Goal: Task Accomplishment & Management: Complete application form

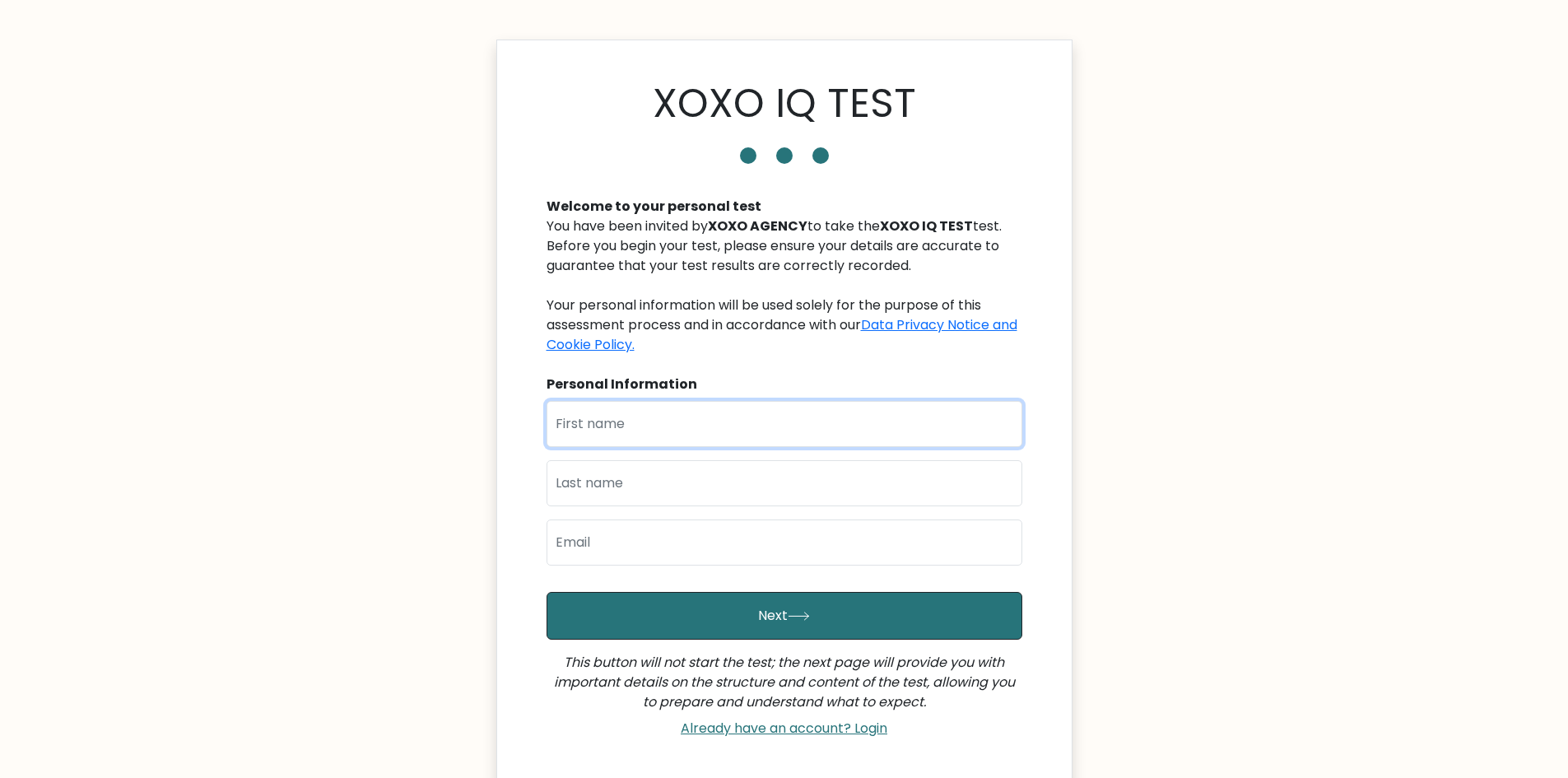
click at [695, 417] on input "text" at bounding box center [784, 423] width 476 height 46
type input "[PERSON_NAME]"
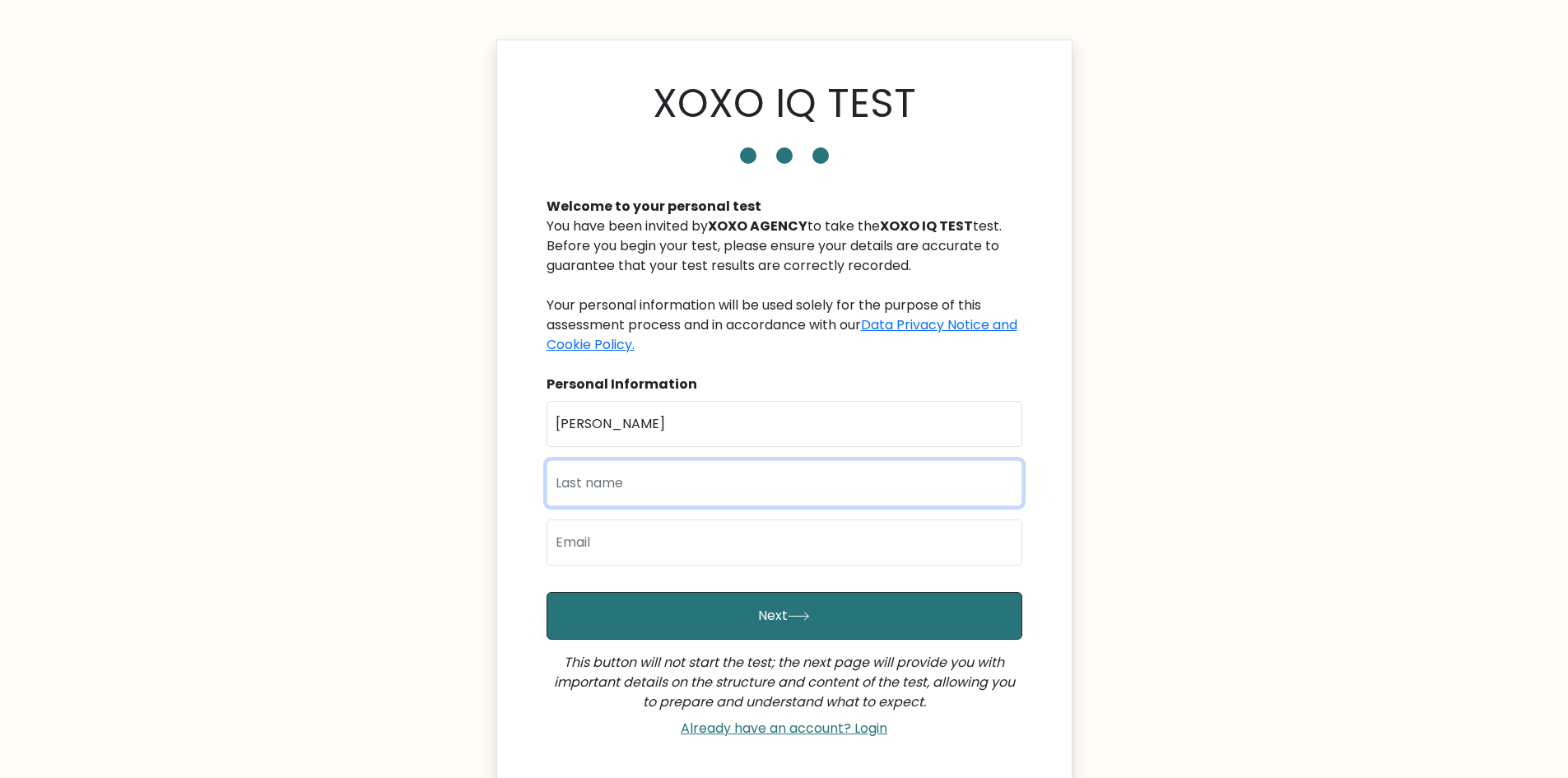
type input "Francisco"
type input "stanleyfrancisco0223@gmail.com"
click at [815, 545] on input "stanleyfrancisco0223@gmail.com" at bounding box center [784, 542] width 476 height 46
click at [849, 492] on input "Francisco" at bounding box center [784, 482] width 476 height 46
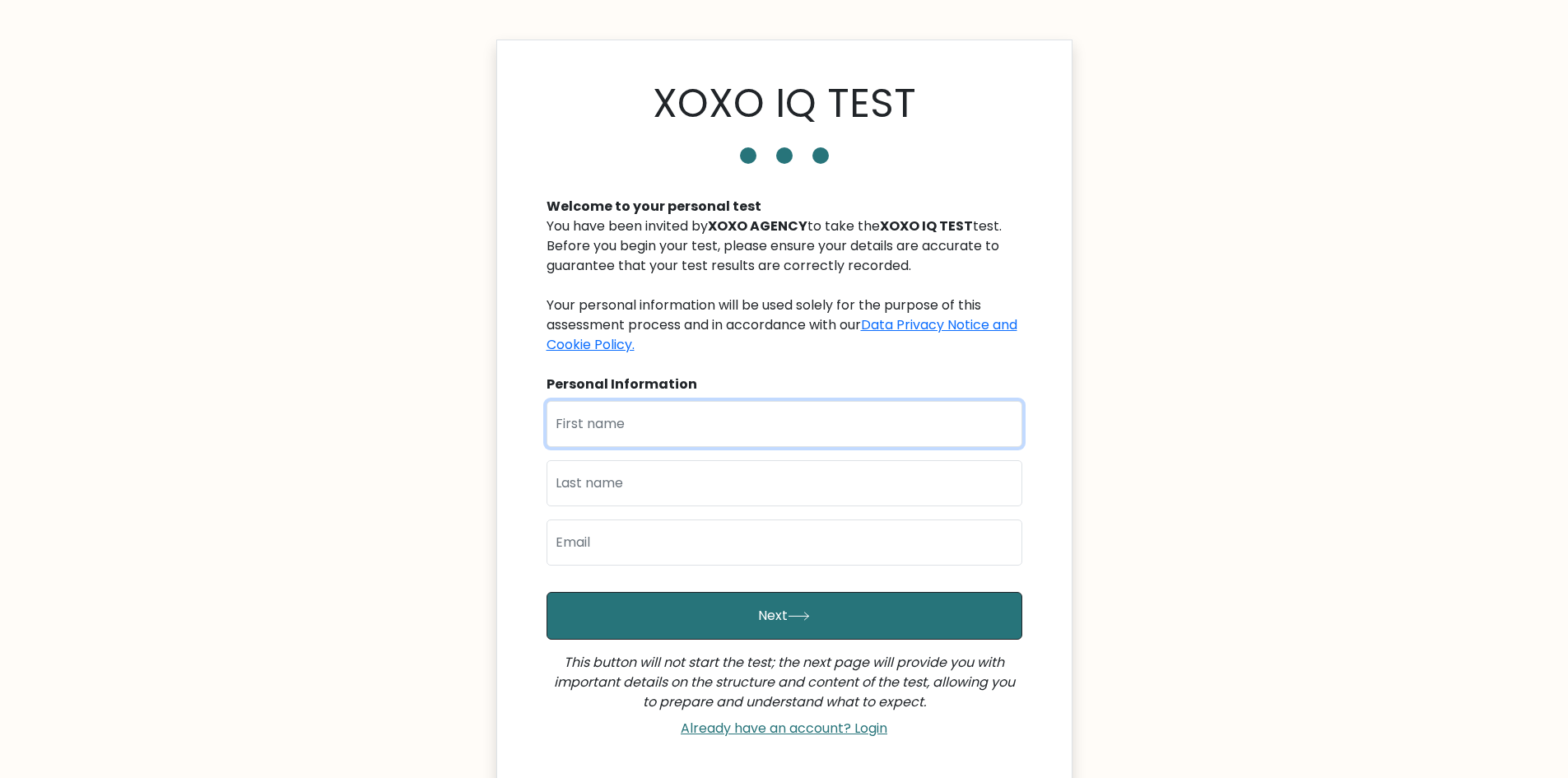
click at [657, 423] on input "text" at bounding box center [784, 423] width 476 height 46
type input "[PERSON_NAME]"
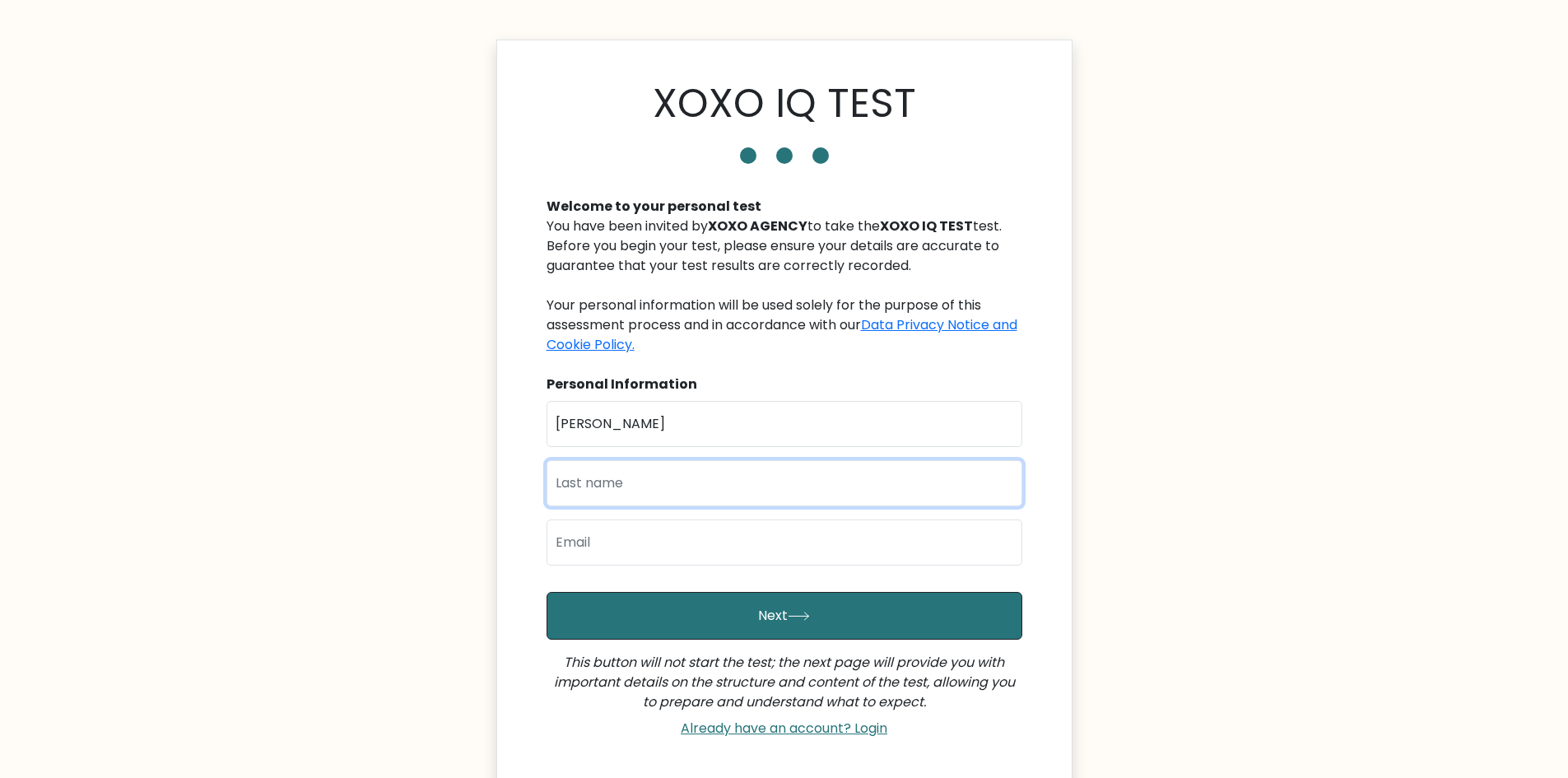
type input "Francisco"
drag, startPoint x: 664, startPoint y: 542, endPoint x: 110, endPoint y: 510, distance: 554.9
click at [117, 510] on body "XOXO IQ TEST Welcome to your personal test You have been invited by XOXO AGENCY…" at bounding box center [784, 462] width 1568 height 925
type input "franciscostanleyjohn@gmail.com"
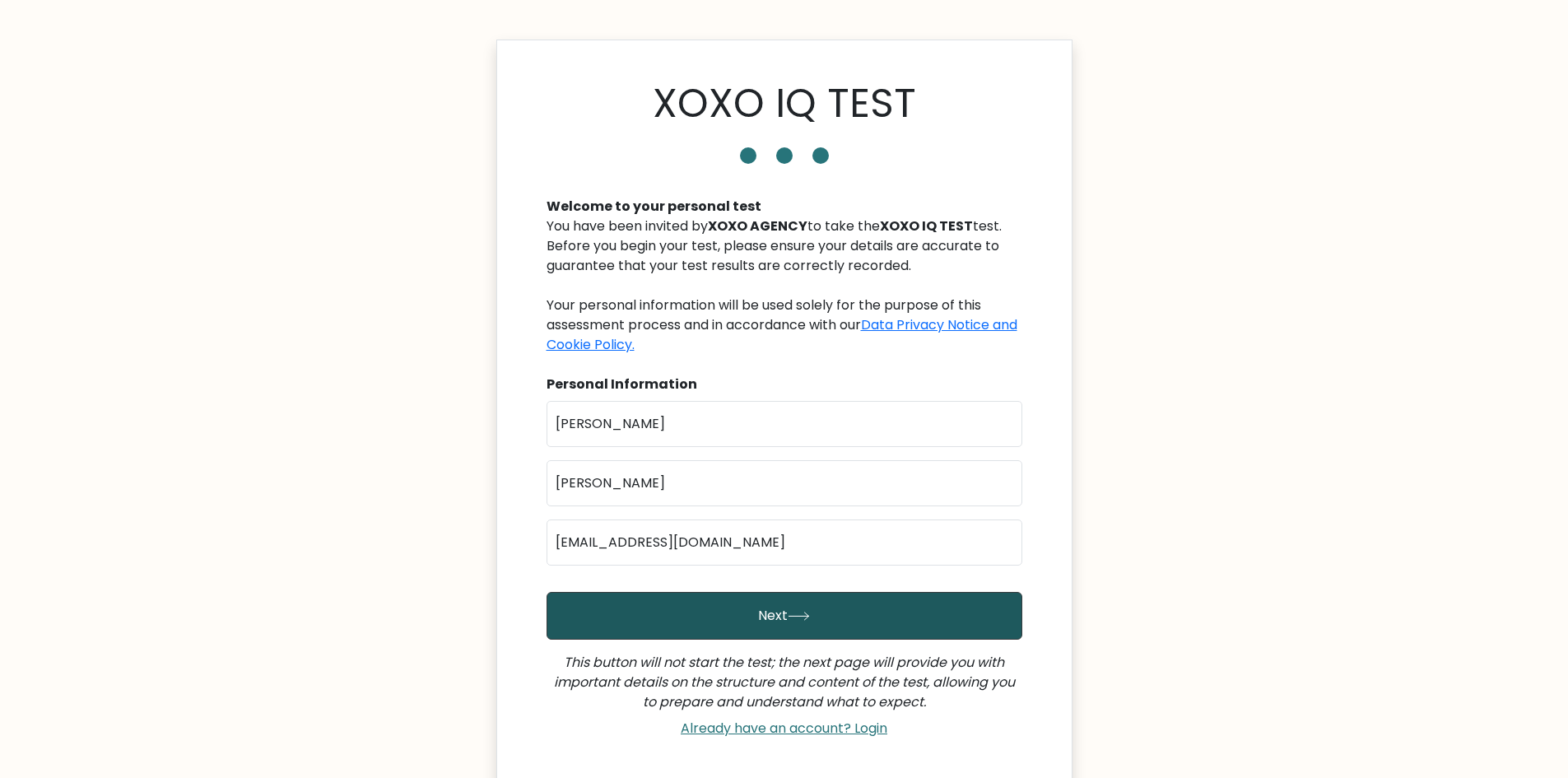
click at [839, 604] on button "Next" at bounding box center [784, 615] width 476 height 48
click at [825, 625] on button "Next" at bounding box center [784, 615] width 476 height 48
click at [723, 610] on button "Next" at bounding box center [784, 615] width 476 height 48
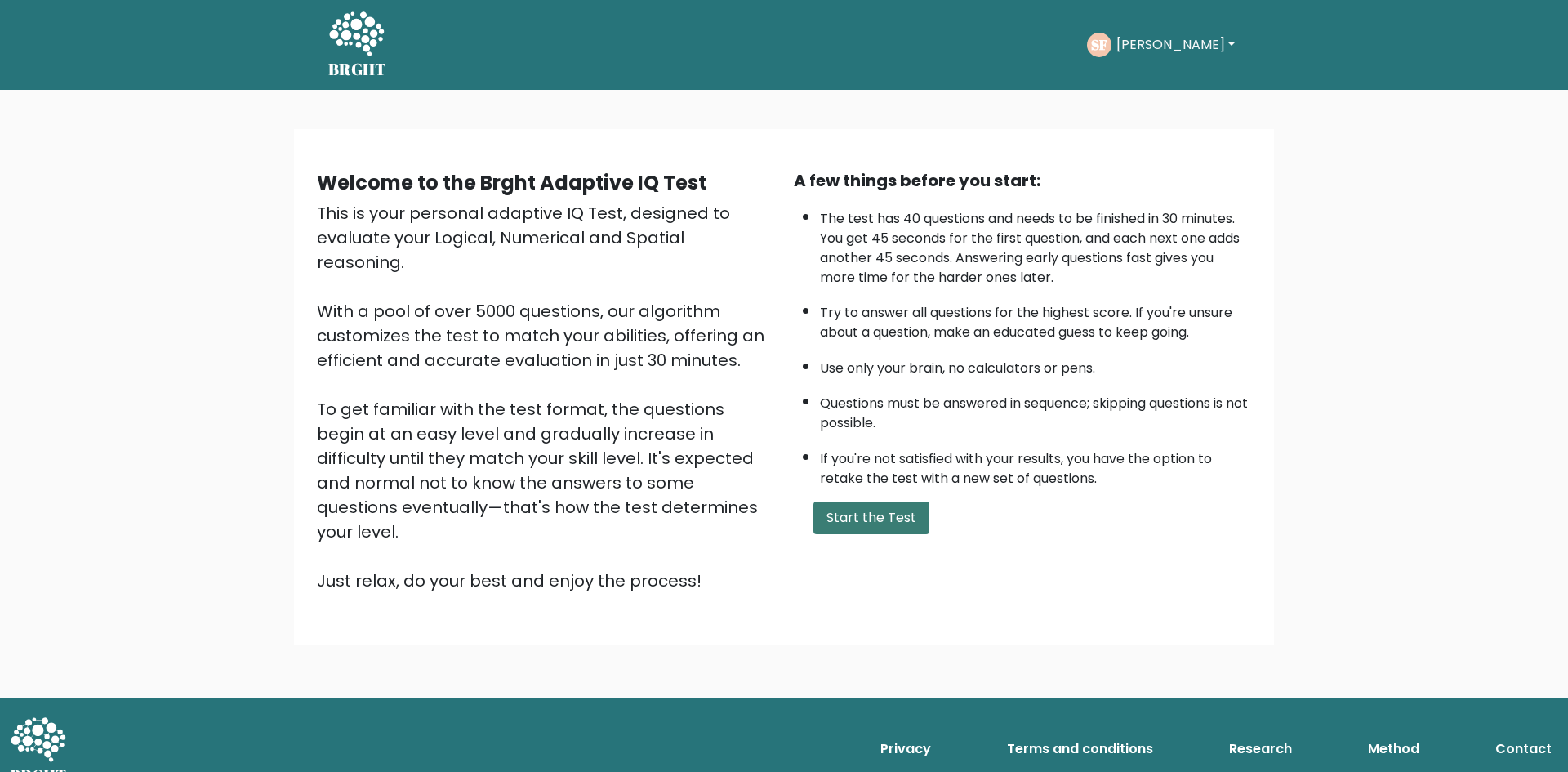
click at [872, 507] on button "Start the Test" at bounding box center [871, 518] width 116 height 33
click at [888, 517] on button "Start the Test" at bounding box center [871, 518] width 116 height 33
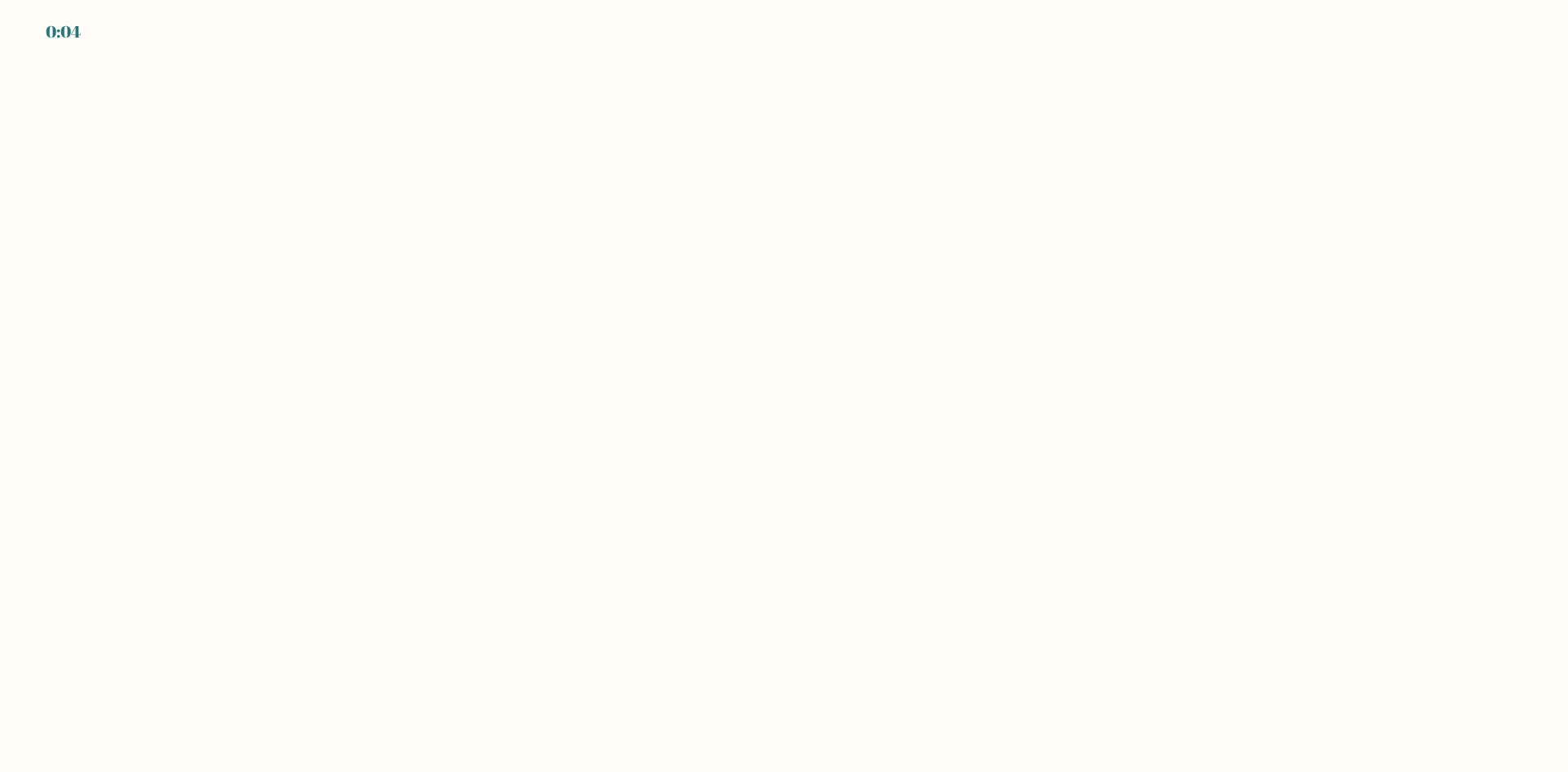
click at [567, 251] on body "0:04" at bounding box center [784, 386] width 1568 height 772
click at [718, 300] on body "0:37" at bounding box center [784, 386] width 1568 height 772
drag, startPoint x: 718, startPoint y: 300, endPoint x: 155, endPoint y: 30, distance: 624.4
click at [701, 297] on body "0:37" at bounding box center [784, 386] width 1568 height 772
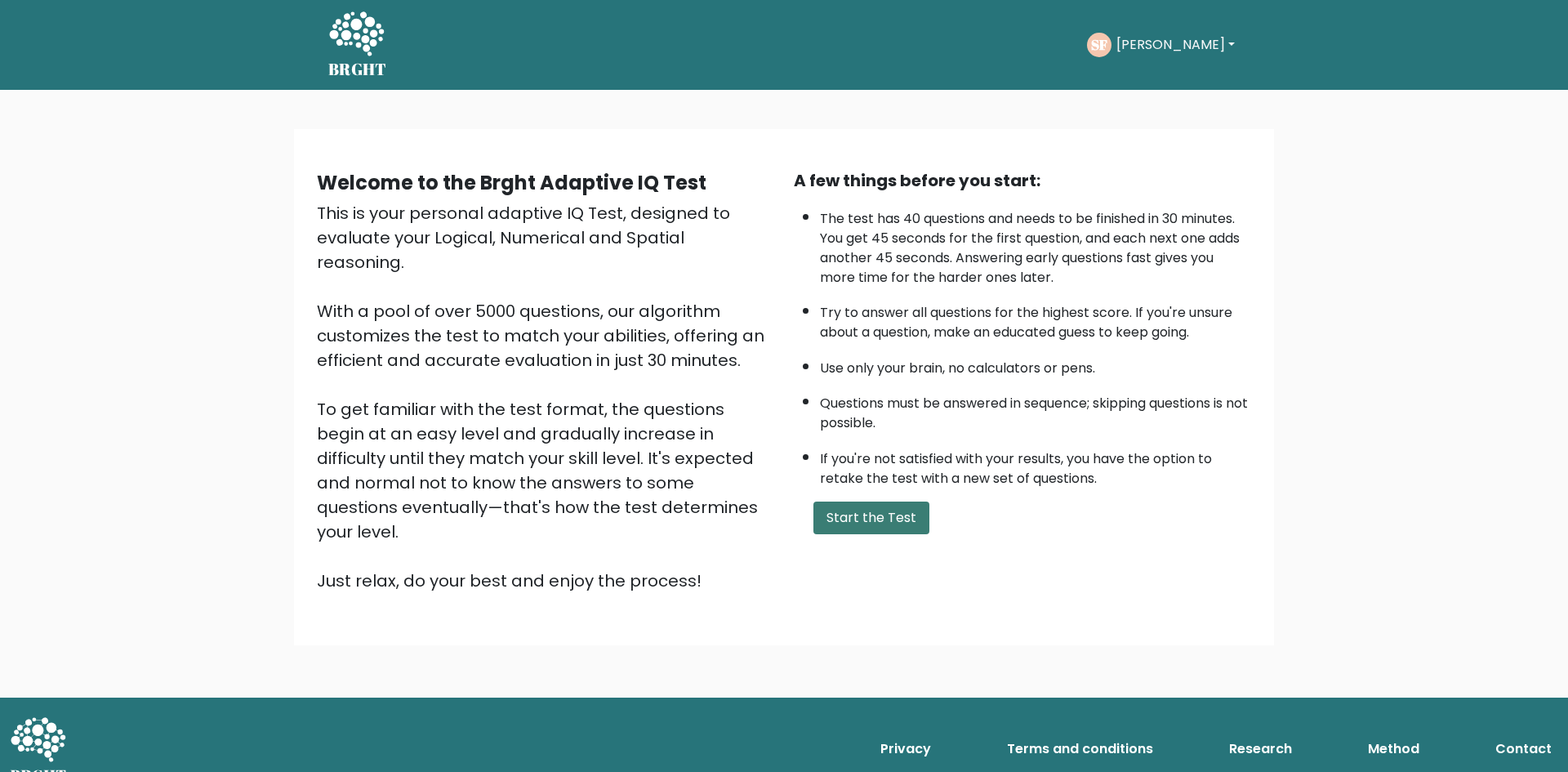
click at [878, 522] on button "Start the Test" at bounding box center [871, 518] width 116 height 33
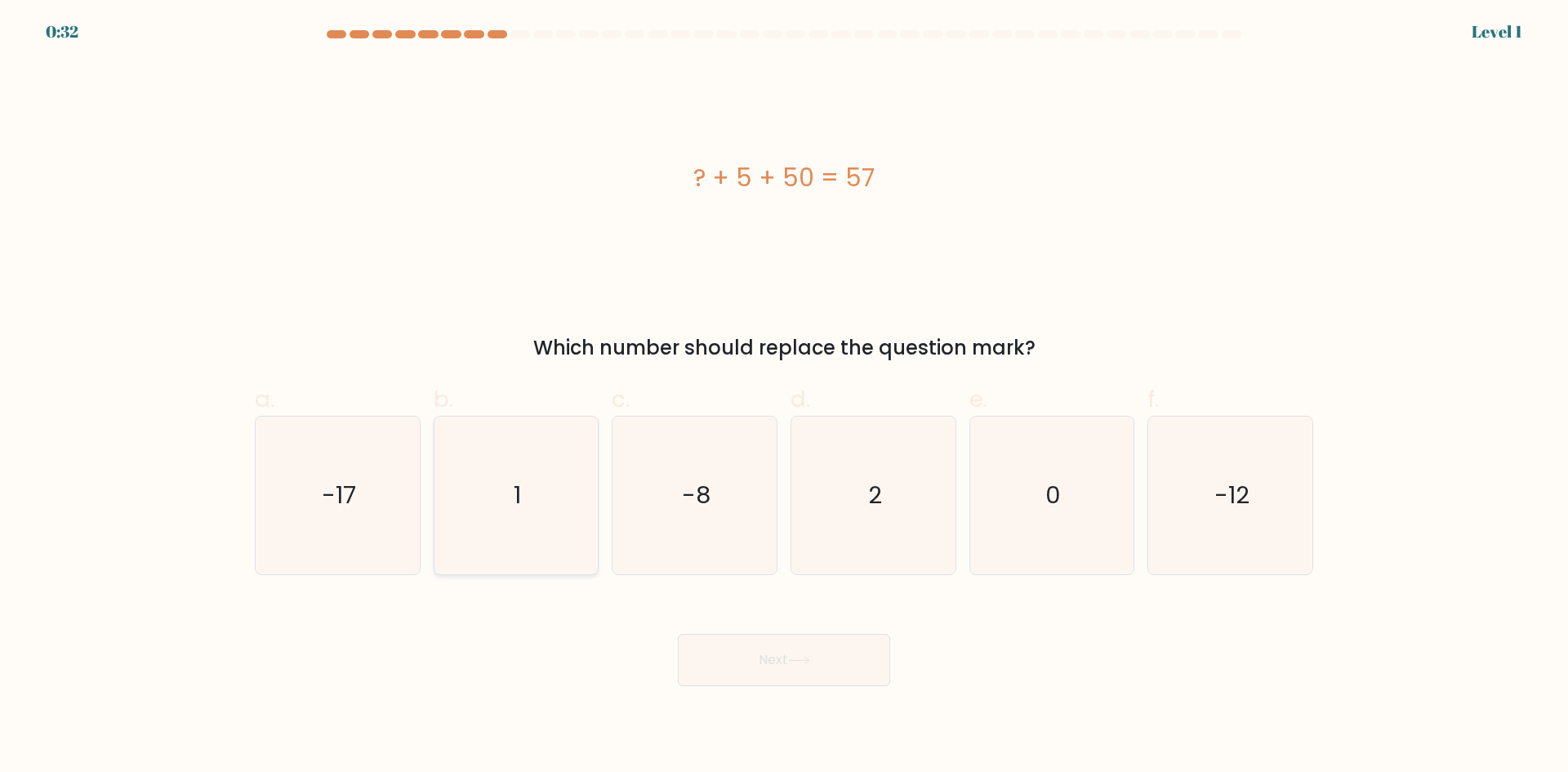
click at [533, 508] on icon "1" at bounding box center [515, 495] width 157 height 157
click at [784, 397] on input "b. 1" at bounding box center [784, 391] width 1 height 11
radio input "true"
click at [351, 24] on div "0:25 Level 1" at bounding box center [784, 22] width 1568 height 44
click at [332, 33] on div at bounding box center [336, 34] width 19 height 8
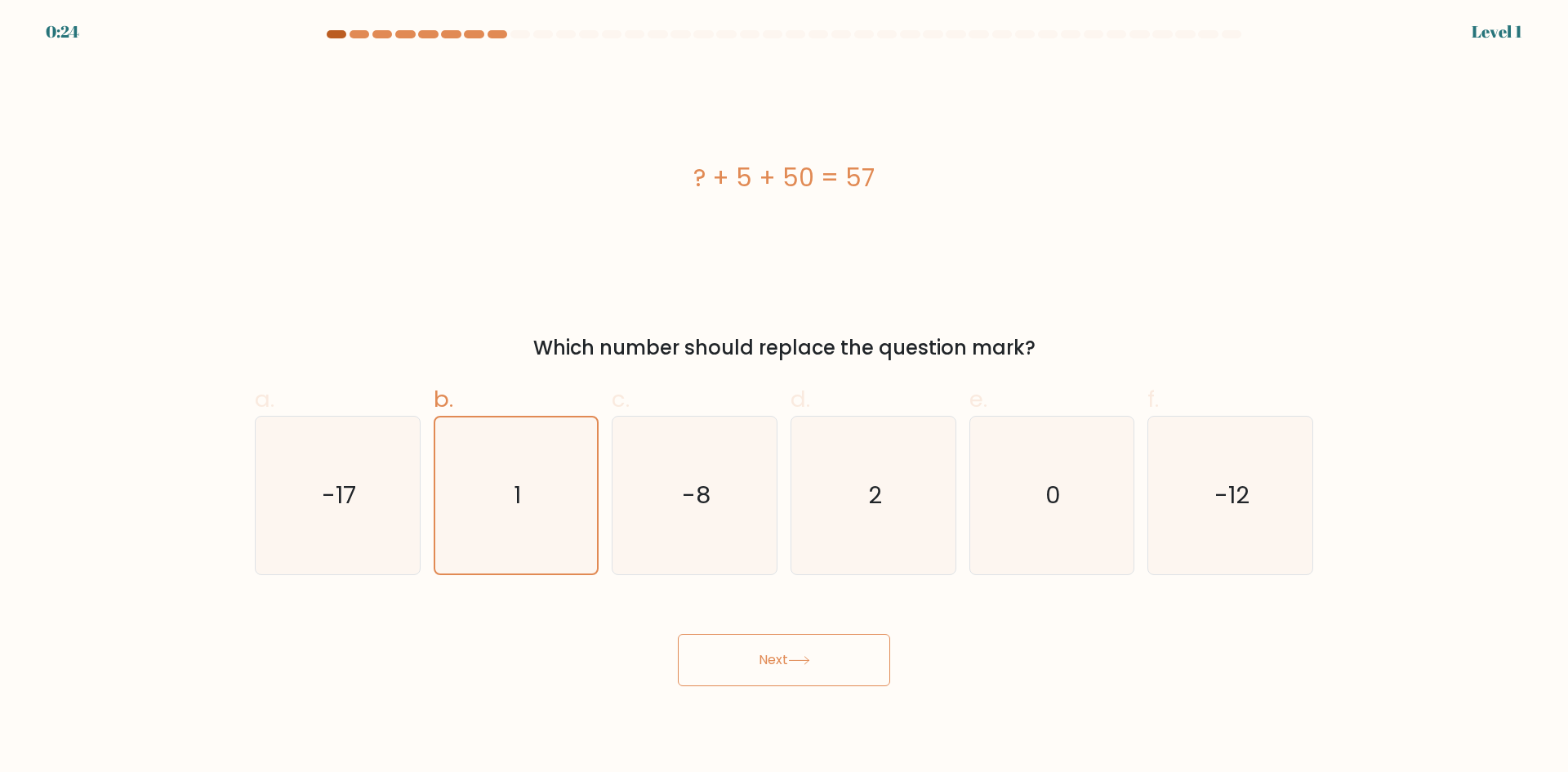
click at [336, 38] on div at bounding box center [336, 34] width 19 height 8
click at [1139, 508] on div "e. 0" at bounding box center [1052, 479] width 179 height 193
click at [893, 504] on icon "2" at bounding box center [872, 495] width 157 height 157
click at [784, 397] on input "d. 2" at bounding box center [784, 391] width 1 height 11
radio input "true"
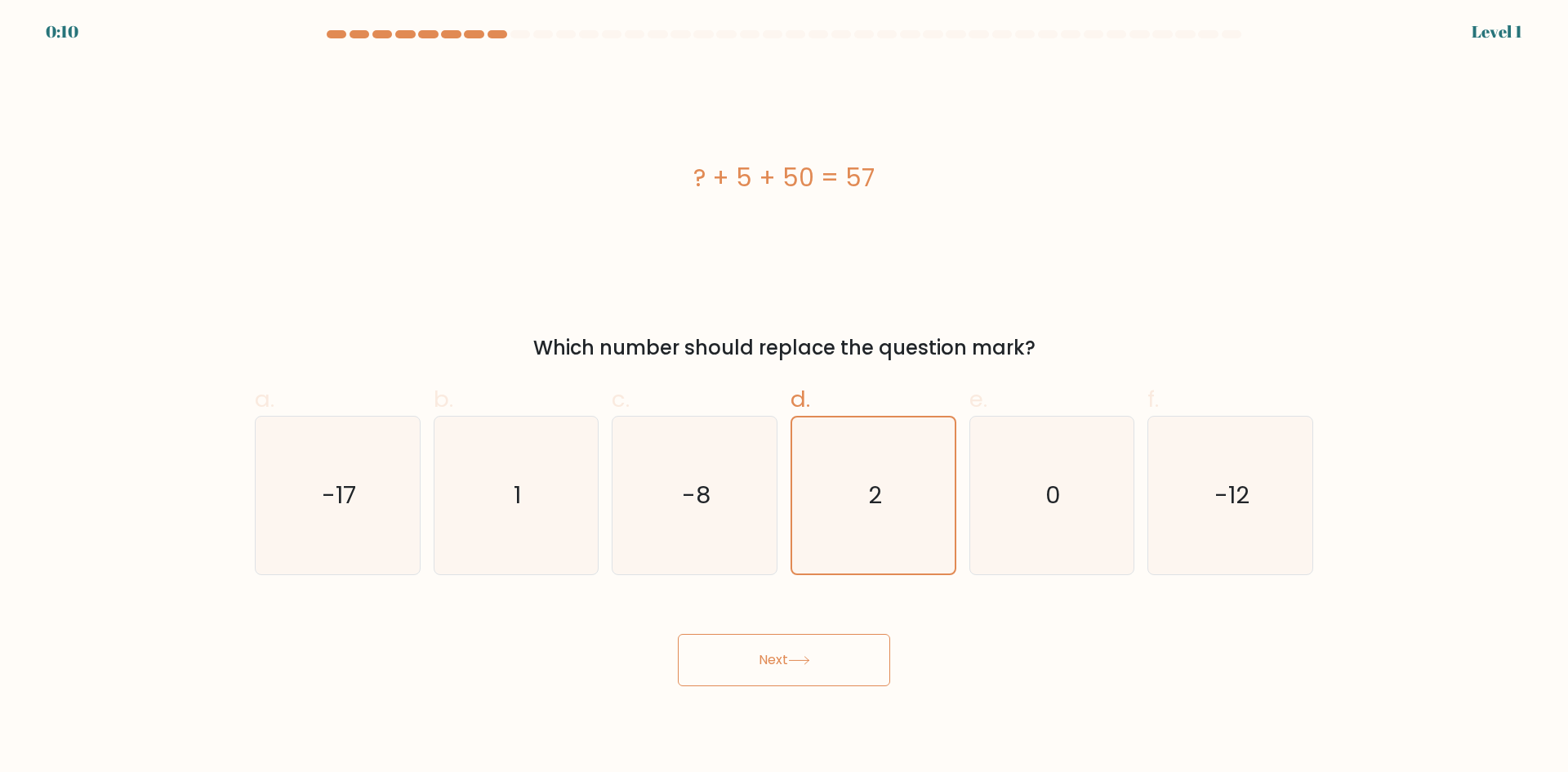
click at [801, 665] on button "Next" at bounding box center [784, 660] width 212 height 52
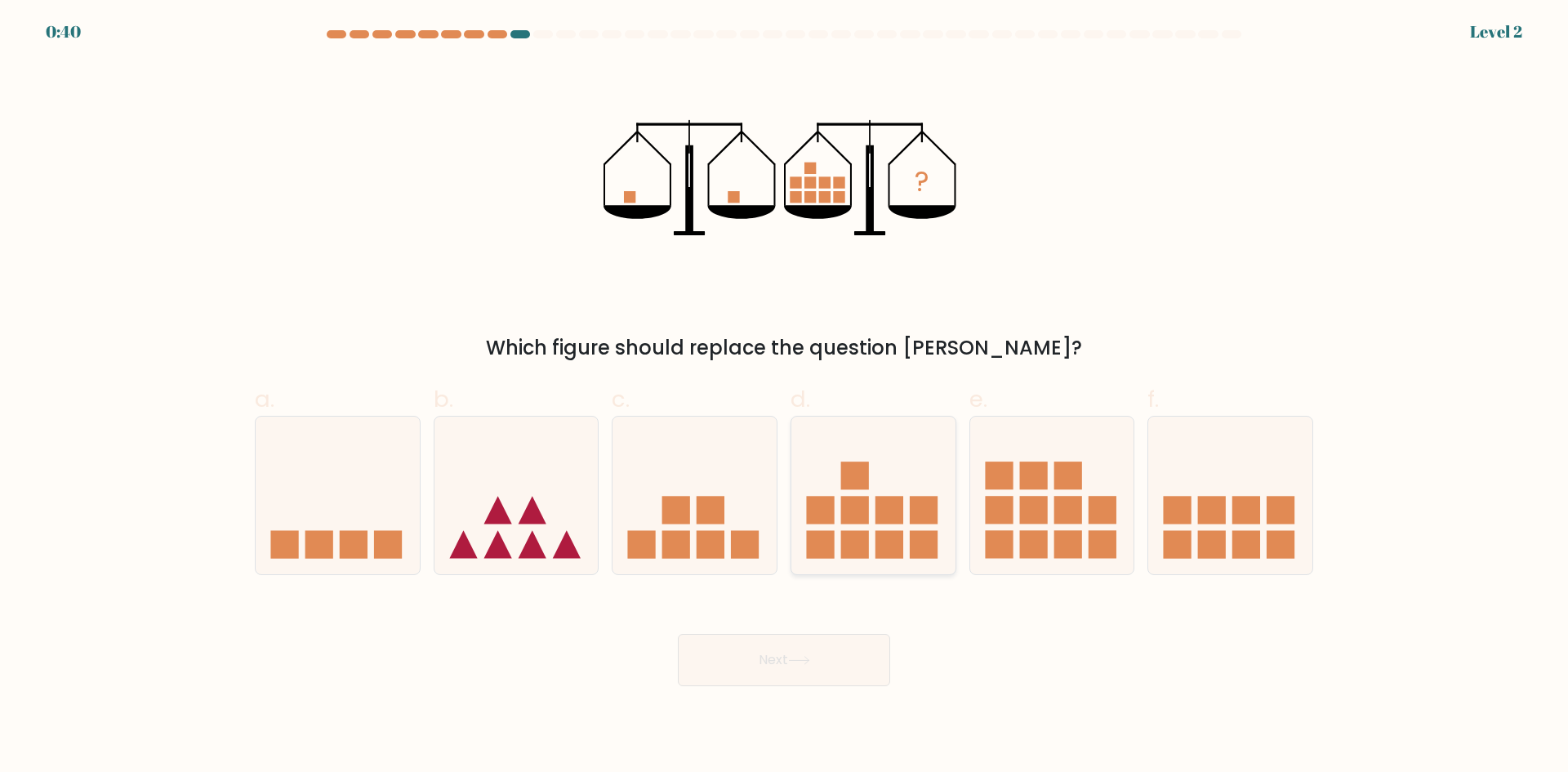
click at [866, 538] on rect at bounding box center [855, 544] width 28 height 28
click at [784, 397] on input "d." at bounding box center [784, 391] width 1 height 11
radio input "true"
click at [790, 676] on button "Next" at bounding box center [784, 660] width 212 height 52
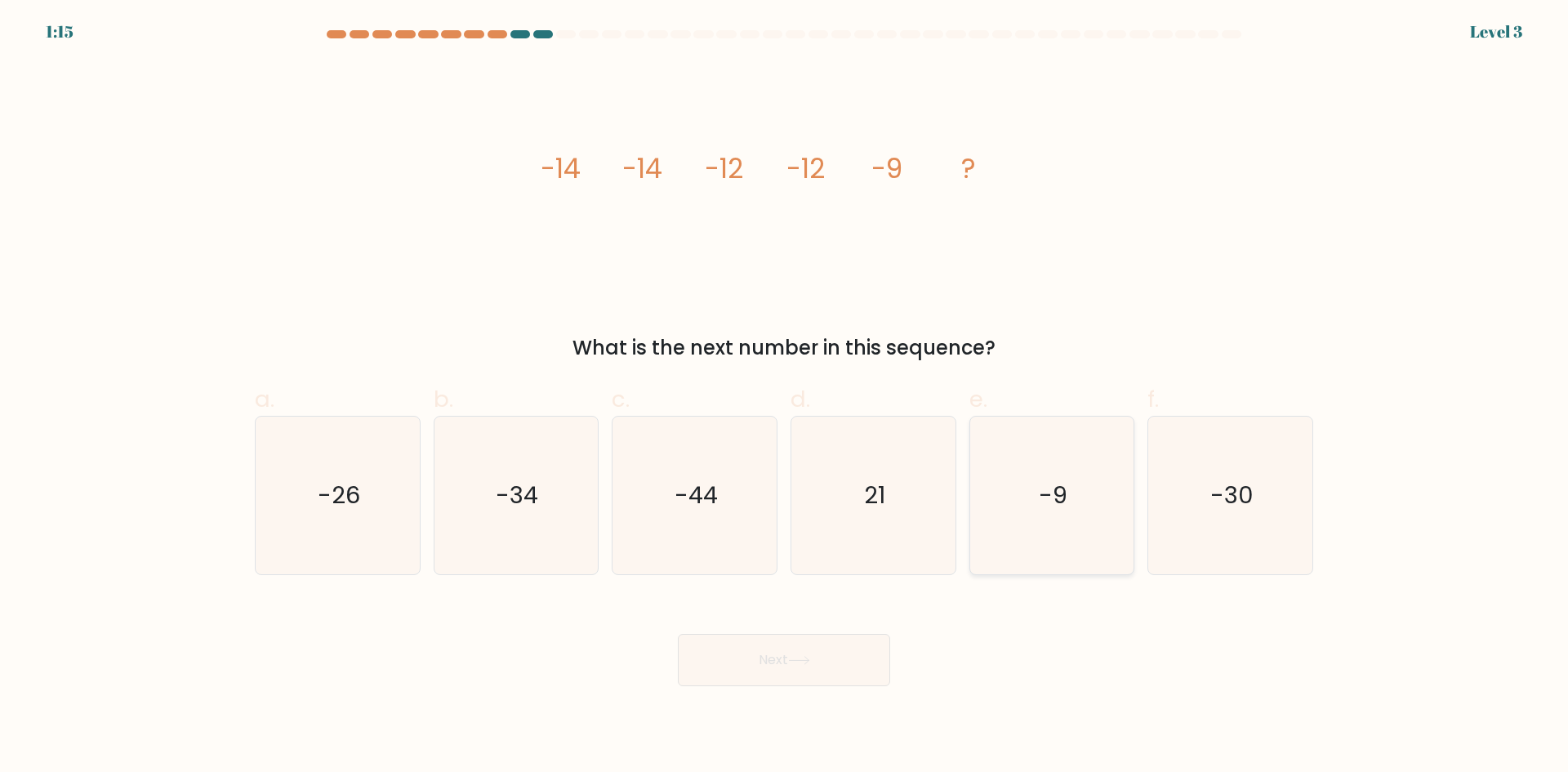
click at [1050, 487] on text "-9" at bounding box center [1053, 495] width 29 height 33
click at [784, 397] on input "e. -9" at bounding box center [784, 391] width 1 height 11
radio input "true"
click at [787, 680] on button "Next" at bounding box center [784, 660] width 212 height 52
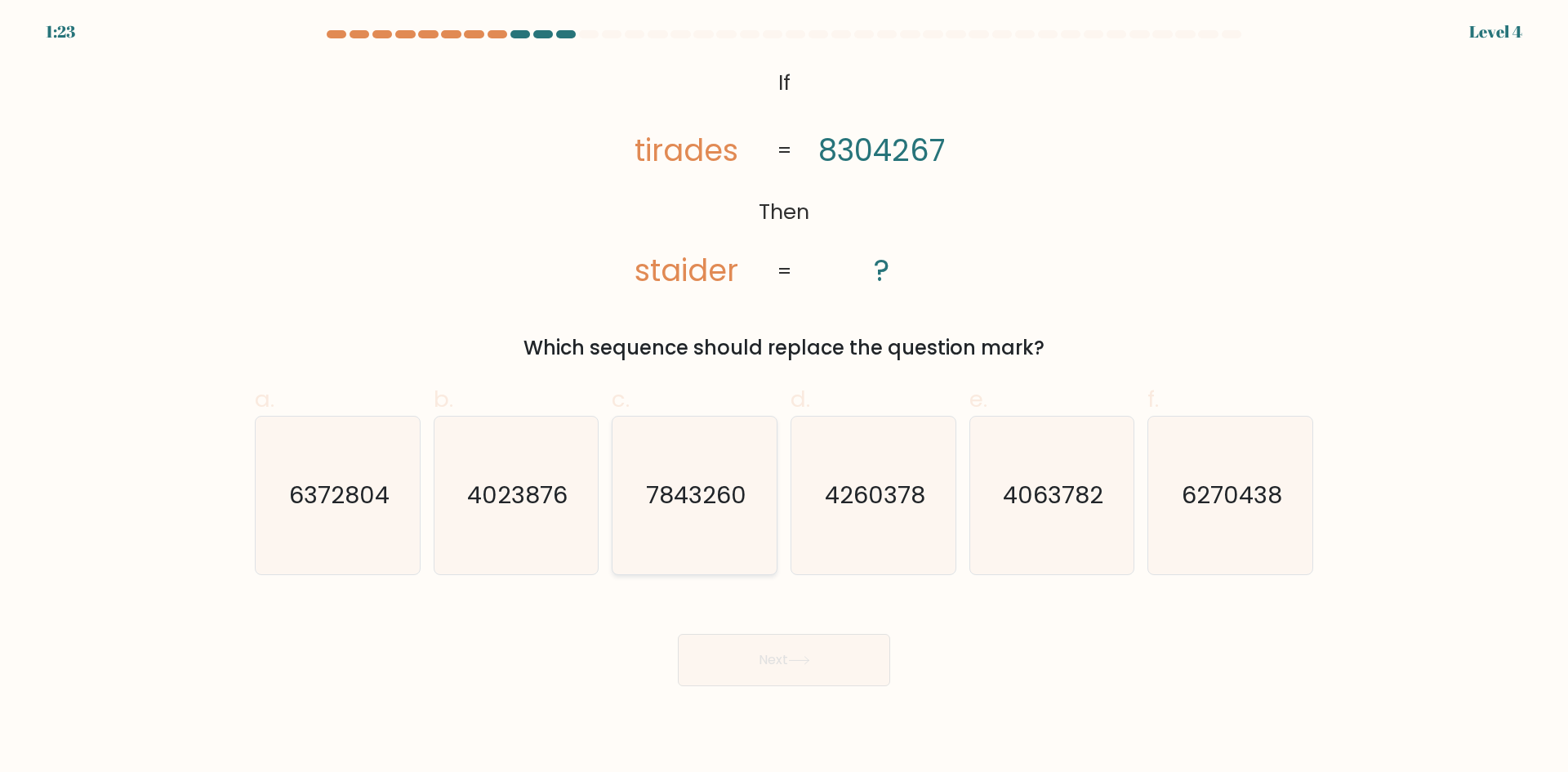
click at [730, 527] on icon "7843260" at bounding box center [694, 495] width 157 height 157
click at [784, 397] on input "c. 7843260" at bounding box center [784, 391] width 1 height 11
radio input "true"
click at [791, 659] on button "Next" at bounding box center [784, 660] width 212 height 52
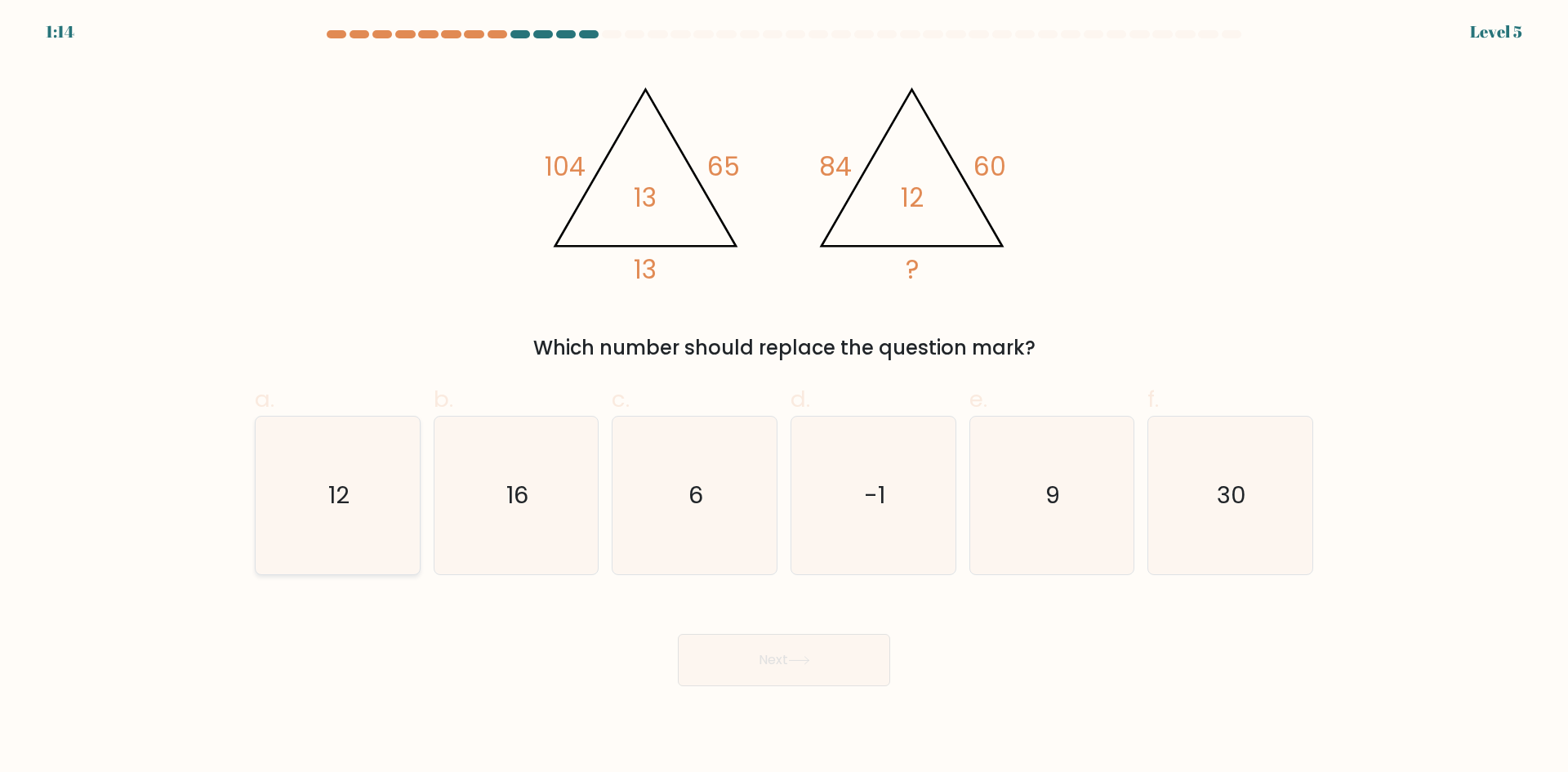
click at [364, 508] on icon "12" at bounding box center [337, 495] width 157 height 157
click at [784, 397] on input "a. 12" at bounding box center [784, 391] width 1 height 11
radio input "true"
click at [777, 660] on button "Next" at bounding box center [784, 660] width 212 height 52
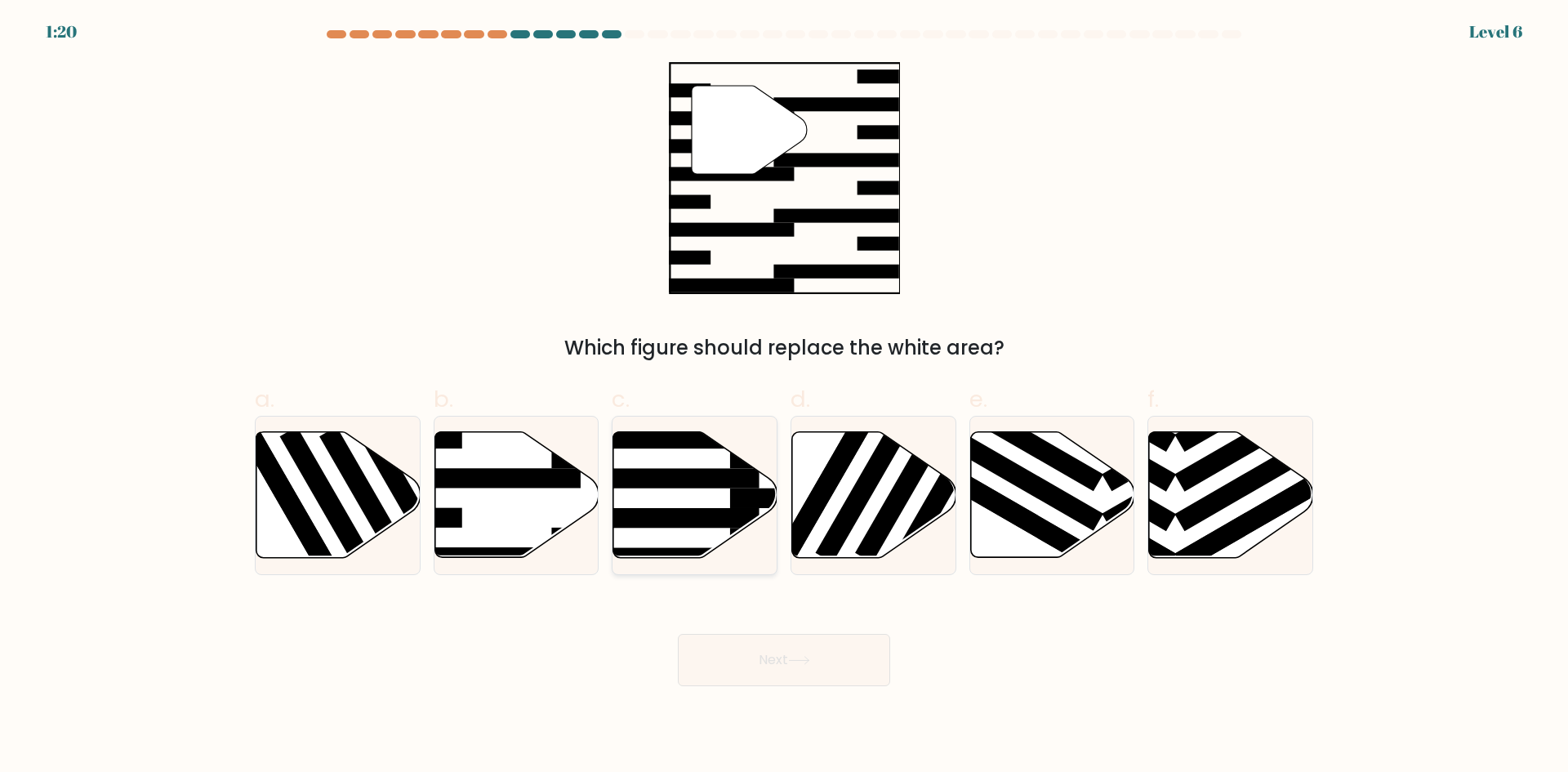
click at [669, 493] on icon at bounding box center [696, 495] width 164 height 125
click at [784, 397] on input "c." at bounding box center [784, 391] width 1 height 11
radio input "true"
click at [791, 658] on button "Next" at bounding box center [784, 660] width 212 height 52
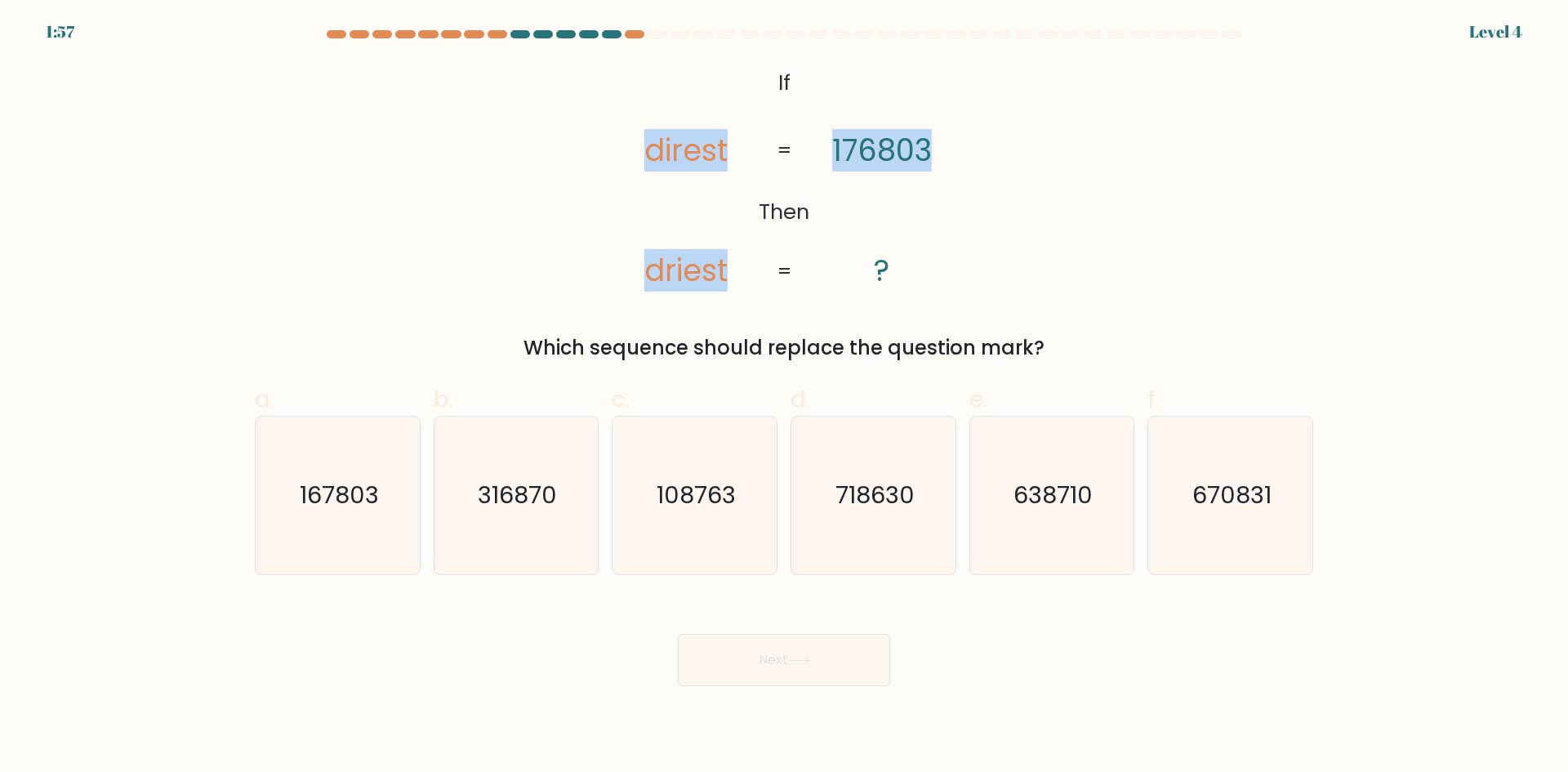
drag, startPoint x: 933, startPoint y: 152, endPoint x: 642, endPoint y: 139, distance: 291.3
click at [633, 144] on icon "@import url('https://fonts.googleapis.com/css?family=Abril+Fatface:400,100,100i…" at bounding box center [784, 178] width 375 height 232
copy icon "direst driest 176803"
click at [337, 520] on icon "167803" at bounding box center [337, 495] width 157 height 157
click at [784, 397] on input "a. 167803" at bounding box center [784, 391] width 1 height 11
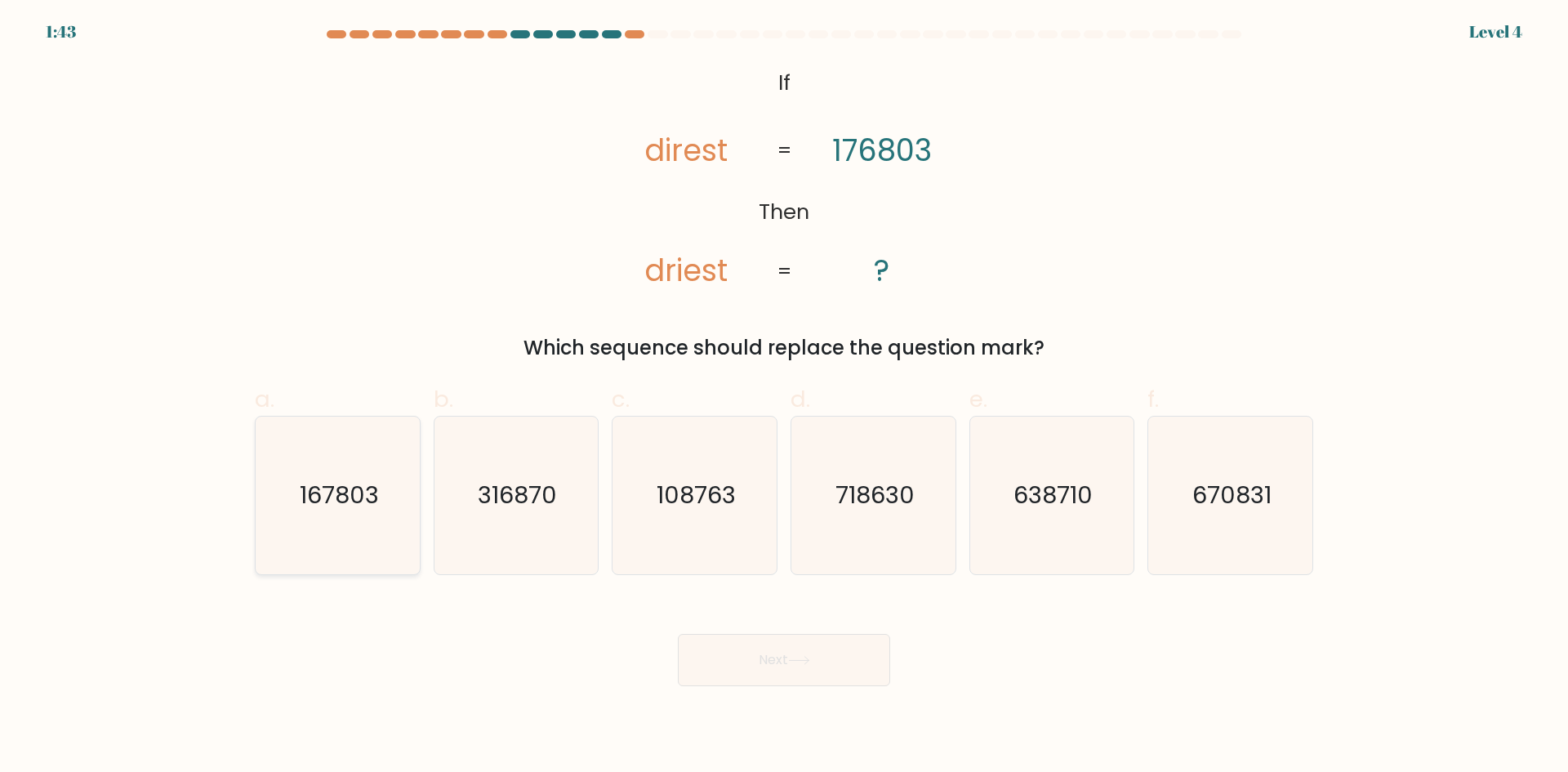
radio input "true"
click at [781, 662] on button "Next" at bounding box center [784, 660] width 212 height 52
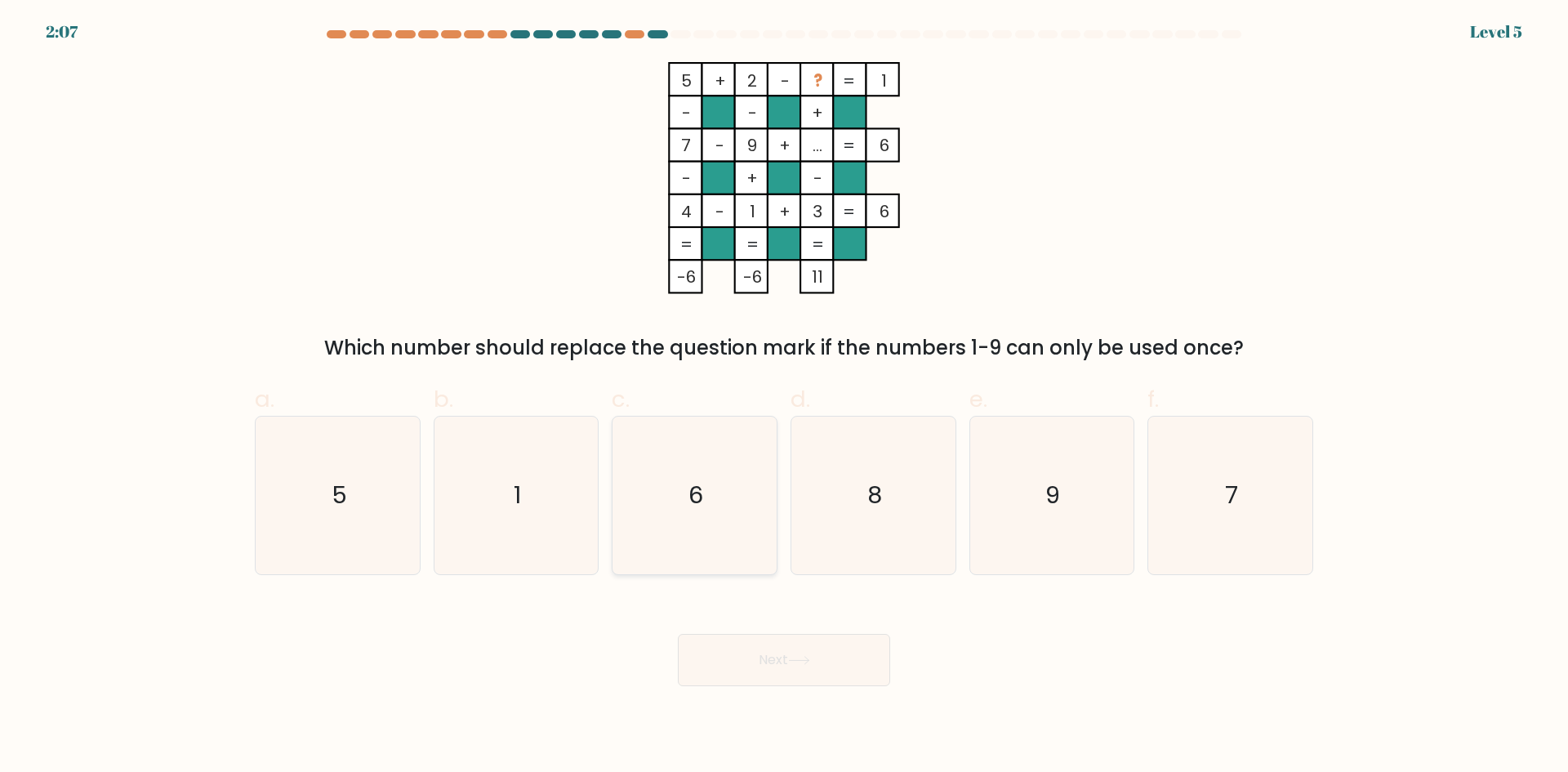
click at [699, 502] on text "6" at bounding box center [696, 495] width 14 height 33
click at [784, 397] on input "c. 6" at bounding box center [784, 391] width 1 height 11
radio input "true"
click at [799, 656] on icon at bounding box center [799, 660] width 22 height 9
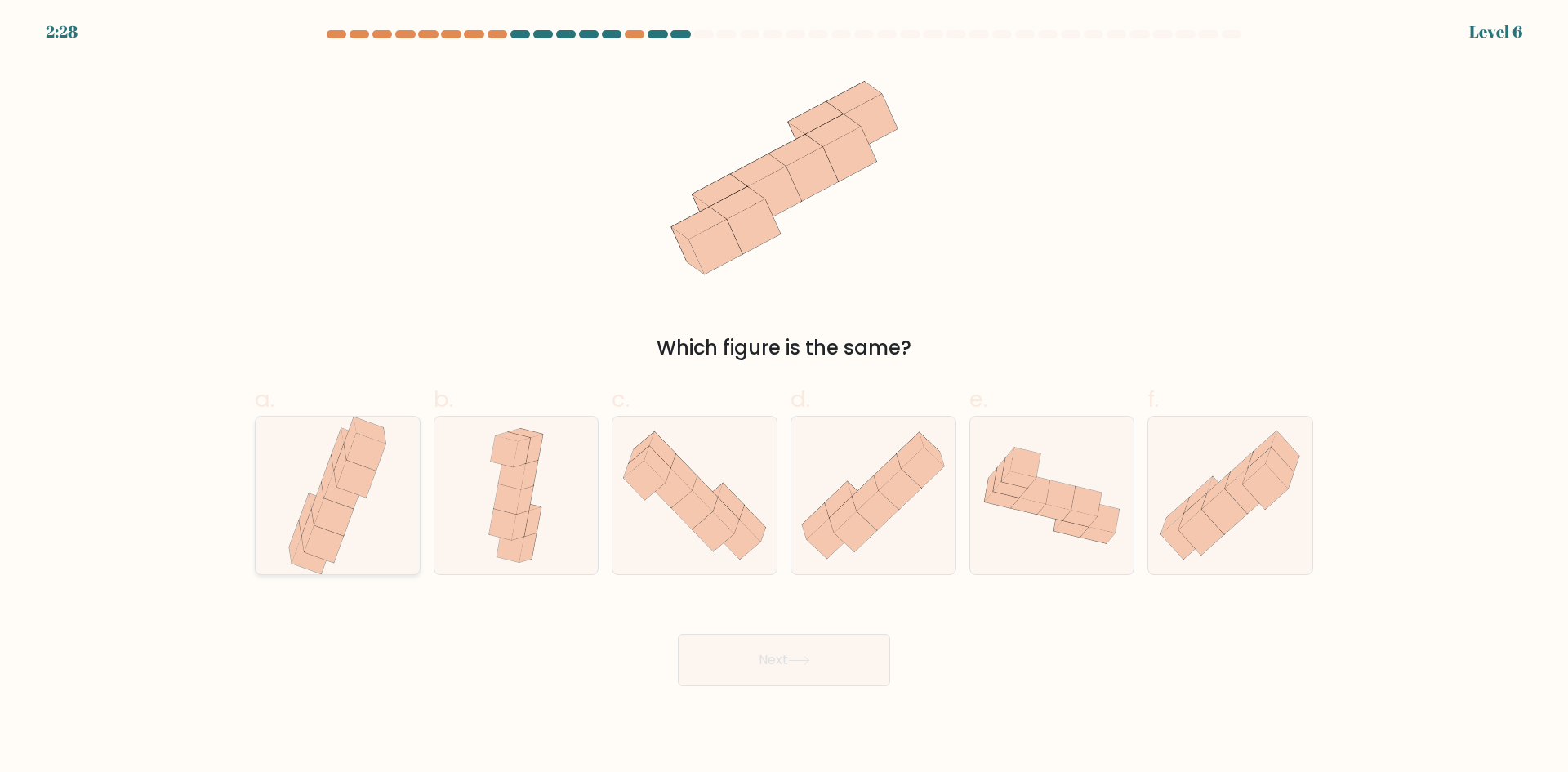
click at [321, 456] on icon at bounding box center [337, 495] width 107 height 157
click at [784, 397] on input "a." at bounding box center [784, 391] width 1 height 11
radio input "true"
click at [330, 509] on icon at bounding box center [334, 516] width 39 height 37
click at [784, 397] on input "a." at bounding box center [784, 391] width 1 height 11
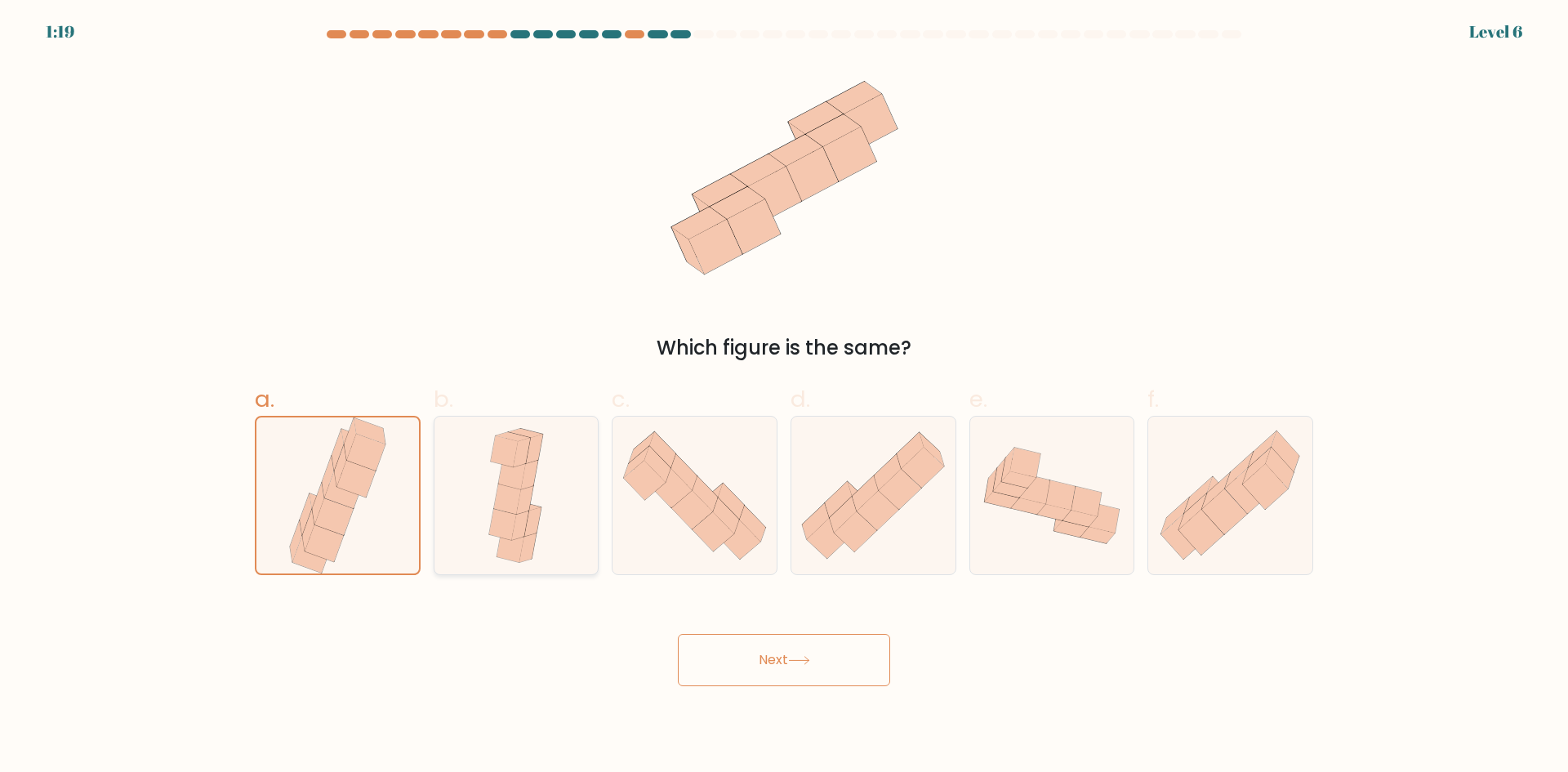
click at [480, 491] on div at bounding box center [516, 495] width 166 height 159
click at [784, 397] on input "b." at bounding box center [784, 391] width 1 height 11
radio input "true"
click at [831, 668] on button "Next" at bounding box center [784, 660] width 212 height 52
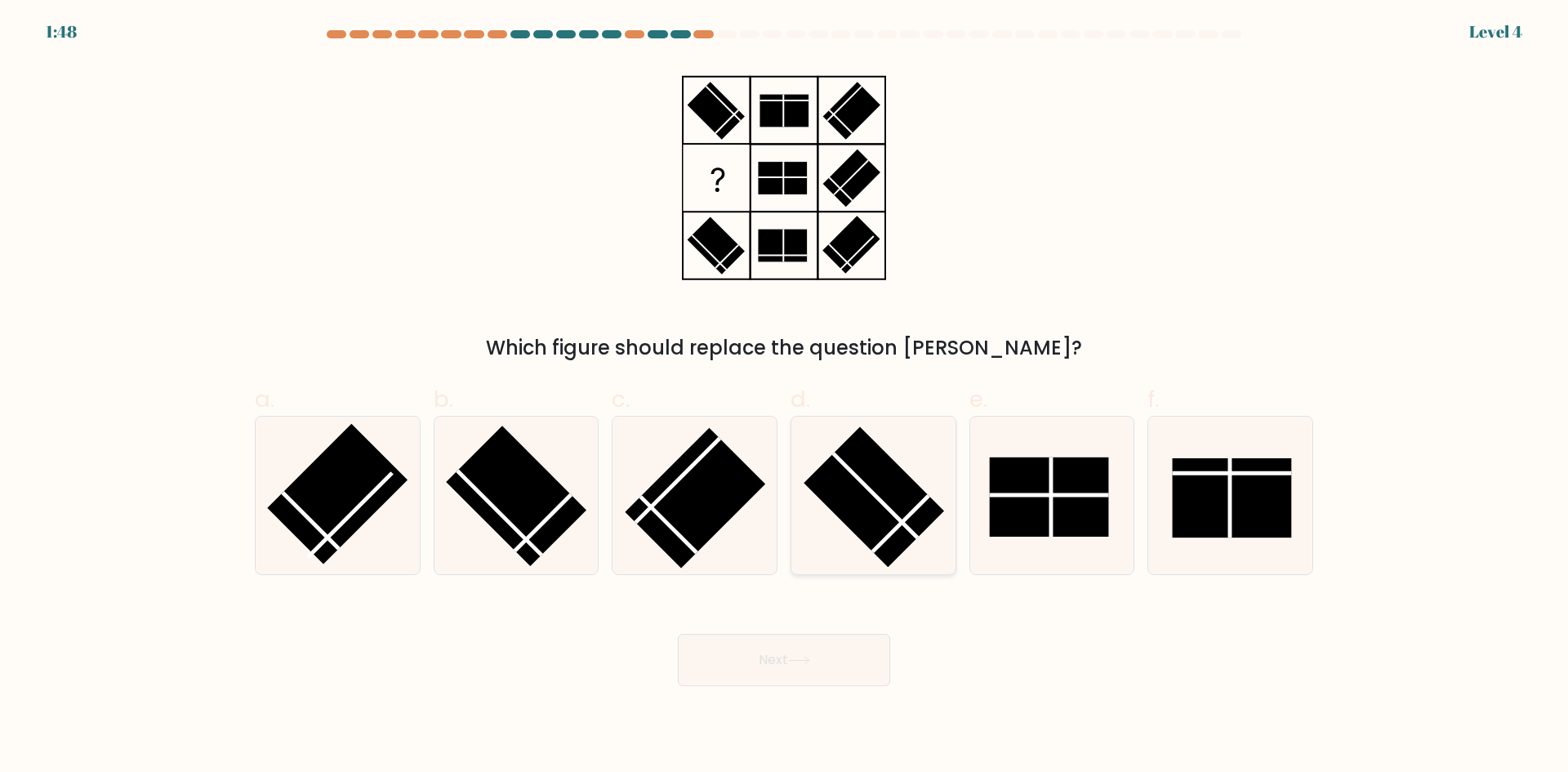
click at [885, 509] on rect at bounding box center [874, 497] width 141 height 141
click at [784, 397] on input "d." at bounding box center [784, 391] width 1 height 11
radio input "true"
click at [784, 651] on button "Next" at bounding box center [784, 660] width 212 height 52
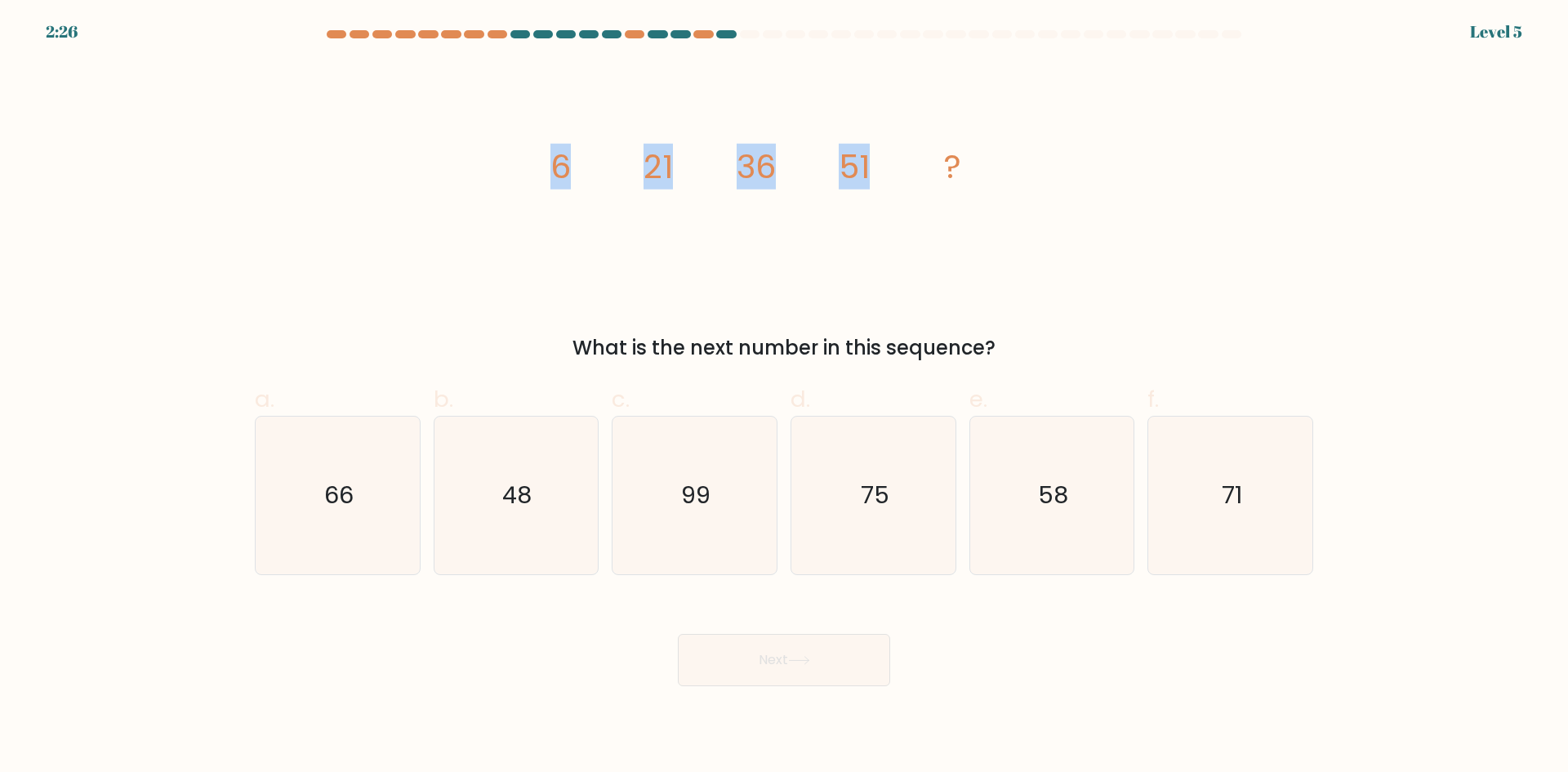
drag, startPoint x: 672, startPoint y: 185, endPoint x: 886, endPoint y: 213, distance: 215.8
click at [886, 213] on icon "image/svg+xml 6 21 36 51 ?" at bounding box center [784, 178] width 490 height 232
copy g "6 21 36 51"
click at [317, 485] on icon "66" at bounding box center [337, 495] width 157 height 157
click at [784, 397] on input "a. 66" at bounding box center [784, 391] width 1 height 11
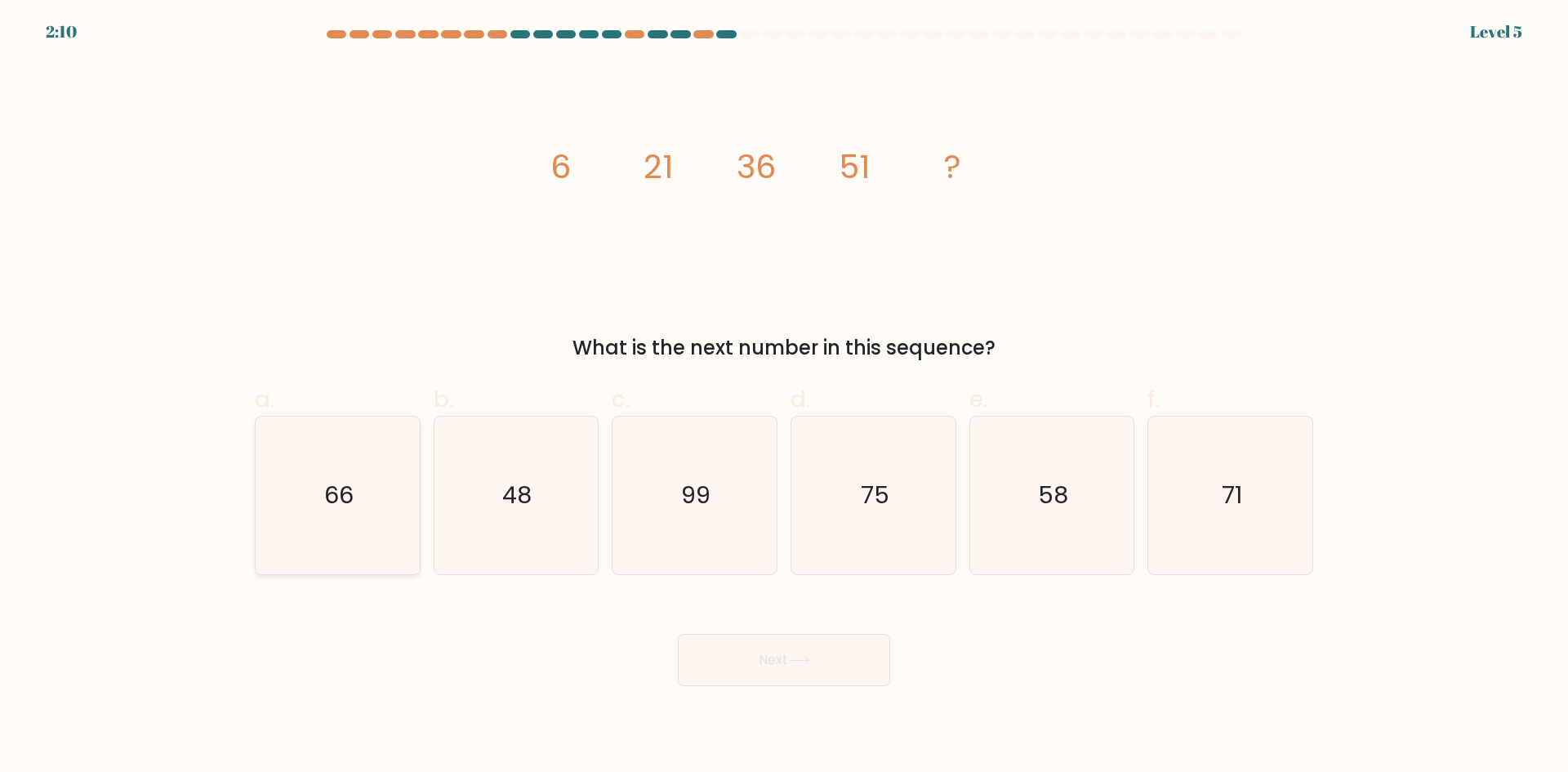
radio input "true"
click at [834, 656] on button "Next" at bounding box center [784, 660] width 212 height 52
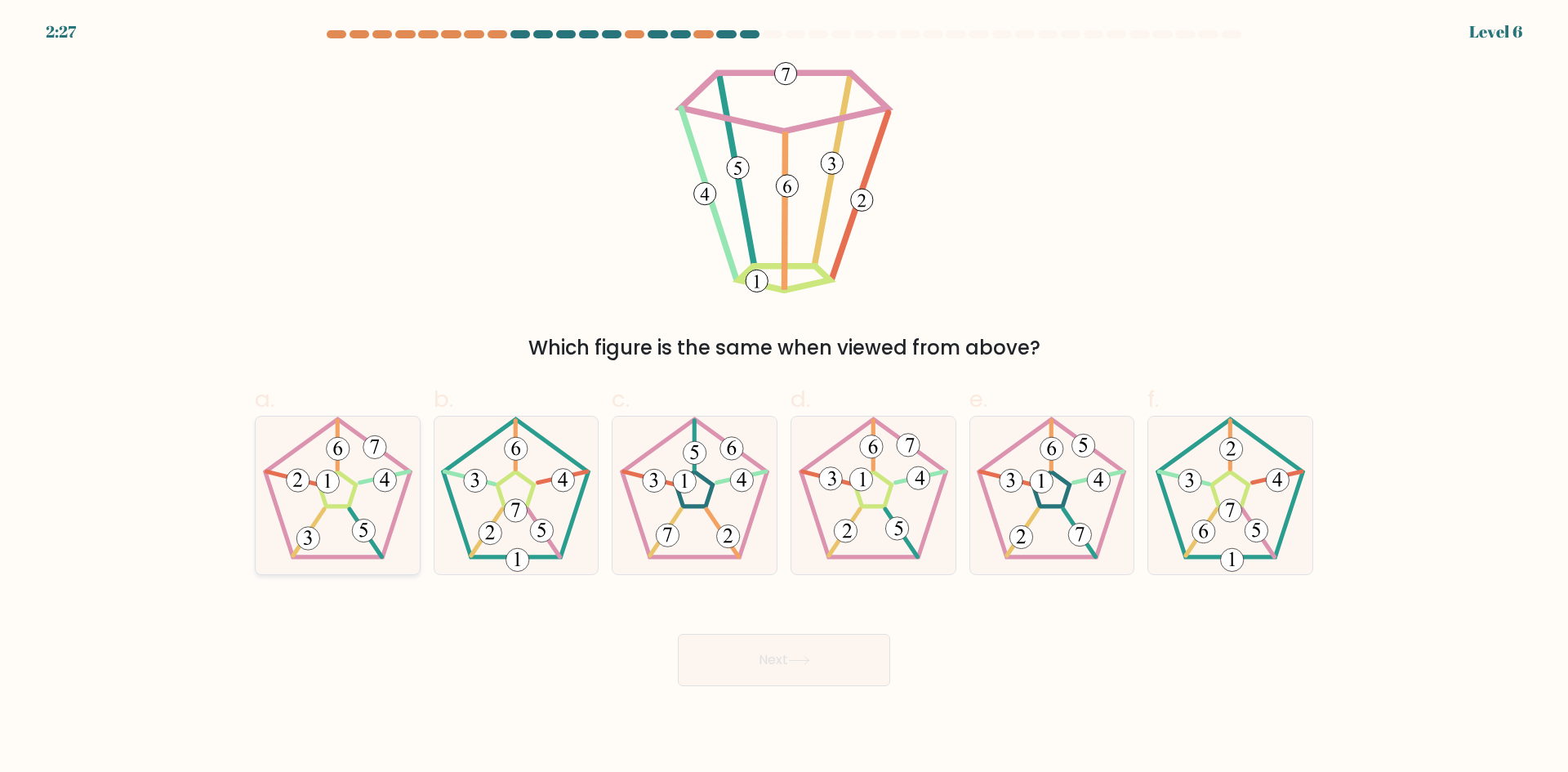
click at [361, 506] on icon at bounding box center [337, 495] width 157 height 157
click at [784, 397] on input "a." at bounding box center [784, 391] width 1 height 11
radio input "true"
click at [748, 671] on button "Next" at bounding box center [784, 660] width 212 height 52
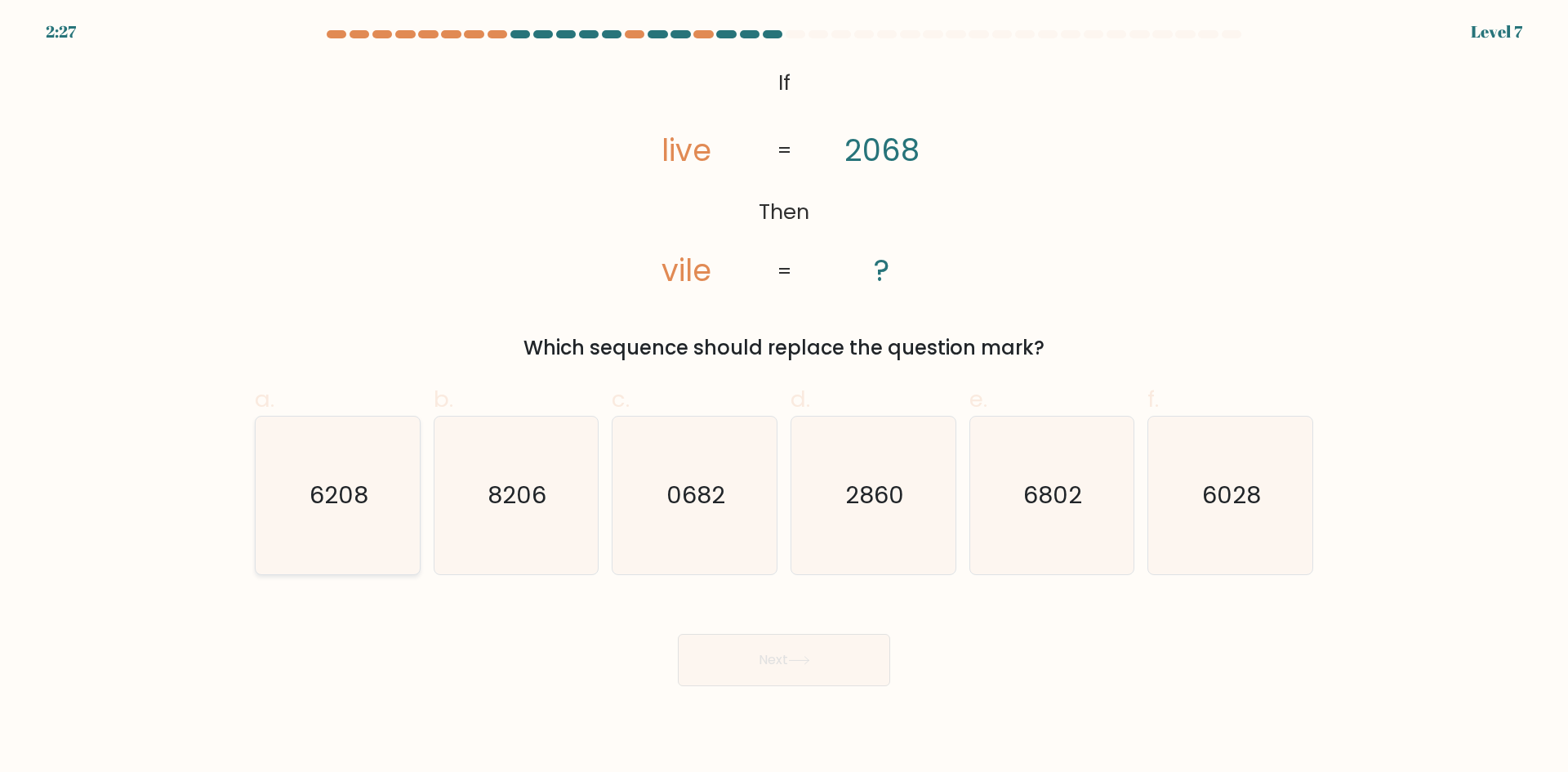
click at [345, 521] on icon "6208" at bounding box center [337, 495] width 157 height 157
click at [784, 397] on input "a. 6208" at bounding box center [784, 391] width 1 height 11
radio input "true"
click at [1249, 489] on text "6028" at bounding box center [1231, 495] width 59 height 33
click at [784, 397] on input "f. 6028" at bounding box center [784, 391] width 1 height 11
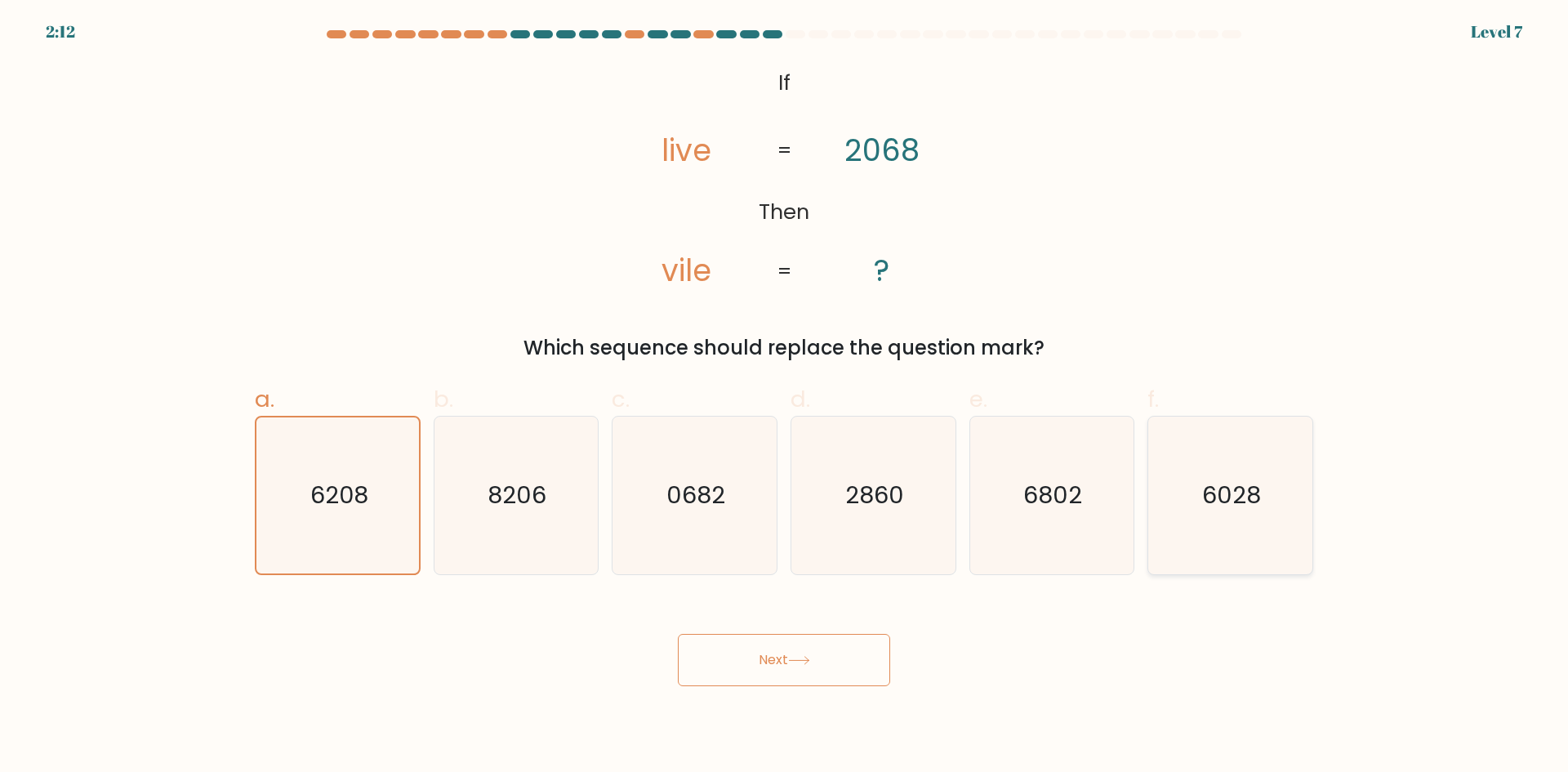
radio input "true"
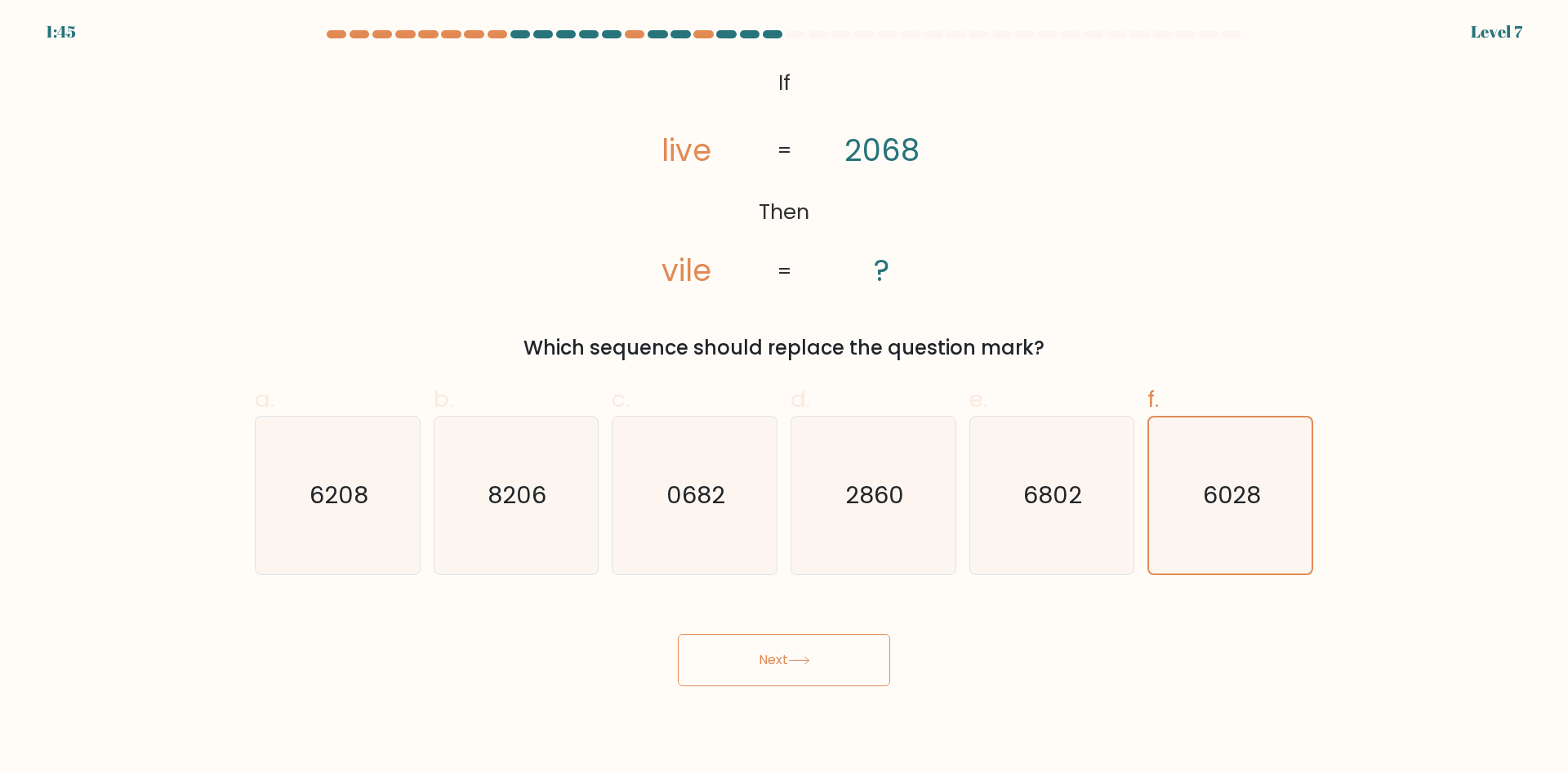
click at [784, 666] on button "Next" at bounding box center [784, 660] width 212 height 52
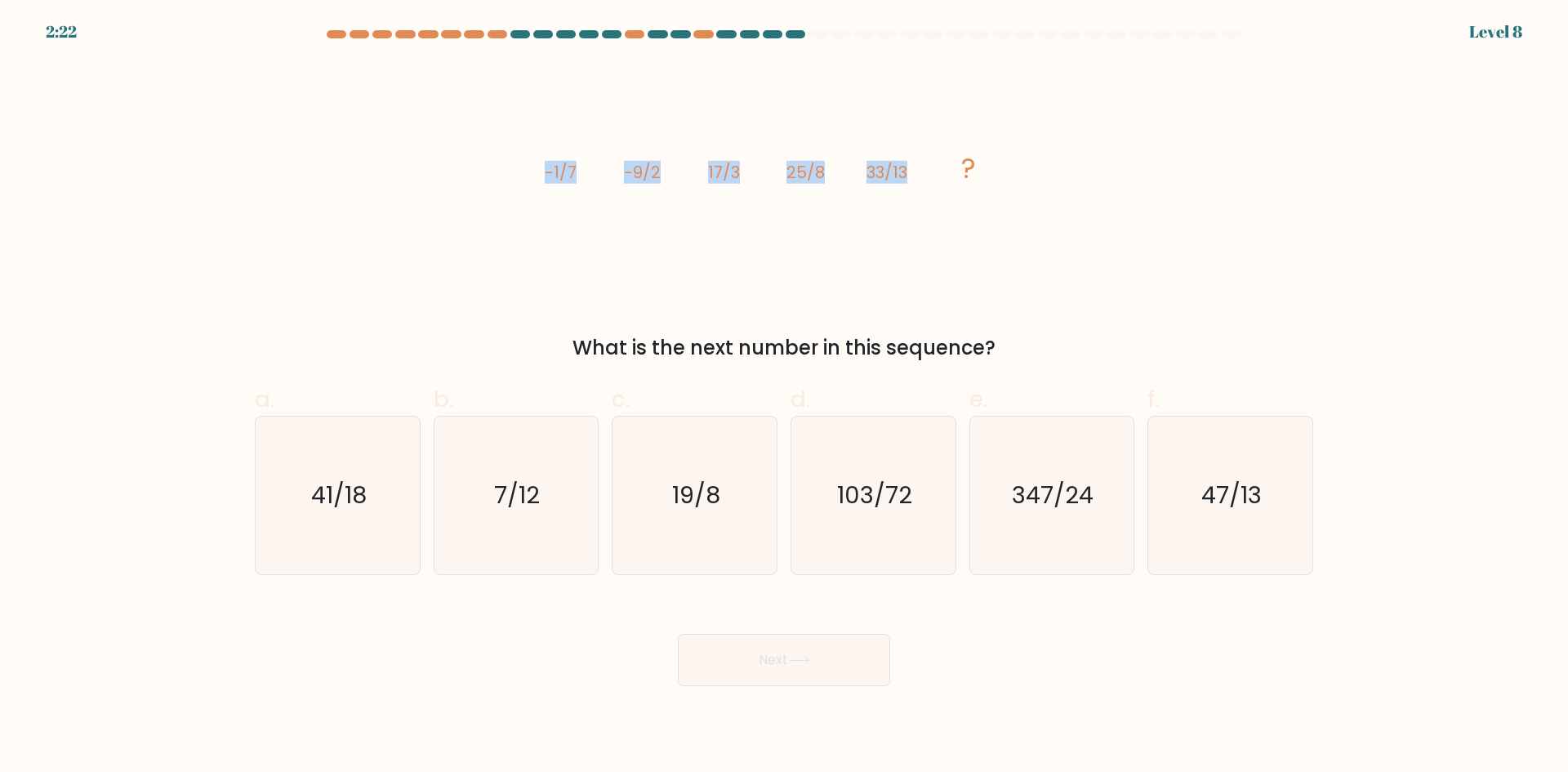
drag, startPoint x: 549, startPoint y: 168, endPoint x: 932, endPoint y: 192, distance: 383.8
click at [926, 195] on icon "image/svg+xml -1/7 -9/2 17/3 25/8 33/13 ?" at bounding box center [784, 178] width 490 height 232
copy g "-1/7 -9/2 17/3 25/8 33/13"
click at [300, 482] on icon "41/18" at bounding box center [337, 495] width 157 height 157
click at [784, 397] on input "a. 41/18" at bounding box center [784, 391] width 1 height 11
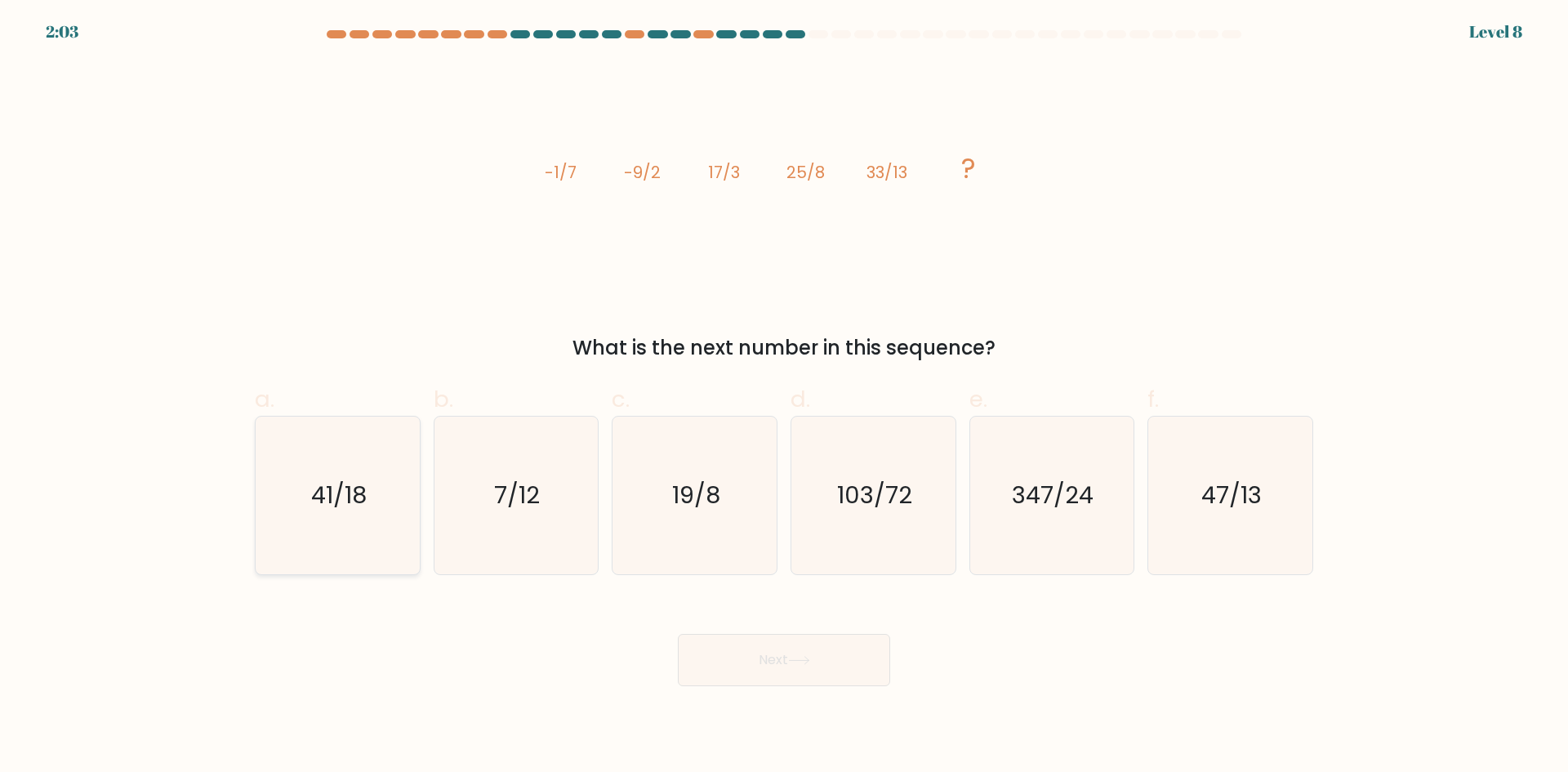
radio input "true"
click at [837, 672] on button "Next" at bounding box center [784, 660] width 212 height 52
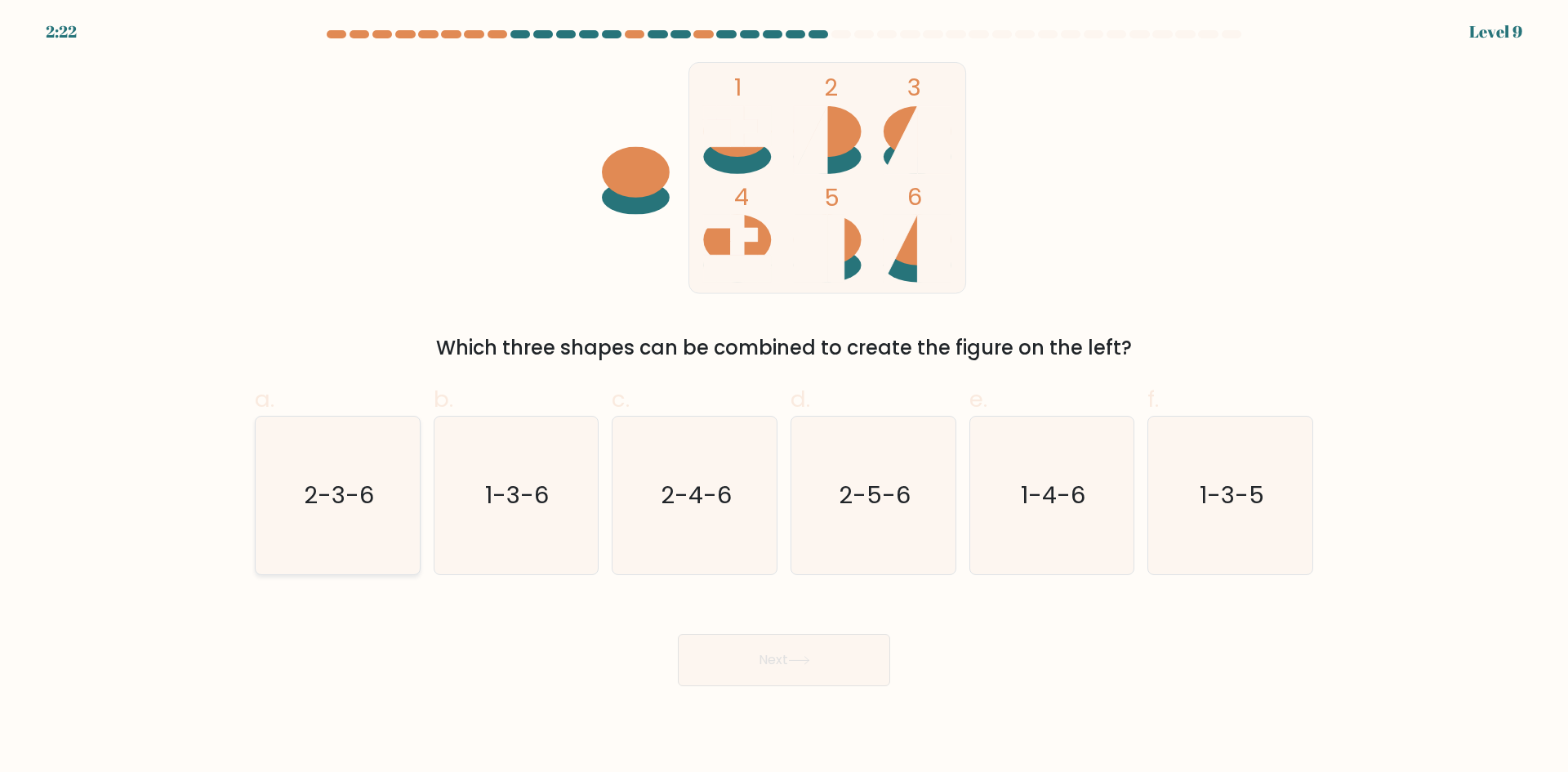
click at [343, 534] on icon "2-3-6" at bounding box center [337, 495] width 157 height 157
click at [784, 397] on input "a. 2-3-6" at bounding box center [784, 391] width 1 height 11
radio input "true"
click at [808, 665] on button "Next" at bounding box center [784, 660] width 212 height 52
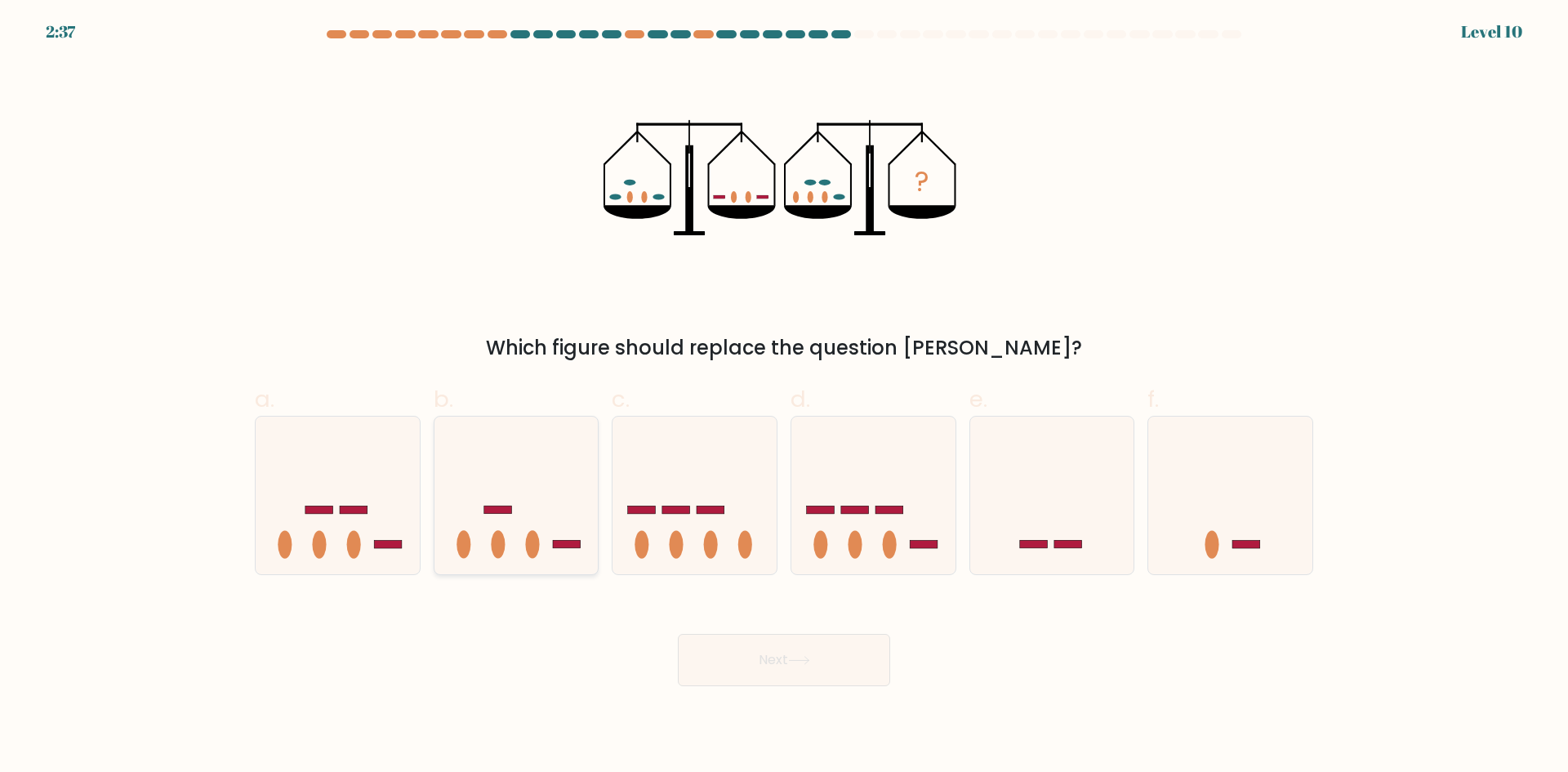
click at [508, 535] on icon at bounding box center [516, 495] width 164 height 135
click at [784, 397] on input "b." at bounding box center [784, 391] width 1 height 11
radio input "true"
click at [839, 665] on button "Next" at bounding box center [784, 660] width 212 height 52
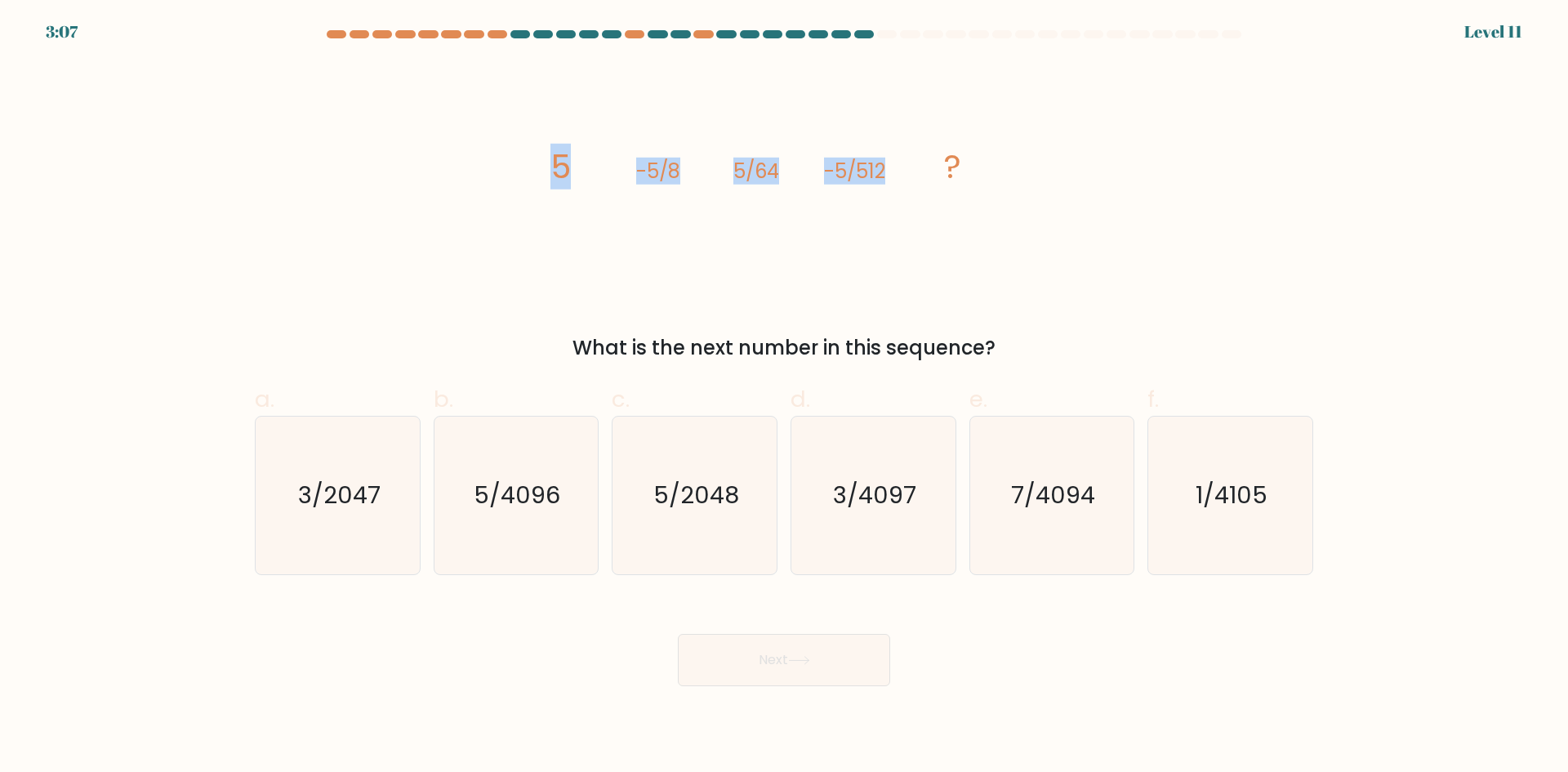
drag, startPoint x: 549, startPoint y: 166, endPoint x: 943, endPoint y: 180, distance: 394.2
click at [898, 188] on icon "image/svg+xml 5 -5/8 5/64 -5/512 ?" at bounding box center [784, 178] width 490 height 232
copy g "5 -5/8 5/64 -5/512"
click at [1125, 214] on div "image/svg+xml 5 -5/8 5/64 -5/512 ? What is the next number in this sequence?" at bounding box center [784, 211] width 1078 height 300
click at [720, 505] on text "5/2048" at bounding box center [696, 495] width 86 height 33
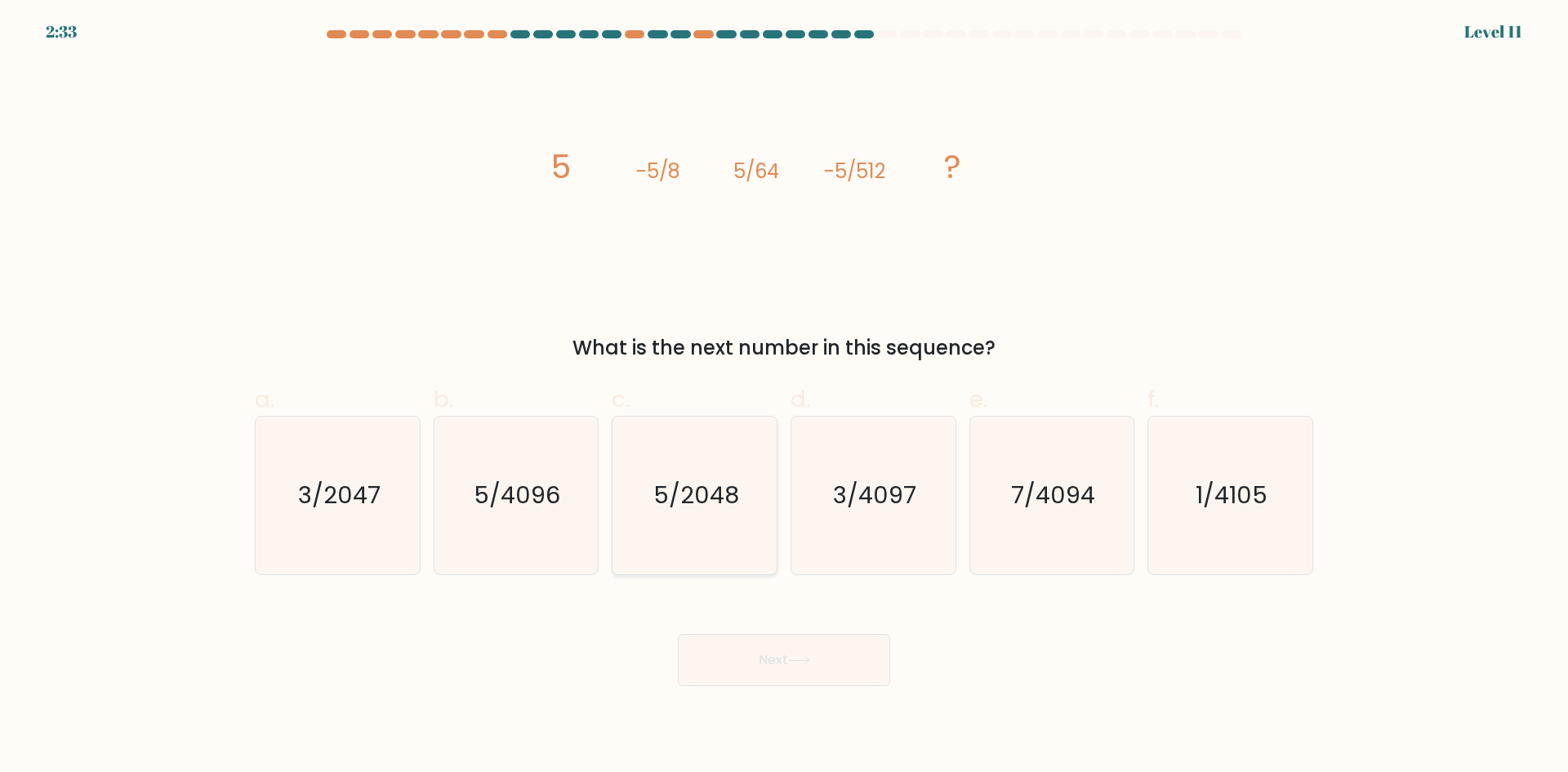
click at [784, 397] on input "c. 5/2048" at bounding box center [784, 391] width 1 height 11
radio input "true"
click at [842, 659] on button "Next" at bounding box center [784, 660] width 212 height 52
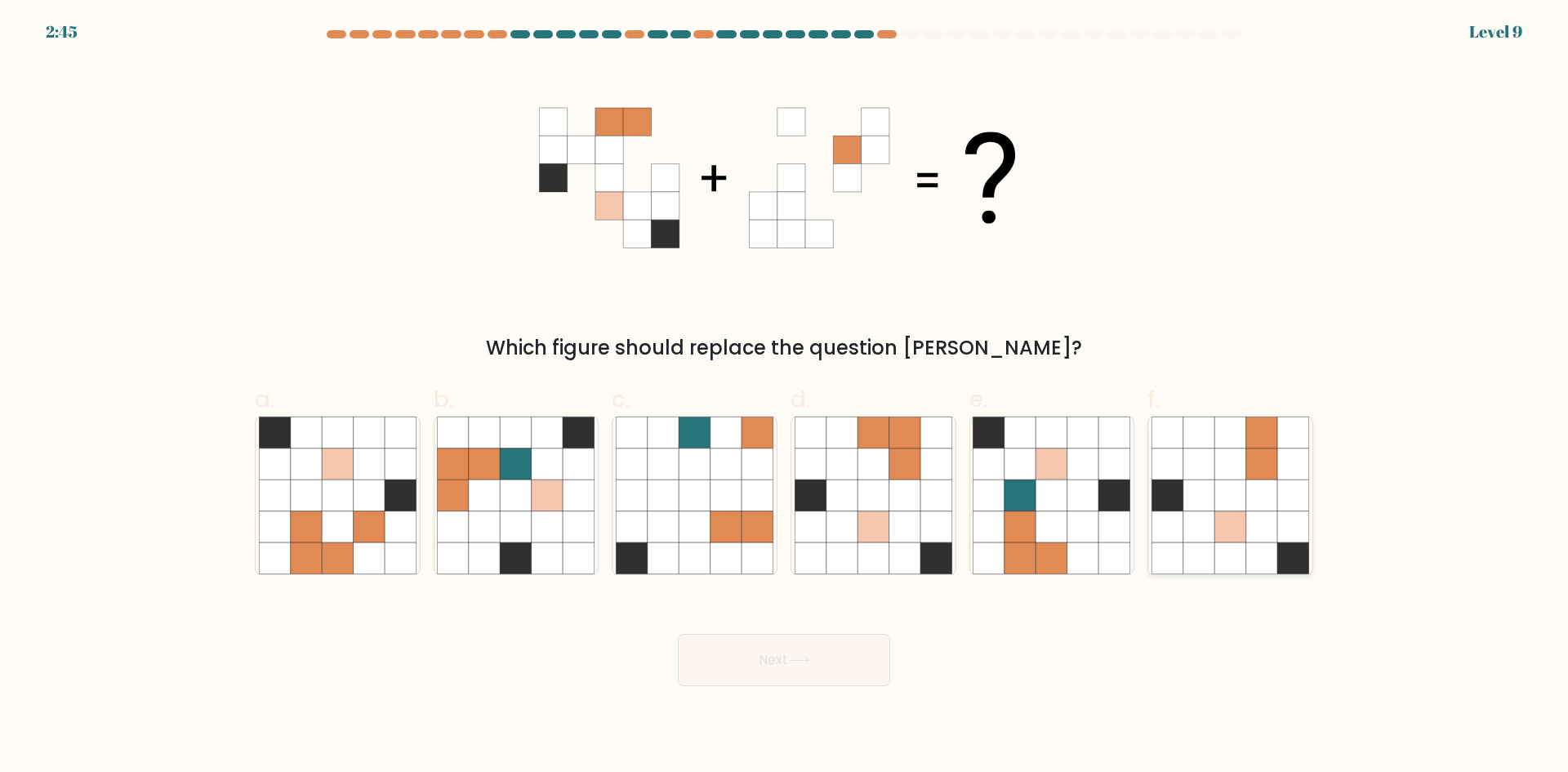
click at [1213, 533] on icon at bounding box center [1198, 527] width 31 height 31
click at [784, 397] on input "f." at bounding box center [784, 391] width 1 height 11
radio input "true"
click at [753, 548] on icon at bounding box center [756, 558] width 31 height 31
click at [784, 397] on input "c." at bounding box center [784, 391] width 1 height 11
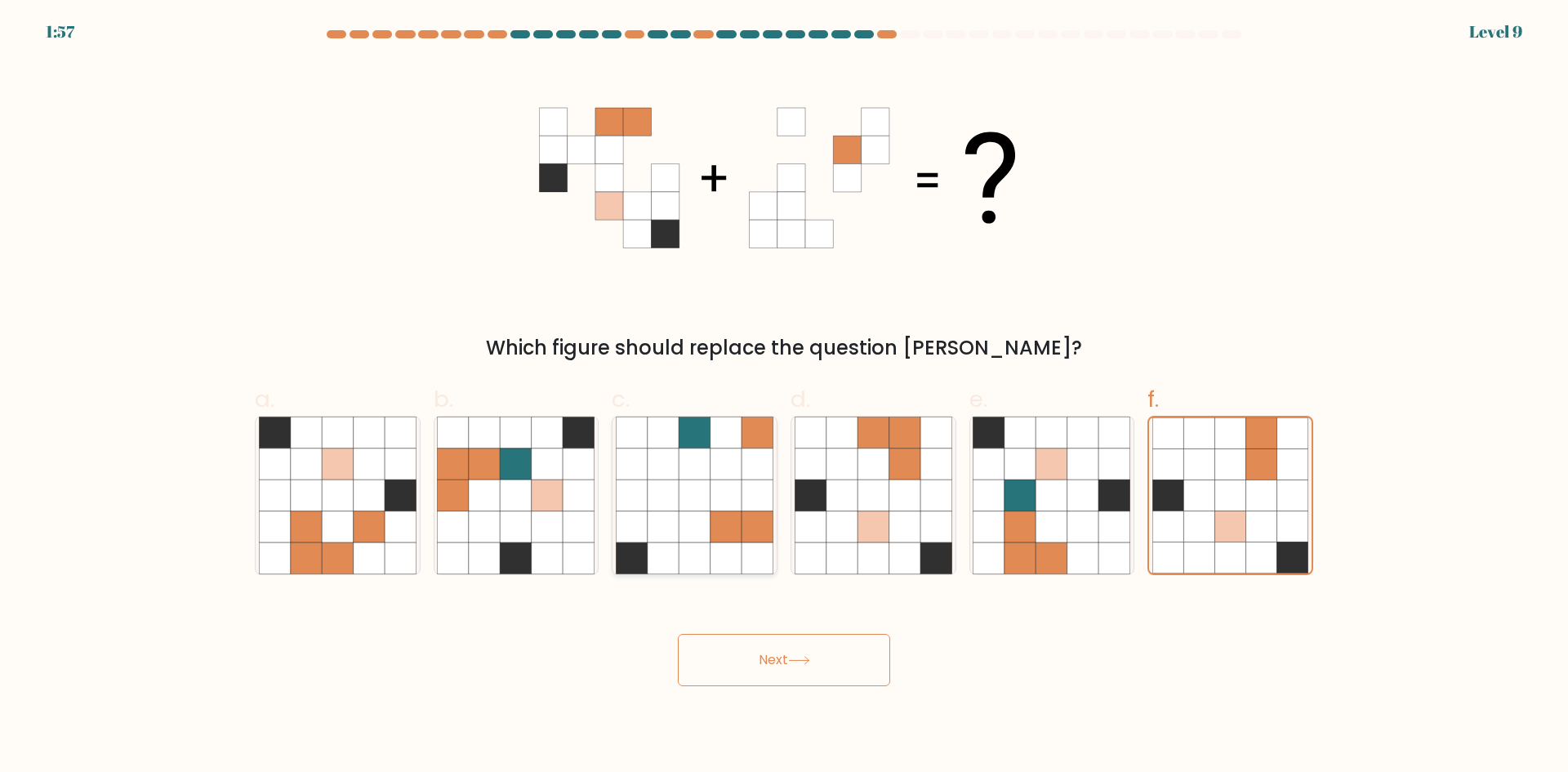
radio input "true"
click at [761, 679] on button "Next" at bounding box center [784, 660] width 212 height 52
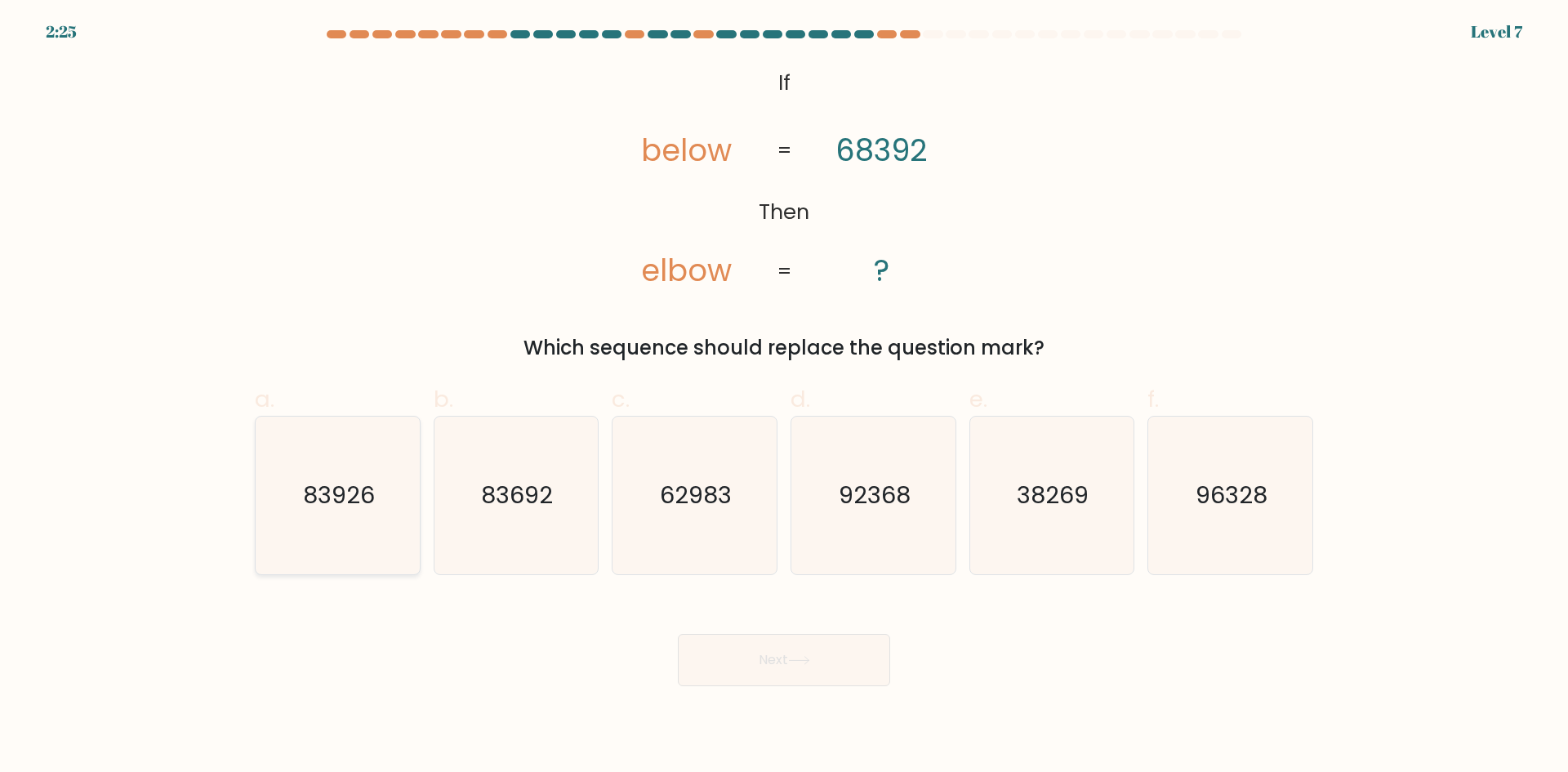
click at [332, 491] on text "83926" at bounding box center [339, 495] width 71 height 33
click at [784, 397] on input "a. 83926" at bounding box center [784, 391] width 1 height 11
radio input "true"
click at [682, 154] on tspan "below" at bounding box center [686, 151] width 91 height 42
click at [841, 149] on tspan "68392" at bounding box center [882, 151] width 93 height 42
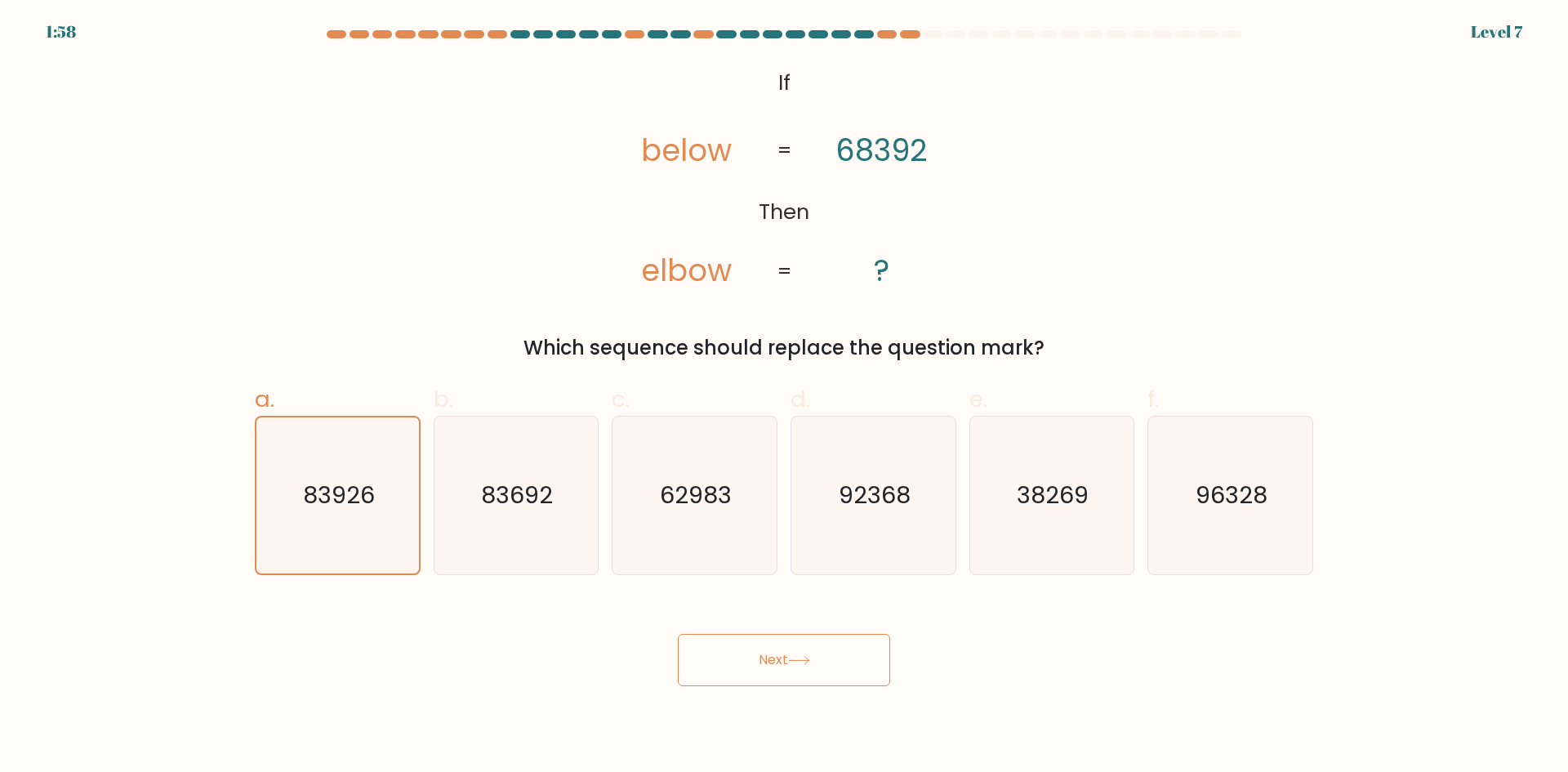
click at [866, 146] on tspan "68392" at bounding box center [882, 151] width 93 height 42
click at [889, 143] on tspan "68392" at bounding box center [882, 151] width 93 height 42
click at [903, 144] on tspan "68392" at bounding box center [882, 151] width 93 height 42
click at [927, 144] on icon "@import url('[URL][DOMAIN_NAME]); If Then below elbow 68392 ? = =" at bounding box center [784, 178] width 375 height 232
click at [865, 146] on tspan "68392" at bounding box center [882, 151] width 93 height 42
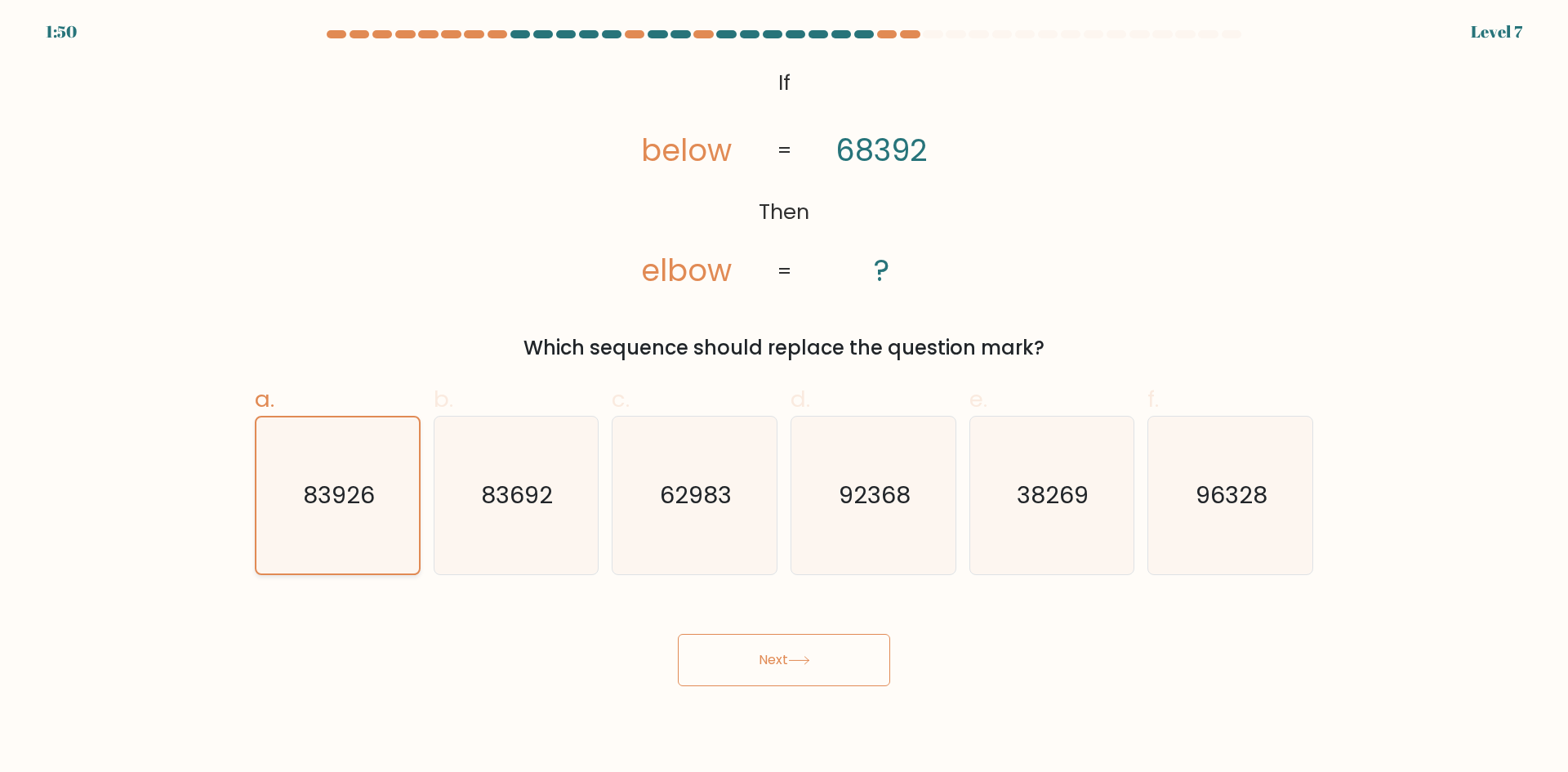
click at [347, 479] on text "83926" at bounding box center [339, 495] width 71 height 33
click at [784, 397] on input "a. 83926" at bounding box center [784, 391] width 1 height 11
click at [886, 146] on tspan "68392" at bounding box center [882, 151] width 93 height 42
click at [375, 452] on icon "83926" at bounding box center [338, 495] width 156 height 156
click at [784, 397] on input "a. 83926" at bounding box center [784, 391] width 1 height 11
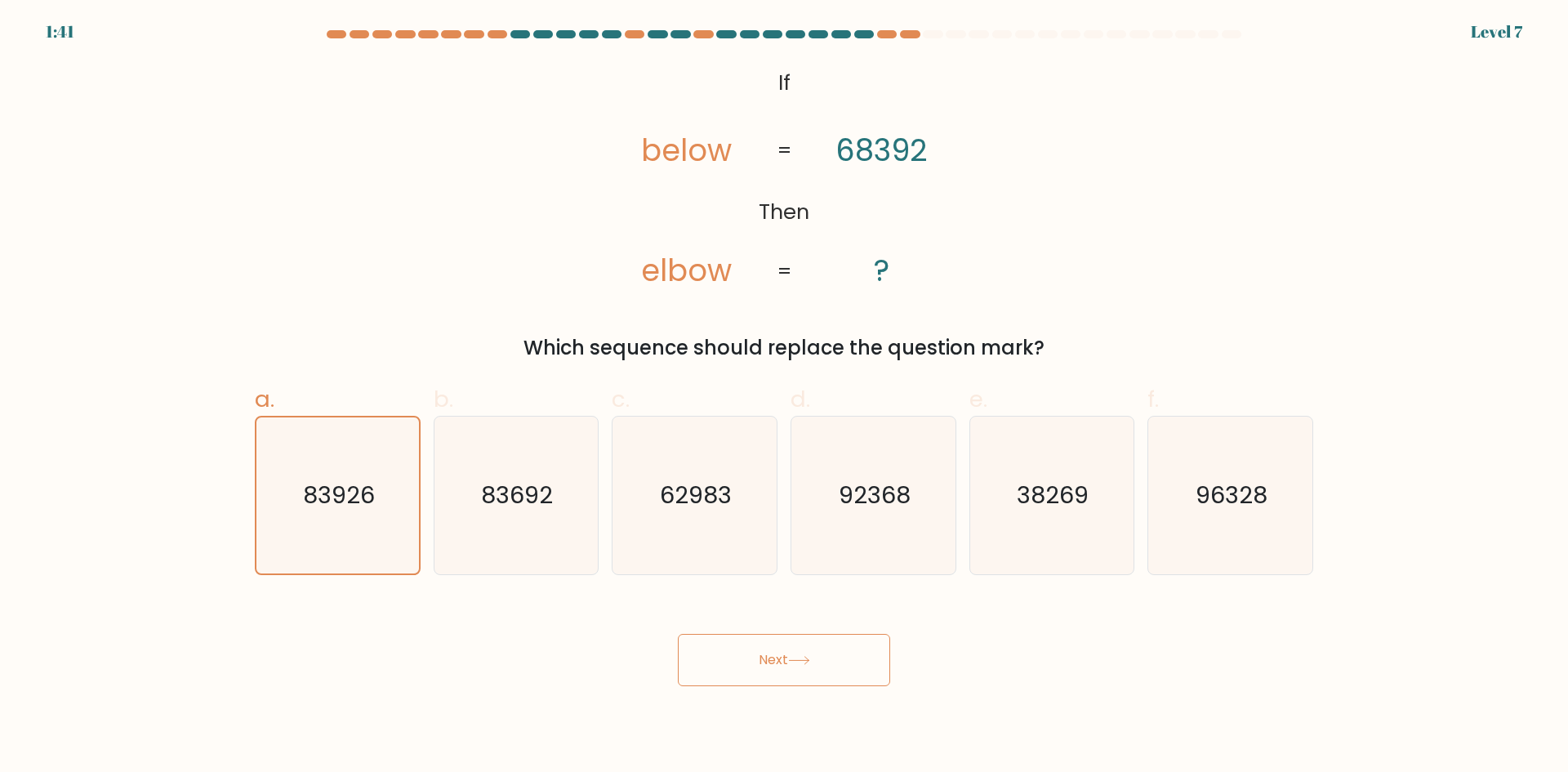
click at [650, 152] on tspan "below" at bounding box center [686, 151] width 91 height 42
click at [506, 499] on text "83692" at bounding box center [517, 495] width 71 height 33
click at [784, 397] on input "b. 83692" at bounding box center [784, 391] width 1 height 11
radio input "true"
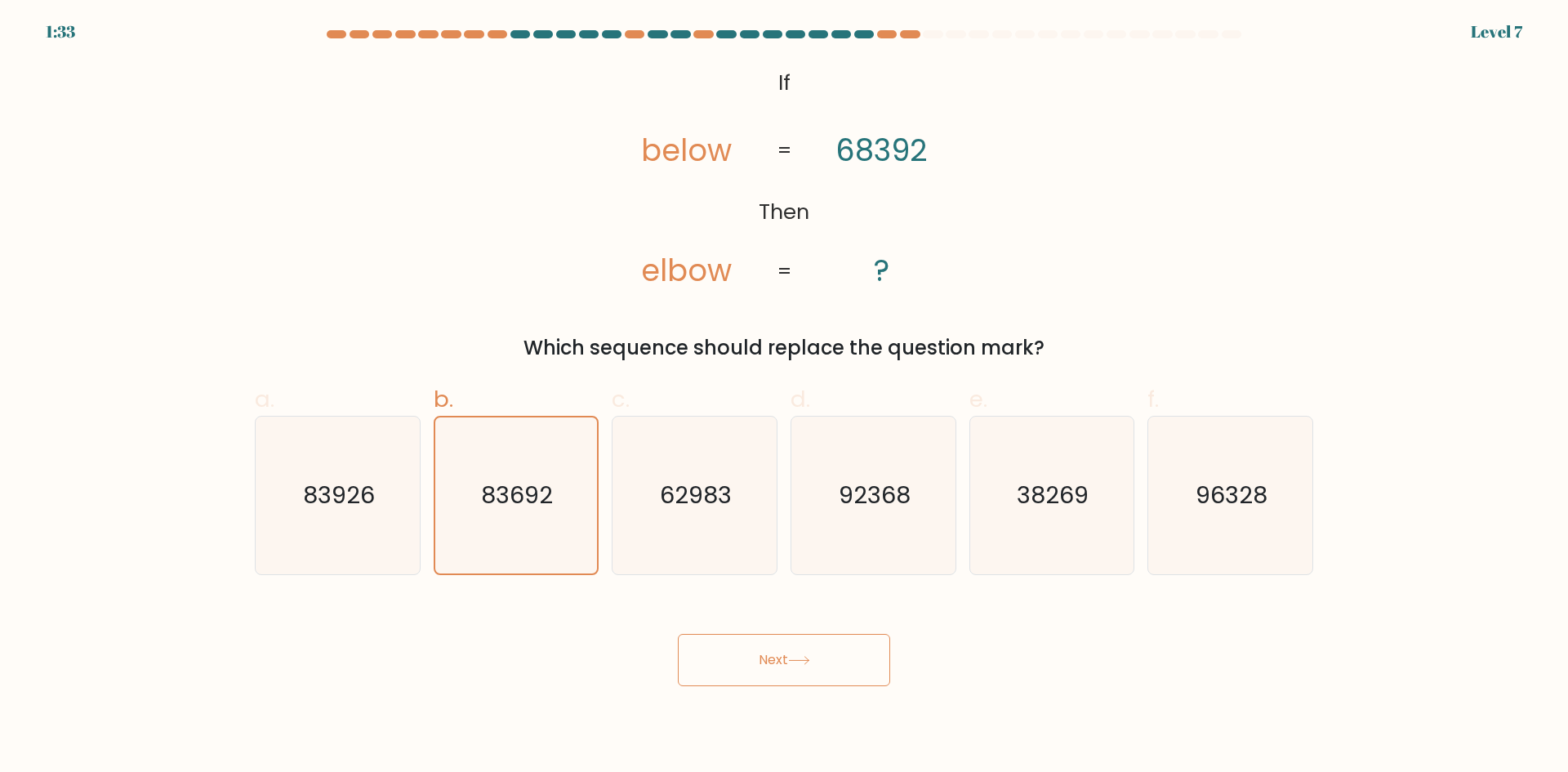
click at [804, 656] on icon at bounding box center [799, 660] width 22 height 9
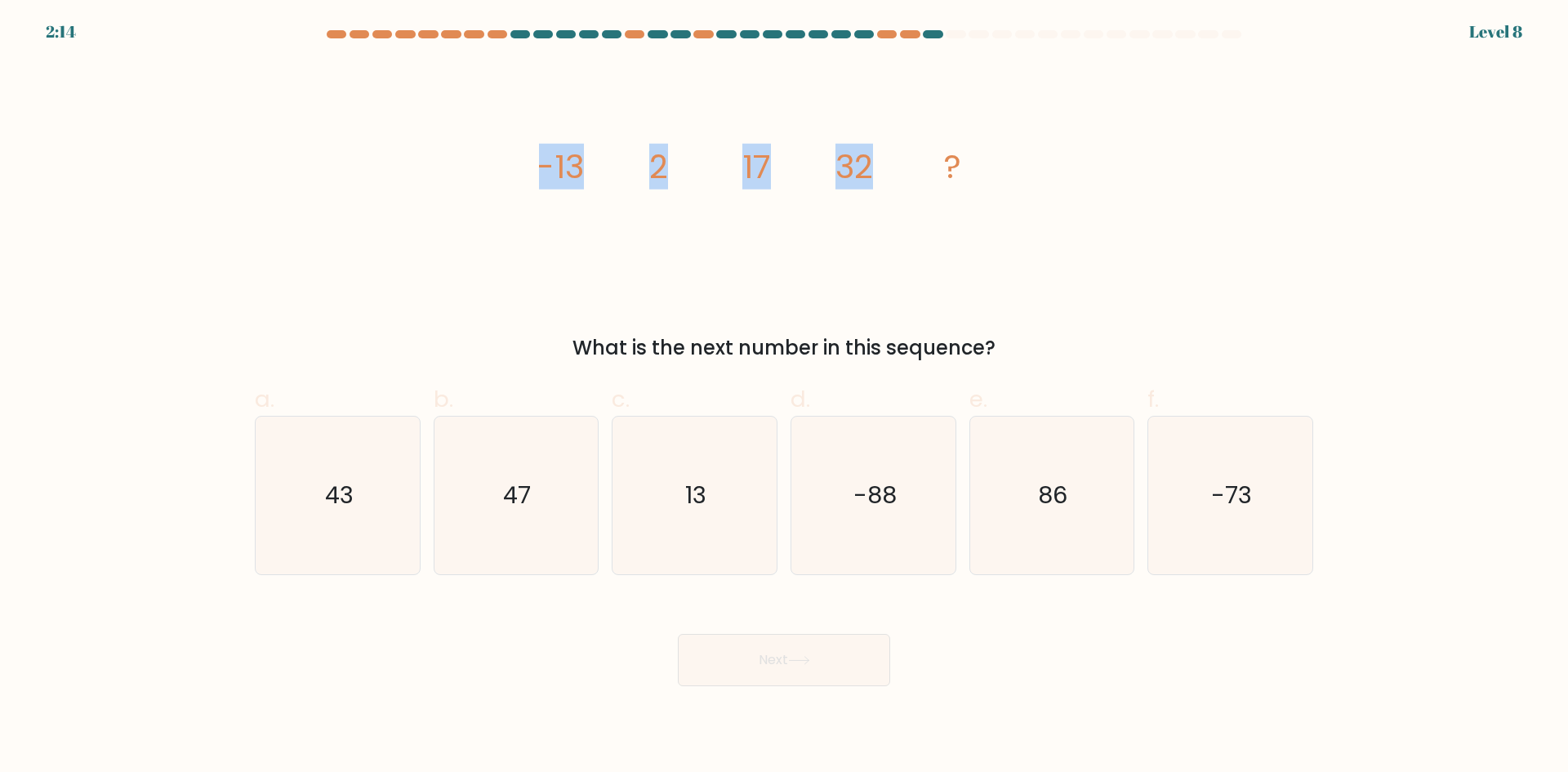
drag, startPoint x: 536, startPoint y: 165, endPoint x: 879, endPoint y: 199, distance: 344.7
click at [879, 199] on div "image/svg+xml -13 2 17 32 ? What is the next number in this sequence?" at bounding box center [784, 211] width 1078 height 300
copy g "-13 2 17 32"
drag, startPoint x: 722, startPoint y: 799, endPoint x: 571, endPoint y: 516, distance: 320.8
click at [571, 516] on icon "47" at bounding box center [515, 495] width 157 height 157
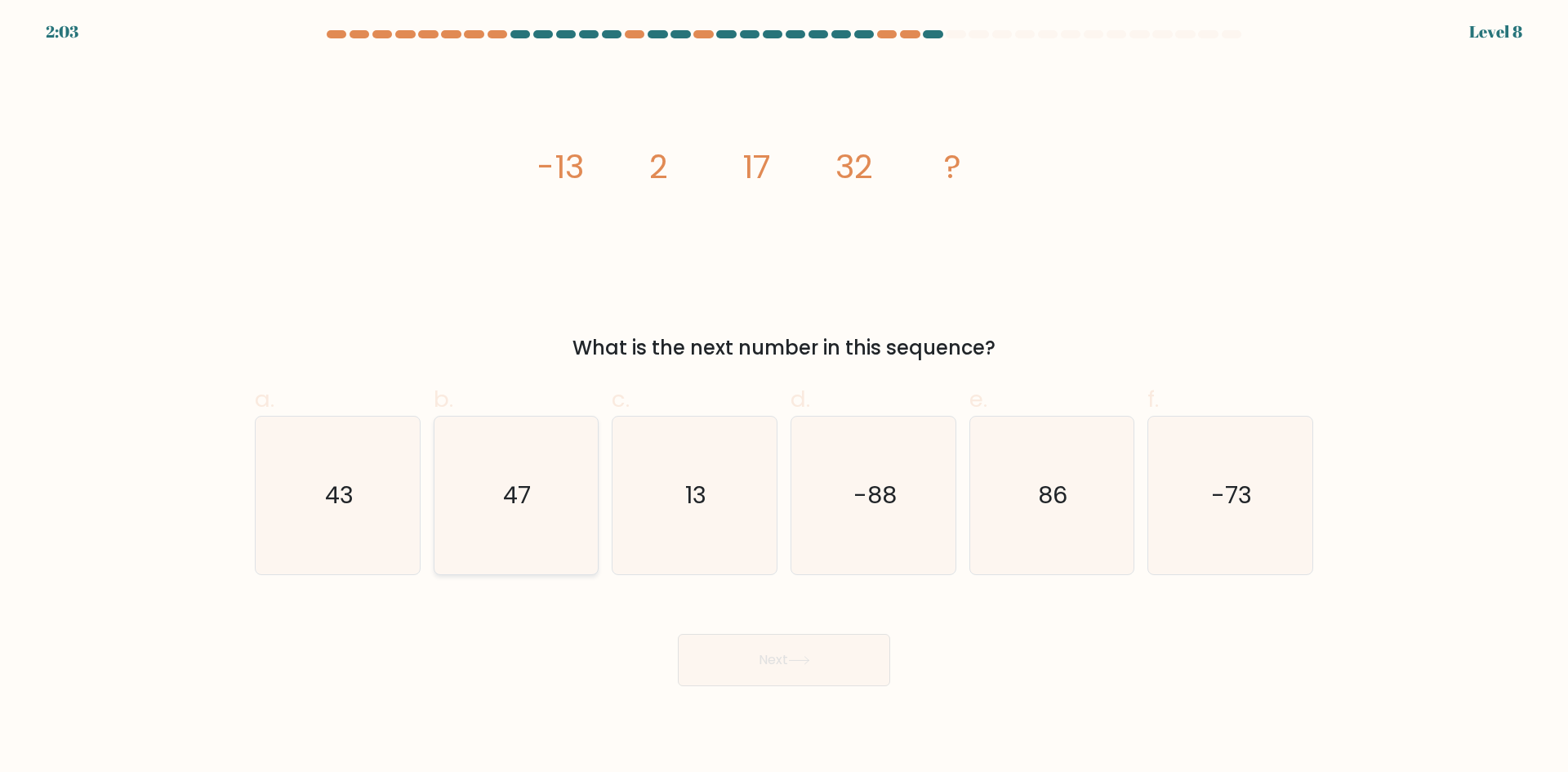
click at [784, 397] on input "b. 47" at bounding box center [784, 391] width 1 height 11
radio input "true"
click at [821, 657] on button "Next" at bounding box center [784, 660] width 212 height 52
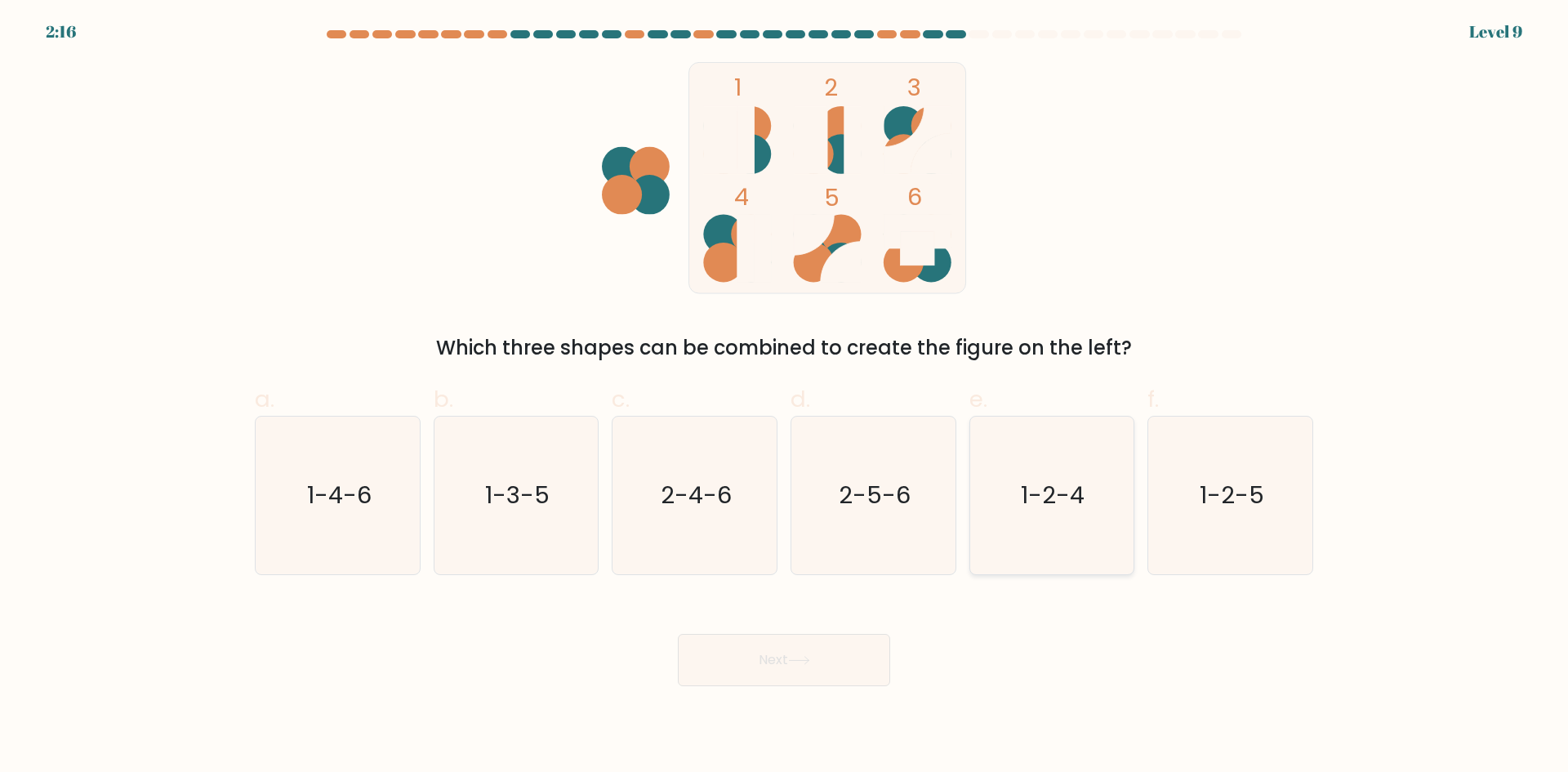
click at [1032, 528] on icon "1-2-4" at bounding box center [1051, 495] width 157 height 157
click at [784, 397] on input "e. 1-2-4" at bounding box center [784, 391] width 1 height 11
radio input "true"
click at [756, 667] on button "Next" at bounding box center [784, 660] width 212 height 52
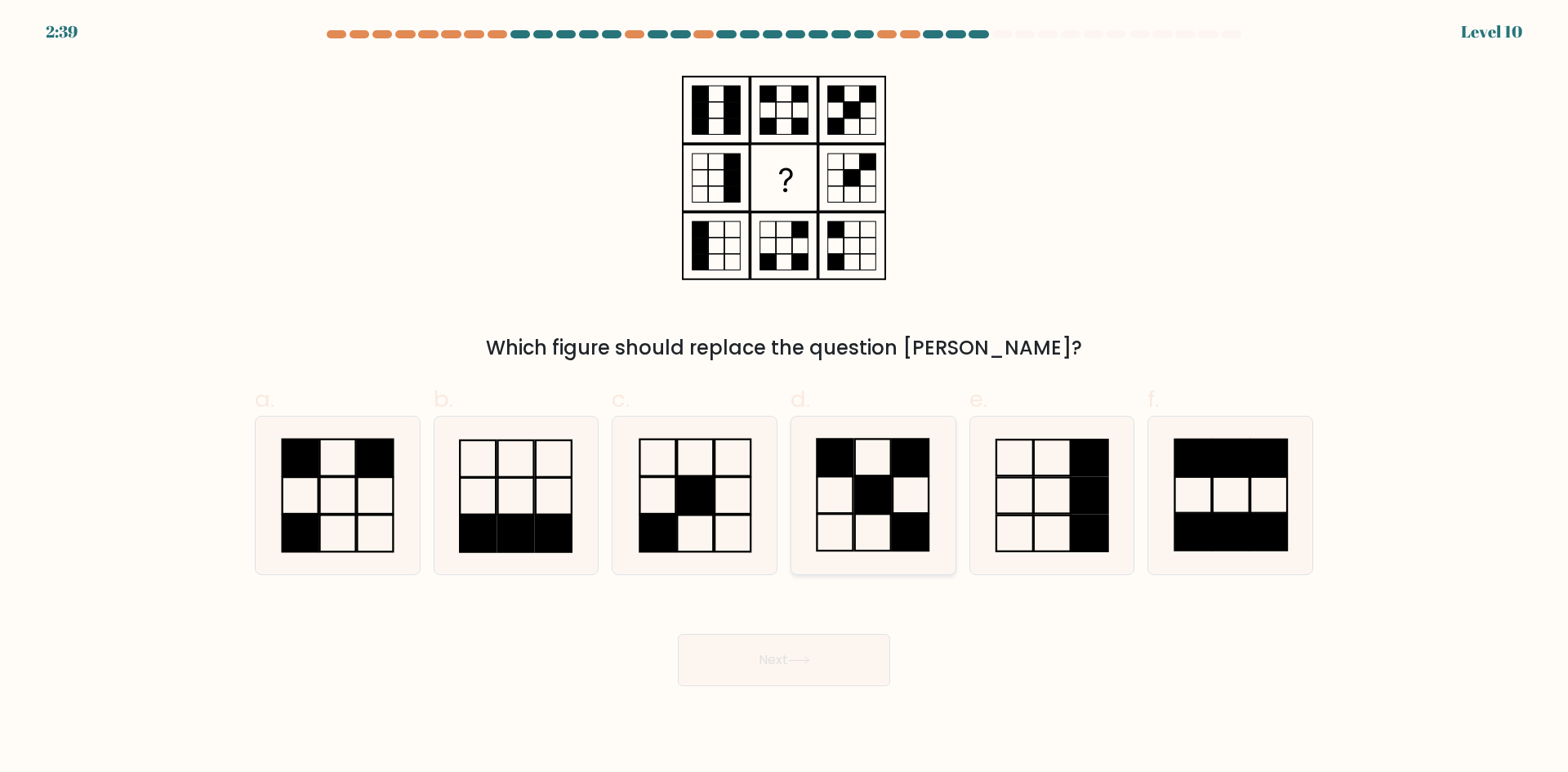
click at [916, 494] on icon at bounding box center [872, 495] width 157 height 157
click at [784, 397] on input "d." at bounding box center [784, 391] width 1 height 11
radio input "true"
click at [793, 685] on body "2:33 Level 10" at bounding box center [784, 386] width 1568 height 772
click at [801, 673] on button "Next" at bounding box center [784, 660] width 212 height 52
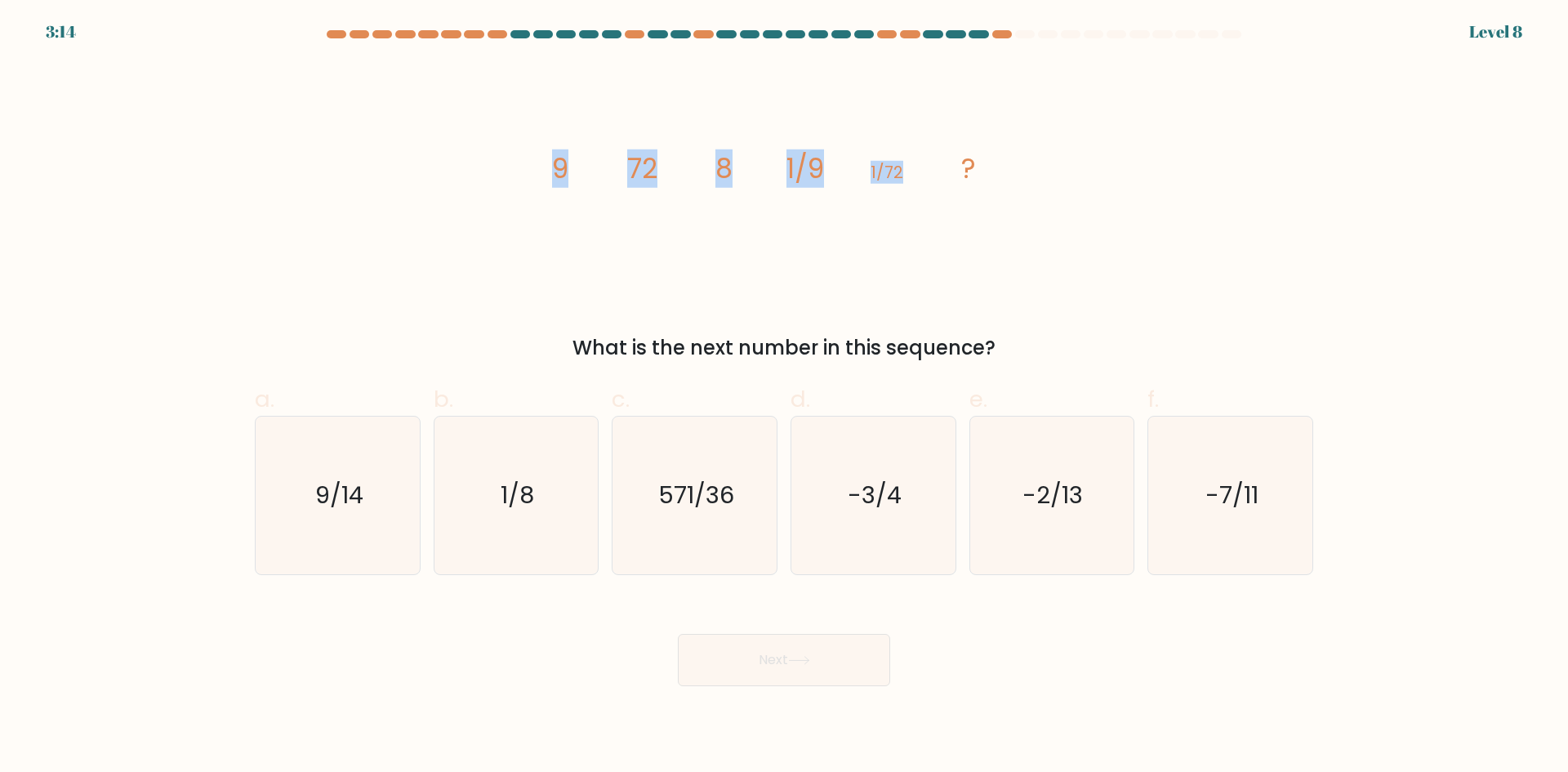
drag, startPoint x: 557, startPoint y: 169, endPoint x: 953, endPoint y: 199, distance: 397.1
click at [953, 199] on icon "image/svg+xml 9 72 8 1/9 1/72 ?" at bounding box center [784, 178] width 490 height 232
copy g "9 72 8 1/9 1/72"
click at [533, 478] on icon "1/8" at bounding box center [515, 495] width 157 height 157
click at [784, 397] on input "b. 1/8" at bounding box center [784, 391] width 1 height 11
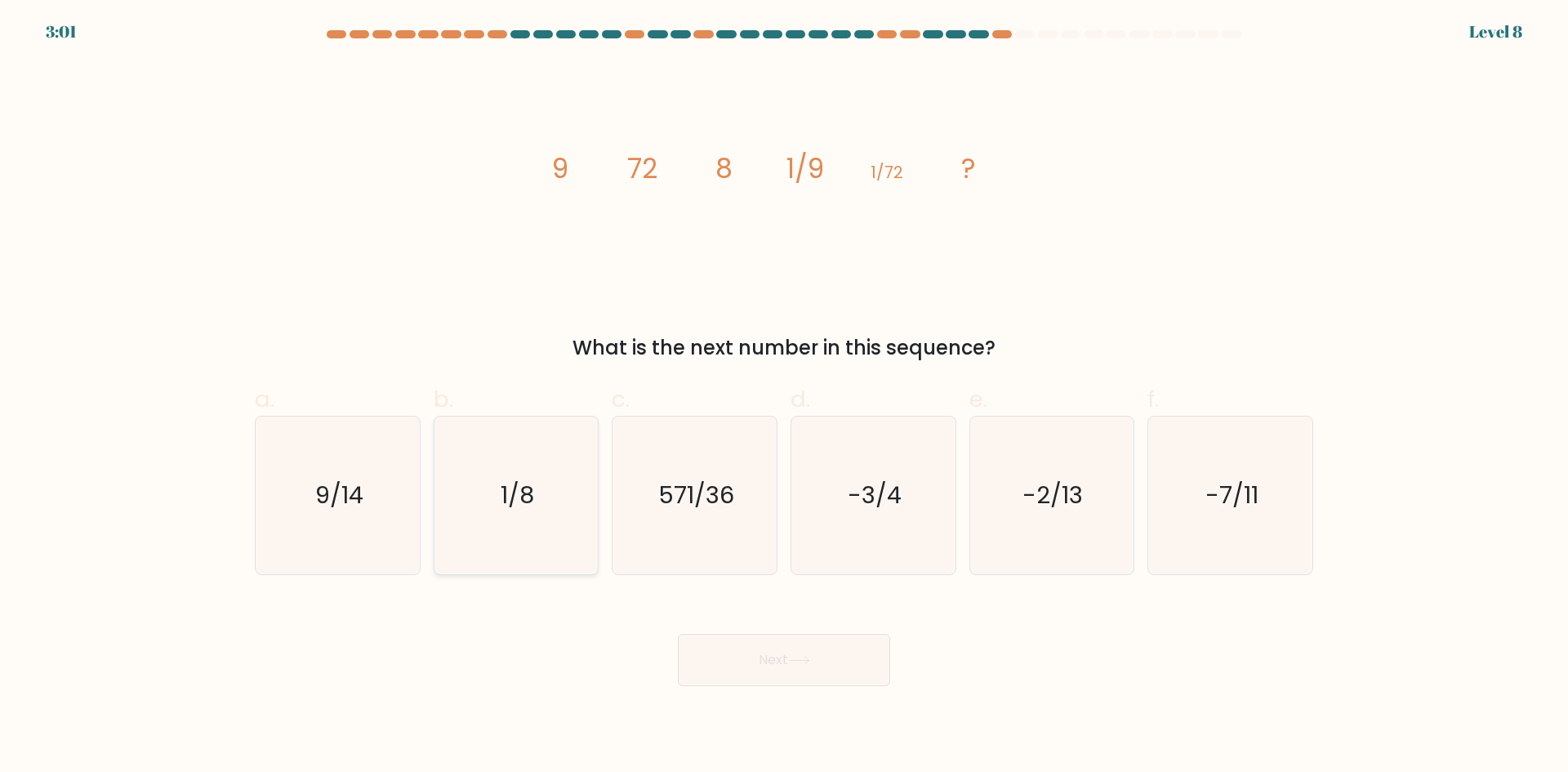
radio input "true"
click at [818, 657] on button "Next" at bounding box center [784, 660] width 212 height 52
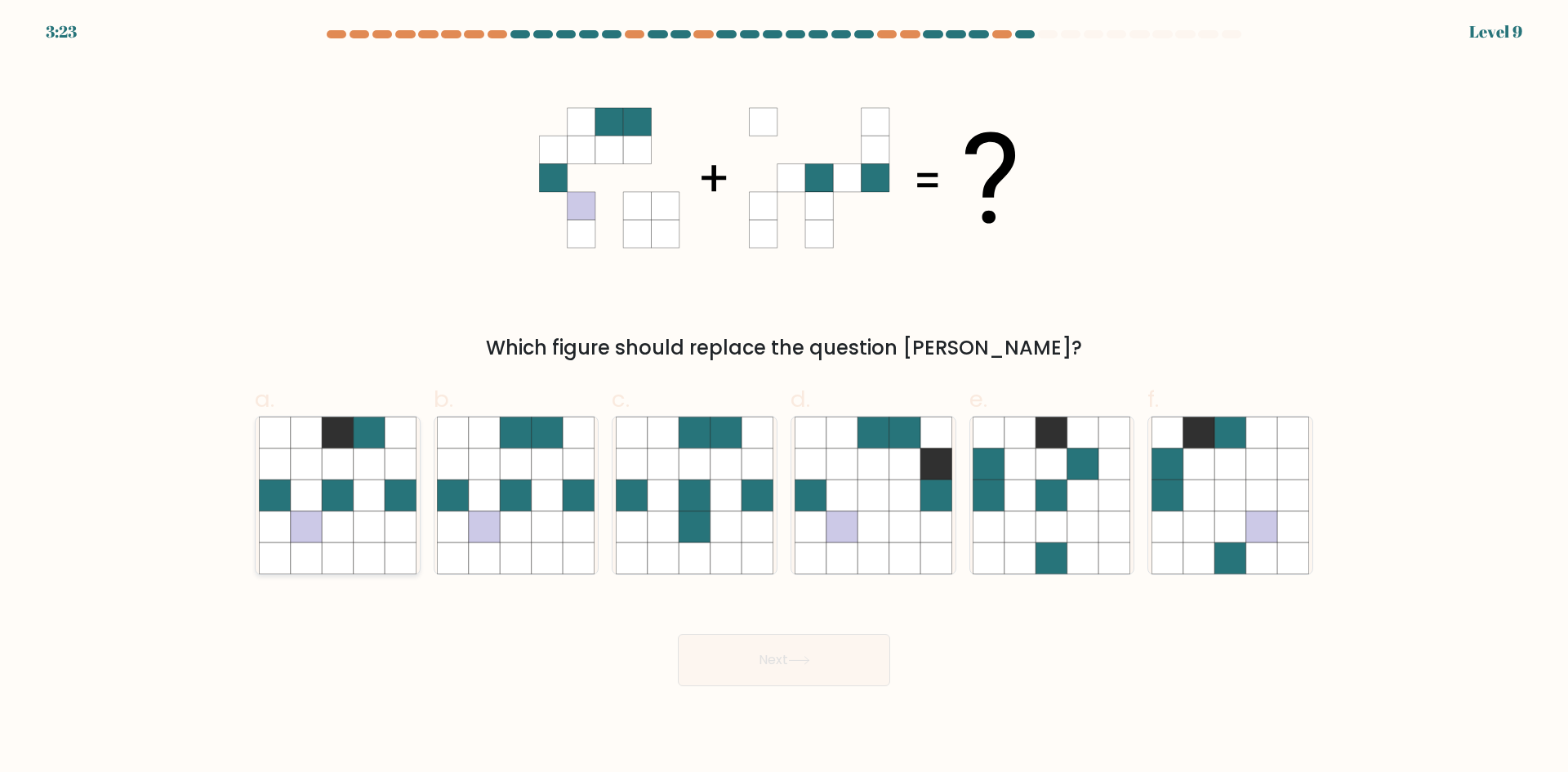
click at [299, 547] on icon at bounding box center [306, 558] width 31 height 31
click at [784, 397] on input "a." at bounding box center [784, 391] width 1 height 11
radio input "true"
click at [517, 521] on icon at bounding box center [516, 527] width 31 height 31
click at [784, 397] on input "b." at bounding box center [784, 391] width 1 height 11
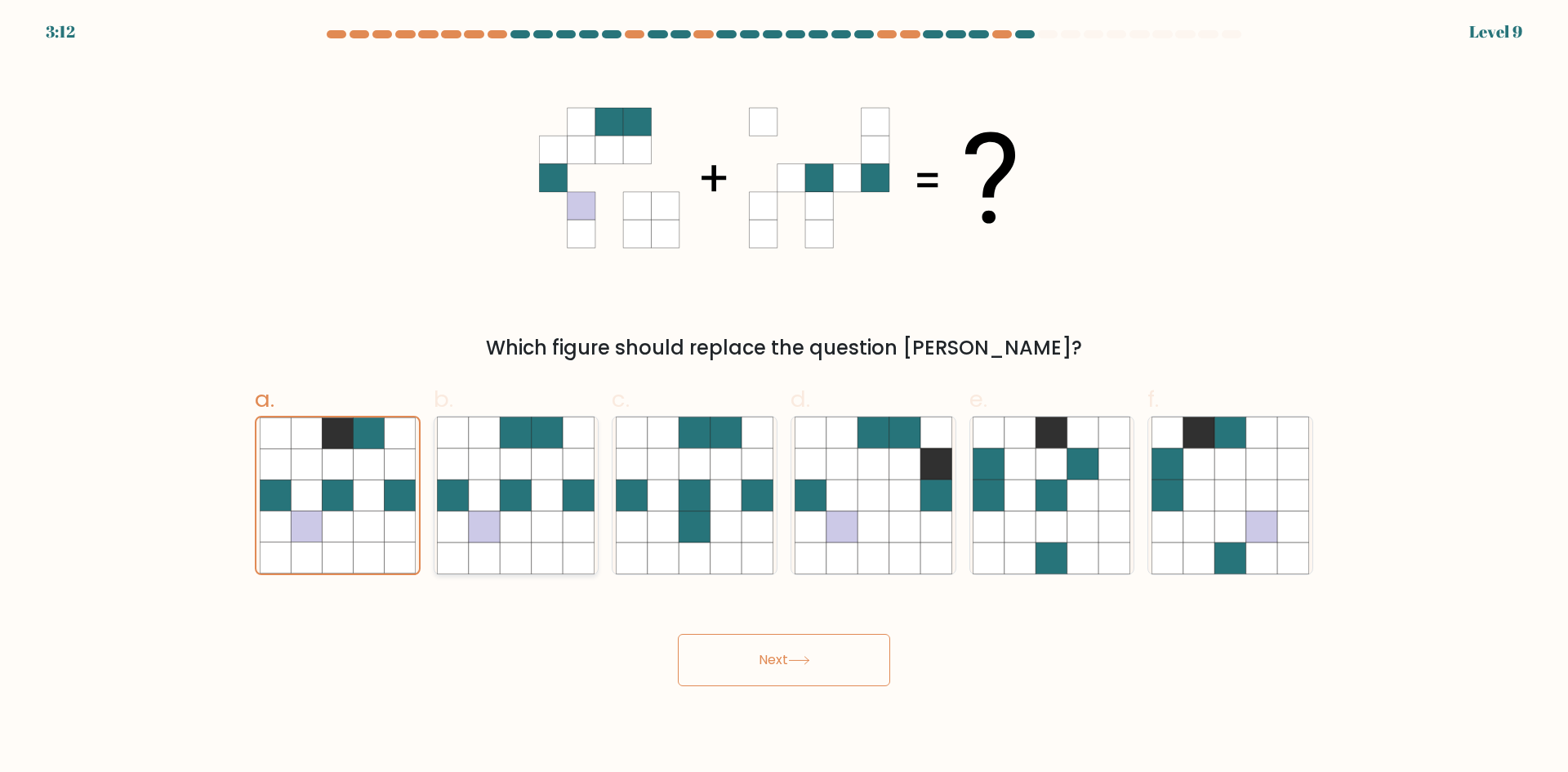
radio input "true"
click at [789, 665] on button "Next" at bounding box center [784, 660] width 212 height 52
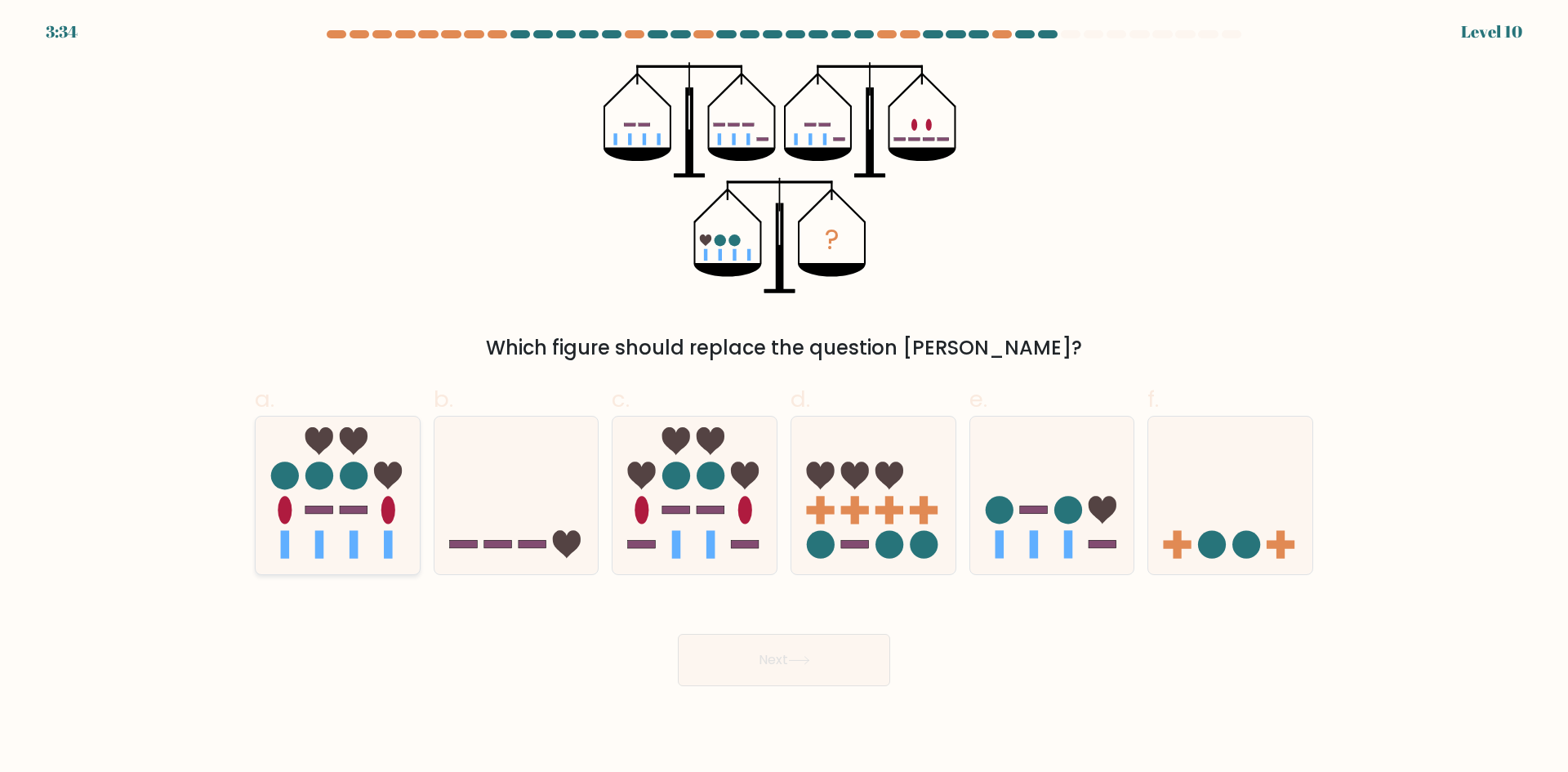
click at [370, 485] on icon at bounding box center [338, 495] width 164 height 135
click at [784, 397] on input "a." at bounding box center [784, 391] width 1 height 11
radio input "true"
click at [840, 664] on button "Next" at bounding box center [784, 660] width 212 height 52
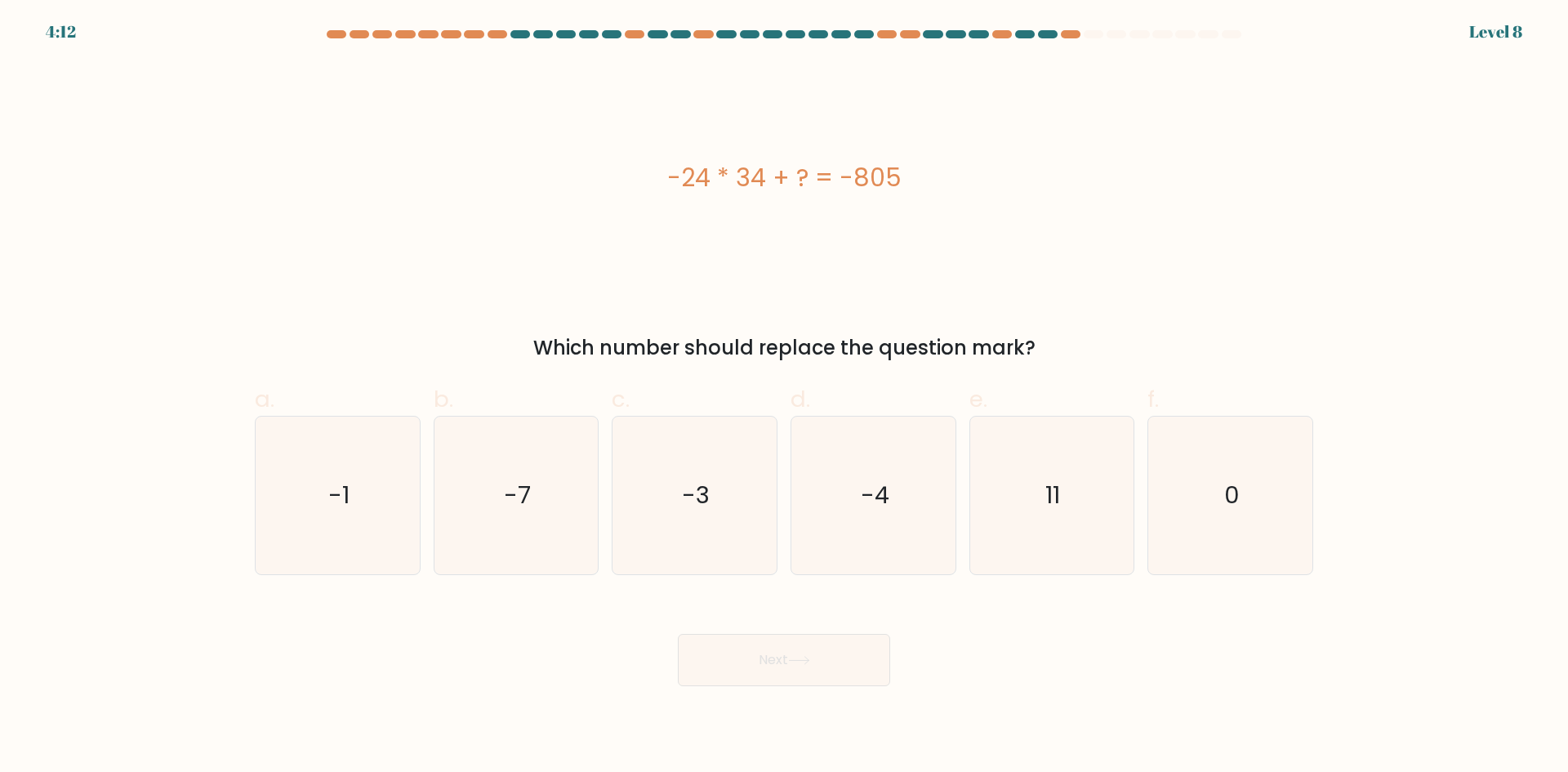
drag, startPoint x: 672, startPoint y: 179, endPoint x: 916, endPoint y: 194, distance: 244.5
click at [916, 194] on div "-24 * 34 + ? = -805" at bounding box center [784, 178] width 1059 height 37
copy div "-24 * 34 + ? = -805"
click at [1059, 494] on text "11" at bounding box center [1053, 495] width 14 height 33
click at [784, 397] on input "e. 11" at bounding box center [784, 391] width 1 height 11
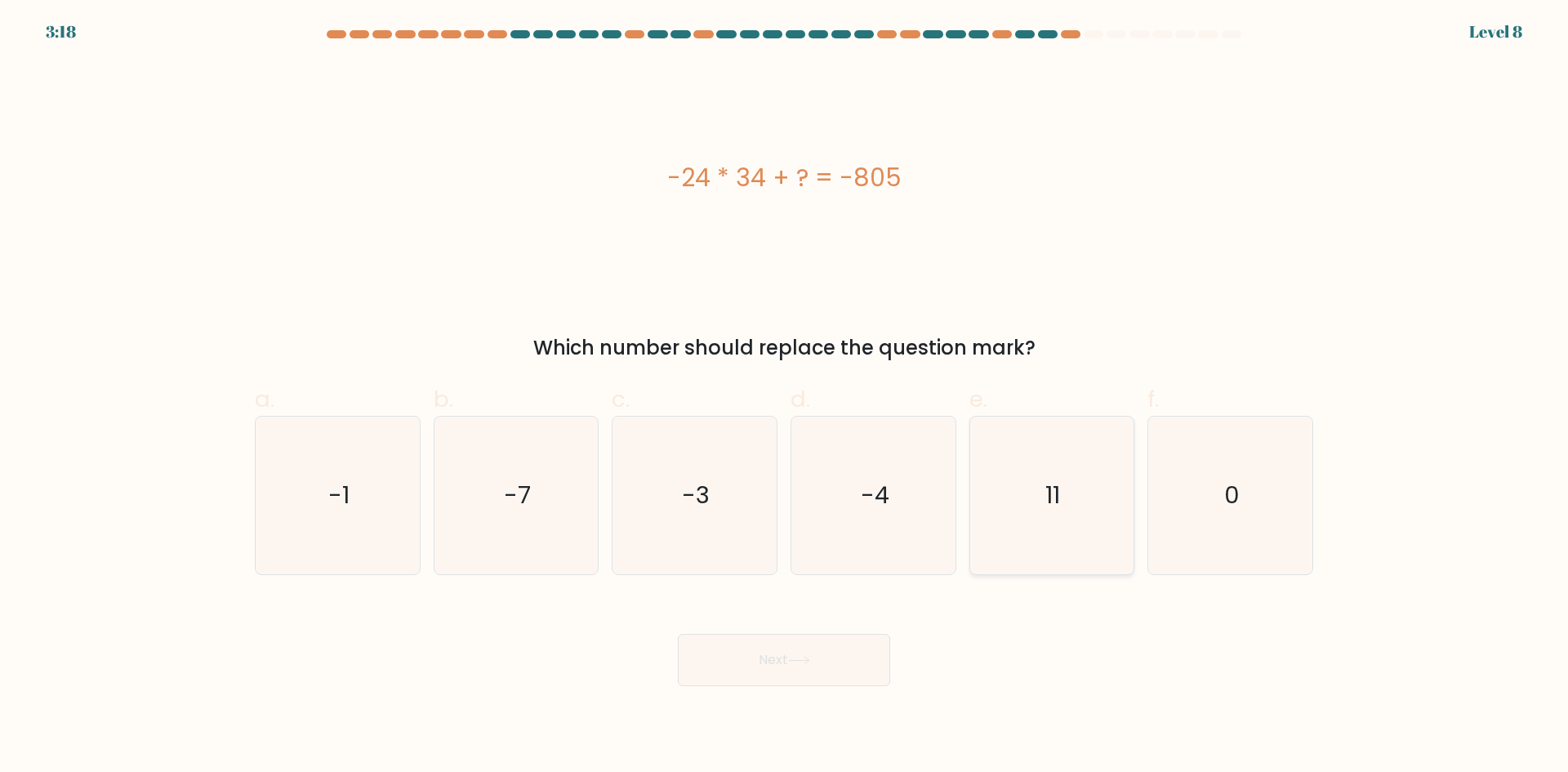
radio input "true"
click at [850, 648] on button "Next" at bounding box center [784, 660] width 212 height 52
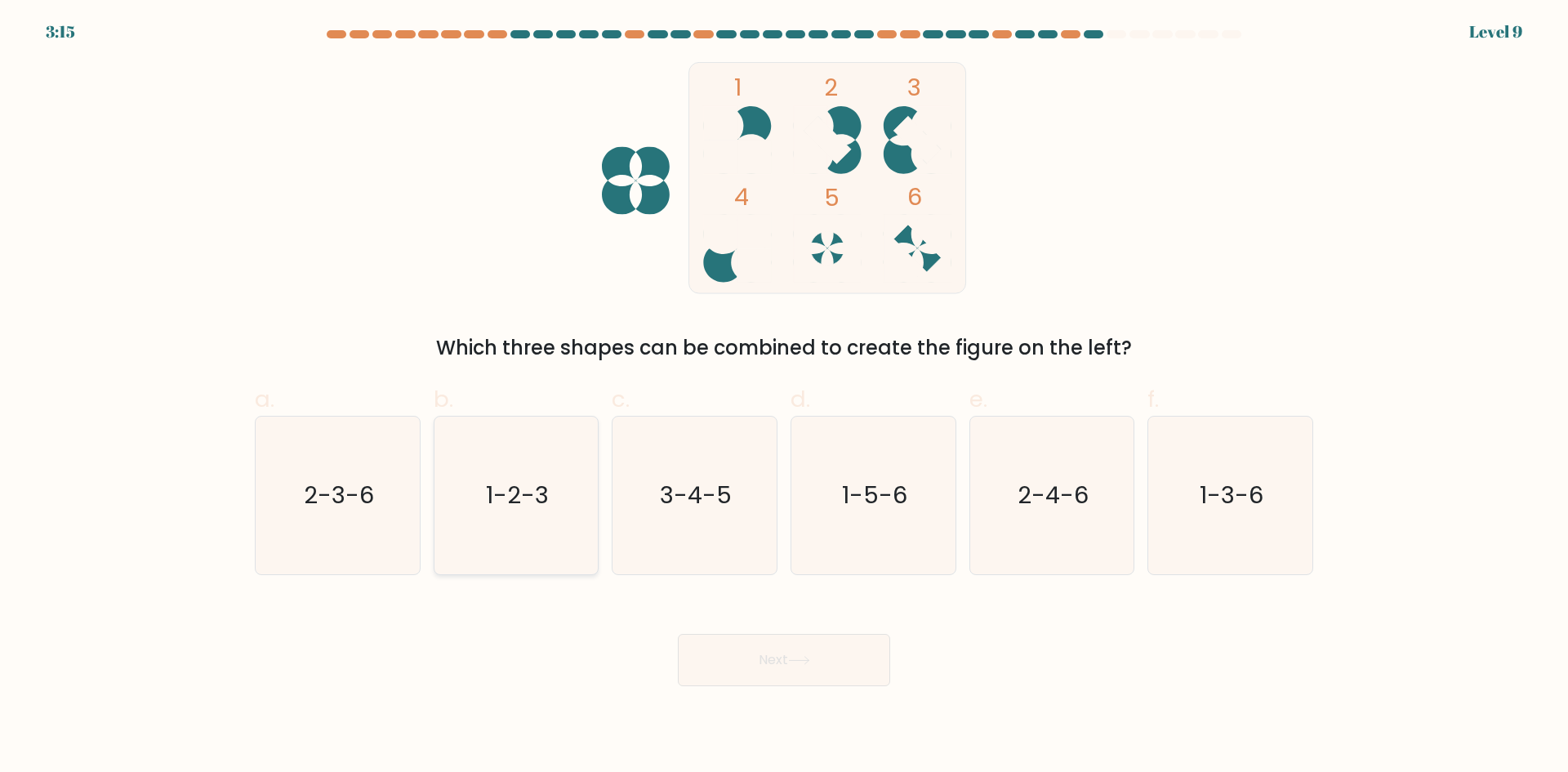
click at [549, 530] on icon "1-2-3" at bounding box center [515, 495] width 157 height 157
click at [784, 397] on input "b. 1-2-3" at bounding box center [784, 391] width 1 height 11
radio input "true"
click at [298, 494] on icon "2-3-6" at bounding box center [337, 495] width 157 height 157
click at [784, 397] on input "a. 2-3-6" at bounding box center [784, 391] width 1 height 11
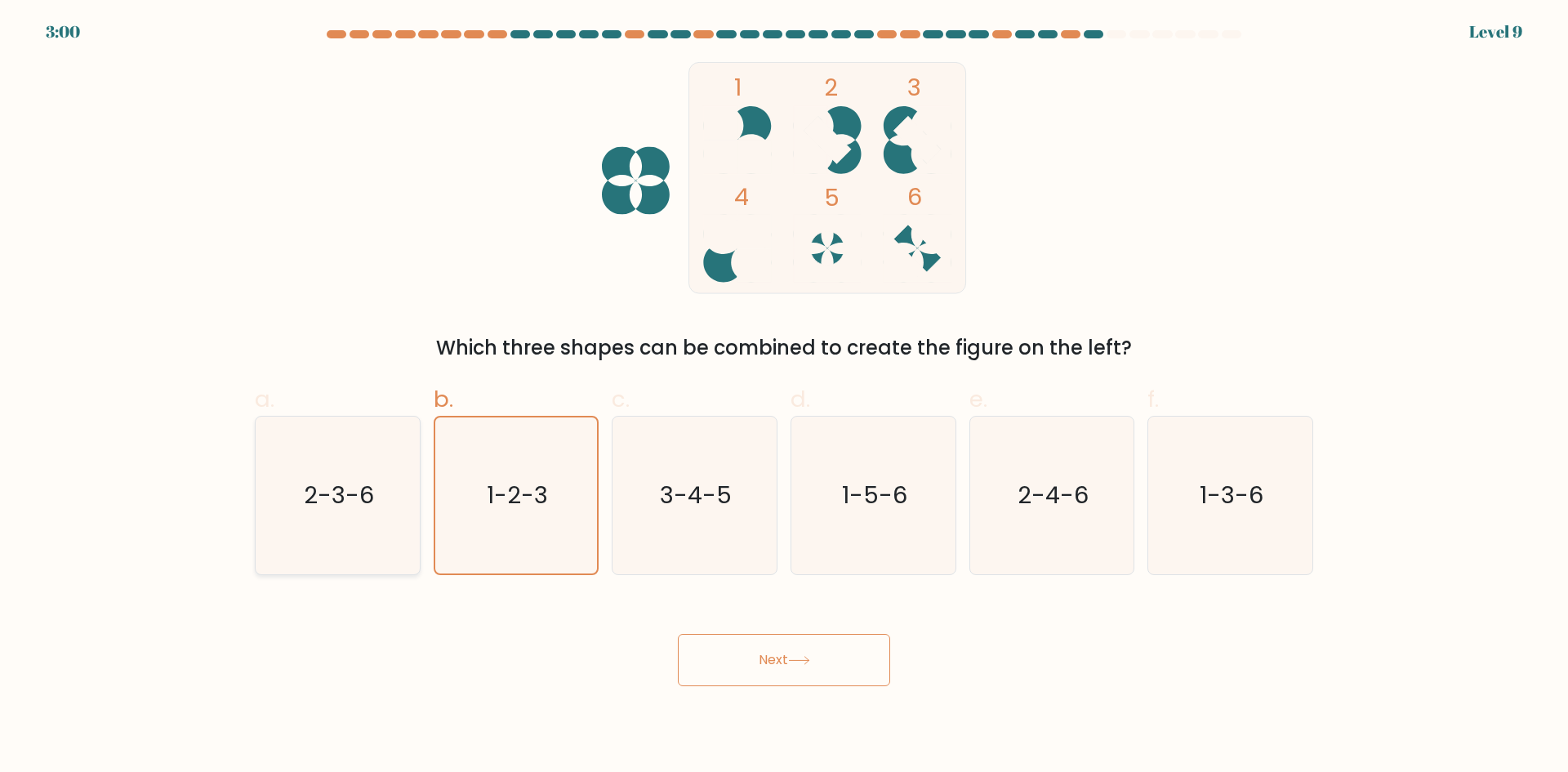
radio input "true"
click at [844, 661] on button "Next" at bounding box center [784, 660] width 212 height 52
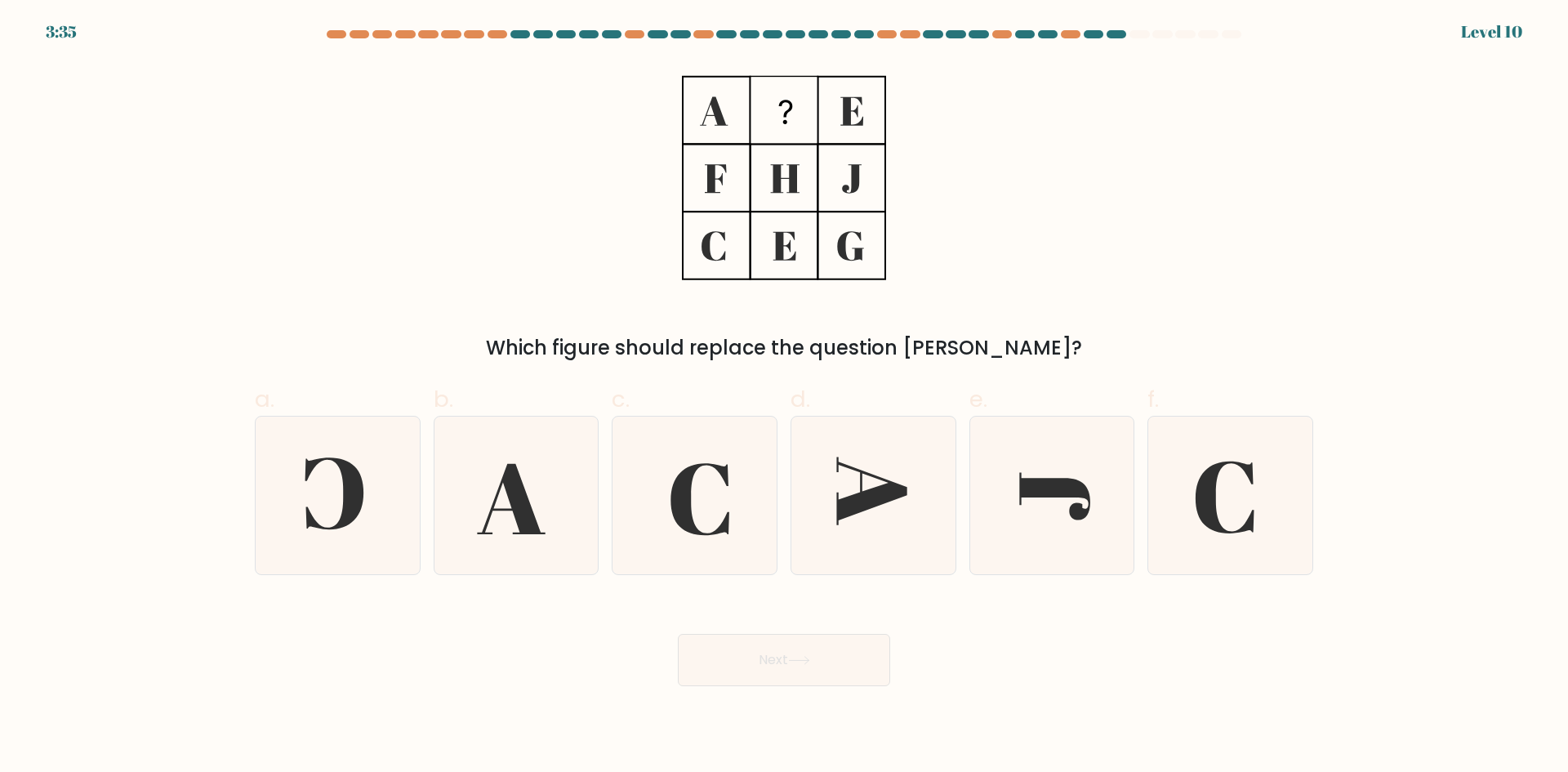
drag, startPoint x: 769, startPoint y: 635, endPoint x: 591, endPoint y: 657, distance: 179.4
click at [591, 659] on div "Next" at bounding box center [784, 640] width 1078 height 92
click at [1256, 502] on icon at bounding box center [1229, 495] width 157 height 157
click at [784, 397] on input "f." at bounding box center [784, 391] width 1 height 11
radio input "true"
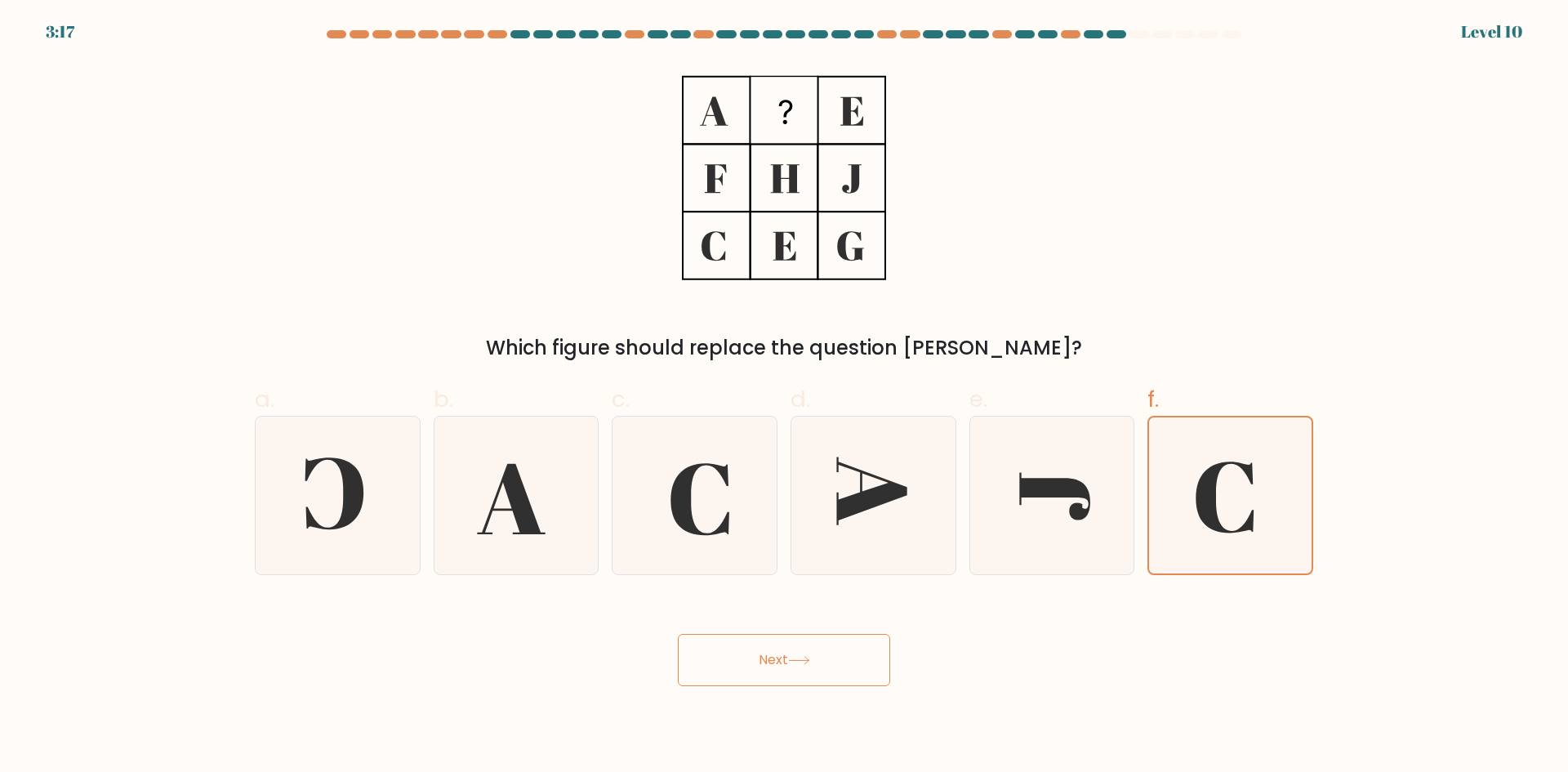
click at [794, 646] on button "Next" at bounding box center [784, 660] width 212 height 52
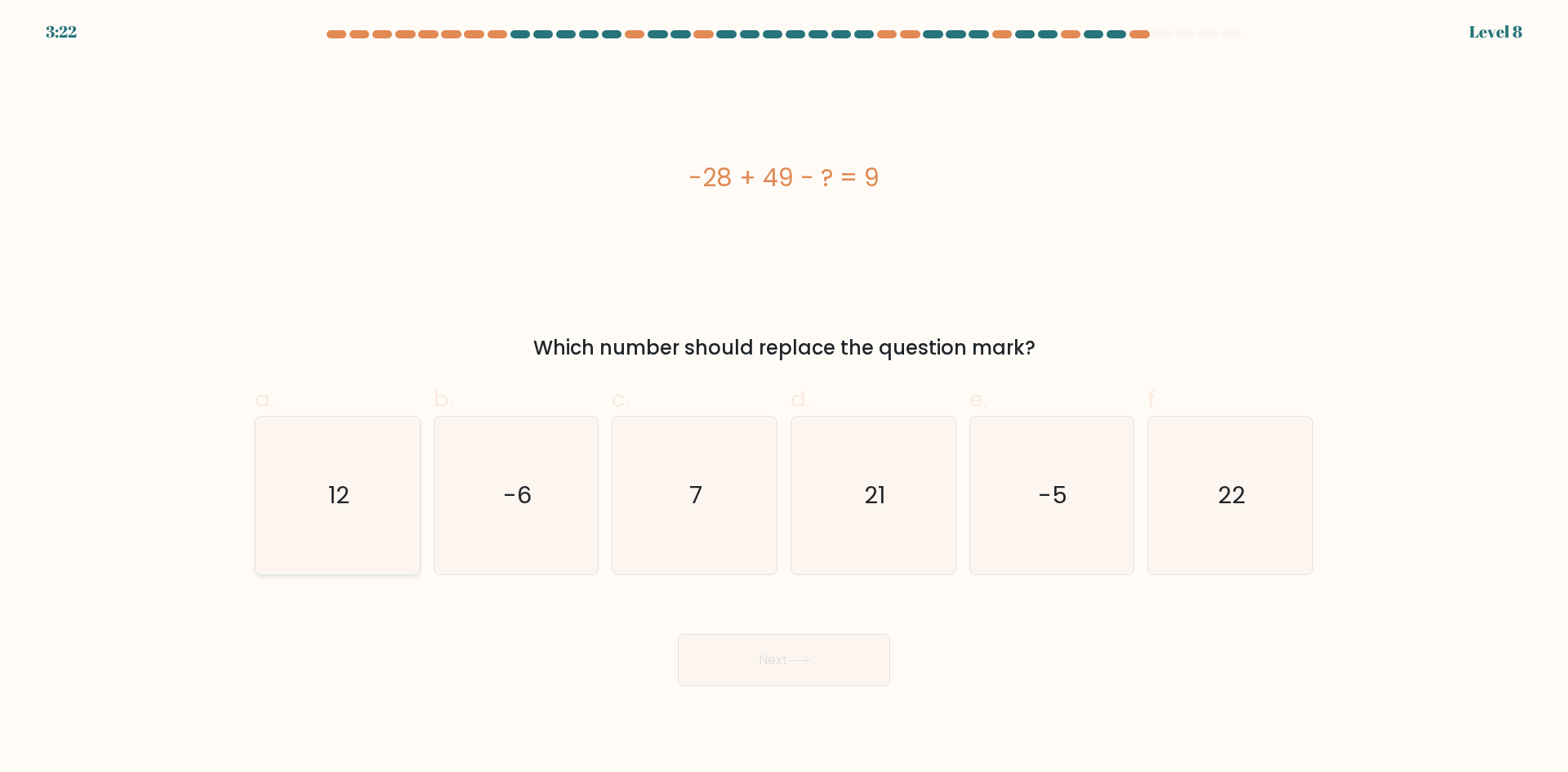
click at [294, 539] on icon "12" at bounding box center [337, 495] width 157 height 157
click at [784, 397] on input "a. 12" at bounding box center [784, 391] width 1 height 11
radio input "true"
click at [774, 651] on button "Next" at bounding box center [784, 660] width 212 height 52
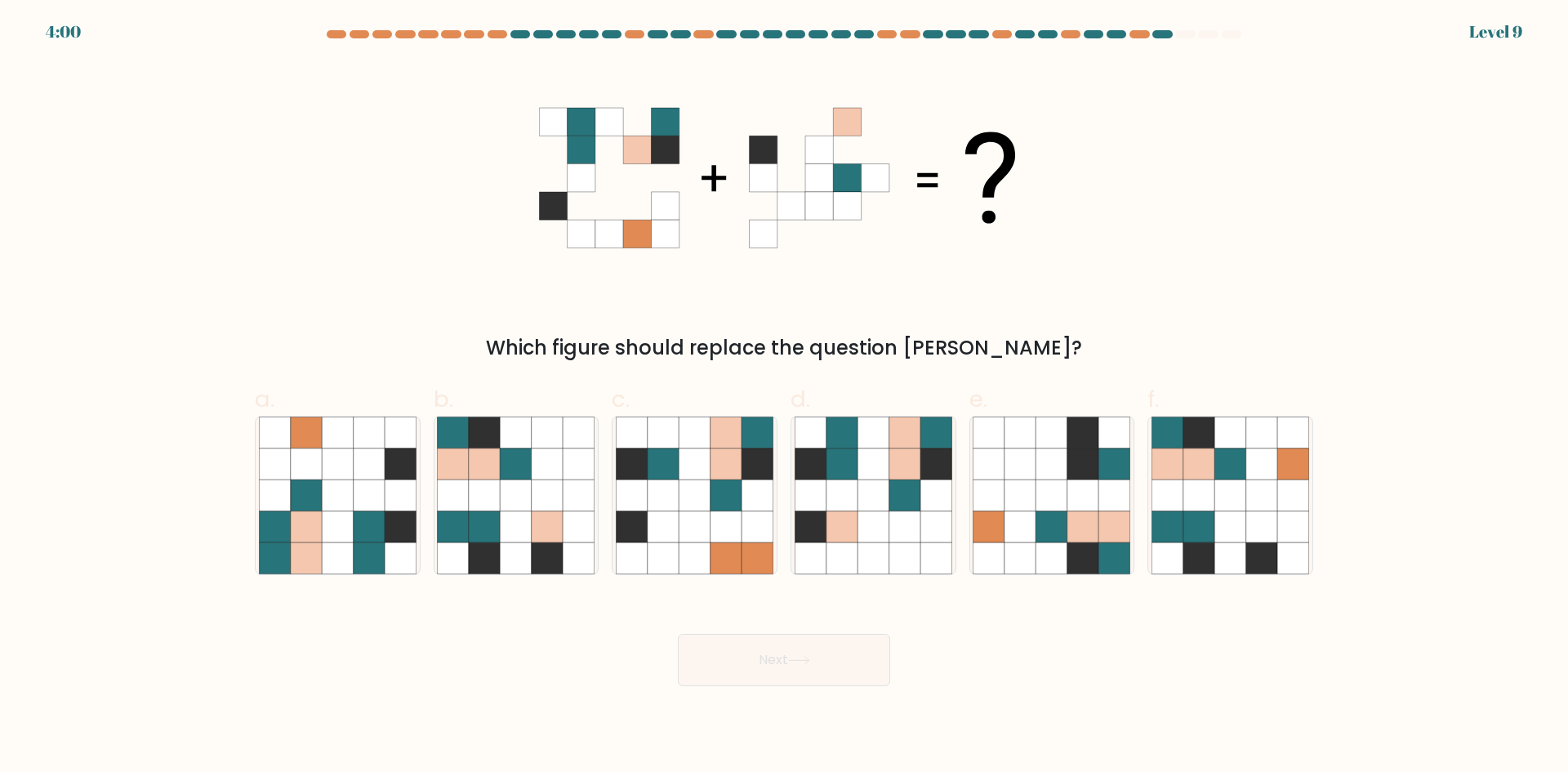
drag, startPoint x: 948, startPoint y: 303, endPoint x: 441, endPoint y: 281, distance: 507.5
click at [441, 281] on div "Which figure should replace the question [PERSON_NAME]?" at bounding box center [784, 211] width 1078 height 300
drag, startPoint x: 577, startPoint y: 262, endPoint x: 392, endPoint y: 333, distance: 198.2
click at [388, 336] on div "Which figure should replace the question [PERSON_NAME]?" at bounding box center [784, 347] width 1038 height 29
click at [703, 506] on icon at bounding box center [694, 495] width 31 height 31
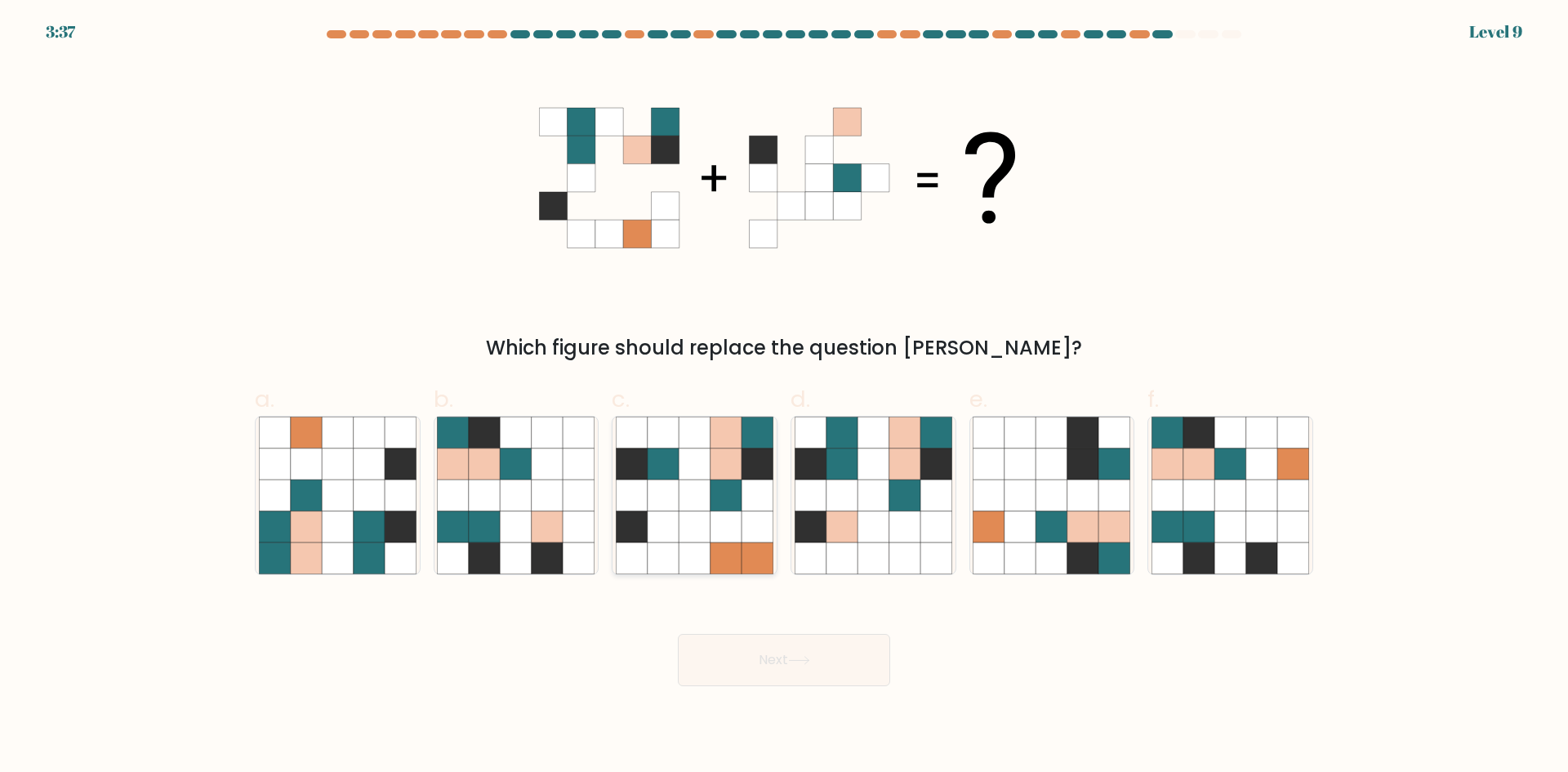
click at [784, 397] on input "c." at bounding box center [784, 391] width 1 height 11
radio input "true"
drag, startPoint x: 704, startPoint y: 502, endPoint x: 499, endPoint y: 348, distance: 256.4
click at [499, 348] on div "Which figure should replace the question [PERSON_NAME]?" at bounding box center [784, 347] width 1038 height 29
click at [697, 698] on body "3:15 Level 9" at bounding box center [784, 386] width 1568 height 772
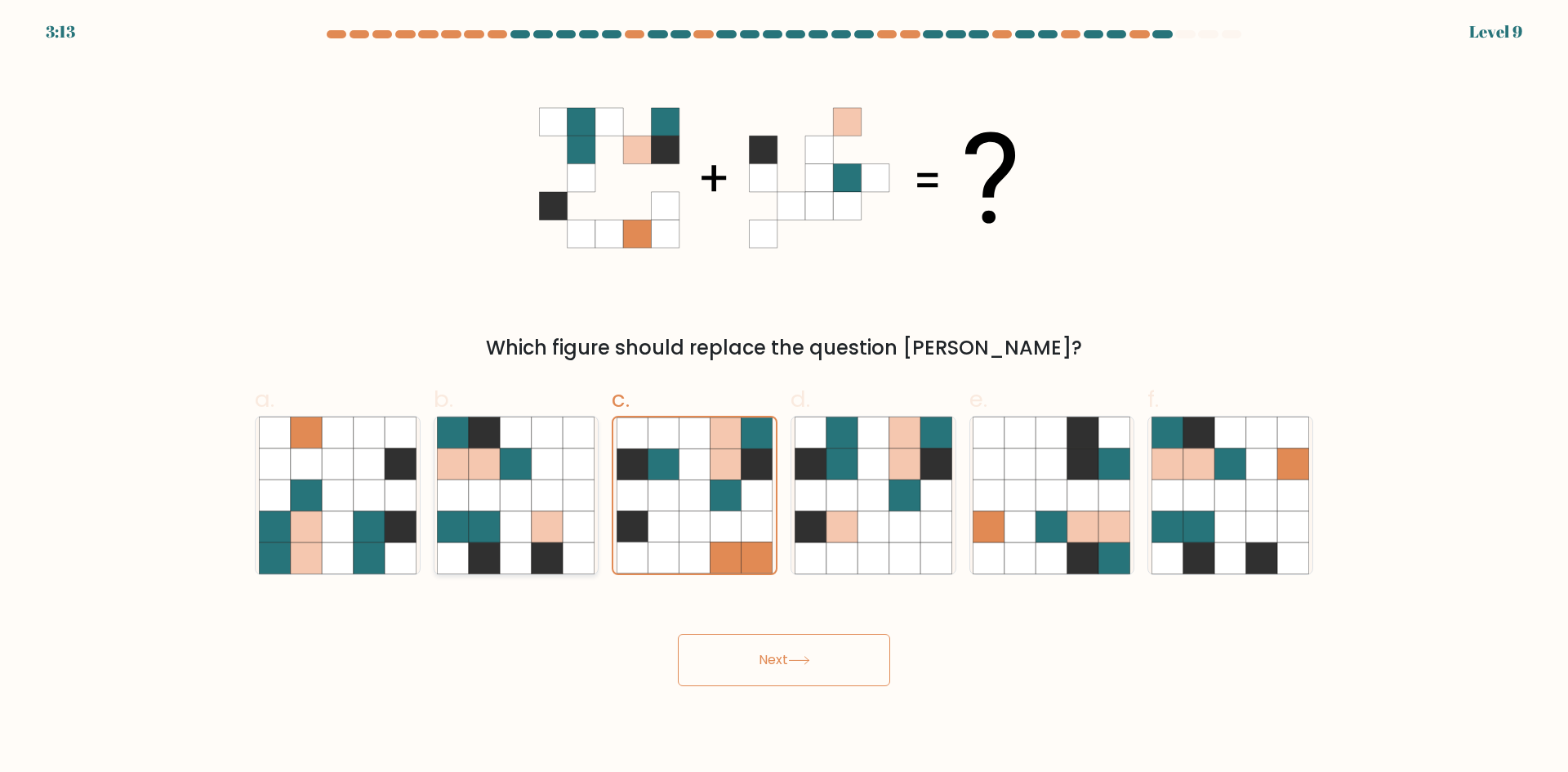
click at [498, 562] on icon at bounding box center [484, 558] width 31 height 31
click at [784, 397] on input "b." at bounding box center [784, 391] width 1 height 11
radio input "true"
click at [720, 519] on icon at bounding box center [726, 527] width 31 height 31
click at [784, 397] on input "c." at bounding box center [784, 391] width 1 height 11
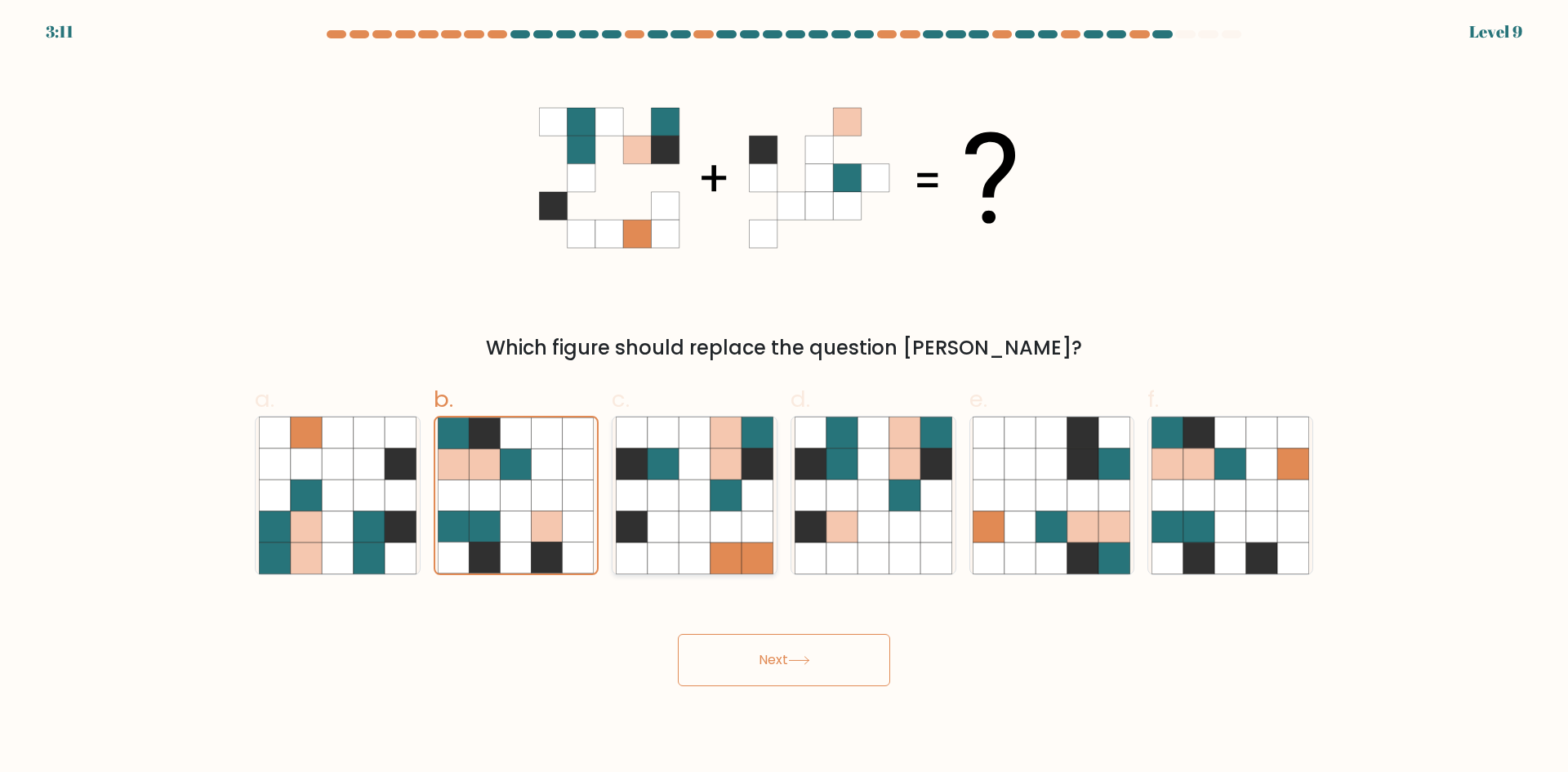
radio input "true"
click at [788, 660] on button "Next" at bounding box center [784, 660] width 212 height 52
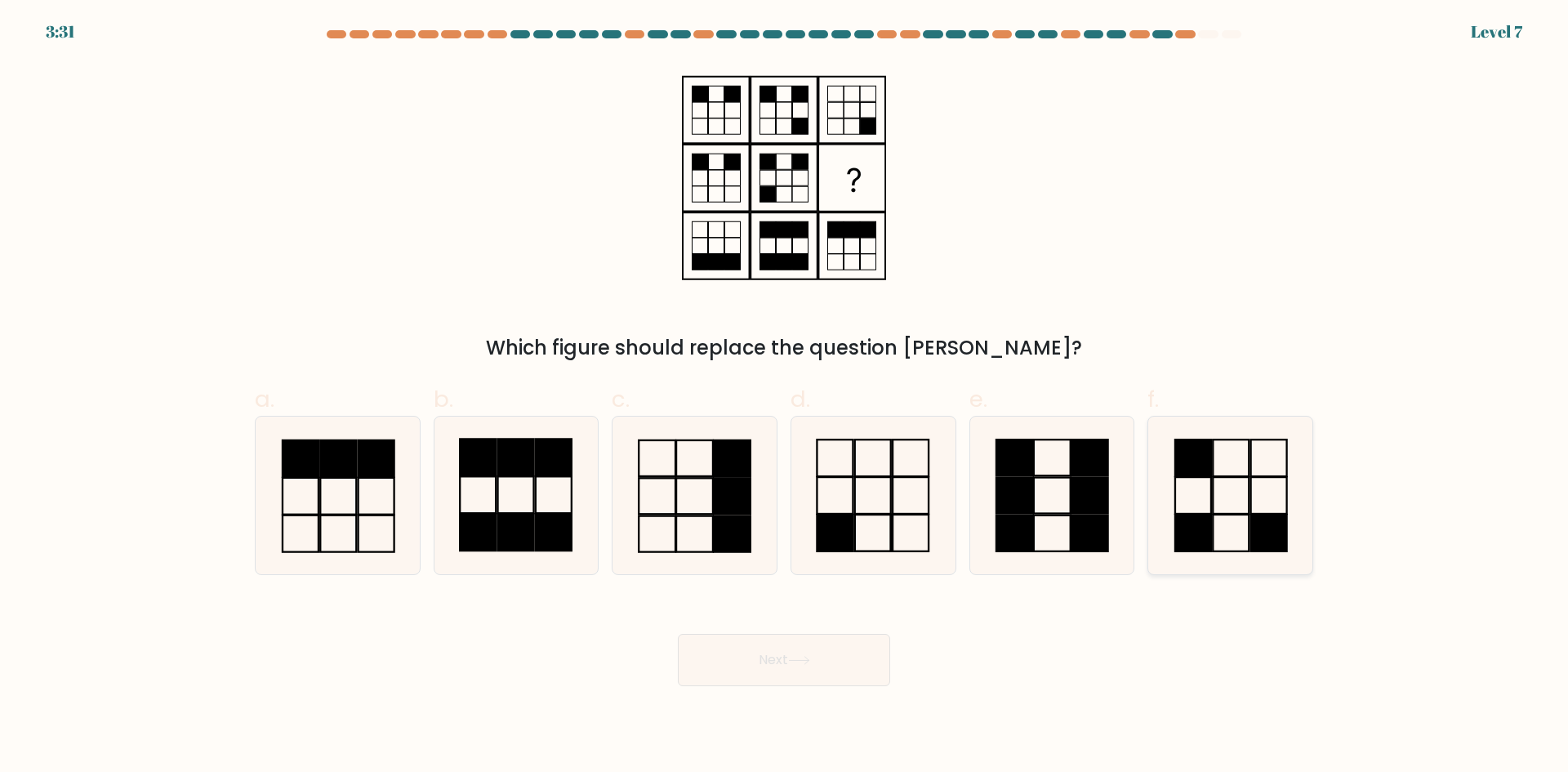
click at [1239, 536] on icon at bounding box center [1229, 495] width 157 height 157
click at [784, 397] on input "f." at bounding box center [784, 391] width 1 height 11
radio input "true"
click at [812, 652] on button "Next" at bounding box center [784, 660] width 212 height 52
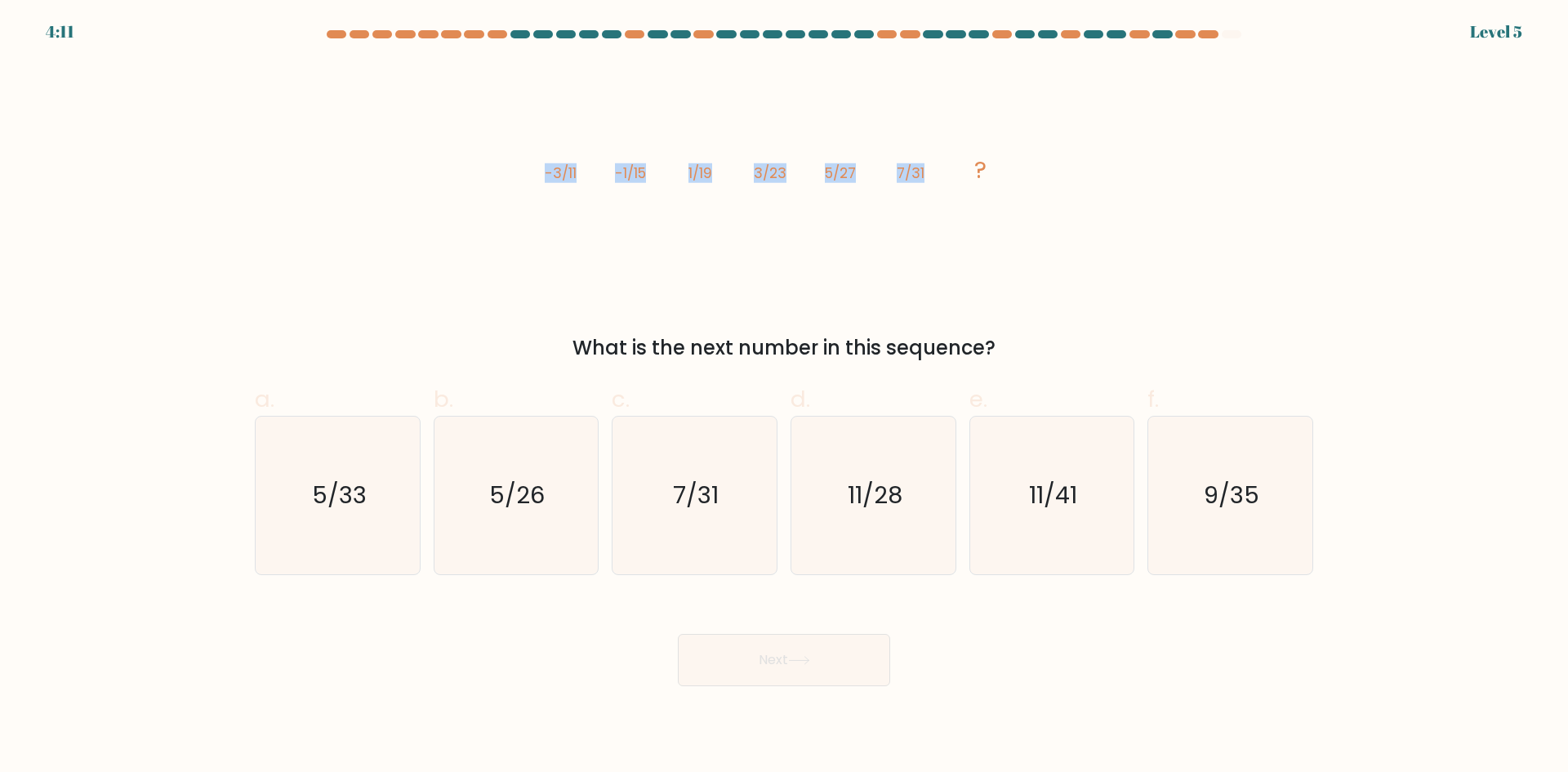
drag, startPoint x: 580, startPoint y: 177, endPoint x: 941, endPoint y: 175, distance: 361.0
click at [941, 175] on icon "image/svg+xml -3/11 -1/15 1/19 3/23 5/27 7/31 ?" at bounding box center [784, 178] width 490 height 232
copy g "-3/11 -1/15 1/19 3/23 5/27 7/31"
drag, startPoint x: 1245, startPoint y: 517, endPoint x: 1224, endPoint y: 526, distance: 22.8
click at [1245, 517] on icon "9/35" at bounding box center [1229, 495] width 157 height 157
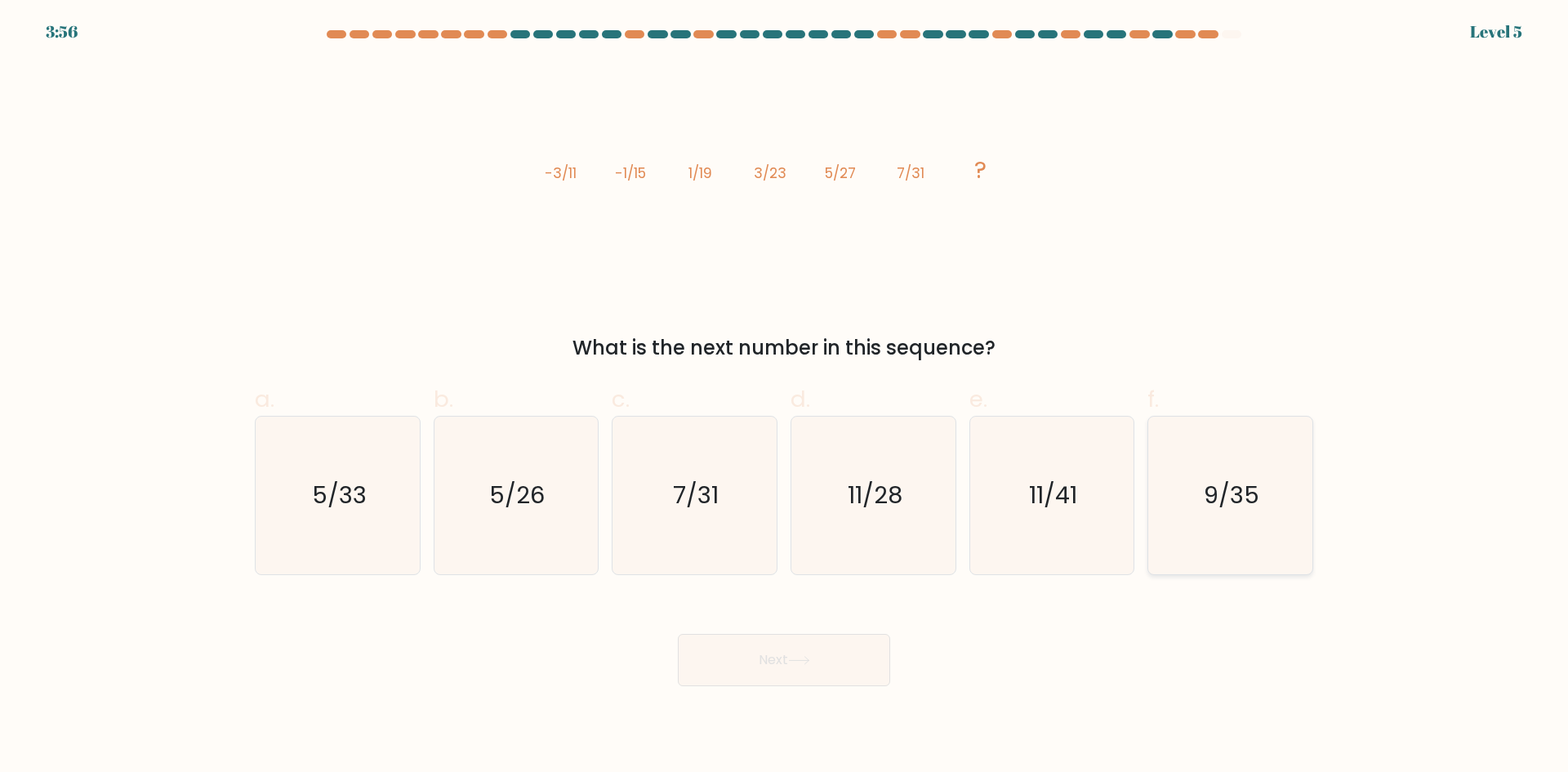
click at [784, 397] on input "f. 9/35" at bounding box center [784, 391] width 1 height 11
radio input "true"
click at [742, 654] on button "Next" at bounding box center [784, 660] width 212 height 52
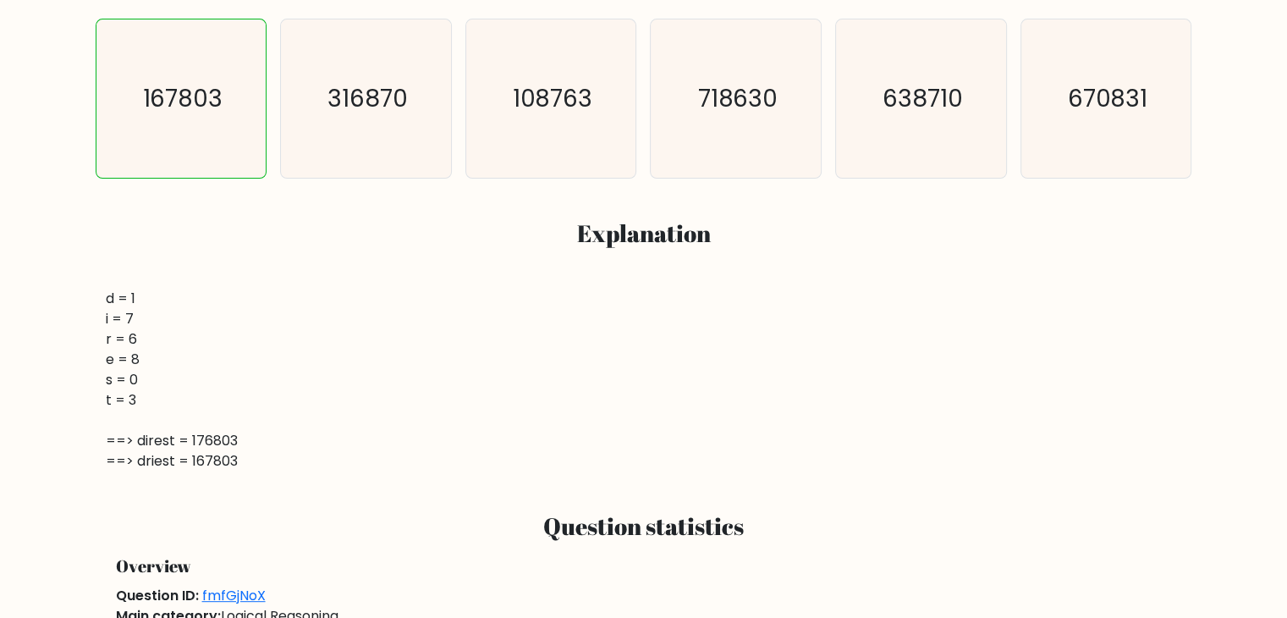
scroll to position [508, 0]
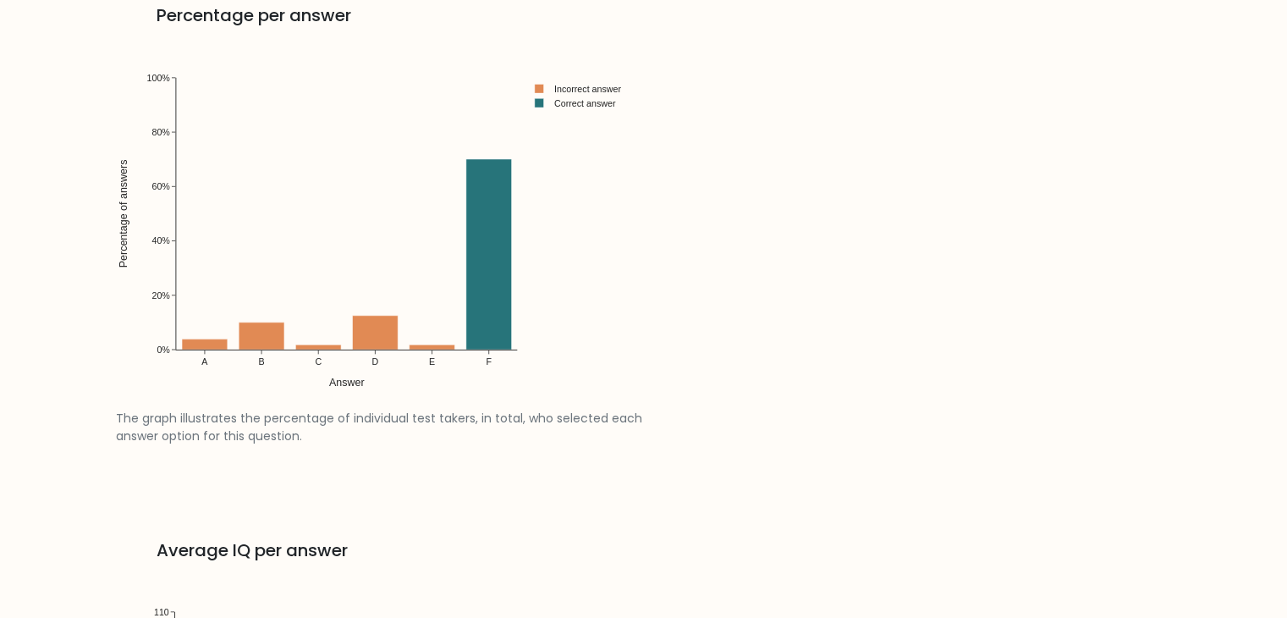
scroll to position [941, 0]
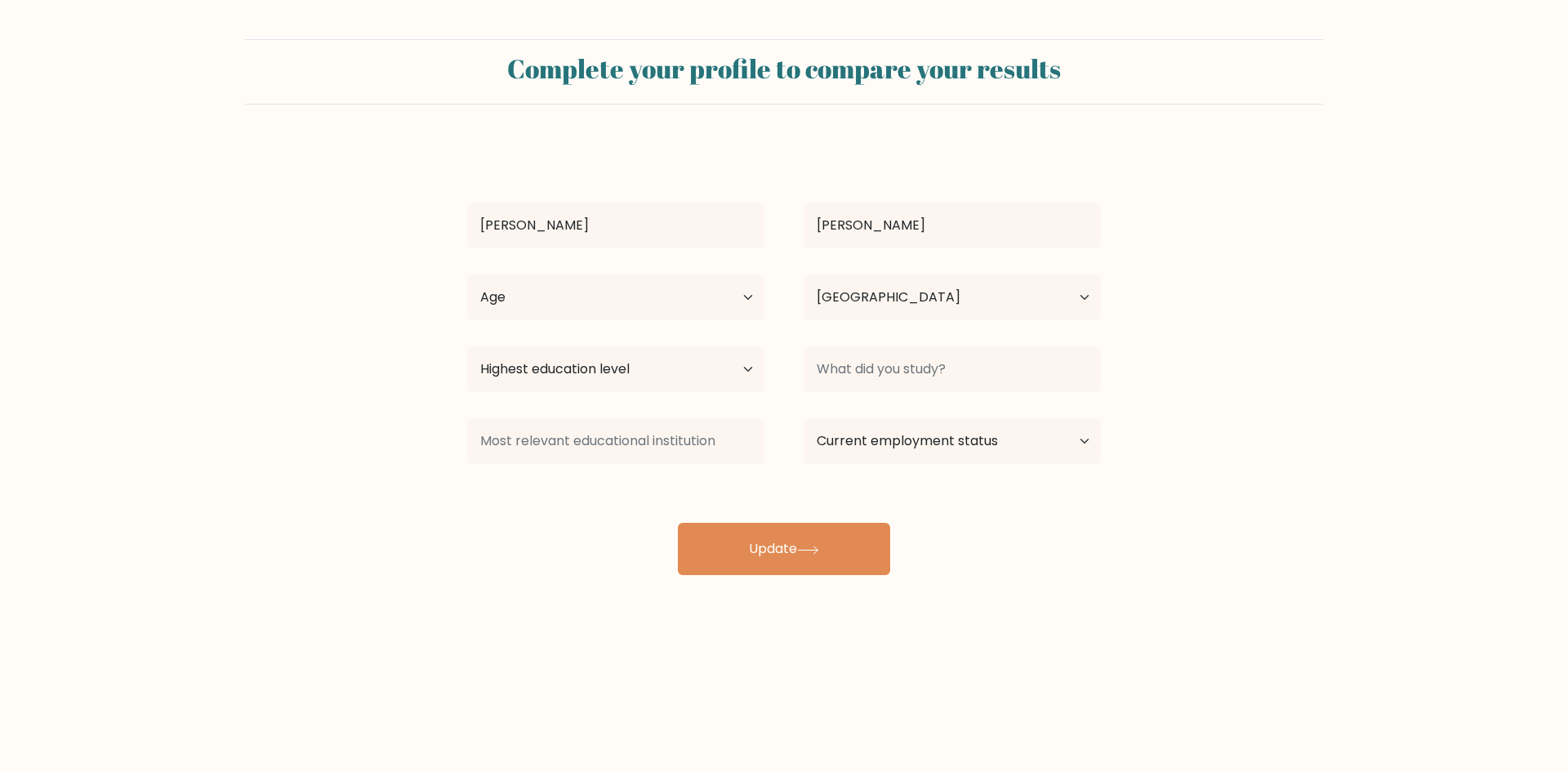
select select "PH"
click at [949, 374] on input at bounding box center [952, 369] width 297 height 45
click at [756, 372] on select "Highest education level No schooling Primary Lower Secondary Upper Secondary Oc…" at bounding box center [616, 369] width 297 height 45
select select "bachelors_degree"
click at [467, 346] on select "Highest education level No schooling Primary Lower Secondary Upper Secondary Oc…" at bounding box center [616, 369] width 297 height 45
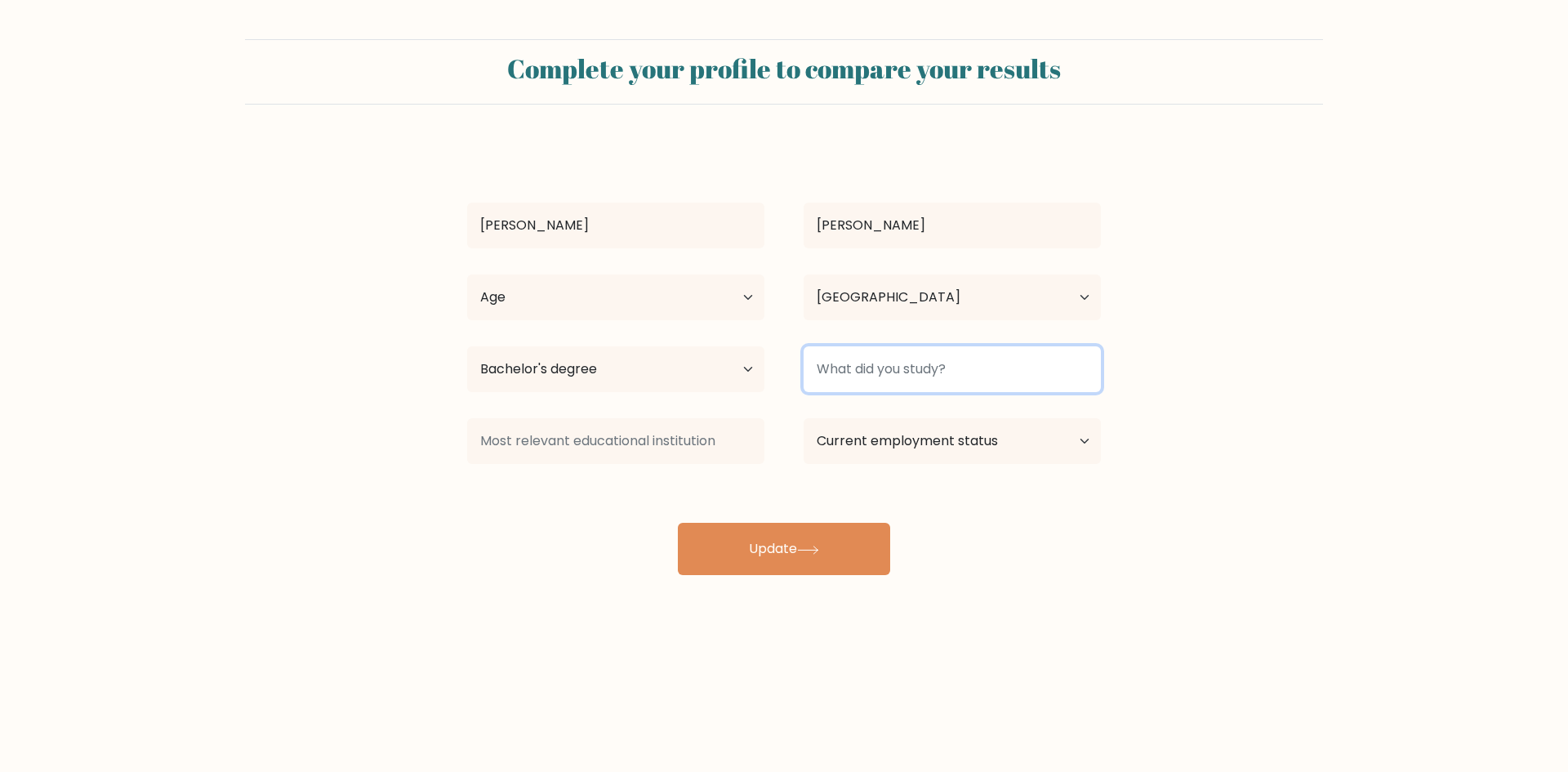
click at [894, 358] on input at bounding box center [952, 369] width 297 height 45
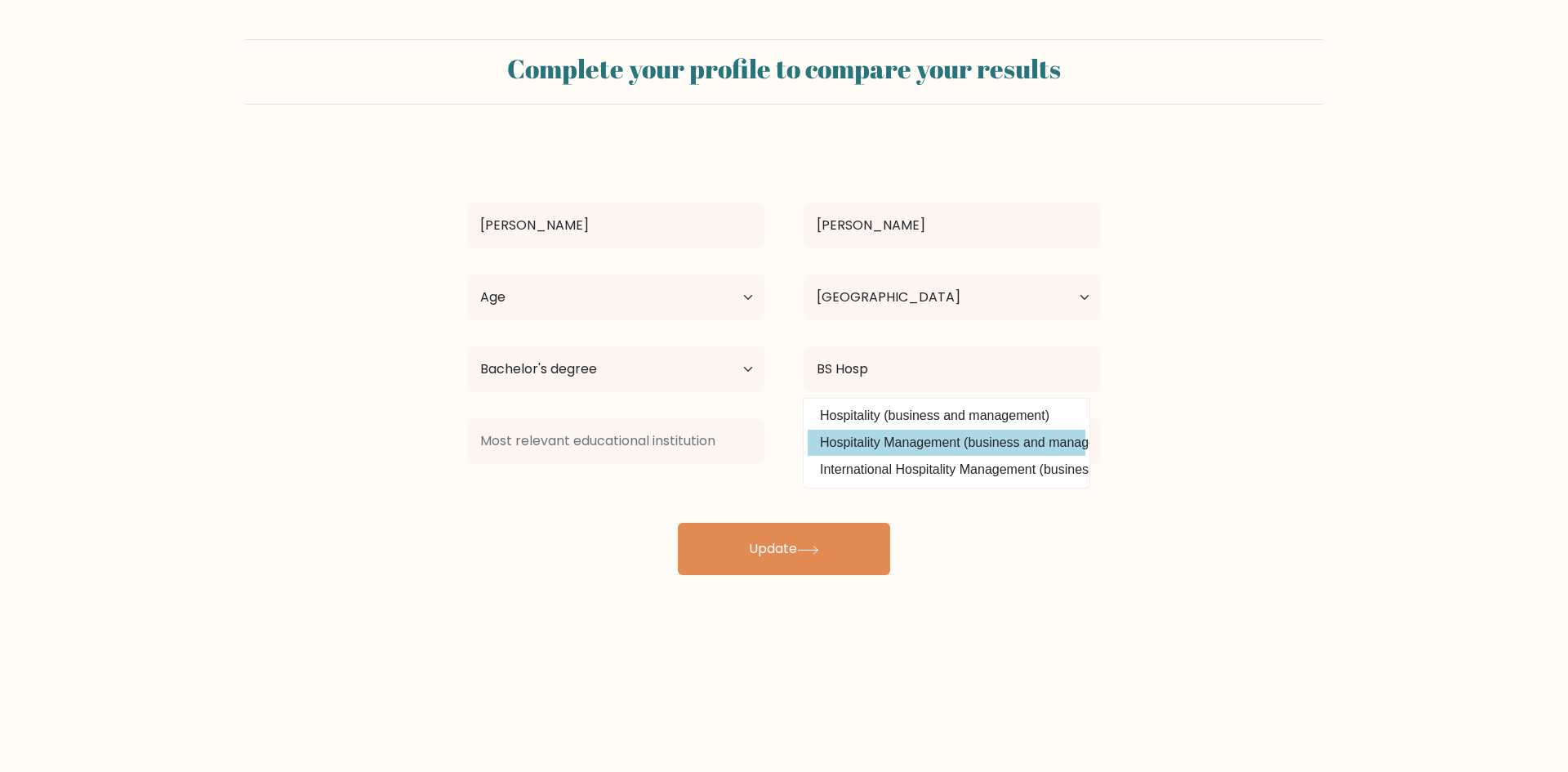
click at [925, 443] on option "Hospitality Management (business and management)" at bounding box center [947, 442] width 278 height 26
type input "Hospitality Management"
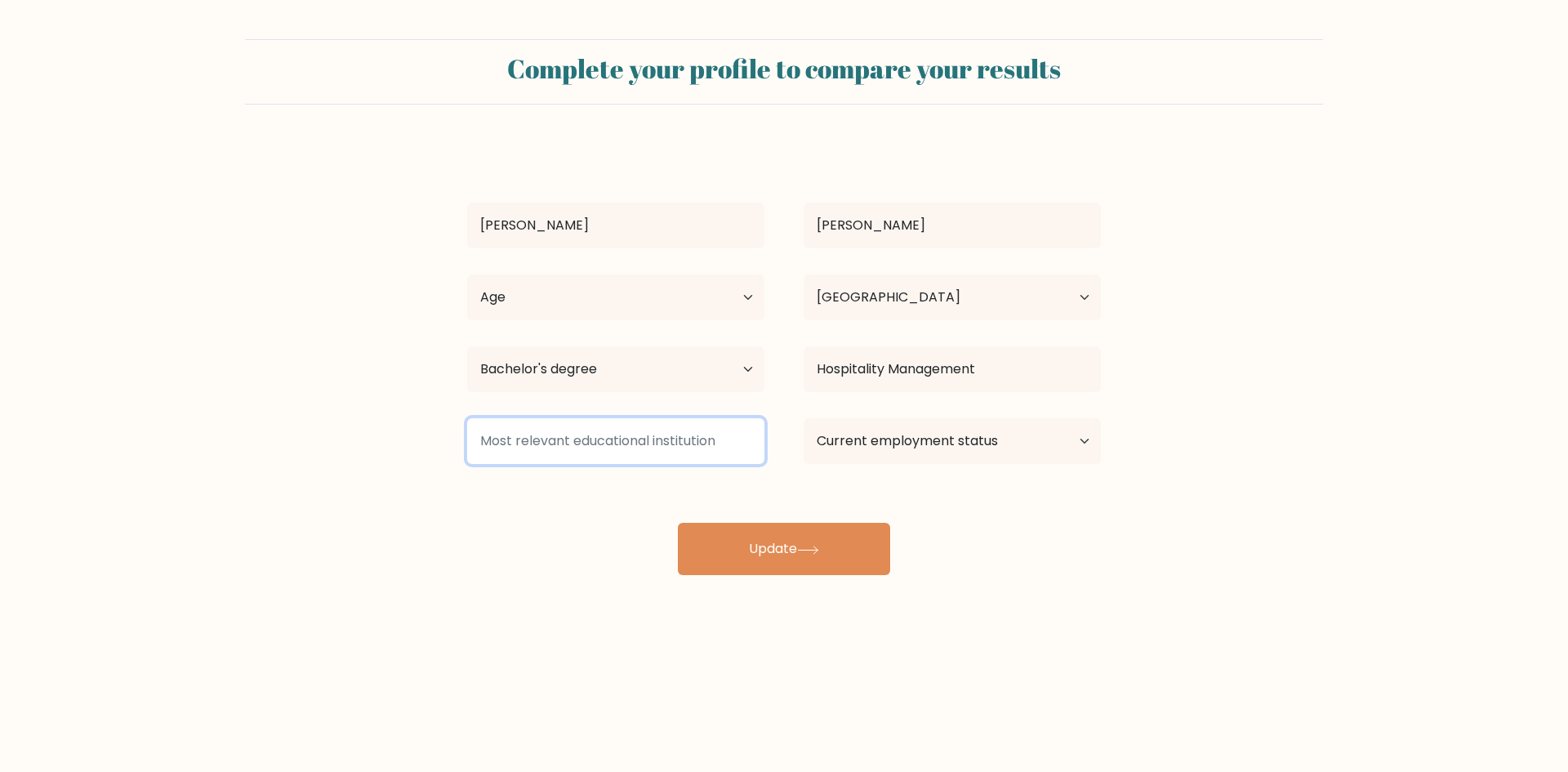
click at [682, 443] on input at bounding box center [616, 440] width 297 height 45
click at [523, 520] on div "Stanley John Francisco Age Under 18 years old 18-24 years old 25-34 years old 3…" at bounding box center [784, 359] width 653 height 431
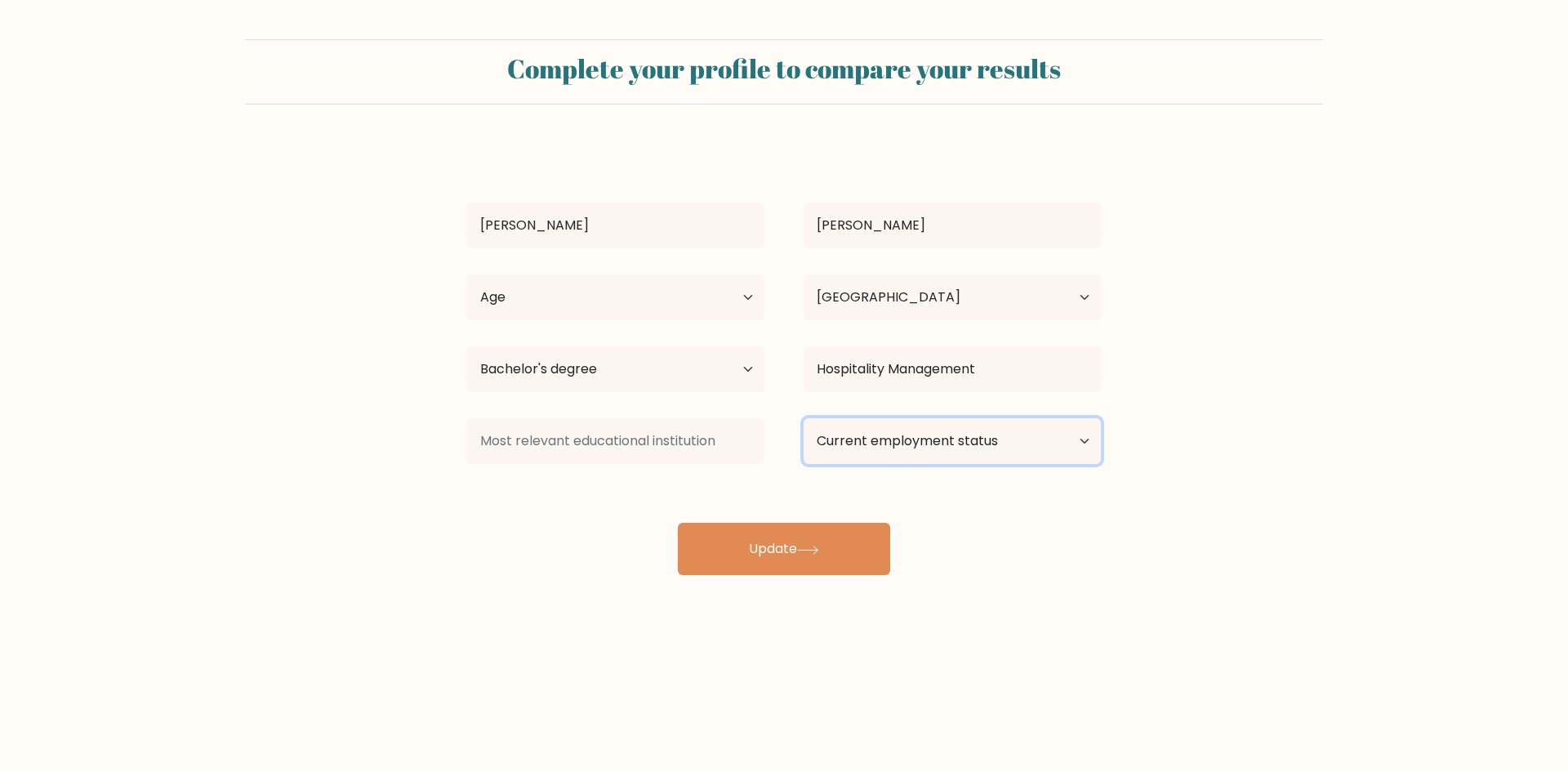
click at [971, 445] on select "Current employment status Employed Student Retired Other / prefer not to answer" at bounding box center [952, 440] width 297 height 45
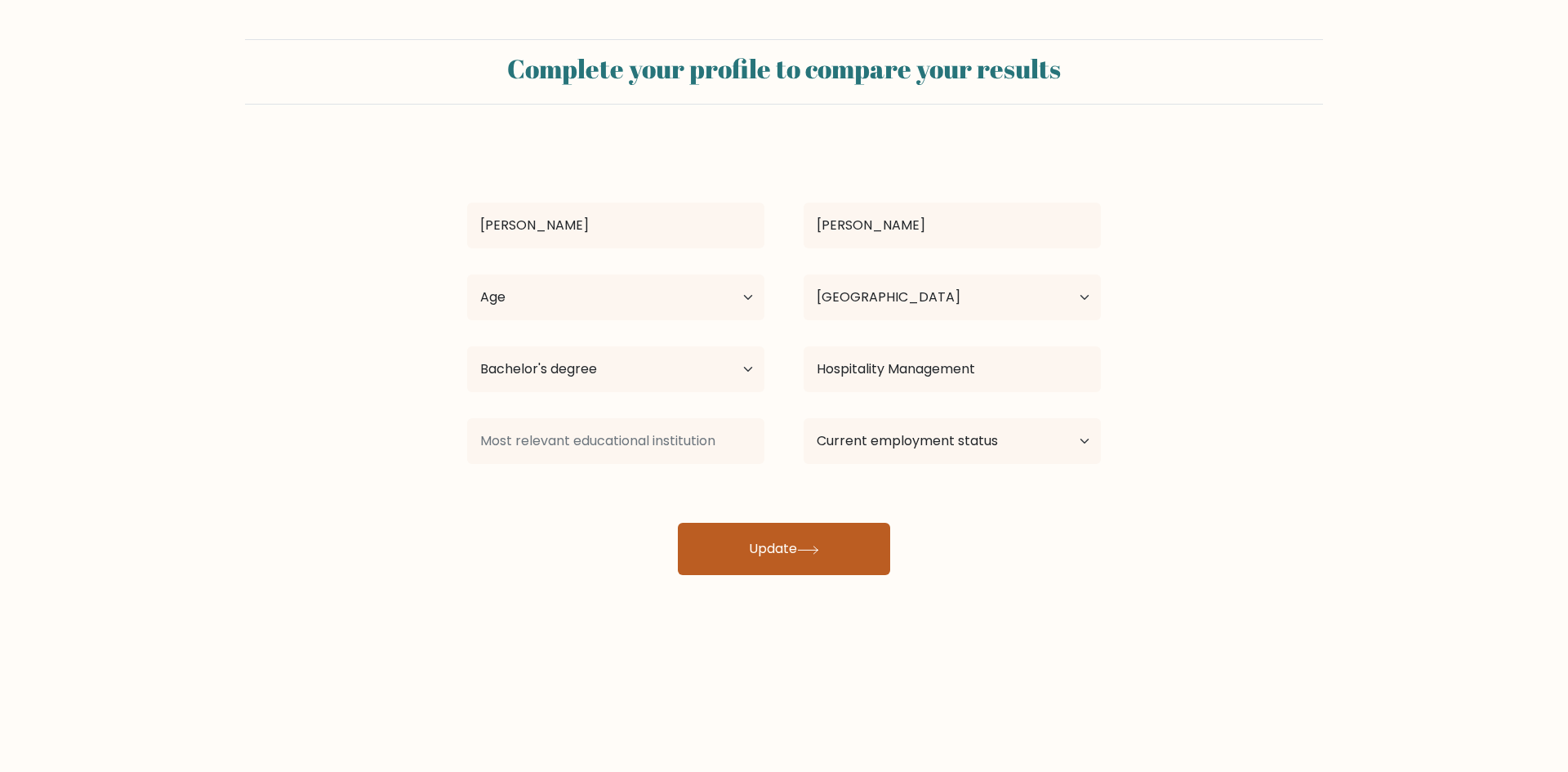
click at [785, 555] on button "Update" at bounding box center [784, 549] width 212 height 52
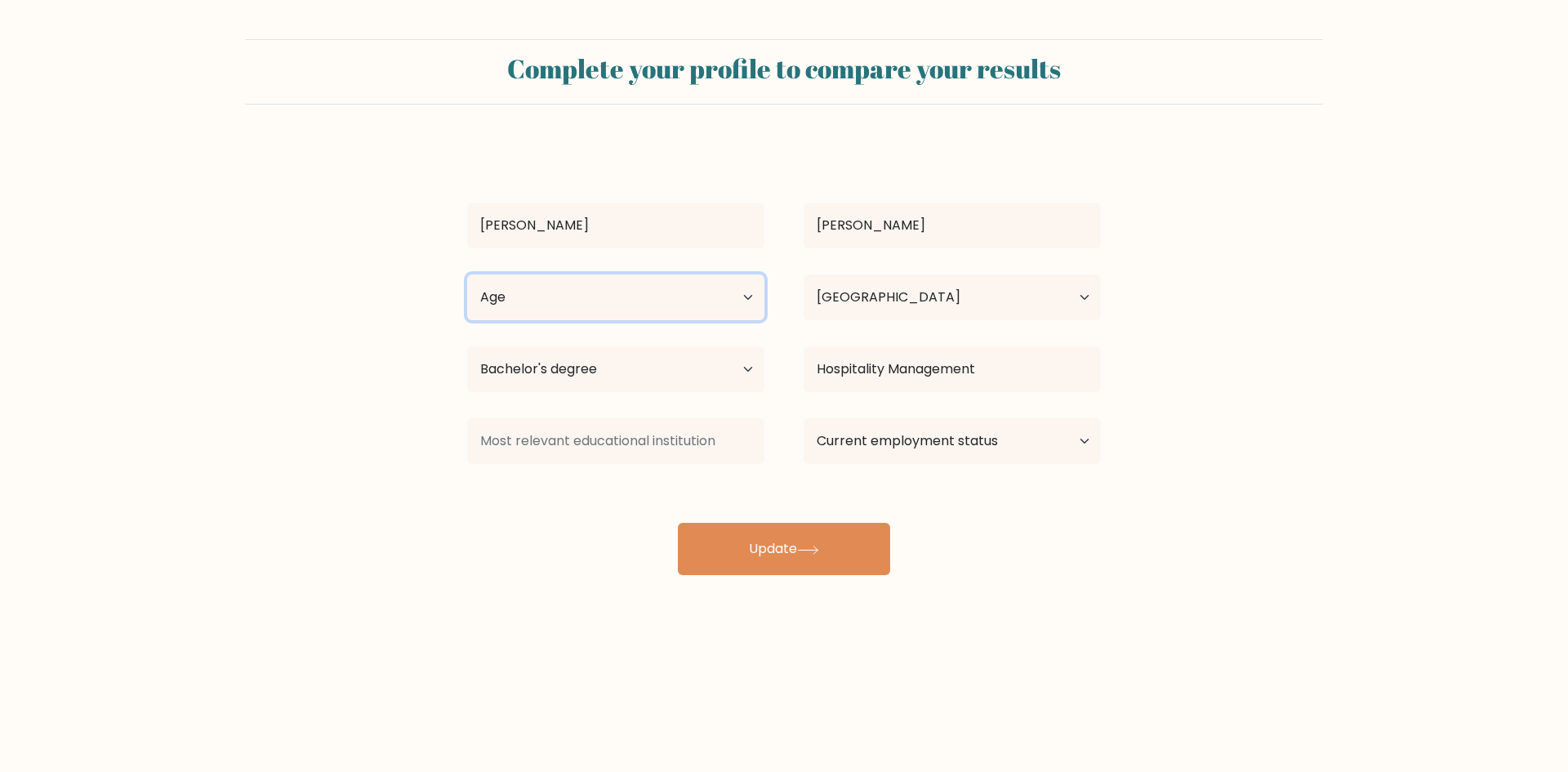
click at [707, 297] on select "Age Under 18 years old 18-24 years old 25-34 years old 35-44 years old 45-54 ye…" at bounding box center [616, 296] width 297 height 45
select select "25_34"
click at [467, 274] on select "Age Under 18 years old 18-24 years old 25-34 years old 35-44 years old 45-54 ye…" at bounding box center [616, 296] width 297 height 45
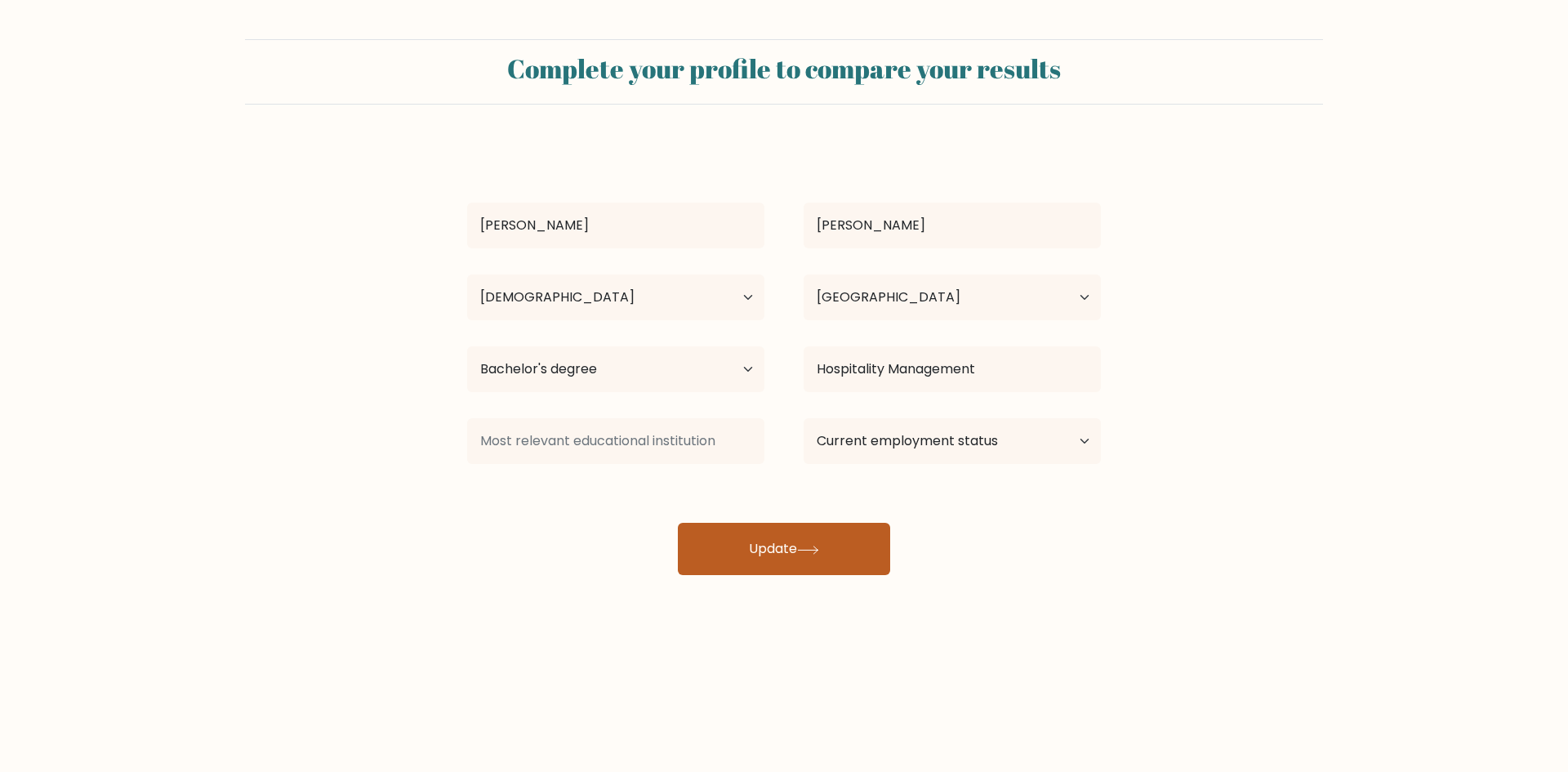
click at [771, 552] on button "Update" at bounding box center [784, 549] width 212 height 52
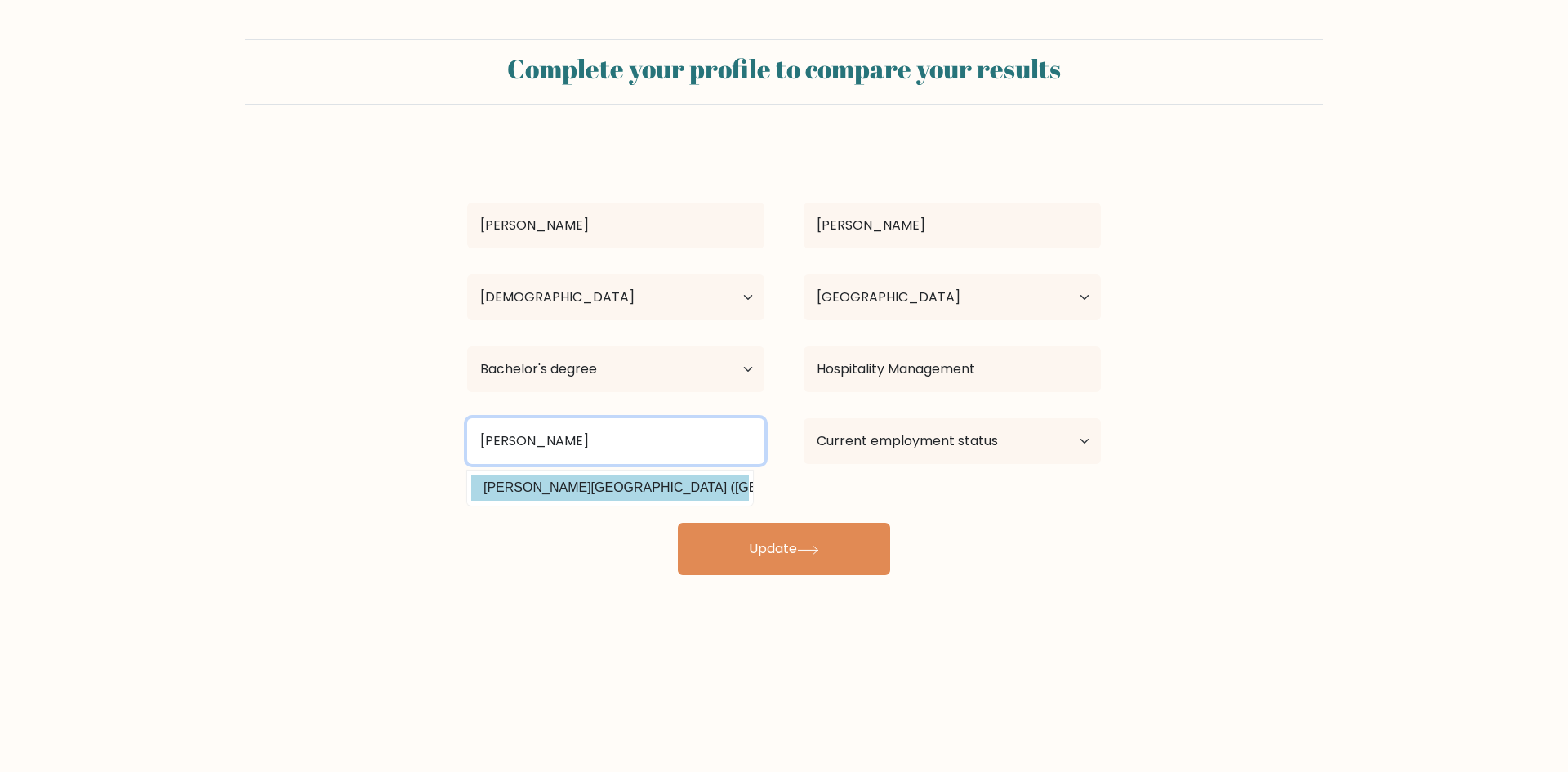
type input "Adamson"
click at [662, 491] on div "Stanley John Francisco Age Under 18 years old 18-24 years old 25-34 years old 3…" at bounding box center [784, 359] width 653 height 431
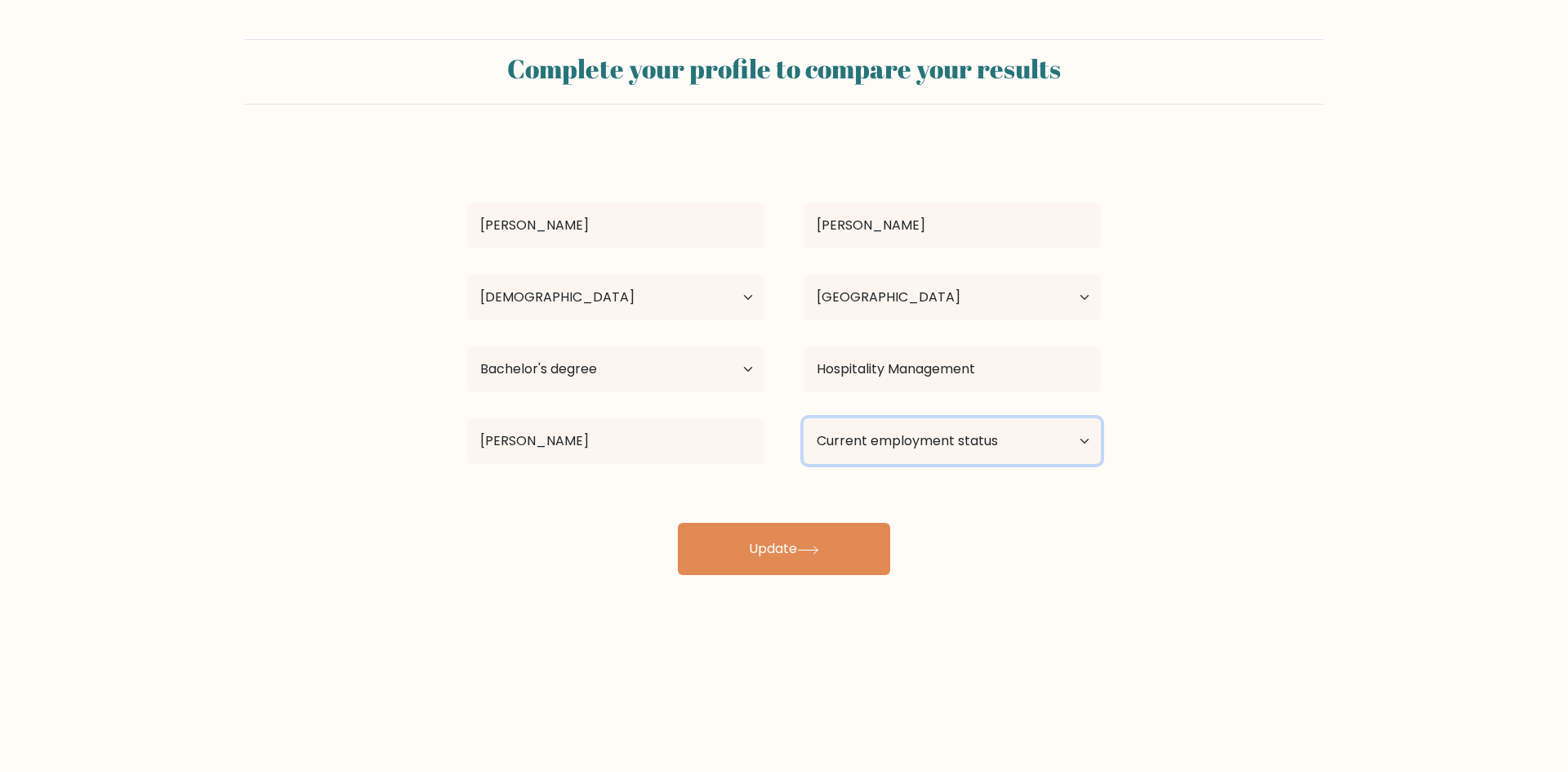
click at [882, 443] on select "Current employment status Employed Student Retired Other / prefer not to answer" at bounding box center [952, 440] width 297 height 45
select select "other"
click at [804, 418] on select "Current employment status Employed Student Retired Other / prefer not to answer" at bounding box center [952, 440] width 297 height 45
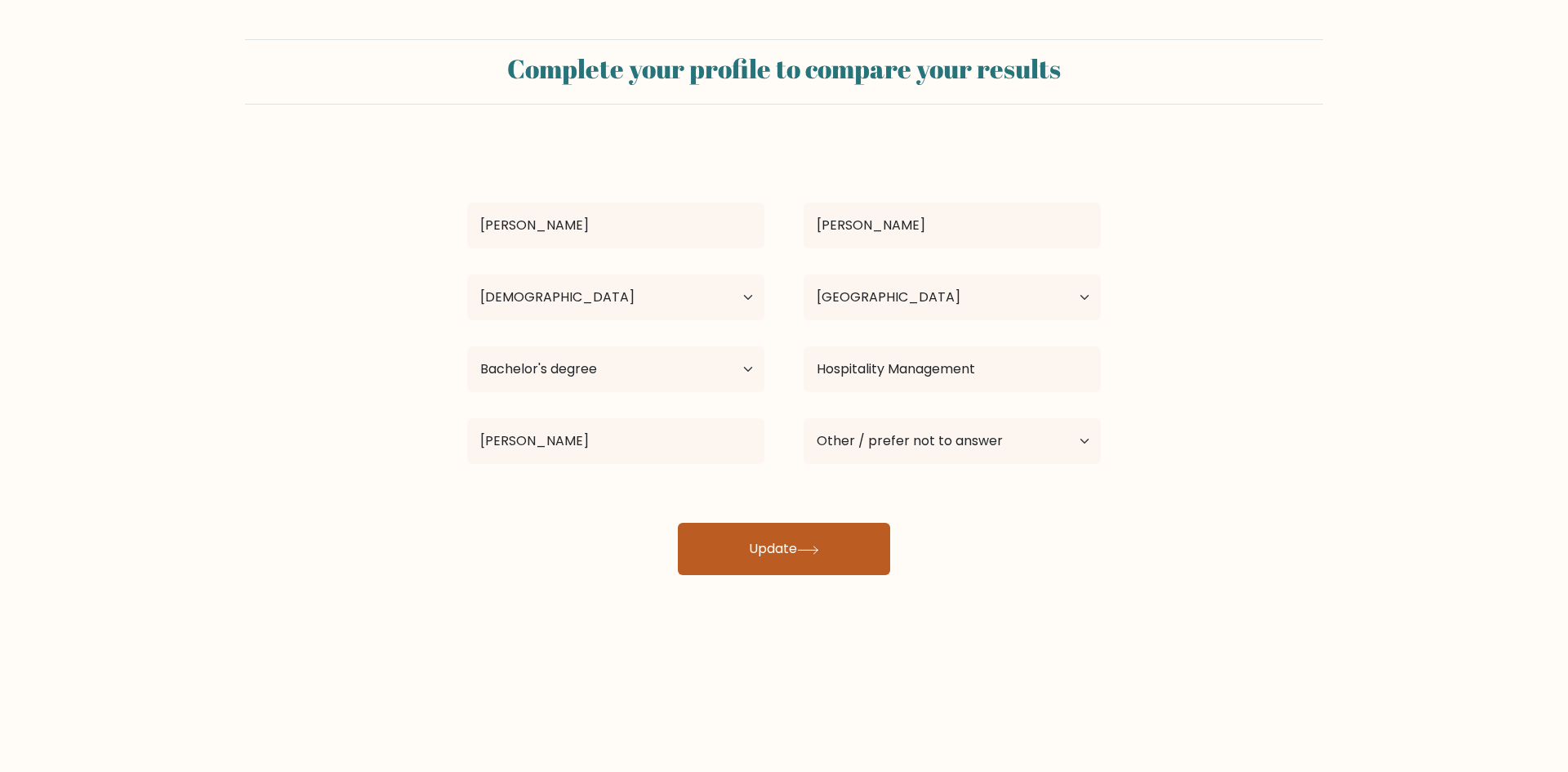
click at [823, 560] on button "Update" at bounding box center [784, 549] width 212 height 52
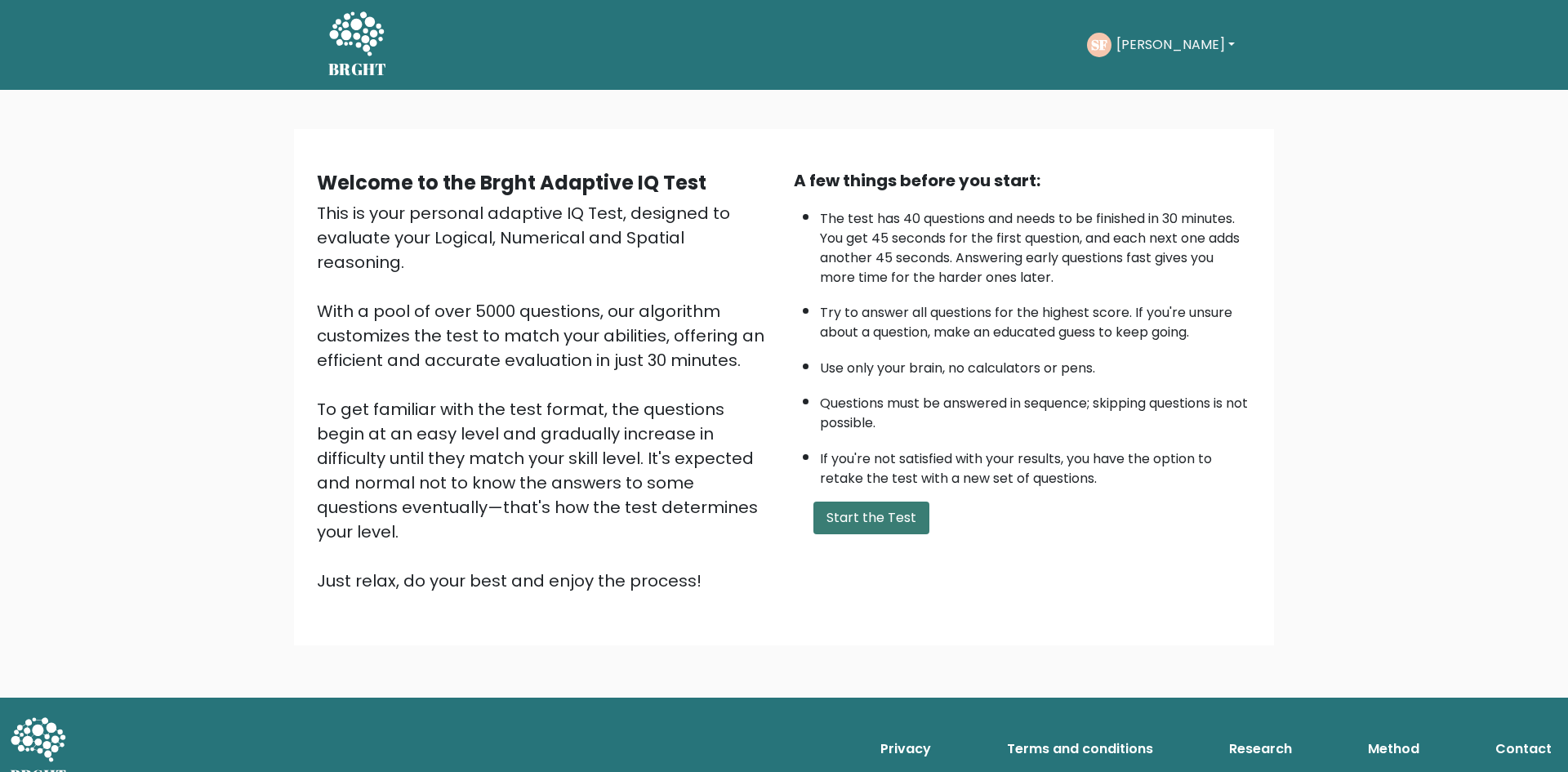
click at [847, 526] on button "Start the Test" at bounding box center [871, 518] width 116 height 33
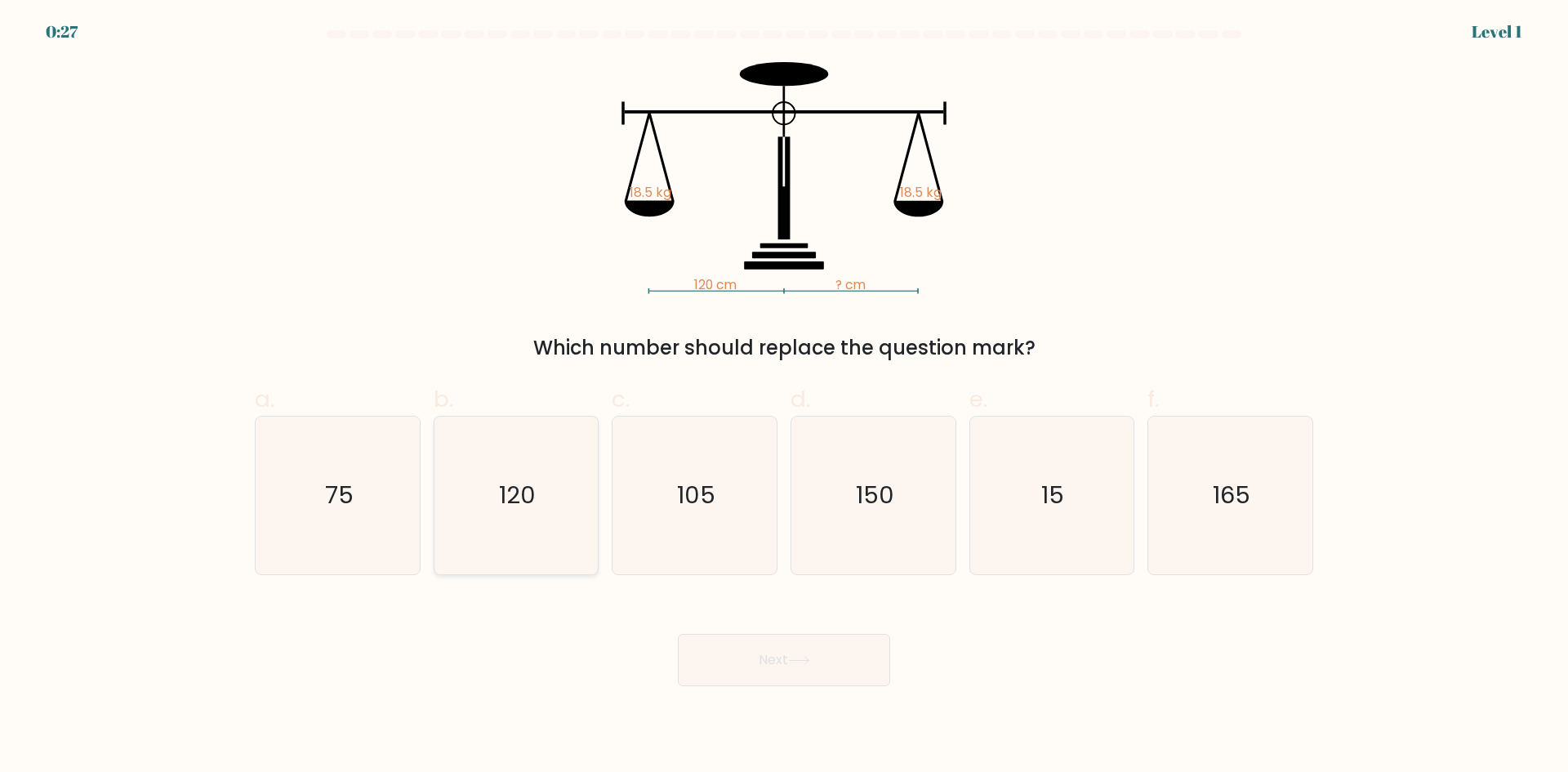
click at [501, 484] on text "120" at bounding box center [517, 495] width 37 height 33
click at [784, 397] on input "b. 120" at bounding box center [784, 391] width 1 height 11
radio input "true"
click at [795, 667] on button "Next" at bounding box center [784, 660] width 212 height 52
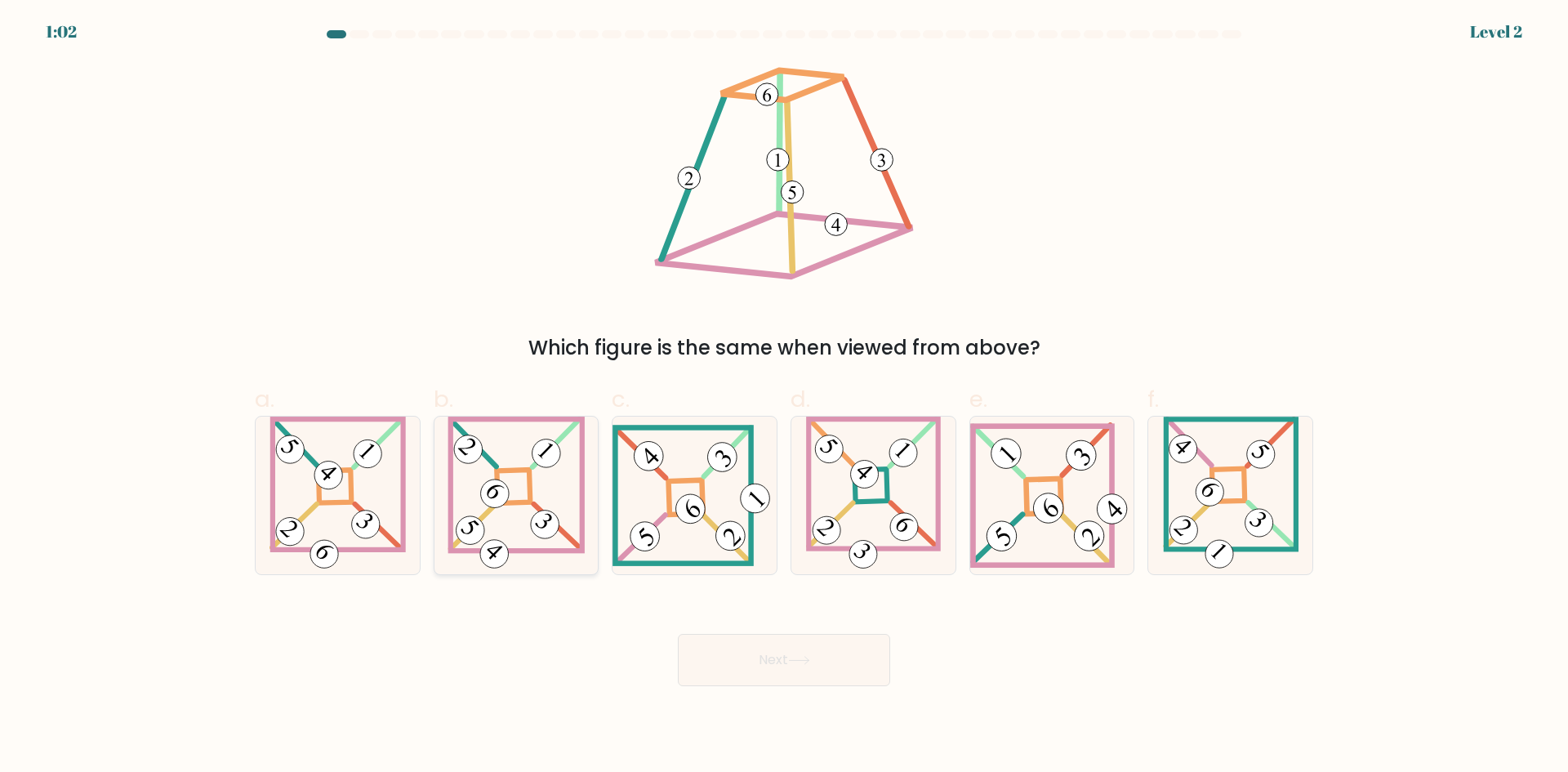
click at [528, 509] on icon at bounding box center [516, 495] width 137 height 157
click at [784, 397] on input "b." at bounding box center [784, 391] width 1 height 11
radio input "true"
click at [784, 665] on button "Next" at bounding box center [784, 660] width 212 height 52
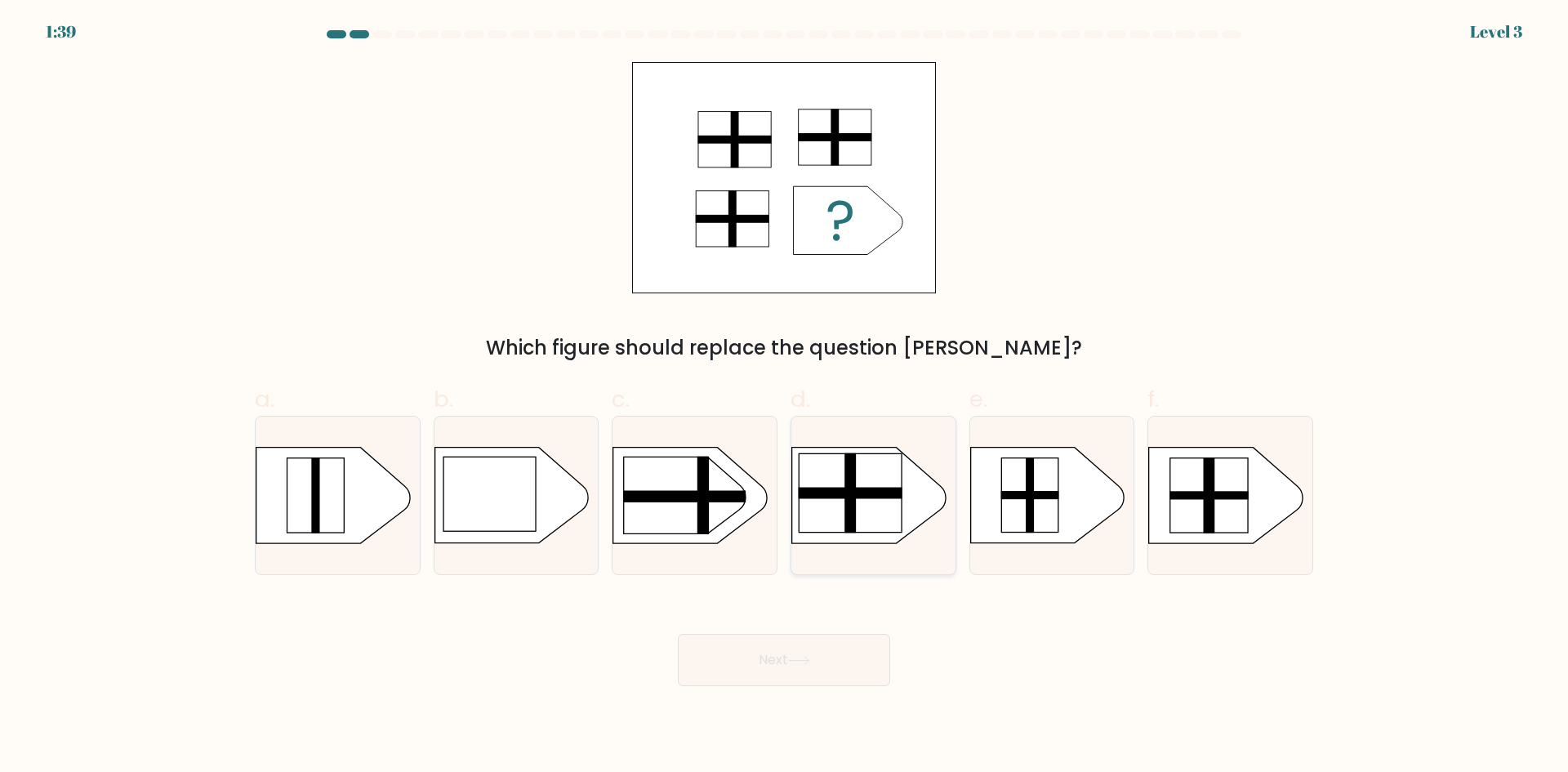
click at [884, 507] on rect at bounding box center [850, 492] width 103 height 78
click at [784, 397] on input "d." at bounding box center [784, 391] width 1 height 11
radio input "true"
click at [831, 651] on button "Next" at bounding box center [784, 660] width 212 height 52
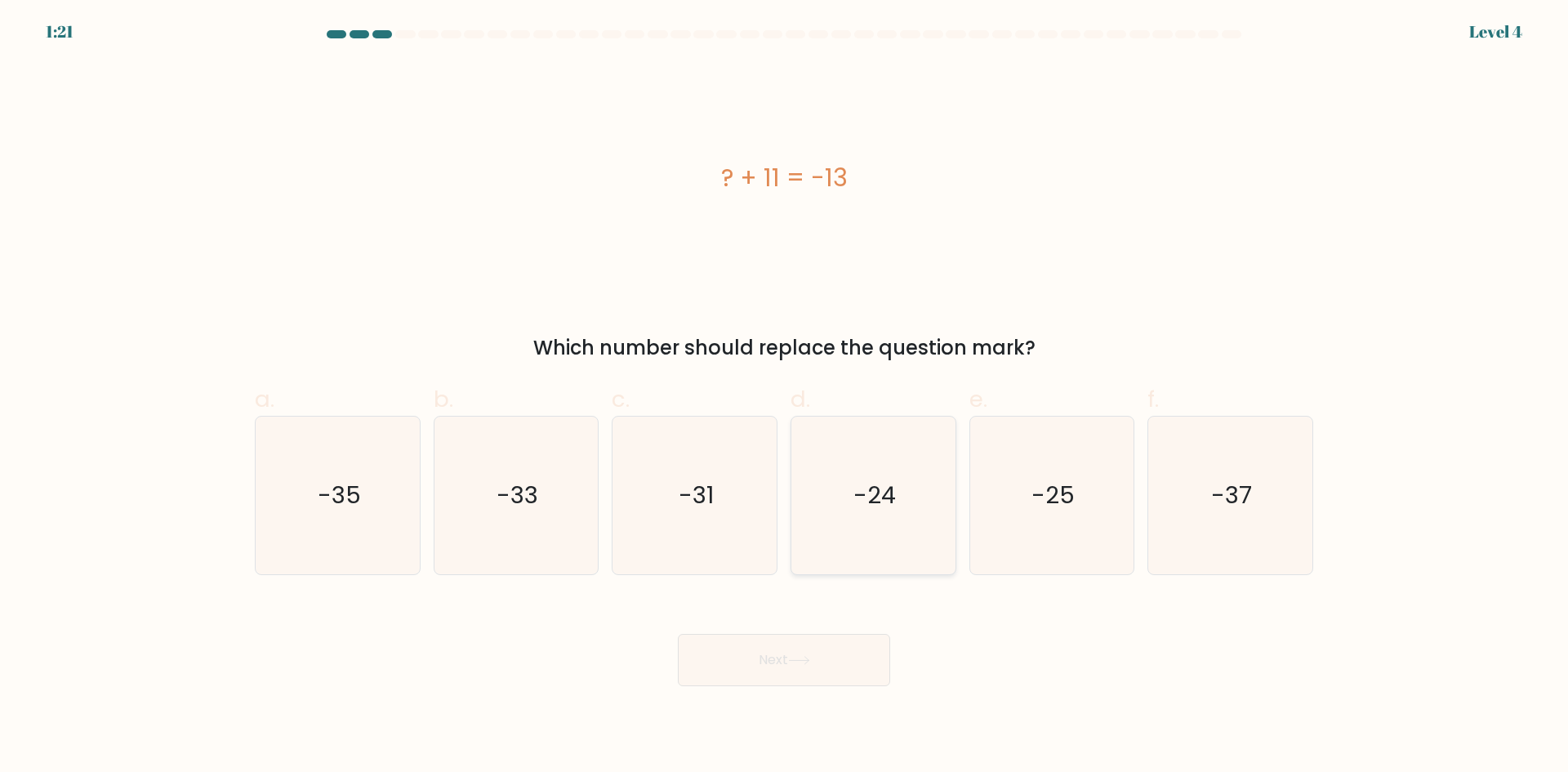
click at [905, 514] on icon "-24" at bounding box center [872, 495] width 157 height 157
click at [784, 397] on input "d. -24" at bounding box center [784, 391] width 1 height 11
radio input "true"
click at [832, 655] on button "Next" at bounding box center [784, 660] width 212 height 52
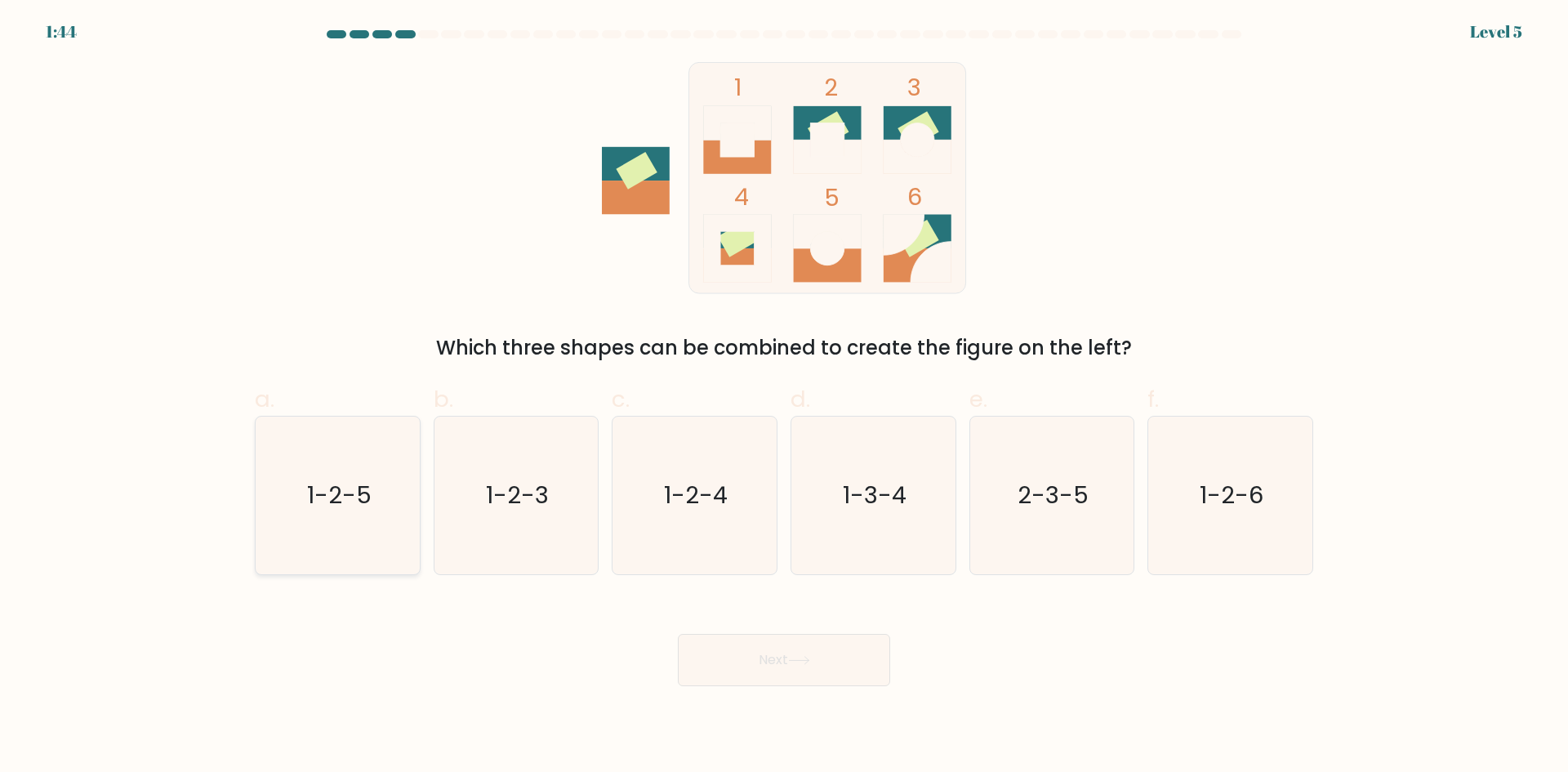
click at [322, 490] on text "1-2-5" at bounding box center [339, 495] width 65 height 33
click at [784, 397] on input "a. 1-2-5" at bounding box center [784, 391] width 1 height 11
radio input "true"
click at [516, 475] on icon "1-2-3" at bounding box center [515, 495] width 157 height 157
click at [784, 397] on input "b. 1-2-3" at bounding box center [784, 391] width 1 height 11
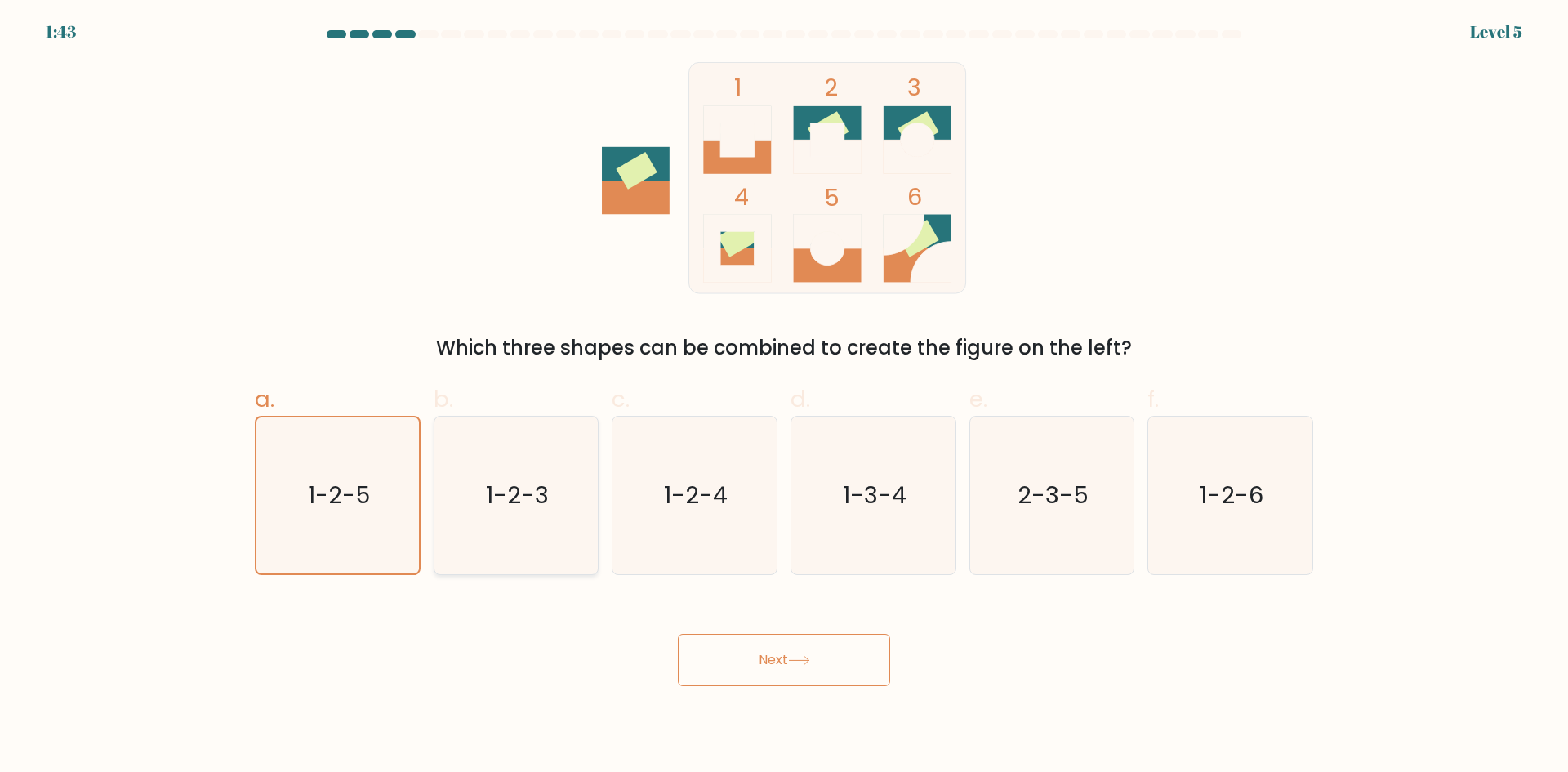
radio input "true"
click at [674, 488] on text "1-2-4" at bounding box center [697, 495] width 64 height 33
click at [784, 397] on input "c. 1-2-4" at bounding box center [784, 391] width 1 height 11
radio input "true"
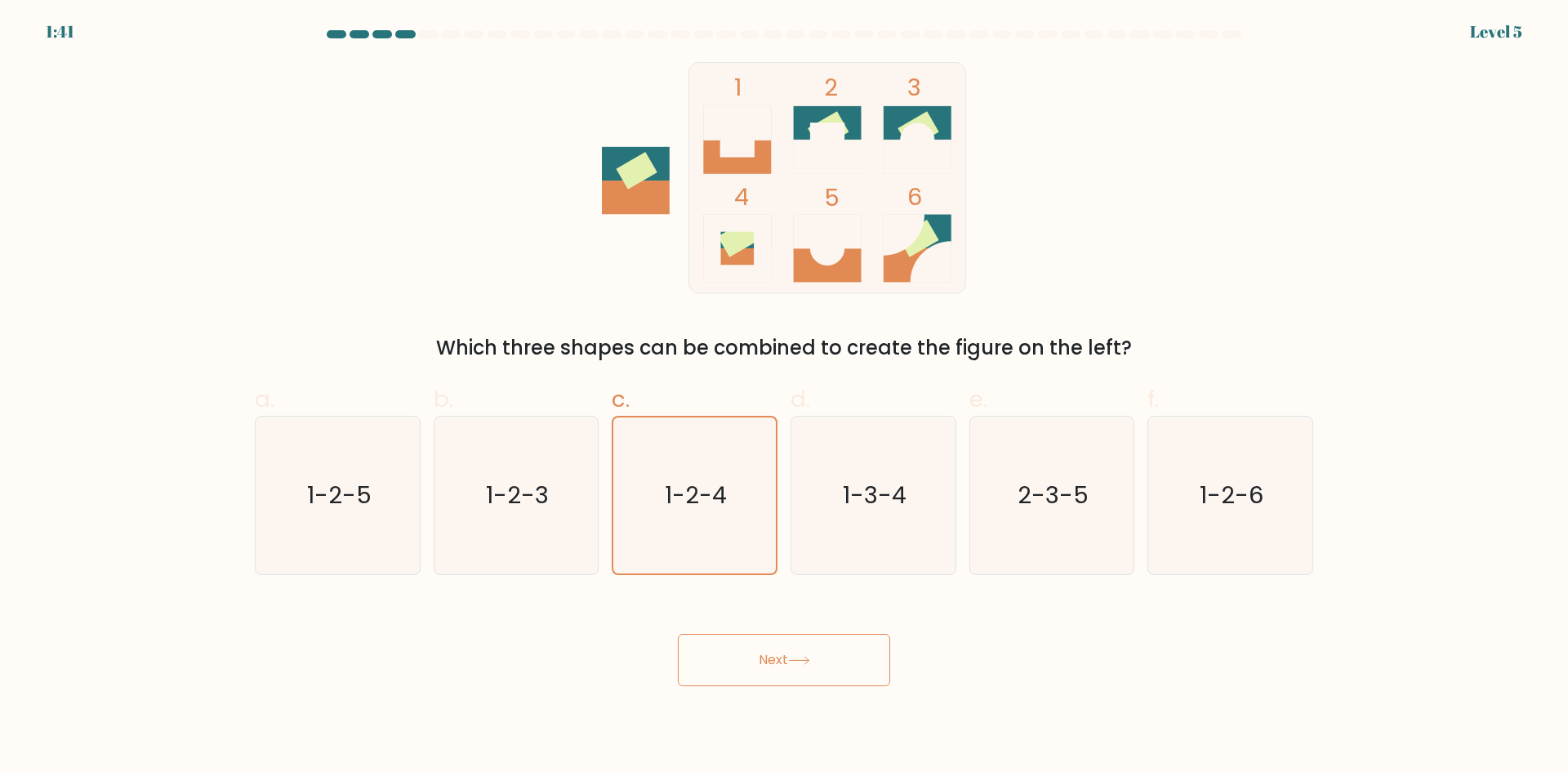
click at [815, 658] on button "Next" at bounding box center [784, 660] width 212 height 52
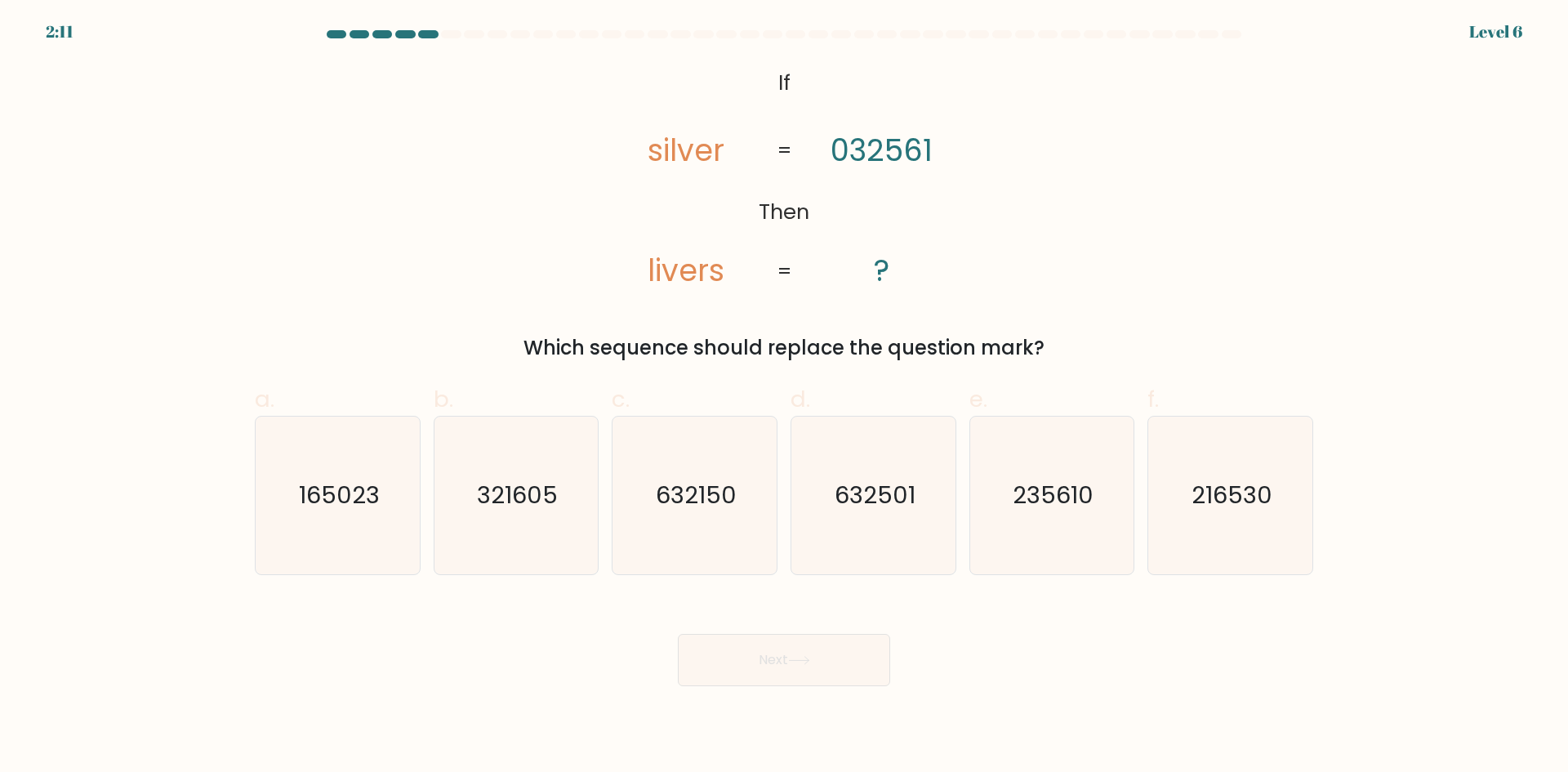
click at [875, 156] on tspan "032561" at bounding box center [882, 151] width 102 height 42
click at [1064, 457] on icon "235610" at bounding box center [1051, 495] width 157 height 157
click at [784, 397] on input "e. 235610" at bounding box center [784, 391] width 1 height 11
radio input "true"
drag, startPoint x: 657, startPoint y: 156, endPoint x: 689, endPoint y: 152, distance: 32.2
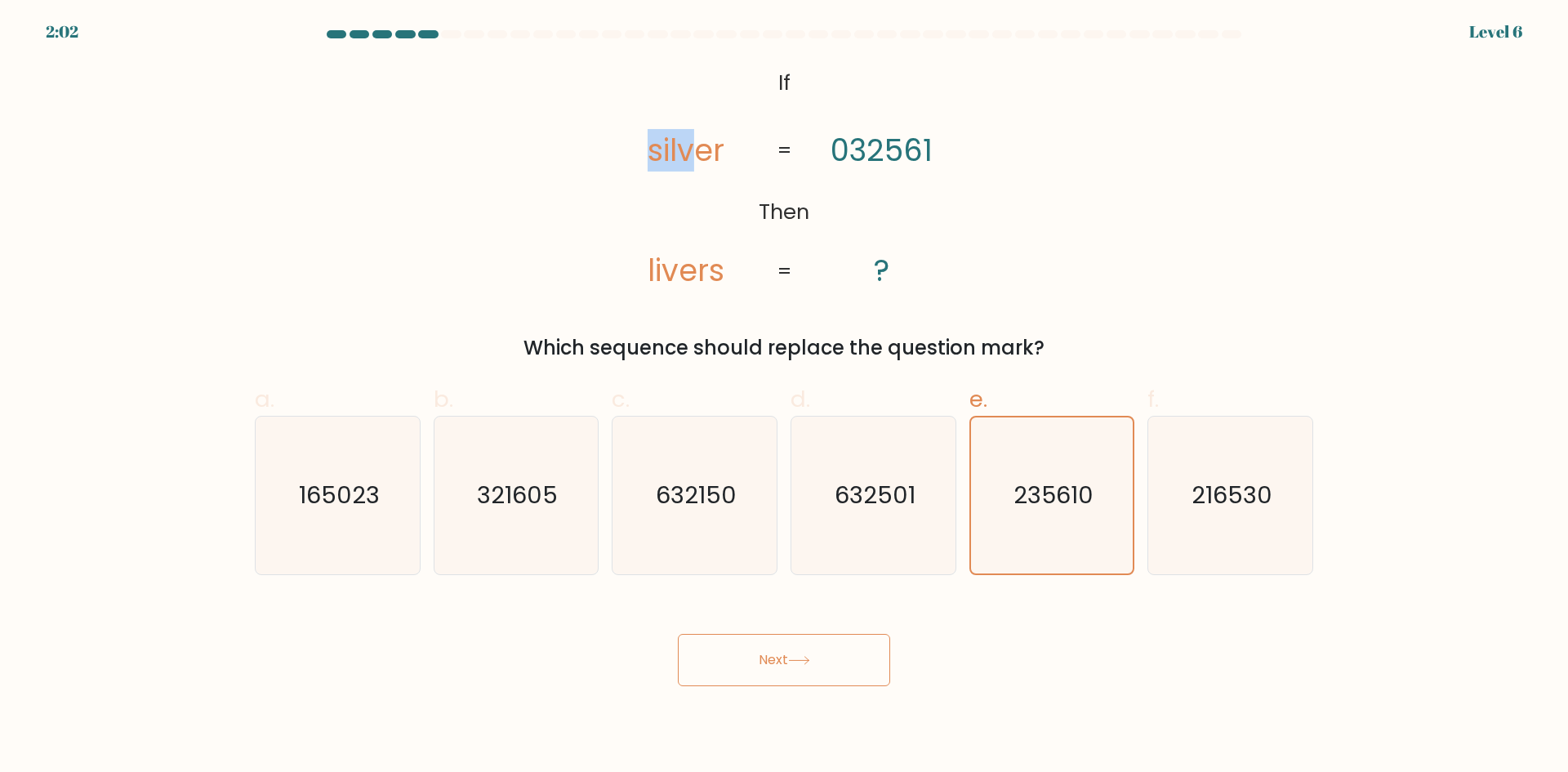
click at [689, 152] on tspan "silver" at bounding box center [686, 151] width 77 height 42
click at [891, 153] on tspan "032561" at bounding box center [882, 151] width 102 height 42
click at [683, 152] on tspan "silver" at bounding box center [686, 151] width 77 height 42
click at [672, 159] on tspan "silver" at bounding box center [686, 151] width 77 height 42
click at [672, 158] on tspan "silver" at bounding box center [686, 151] width 77 height 42
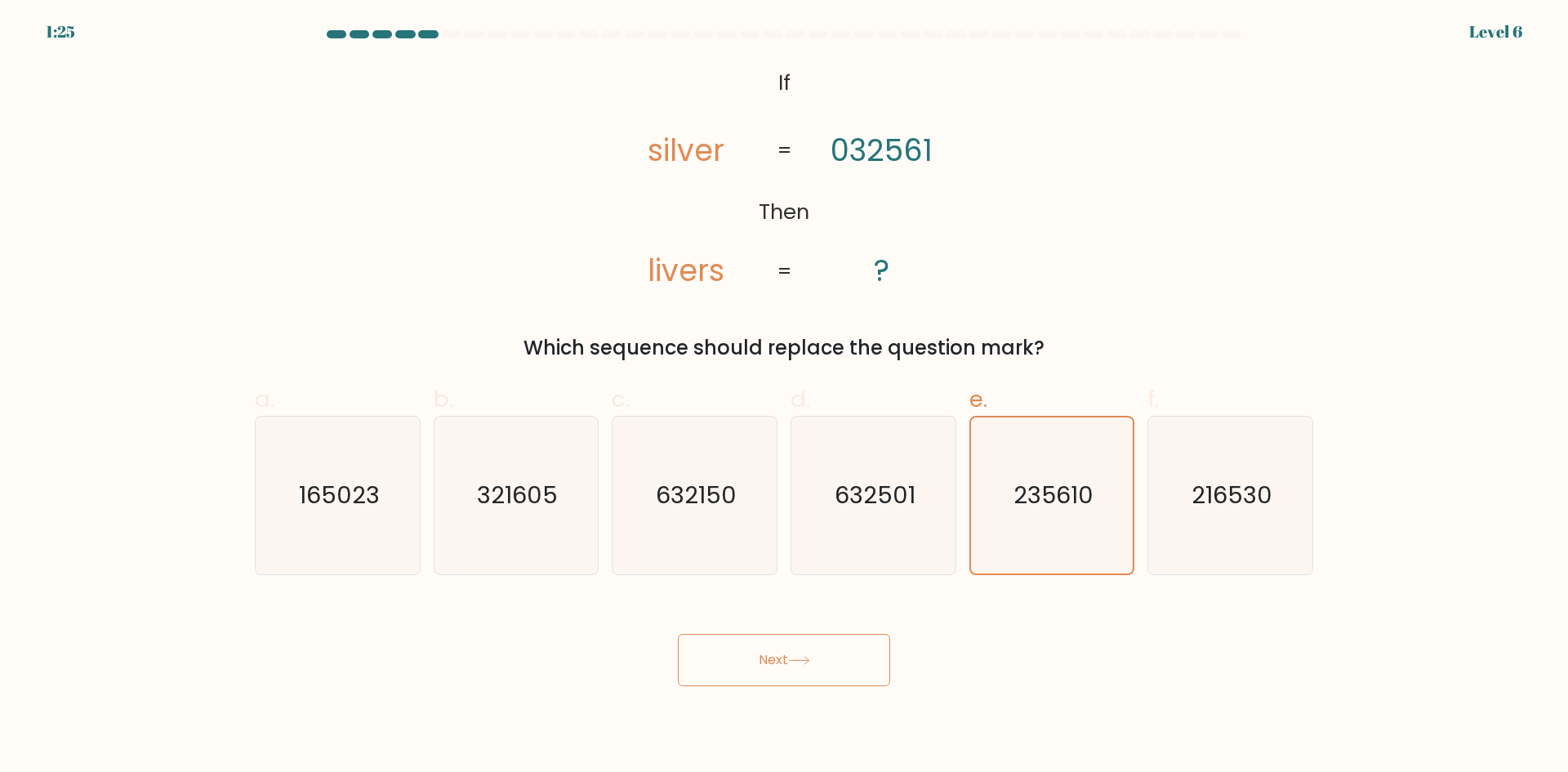
click at [664, 157] on tspan "silver" at bounding box center [686, 151] width 77 height 42
drag, startPoint x: 664, startPoint y: 157, endPoint x: 673, endPoint y: 155, distance: 9.2
click at [673, 155] on tspan "silver" at bounding box center [686, 151] width 77 height 42
click at [693, 152] on tspan "silver" at bounding box center [686, 151] width 77 height 42
click at [753, 630] on div "Next" at bounding box center [784, 640] width 1078 height 92
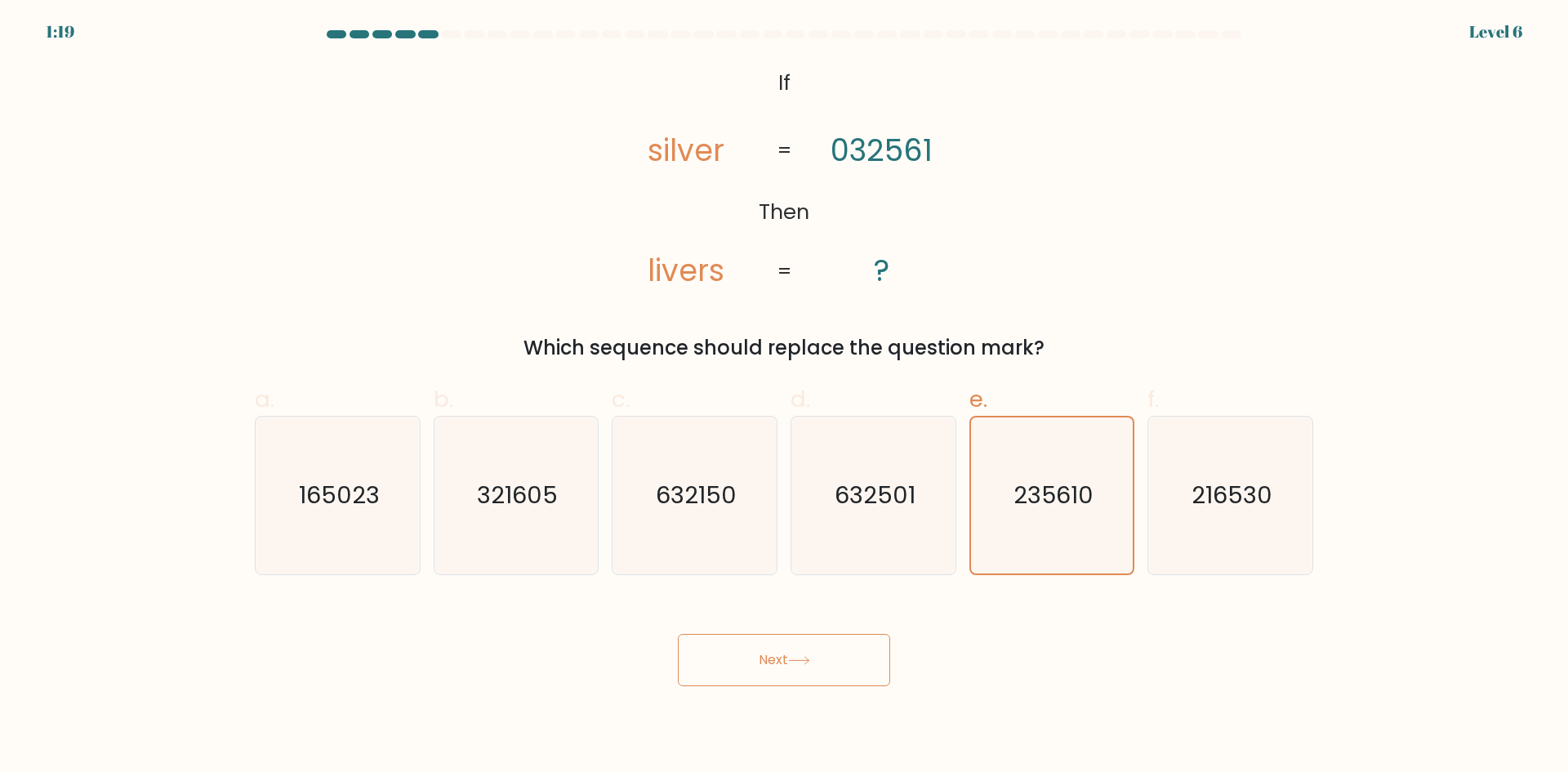
click at [763, 649] on button "Next" at bounding box center [784, 660] width 212 height 52
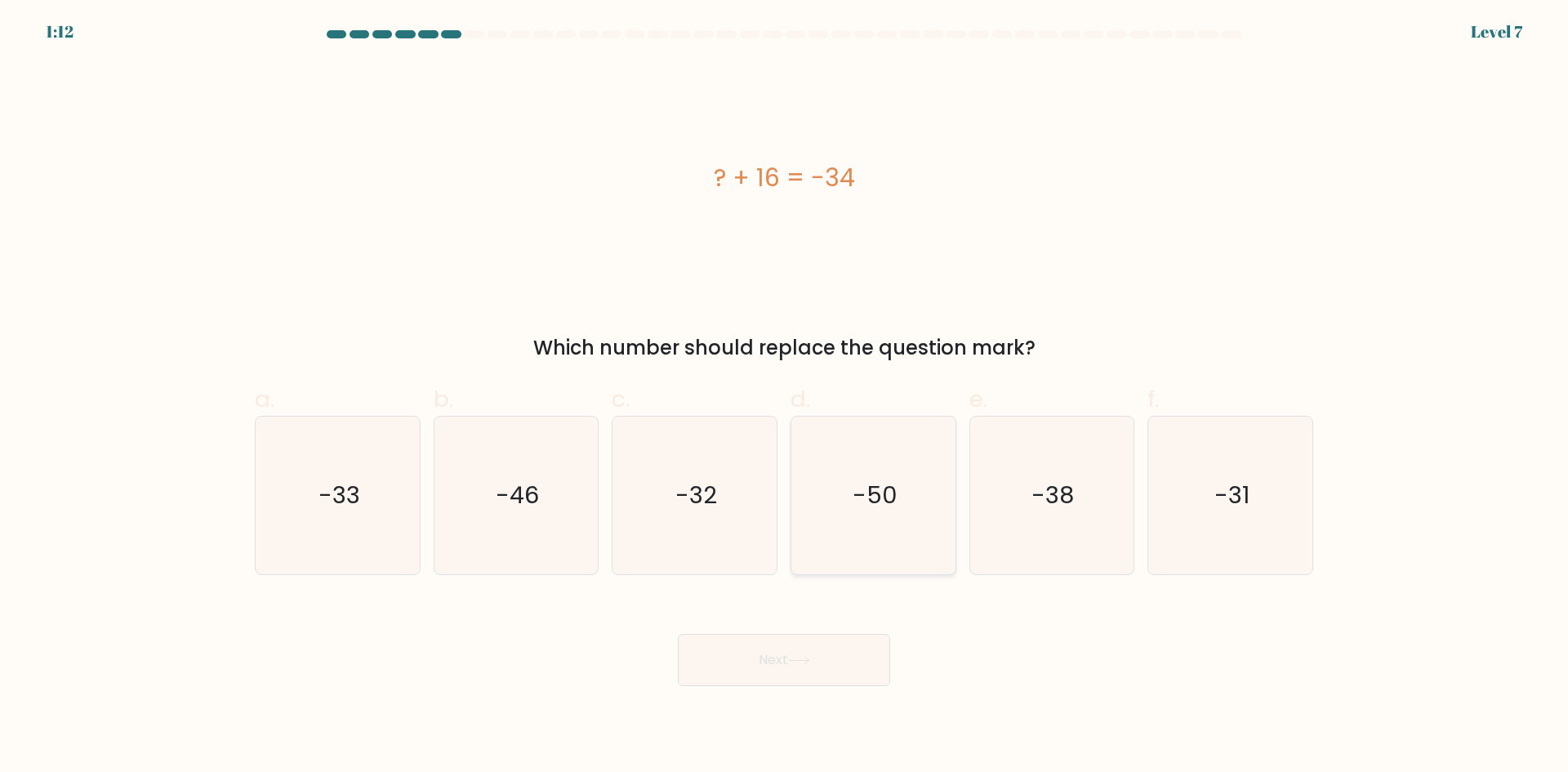
click at [841, 496] on icon "-50" at bounding box center [872, 495] width 157 height 157
click at [784, 397] on input "d. -50" at bounding box center [784, 391] width 1 height 11
radio input "true"
click at [820, 672] on button "Next" at bounding box center [784, 660] width 212 height 52
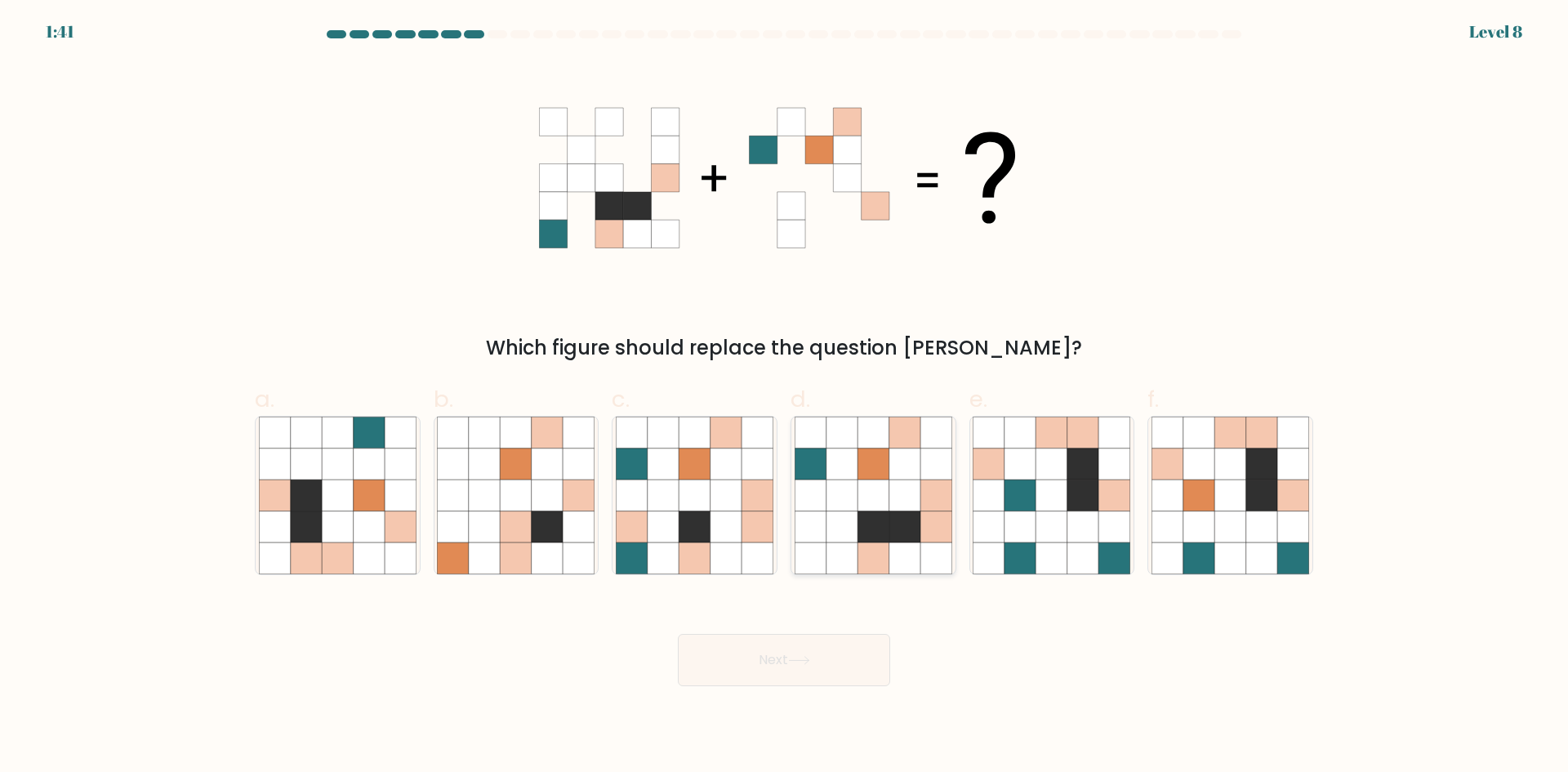
click at [934, 508] on icon at bounding box center [936, 495] width 31 height 31
click at [784, 397] on input "d." at bounding box center [784, 391] width 1 height 11
radio input "true"
click at [840, 671] on button "Next" at bounding box center [784, 660] width 212 height 52
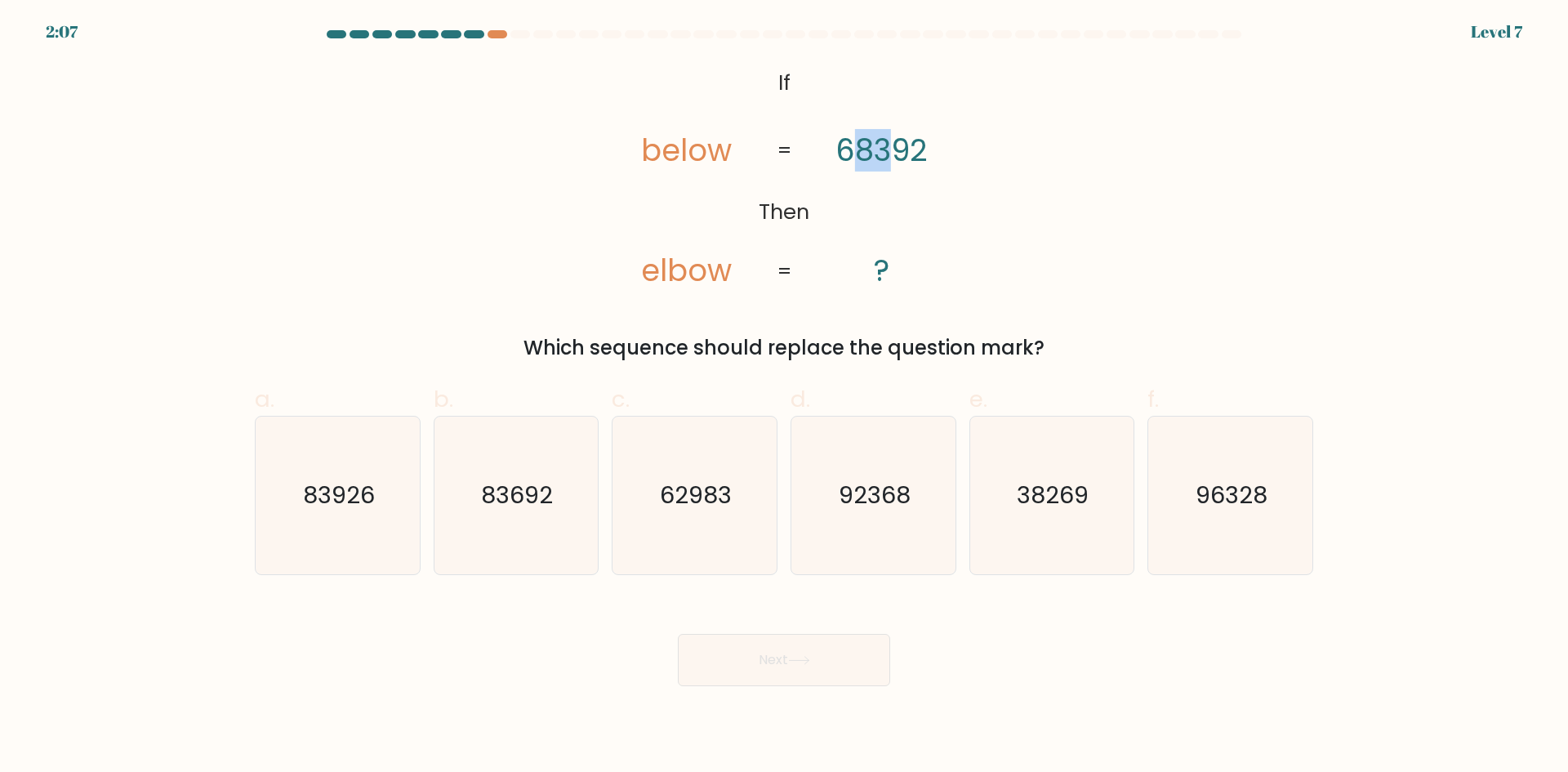
drag, startPoint x: 863, startPoint y: 149, endPoint x: 889, endPoint y: 148, distance: 26.0
click at [889, 148] on tspan "68392" at bounding box center [882, 151] width 93 height 42
click at [877, 215] on icon "@import url('[URL][DOMAIN_NAME]); If Then below elbow 68392 ? = =" at bounding box center [784, 178] width 375 height 232
click at [549, 517] on icon "83692" at bounding box center [515, 495] width 157 height 157
click at [784, 397] on input "b. 83692" at bounding box center [784, 391] width 1 height 11
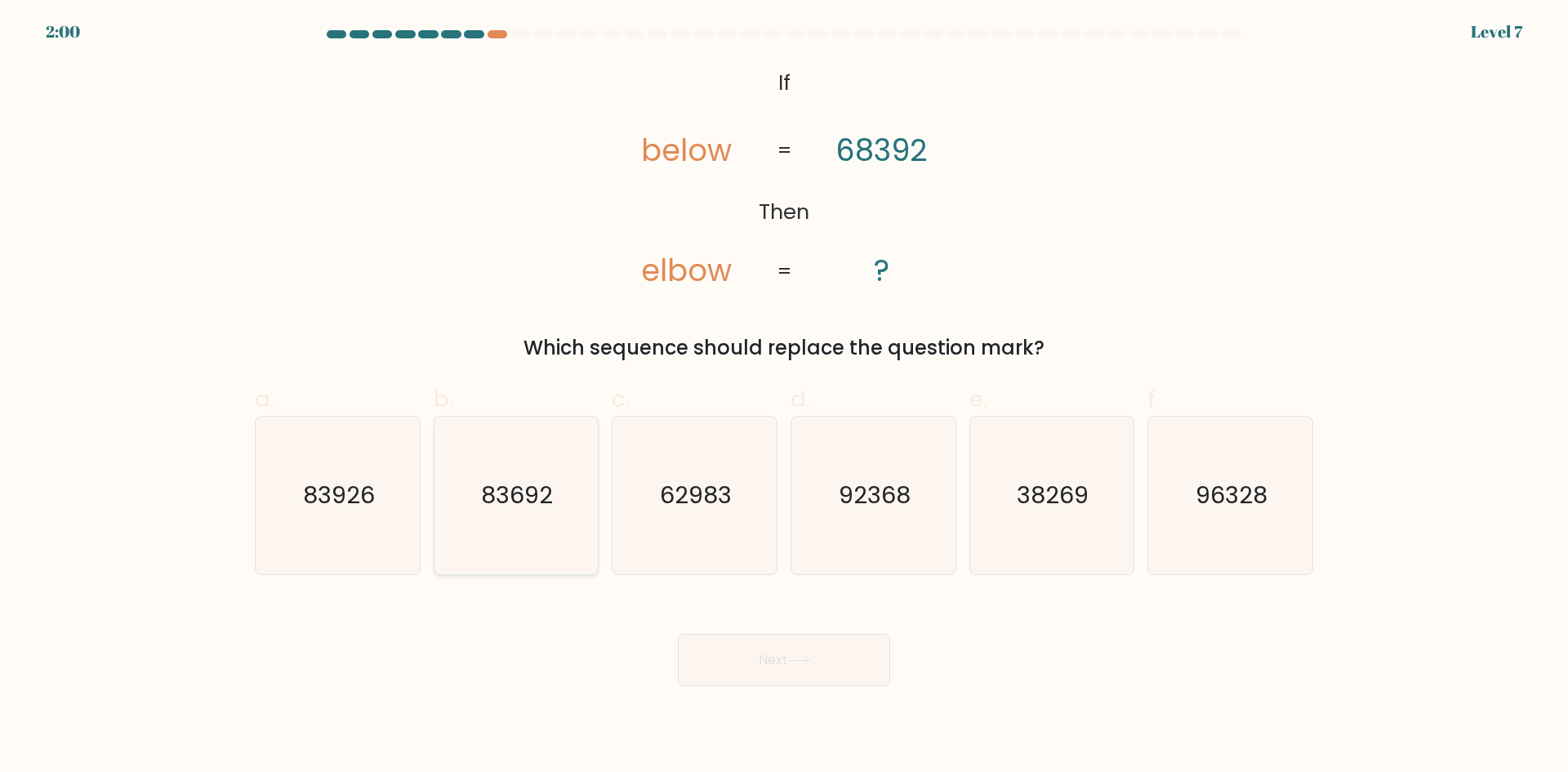
radio input "true"
drag, startPoint x: 702, startPoint y: 156, endPoint x: 686, endPoint y: 160, distance: 16.5
click at [686, 160] on tspan "below" at bounding box center [686, 151] width 91 height 42
click at [728, 145] on tspan "below" at bounding box center [686, 151] width 91 height 42
click at [812, 651] on button "Next" at bounding box center [784, 660] width 212 height 52
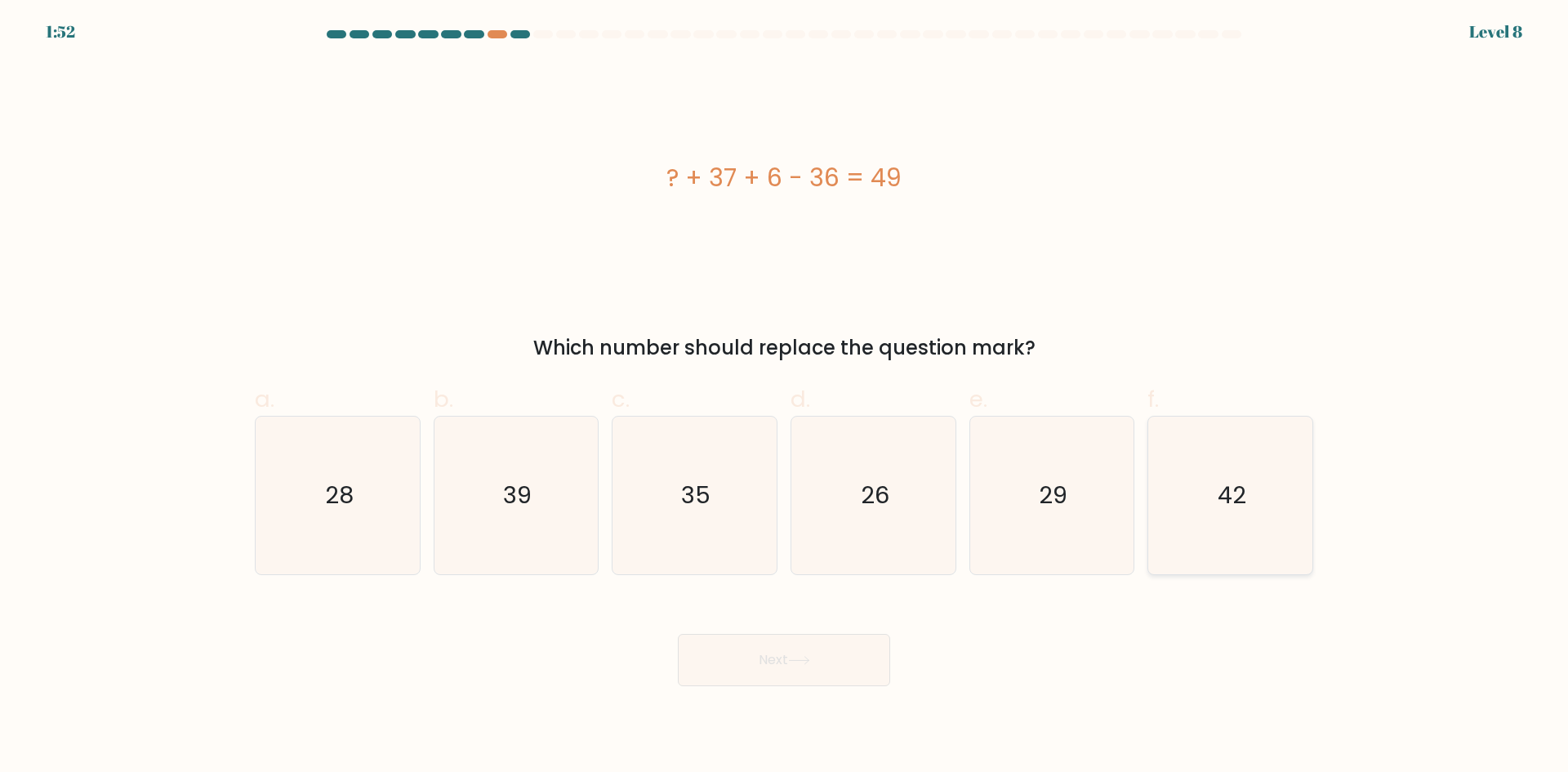
drag, startPoint x: 1221, startPoint y: 490, endPoint x: 1197, endPoint y: 522, distance: 40.0
click at [1221, 490] on text "42" at bounding box center [1232, 495] width 29 height 33
click at [784, 397] on input "f. 42" at bounding box center [784, 391] width 1 height 11
radio input "true"
click at [826, 664] on button "Next" at bounding box center [784, 660] width 212 height 52
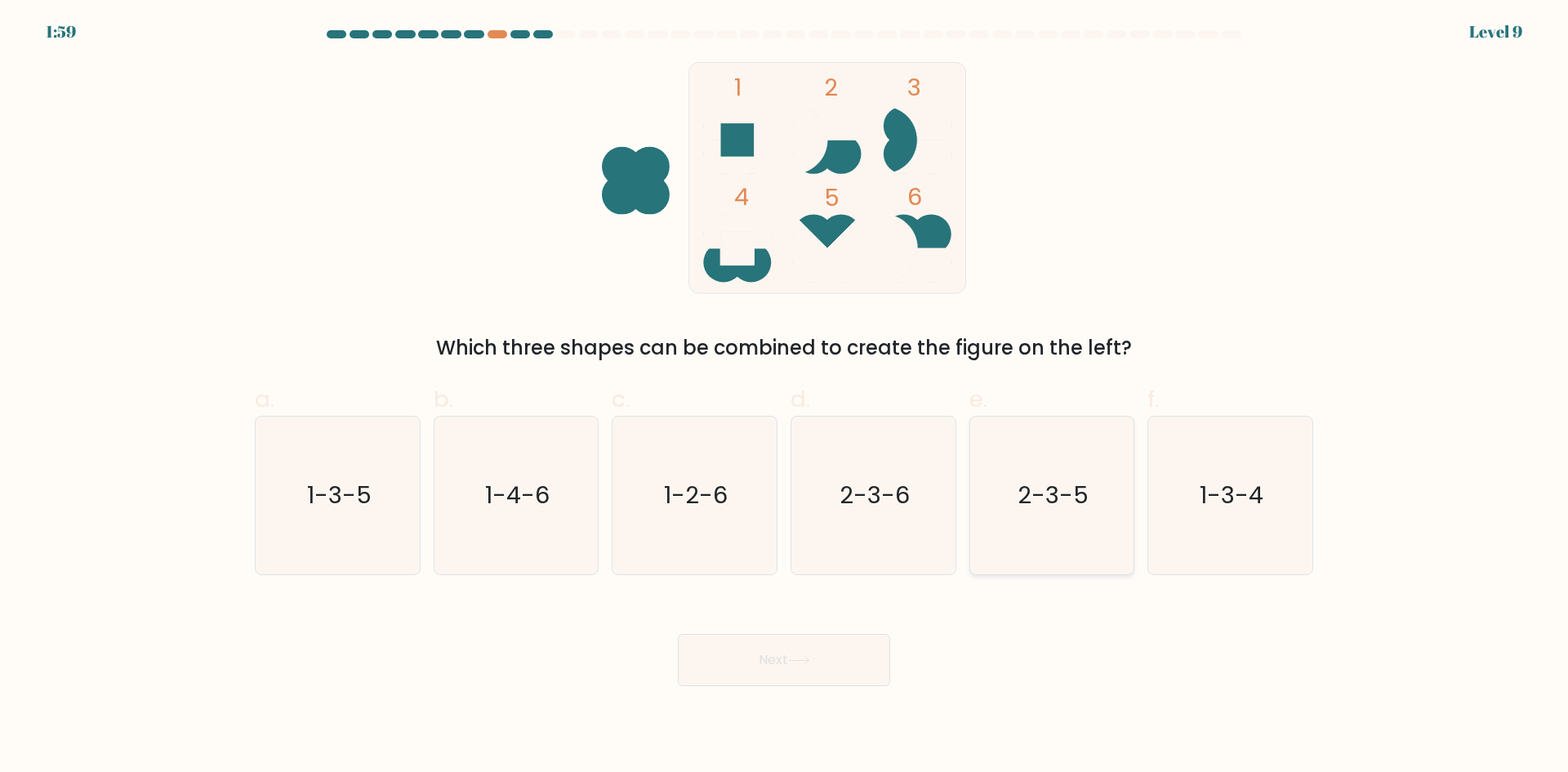
click at [1054, 515] on icon "2-3-5" at bounding box center [1051, 495] width 157 height 157
click at [784, 397] on input "e. 2-3-5" at bounding box center [784, 391] width 1 height 11
radio input "true"
drag, startPoint x: 884, startPoint y: 463, endPoint x: 873, endPoint y: 496, distance: 34.8
click at [884, 463] on icon "2-3-6" at bounding box center [872, 495] width 157 height 157
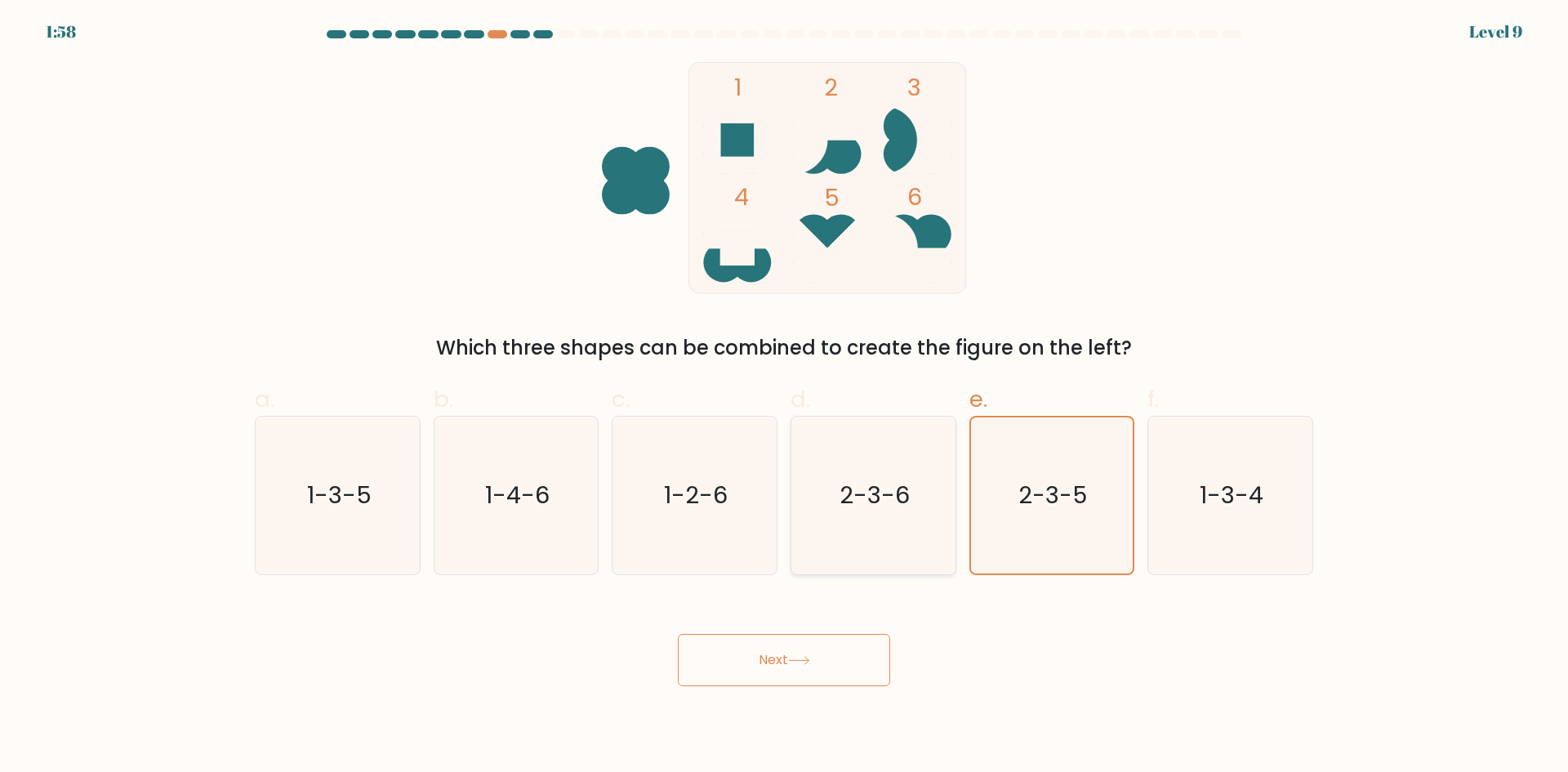
click at [784, 397] on input "d. 2-3-6" at bounding box center [784, 391] width 1 height 11
radio input "true"
click at [810, 673] on button "Next" at bounding box center [784, 660] width 212 height 52
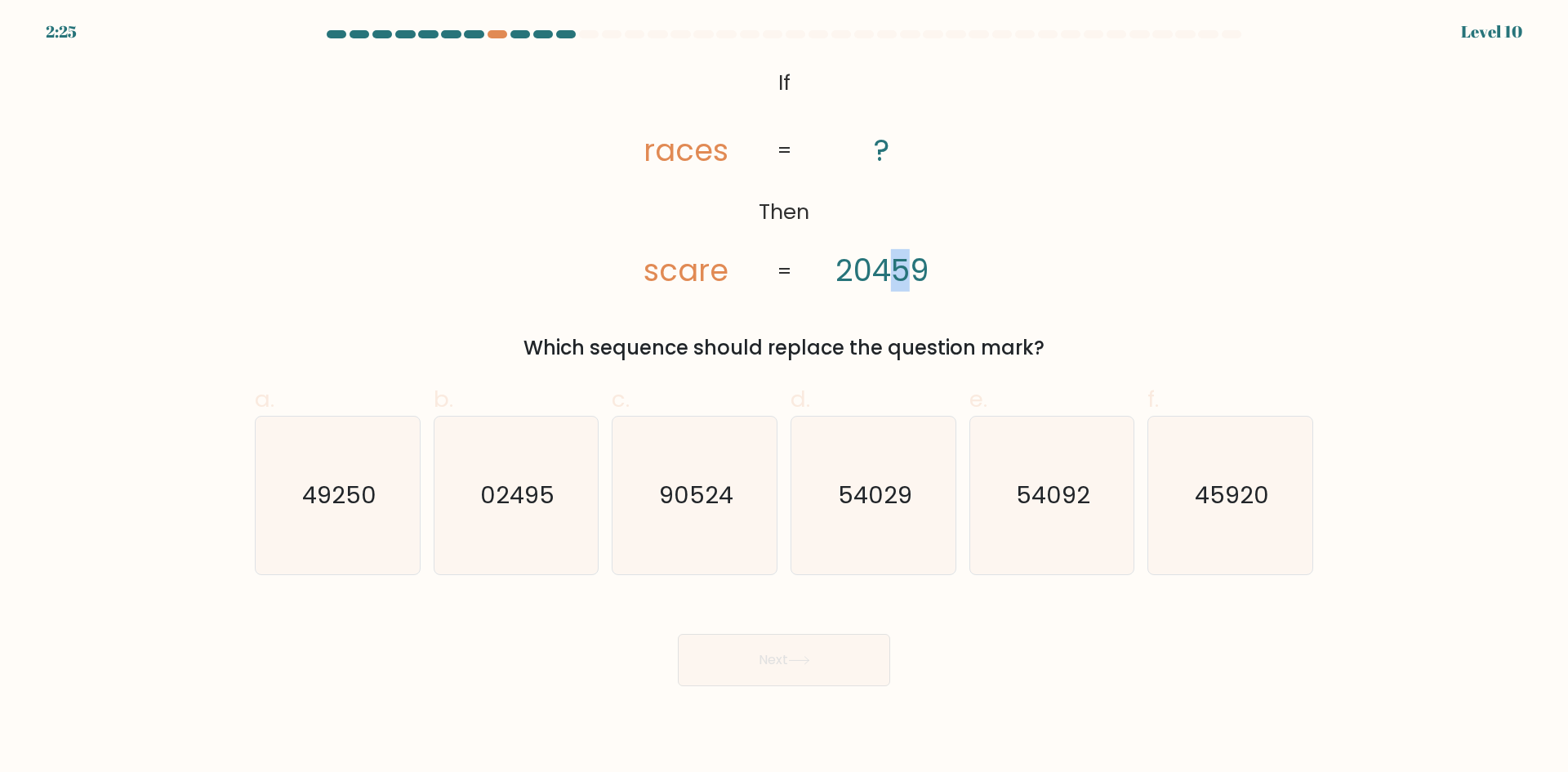
drag, startPoint x: 907, startPoint y: 275, endPoint x: 887, endPoint y: 279, distance: 20.4
click at [889, 279] on tspan "20459" at bounding box center [882, 270] width 93 height 42
drag, startPoint x: 656, startPoint y: 154, endPoint x: 682, endPoint y: 160, distance: 26.7
click at [682, 160] on tspan "races" at bounding box center [686, 151] width 85 height 42
click at [670, 273] on tspan "scare" at bounding box center [686, 270] width 85 height 42
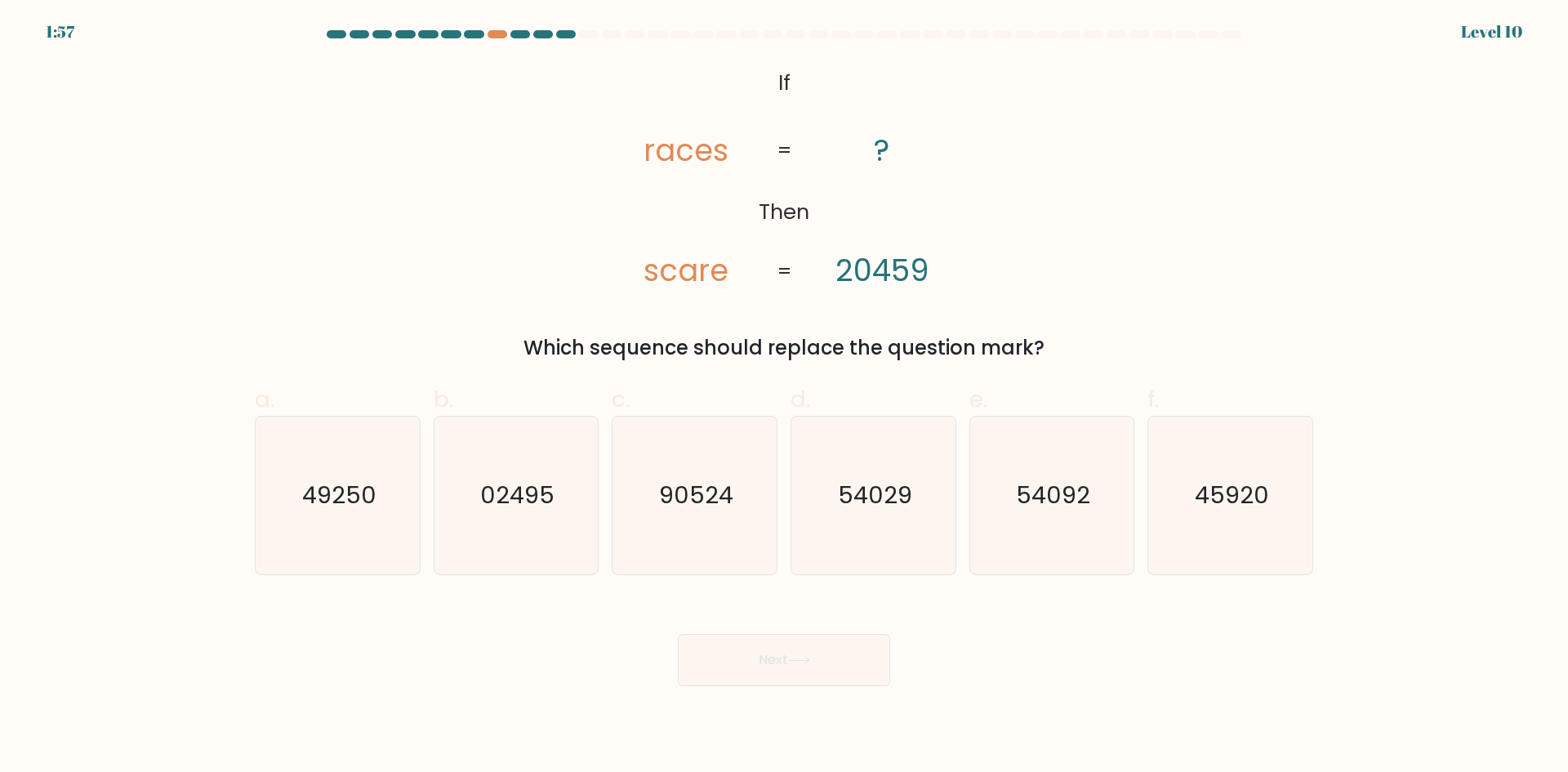
click at [703, 155] on tspan "races" at bounding box center [686, 151] width 85 height 42
click at [868, 507] on text "54029" at bounding box center [874, 495] width 74 height 33
click at [784, 397] on input "d. 54029" at bounding box center [784, 391] width 1 height 11
radio input "true"
click at [808, 652] on button "Next" at bounding box center [784, 660] width 212 height 52
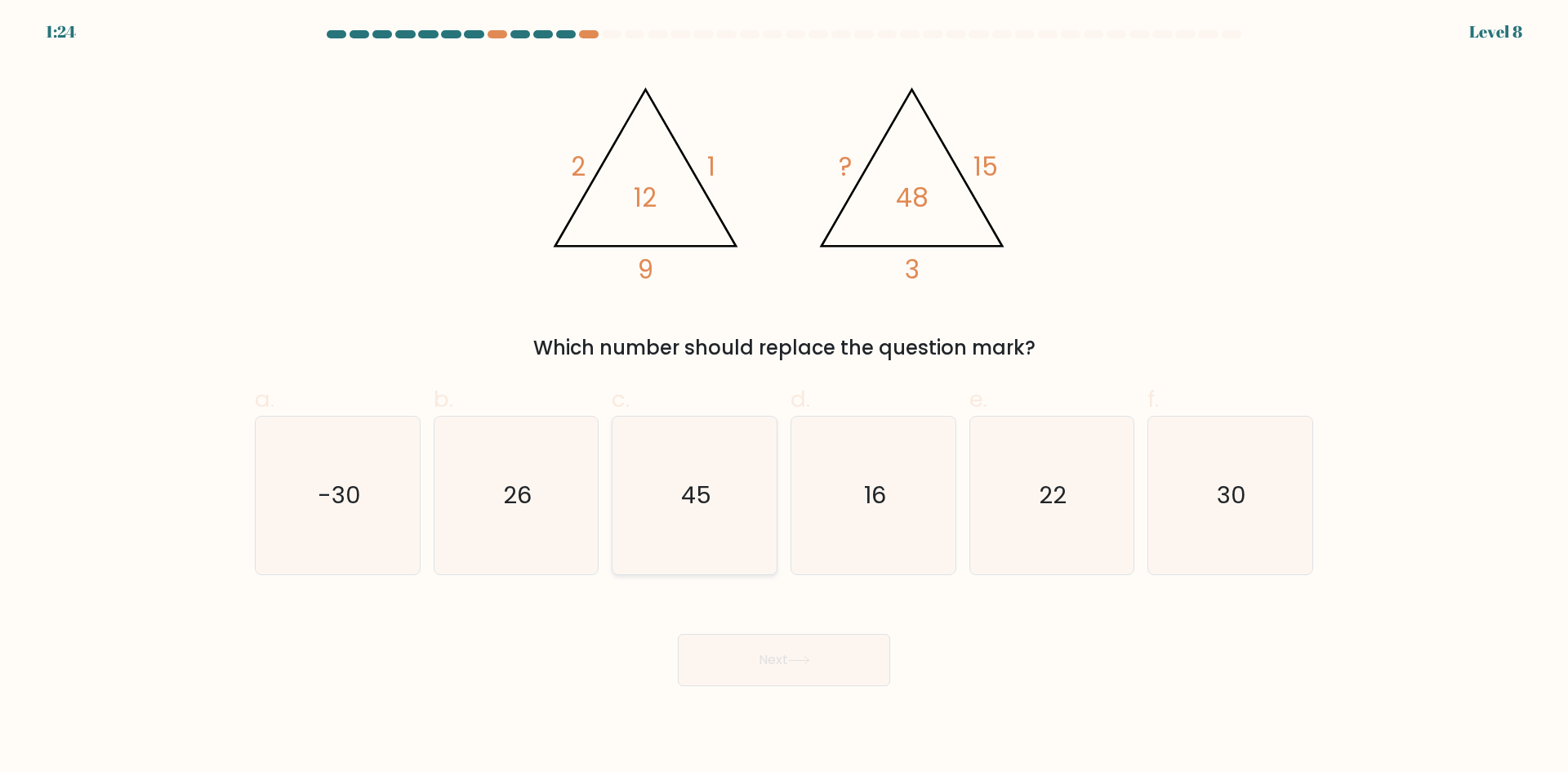
click at [671, 508] on icon "45" at bounding box center [694, 495] width 157 height 157
click at [784, 397] on input "c. 45" at bounding box center [784, 391] width 1 height 11
radio input "true"
click at [782, 656] on button "Next" at bounding box center [784, 660] width 212 height 52
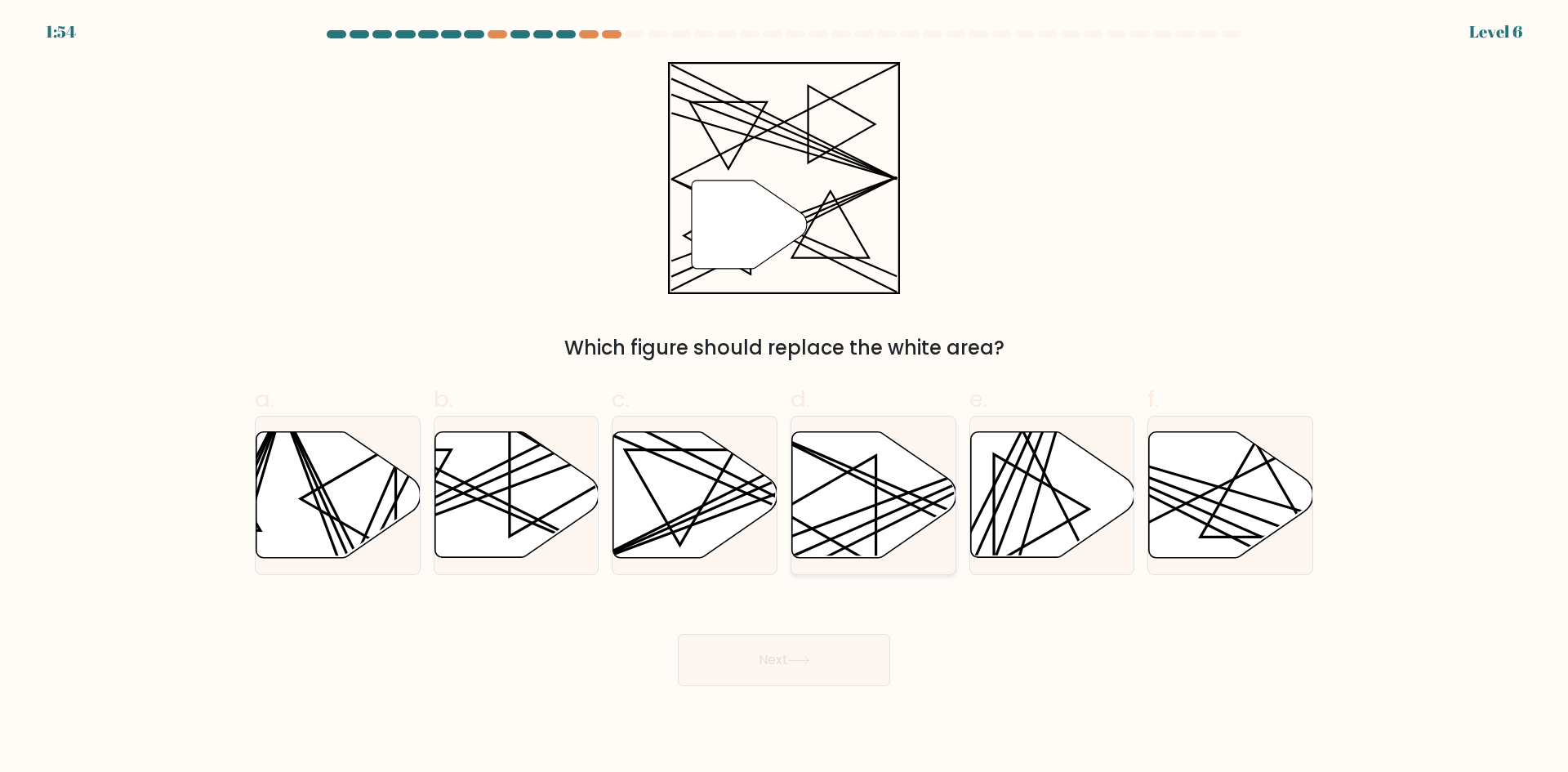
click at [864, 491] on icon at bounding box center [874, 495] width 164 height 125
click at [784, 397] on input "d." at bounding box center [784, 391] width 1 height 11
radio input "true"
click at [810, 656] on icon at bounding box center [799, 660] width 22 height 9
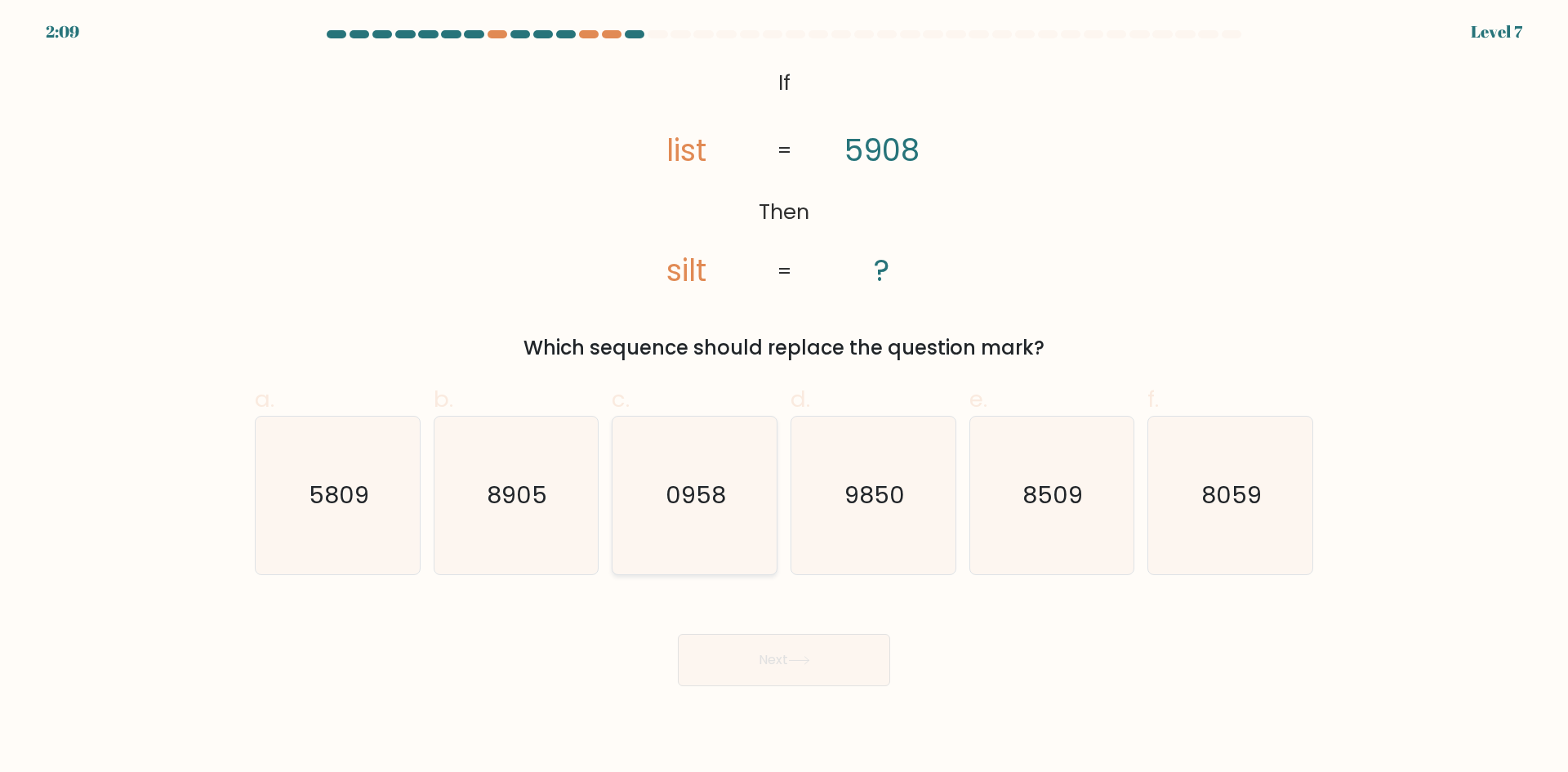
click at [693, 445] on icon "0958" at bounding box center [694, 495] width 157 height 157
click at [784, 397] on input "c. 0958" at bounding box center [784, 391] width 1 height 11
radio input "true"
click at [841, 671] on button "Next" at bounding box center [784, 660] width 212 height 52
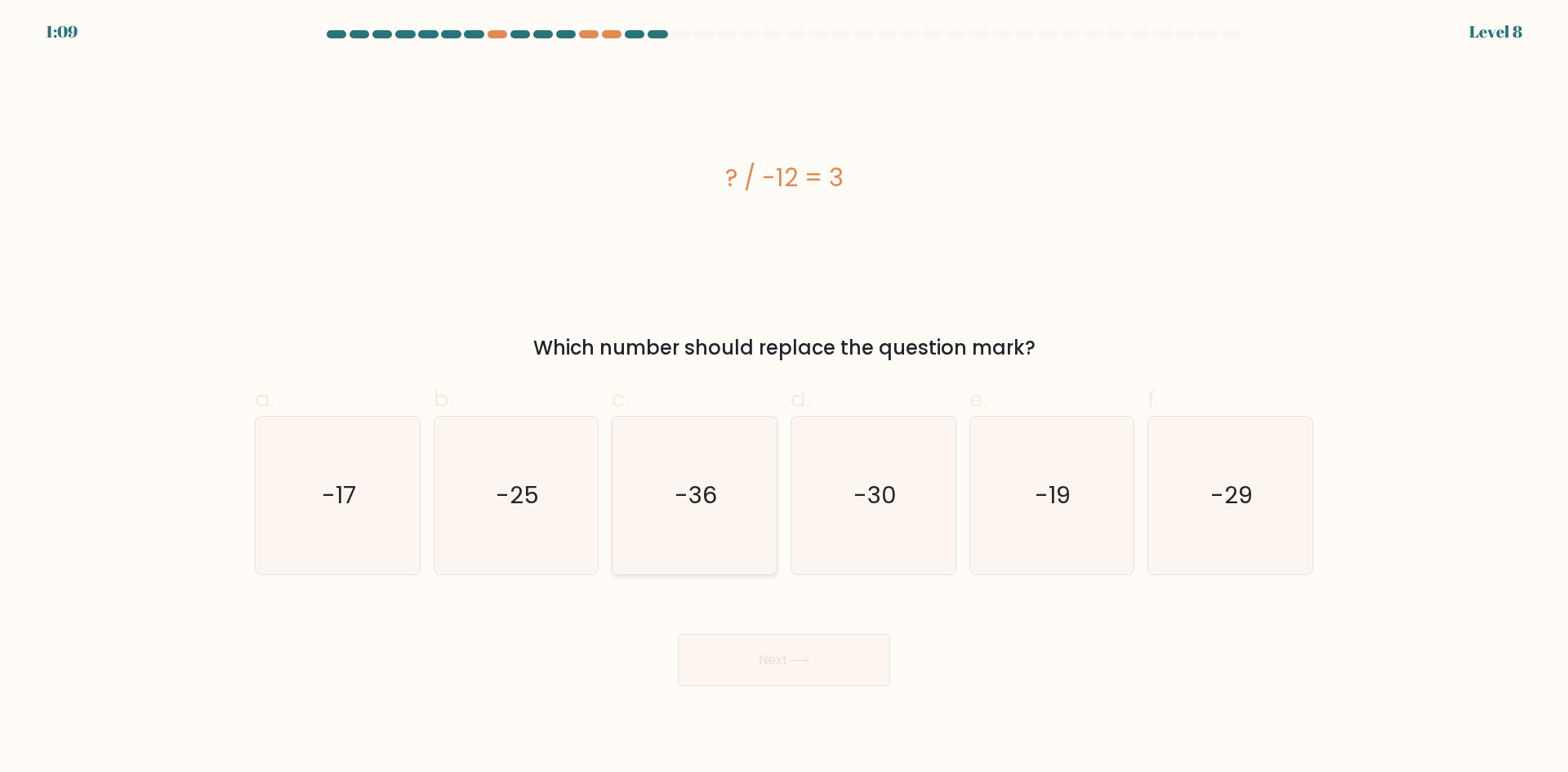
click at [671, 514] on icon "-36" at bounding box center [694, 495] width 157 height 157
click at [784, 397] on input "c. -36" at bounding box center [784, 391] width 1 height 11
radio input "true"
click at [785, 667] on button "Next" at bounding box center [784, 660] width 212 height 52
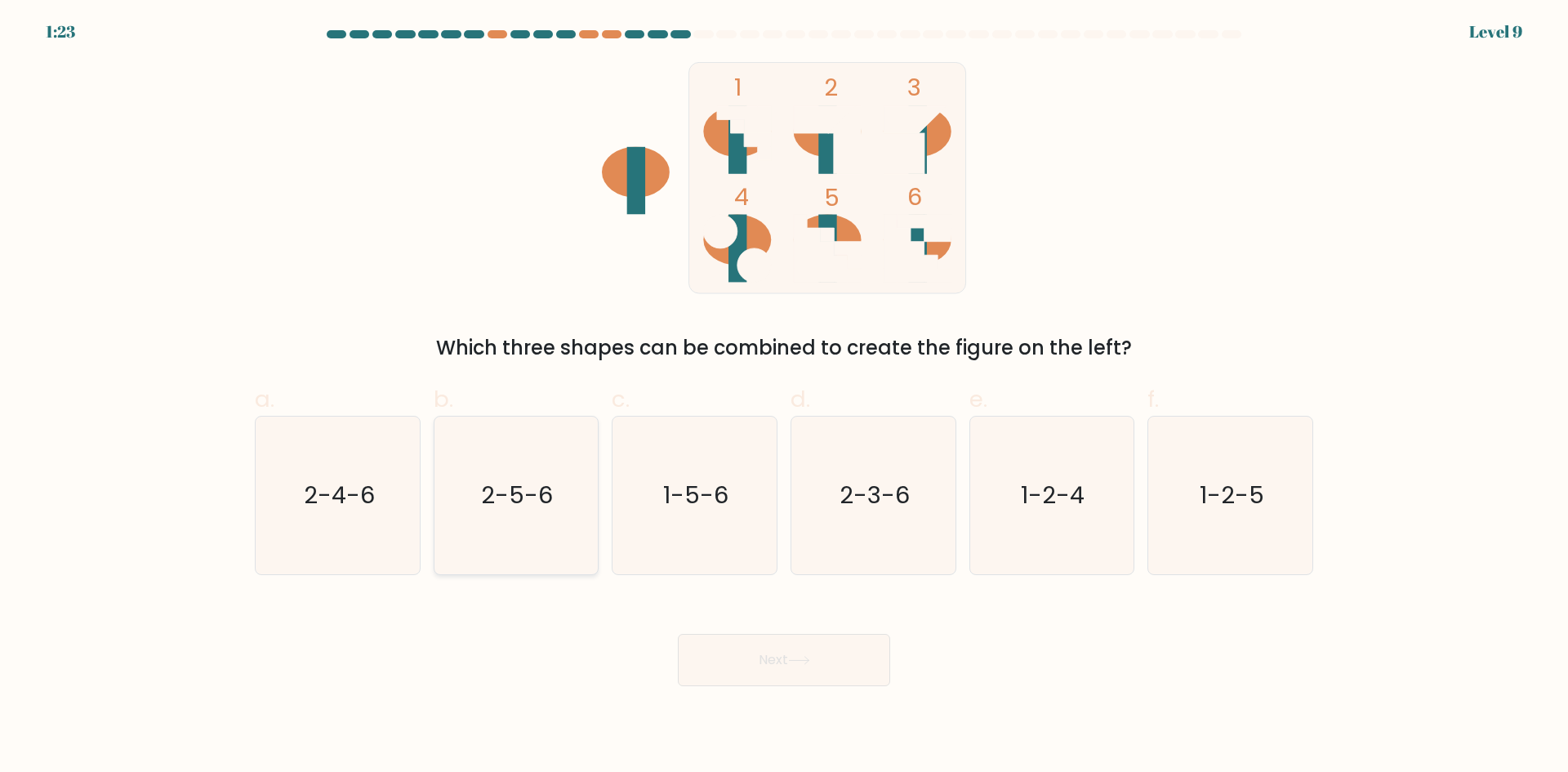
click at [531, 480] on text "2-5-6" at bounding box center [517, 495] width 71 height 33
click at [784, 397] on input "b. 2-5-6" at bounding box center [784, 391] width 1 height 11
radio input "true"
click at [733, 521] on icon "1-5-6" at bounding box center [694, 495] width 157 height 157
click at [784, 397] on input "c. 1-5-6" at bounding box center [784, 391] width 1 height 11
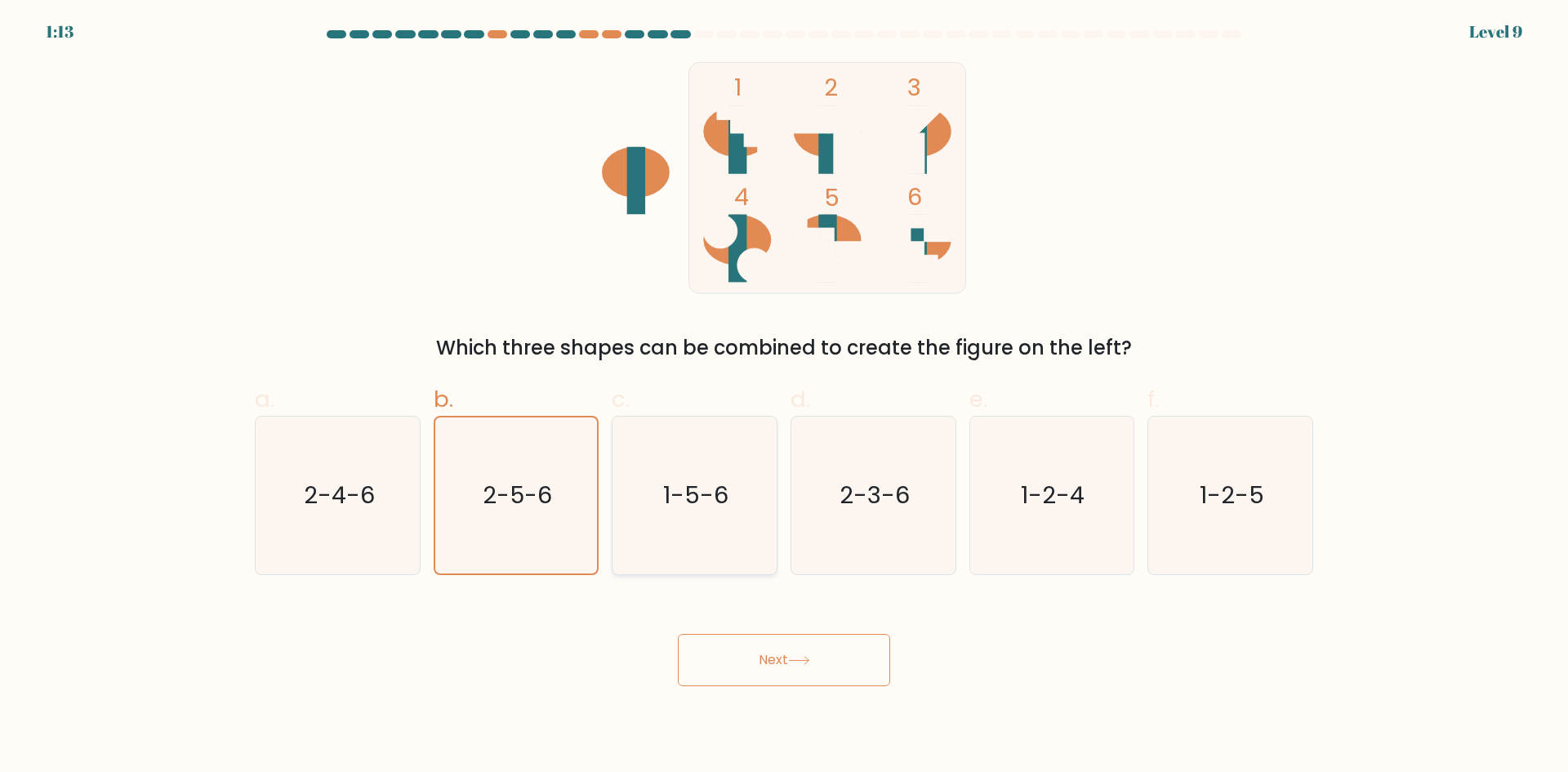
radio input "true"
click at [799, 662] on icon at bounding box center [799, 660] width 22 height 9
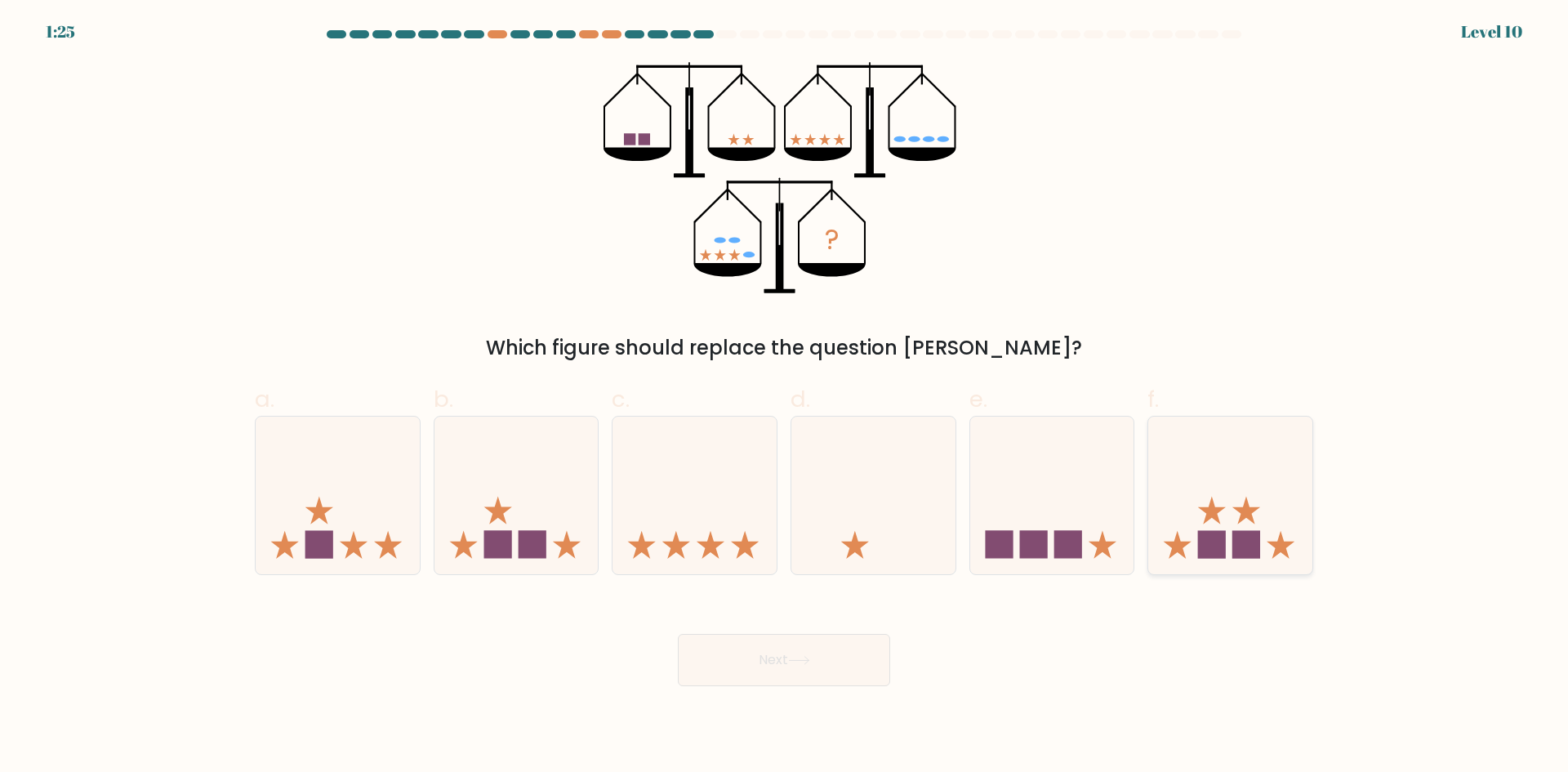
click at [1213, 527] on icon at bounding box center [1230, 495] width 164 height 135
click at [784, 397] on input "f." at bounding box center [784, 391] width 1 height 11
radio input "true"
click at [857, 658] on button "Next" at bounding box center [784, 660] width 212 height 52
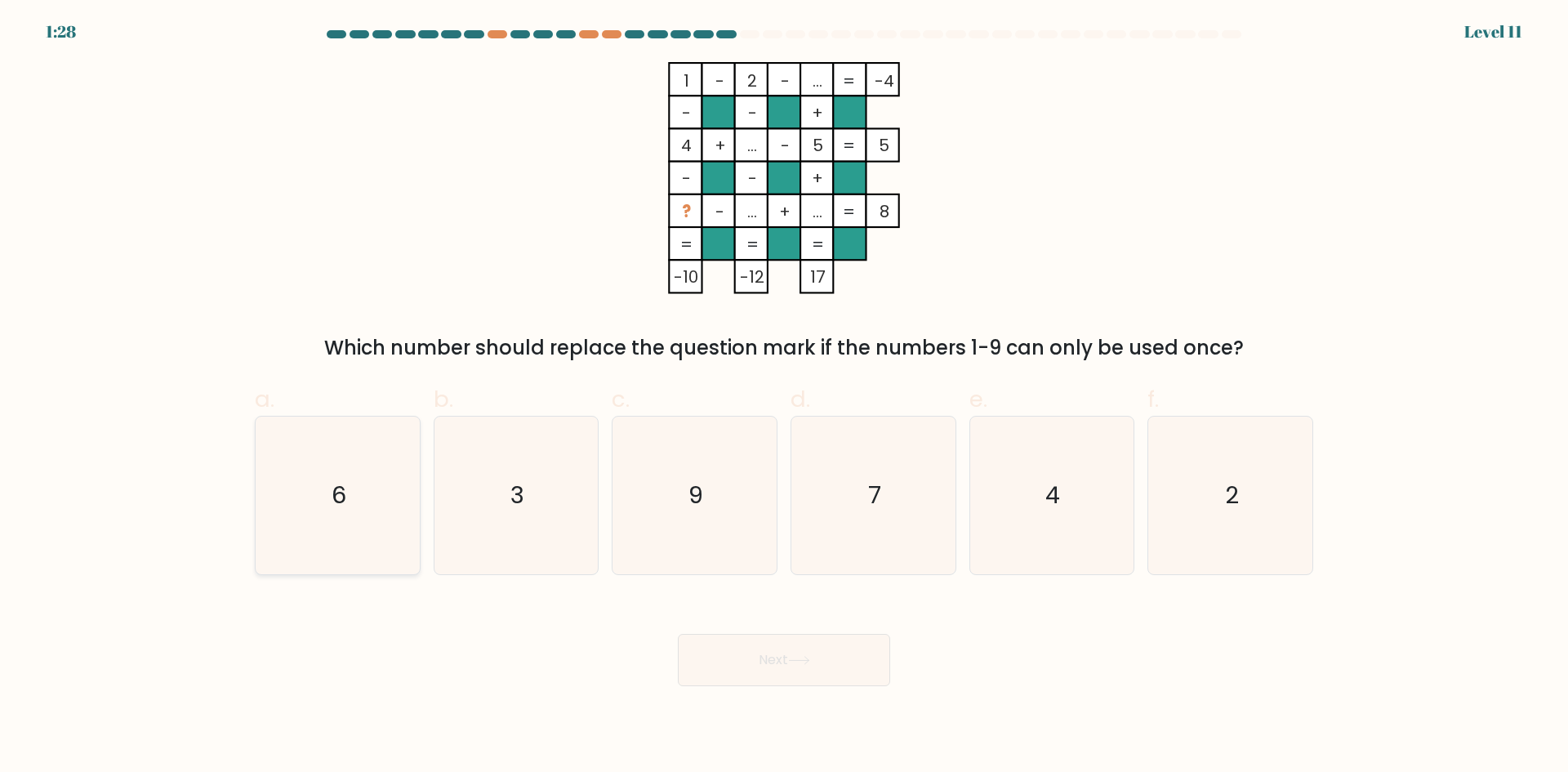
click at [361, 472] on icon "6" at bounding box center [337, 495] width 157 height 157
click at [784, 397] on input "a. 6" at bounding box center [784, 391] width 1 height 11
radio input "true"
click at [839, 685] on button "Next" at bounding box center [784, 660] width 212 height 52
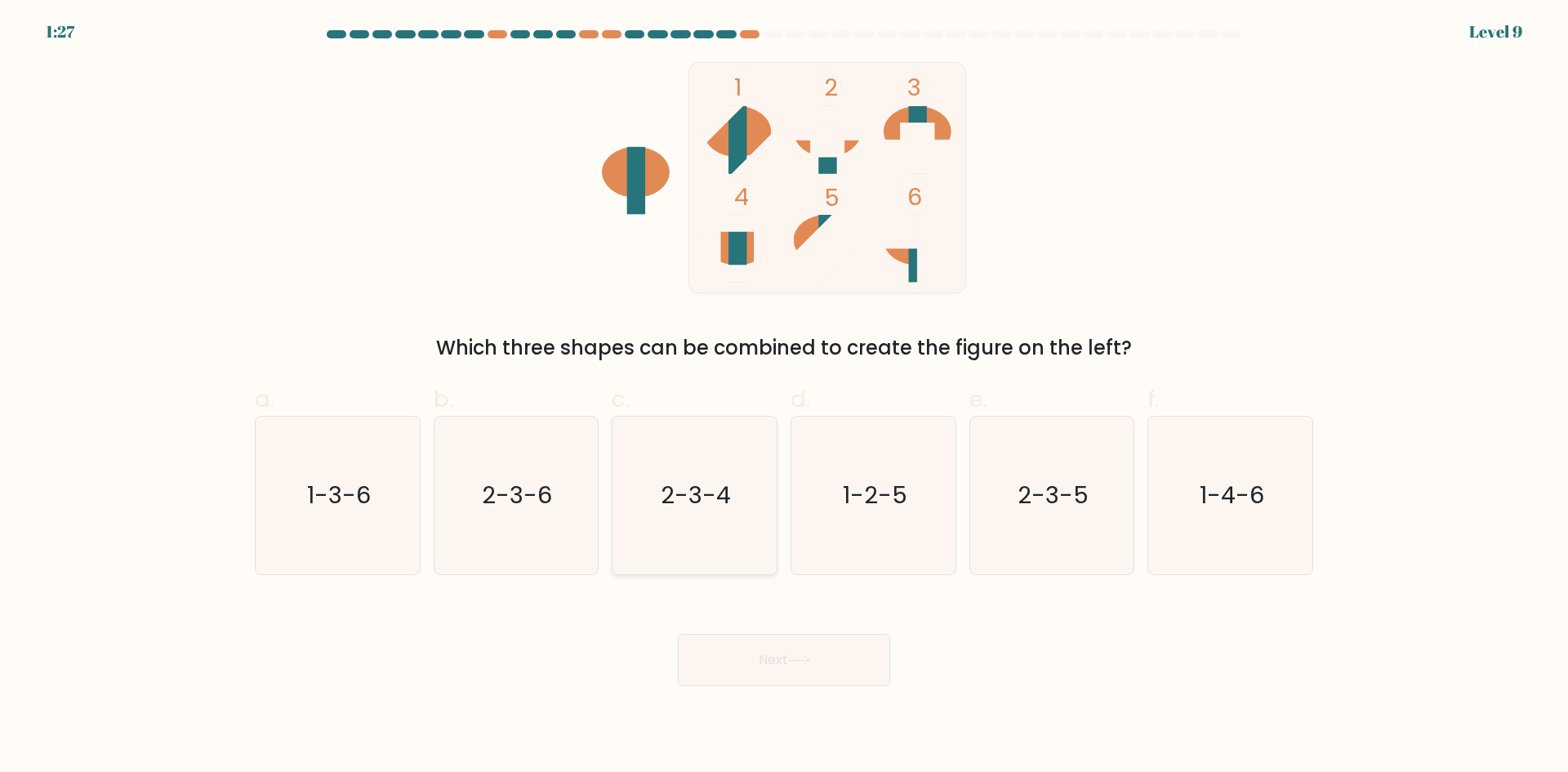
click at [654, 528] on icon "2-3-4" at bounding box center [694, 495] width 157 height 157
click at [784, 397] on input "c. 2-3-4" at bounding box center [784, 391] width 1 height 11
radio input "true"
click at [768, 656] on button "Next" at bounding box center [784, 660] width 212 height 52
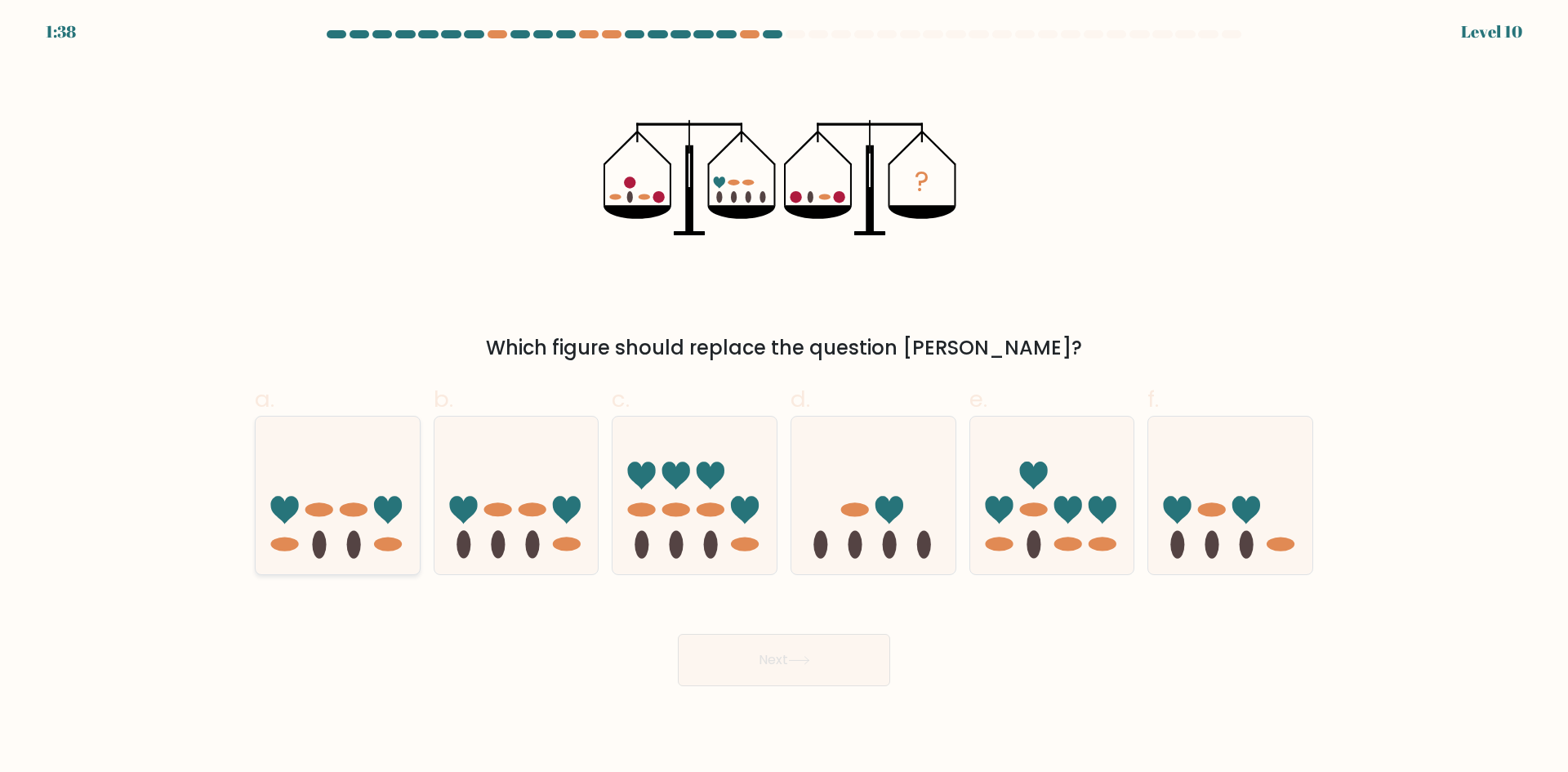
click at [272, 492] on icon at bounding box center [338, 495] width 164 height 135
click at [784, 397] on input "a." at bounding box center [784, 391] width 1 height 11
radio input "true"
click at [794, 672] on button "Next" at bounding box center [784, 660] width 212 height 52
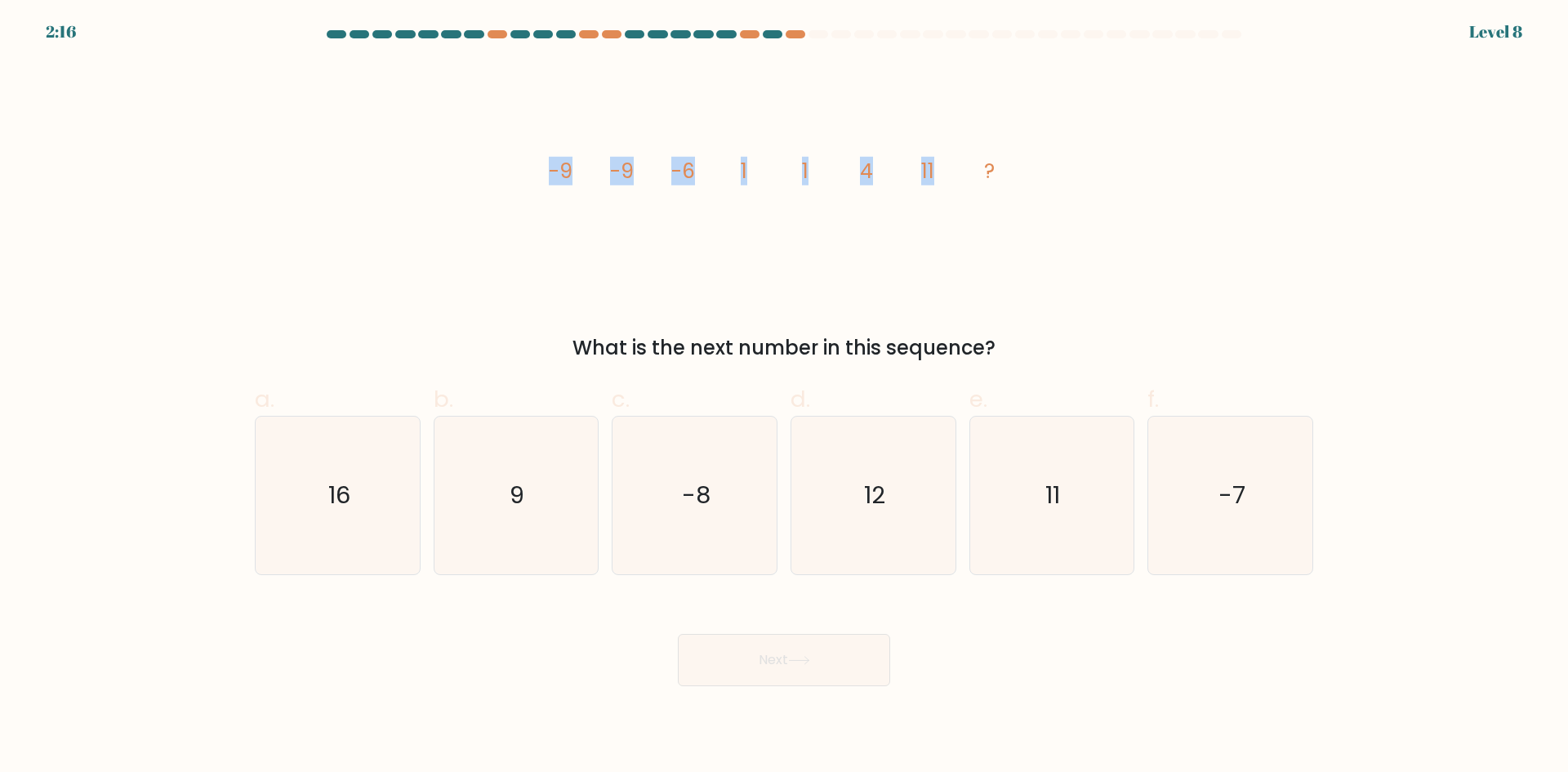
drag, startPoint x: 555, startPoint y: 174, endPoint x: 949, endPoint y: 186, distance: 394.2
click at [949, 186] on icon "image/svg+xml -9 -9 -6 1 1 4 11 ?" at bounding box center [784, 178] width 490 height 232
copy g "-9 -9 -6 1 1 4 11"
click at [1070, 489] on icon "11" at bounding box center [1051, 495] width 157 height 157
click at [784, 397] on input "e. 11" at bounding box center [784, 391] width 1 height 11
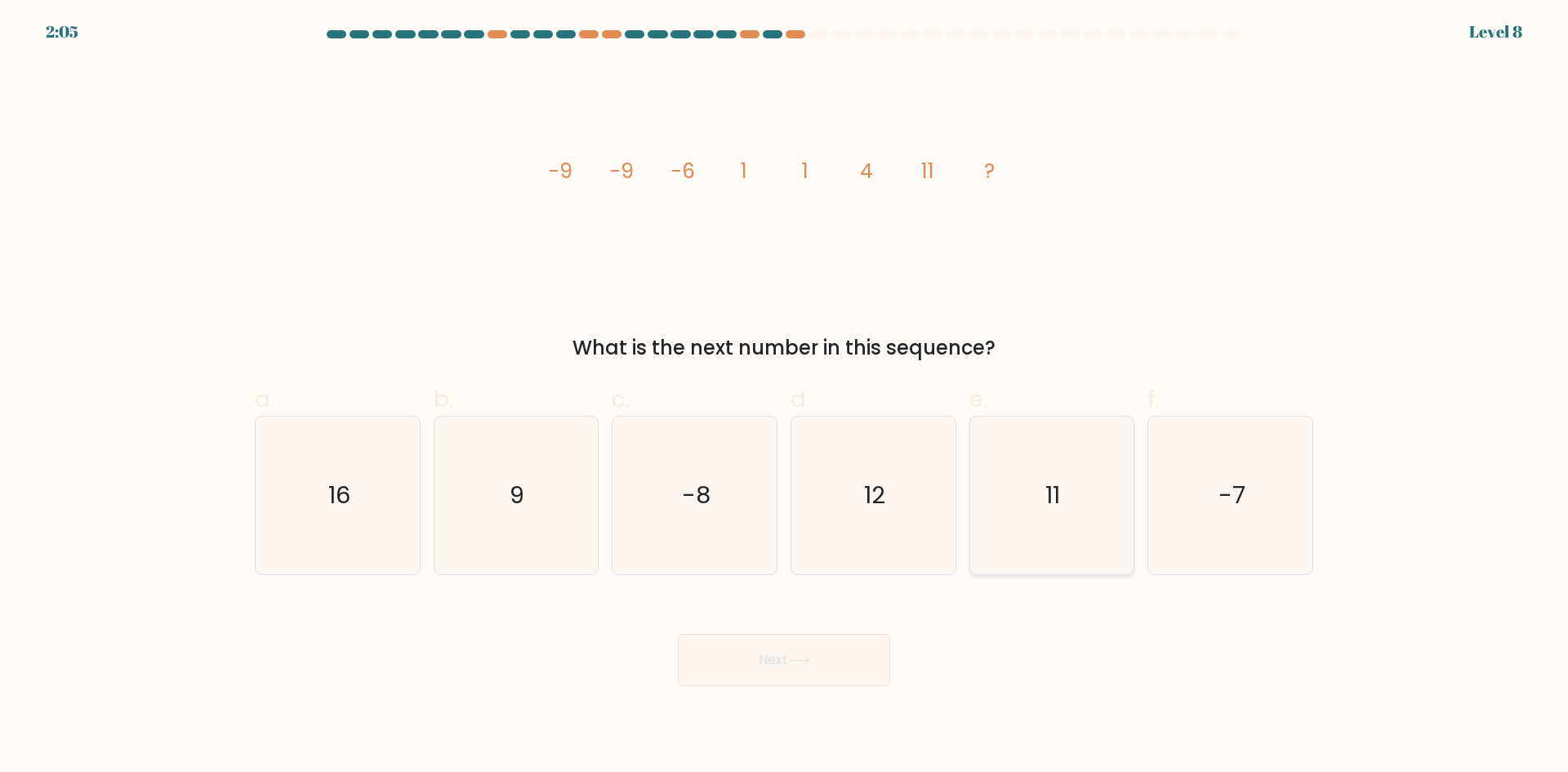
radio input "true"
click at [844, 661] on button "Next" at bounding box center [784, 660] width 212 height 52
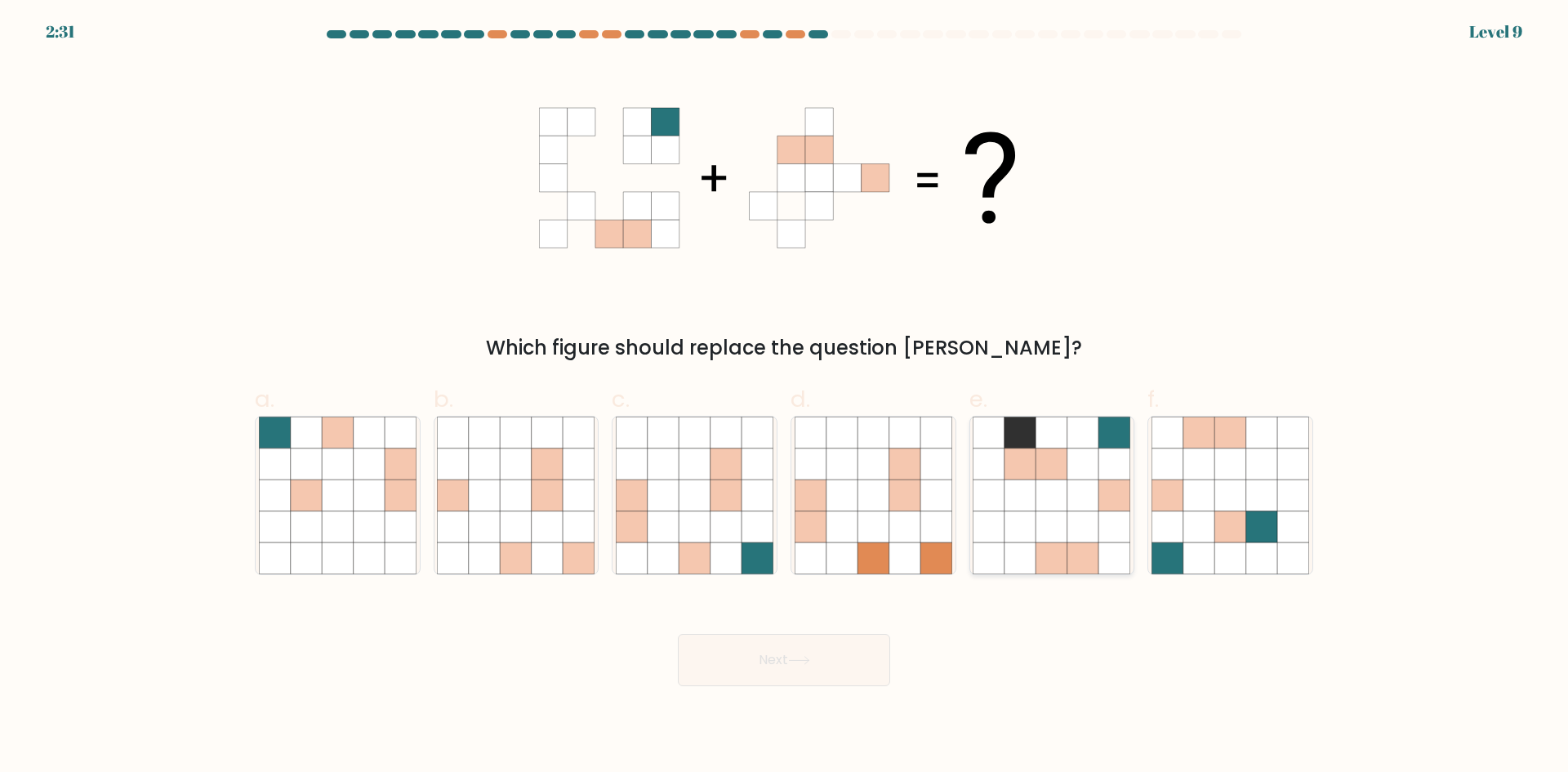
click at [1075, 502] on icon at bounding box center [1083, 495] width 31 height 31
click at [784, 397] on input "e." at bounding box center [784, 391] width 1 height 11
radio input "true"
click at [847, 670] on button "Next" at bounding box center [784, 660] width 212 height 52
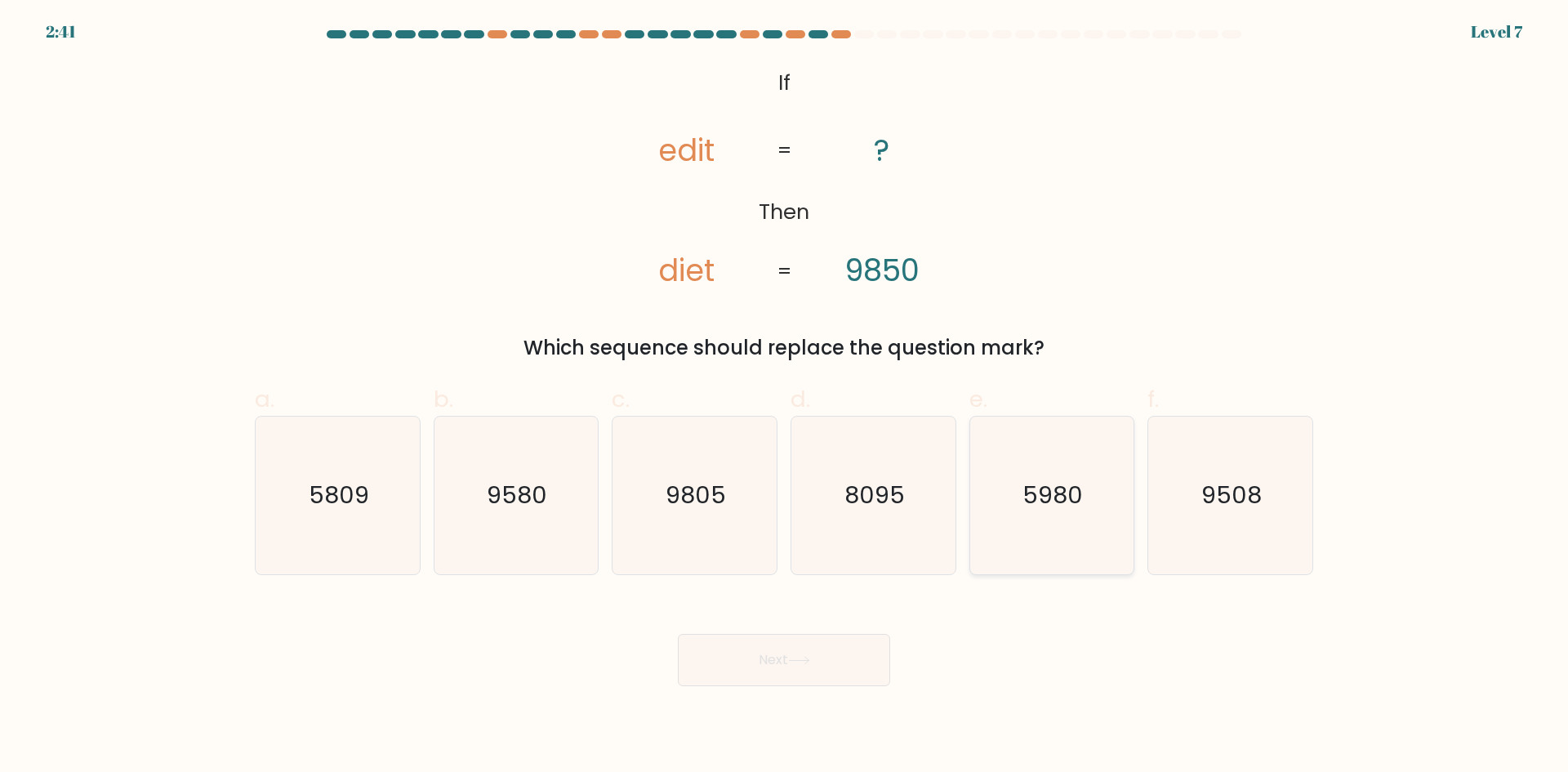
click at [1080, 512] on icon "5980" at bounding box center [1051, 495] width 157 height 157
click at [784, 397] on input "e. 5980" at bounding box center [784, 391] width 1 height 11
radio input "true"
click at [784, 656] on button "Next" at bounding box center [784, 660] width 212 height 52
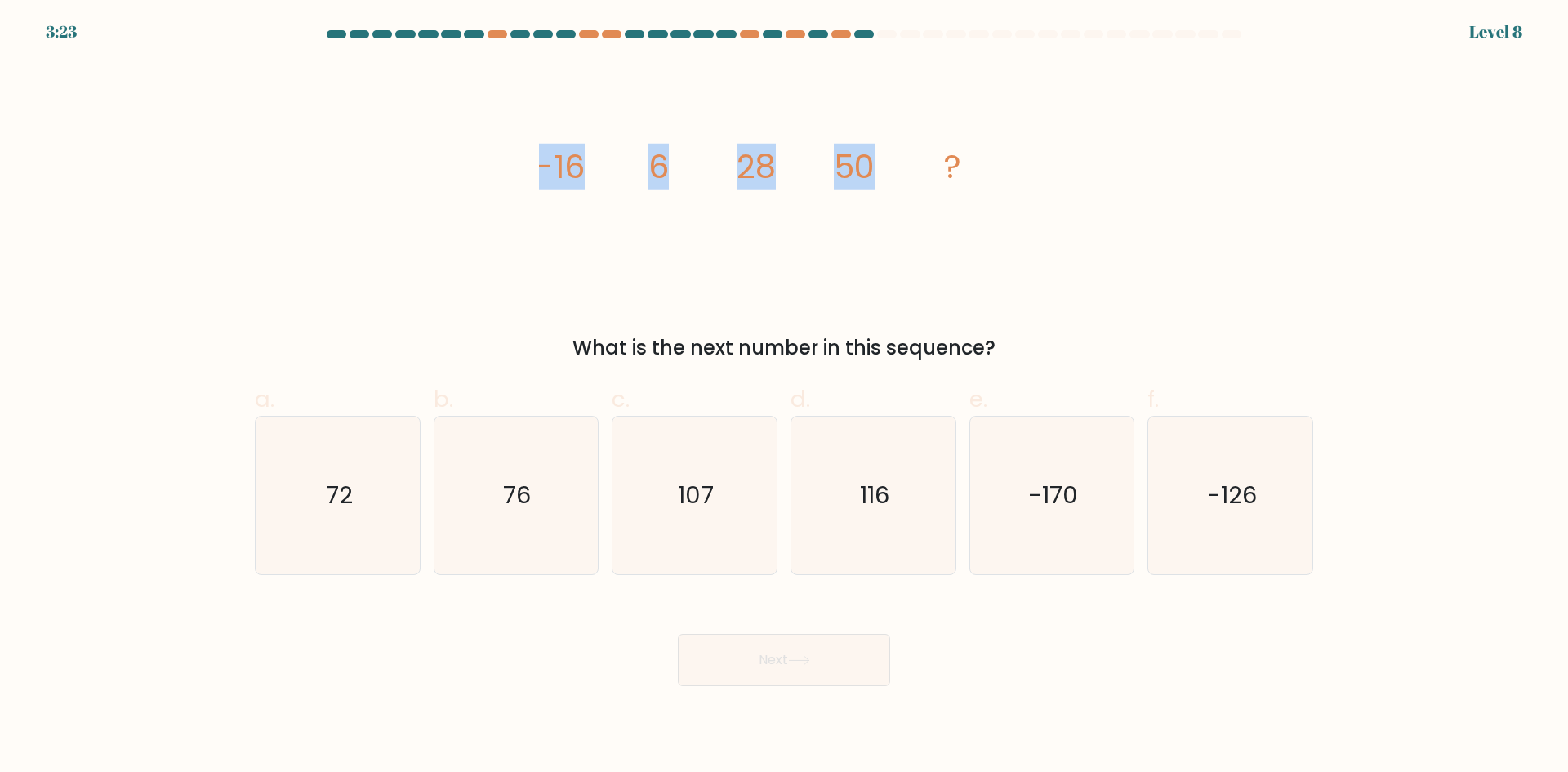
drag, startPoint x: 537, startPoint y: 162, endPoint x: 905, endPoint y: 172, distance: 368.1
click at [905, 172] on div "image/svg+xml -16 6 28 50 ? What is the next number in this sequence?" at bounding box center [784, 211] width 1078 height 300
copy g "-16 6 28 50"
click at [274, 507] on icon "72" at bounding box center [337, 495] width 157 height 157
click at [784, 397] on input "a. 72" at bounding box center [784, 391] width 1 height 11
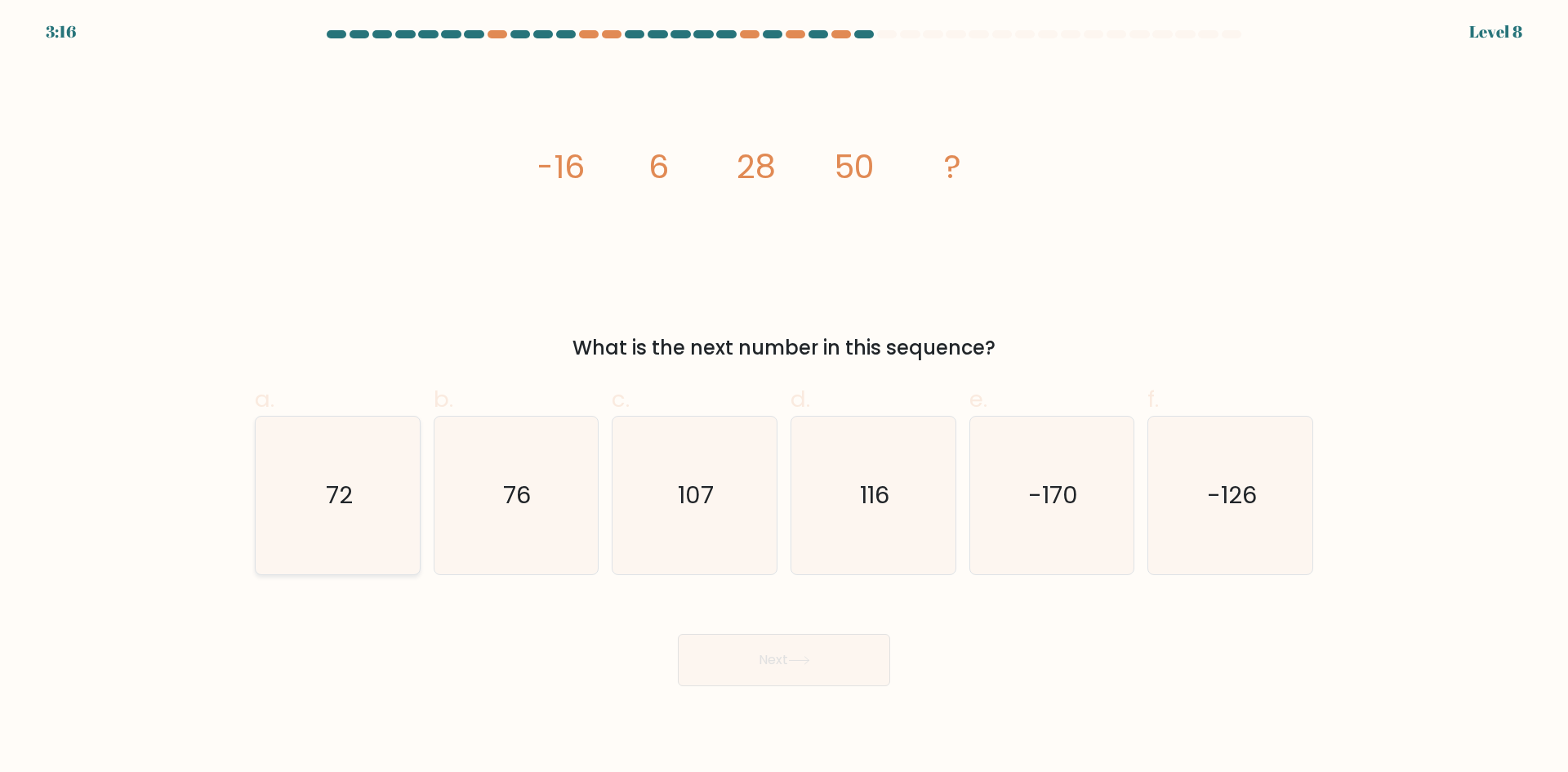
radio input "true"
click at [855, 677] on button "Next" at bounding box center [784, 660] width 212 height 52
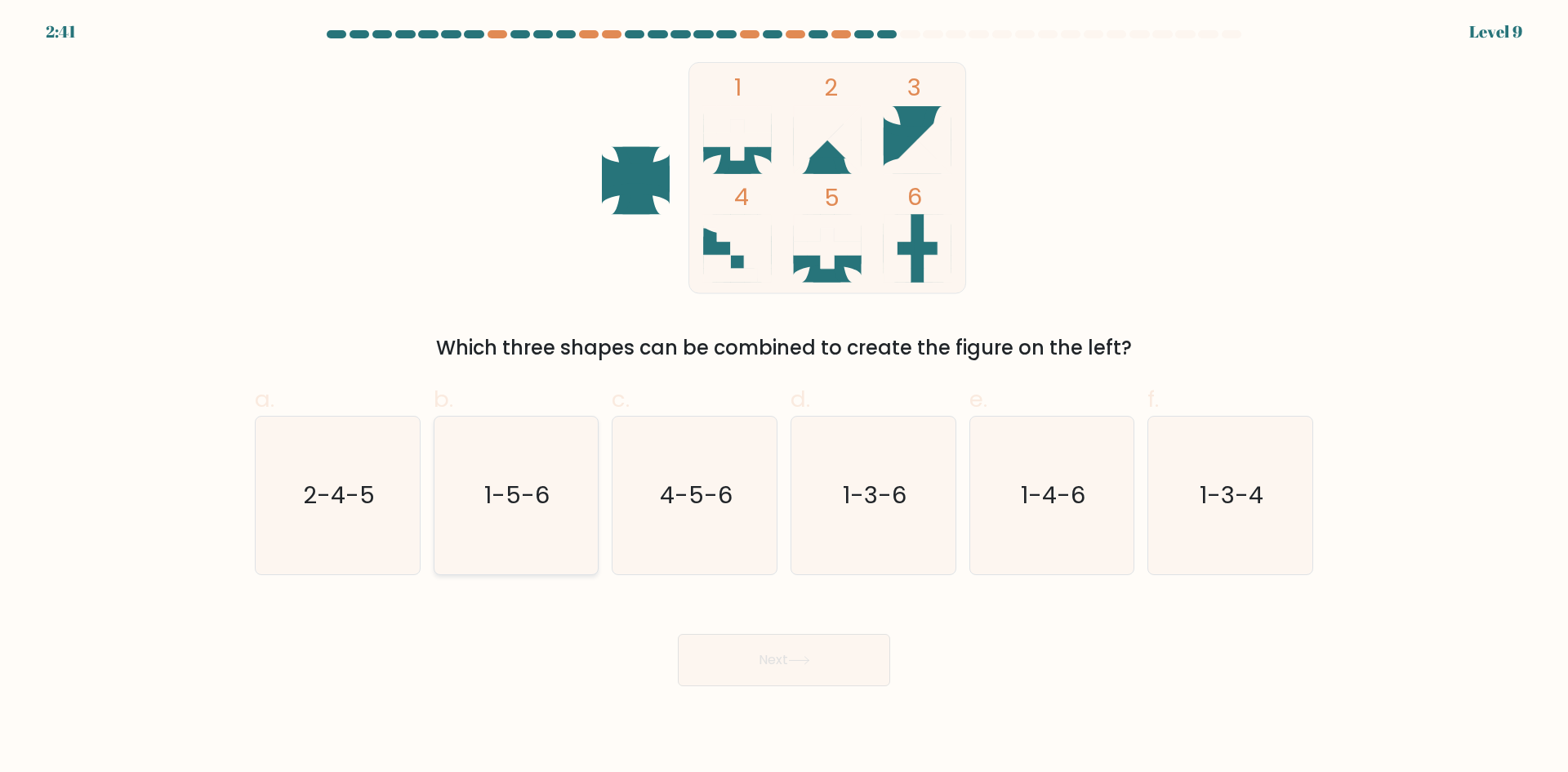
click at [515, 508] on text "1-5-6" at bounding box center [518, 495] width 66 height 33
click at [547, 463] on icon "1-5-6" at bounding box center [515, 495] width 157 height 157
click at [784, 397] on input "b. 1-5-6" at bounding box center [784, 391] width 1 height 11
radio input "true"
click at [847, 667] on button "Next" at bounding box center [784, 660] width 212 height 52
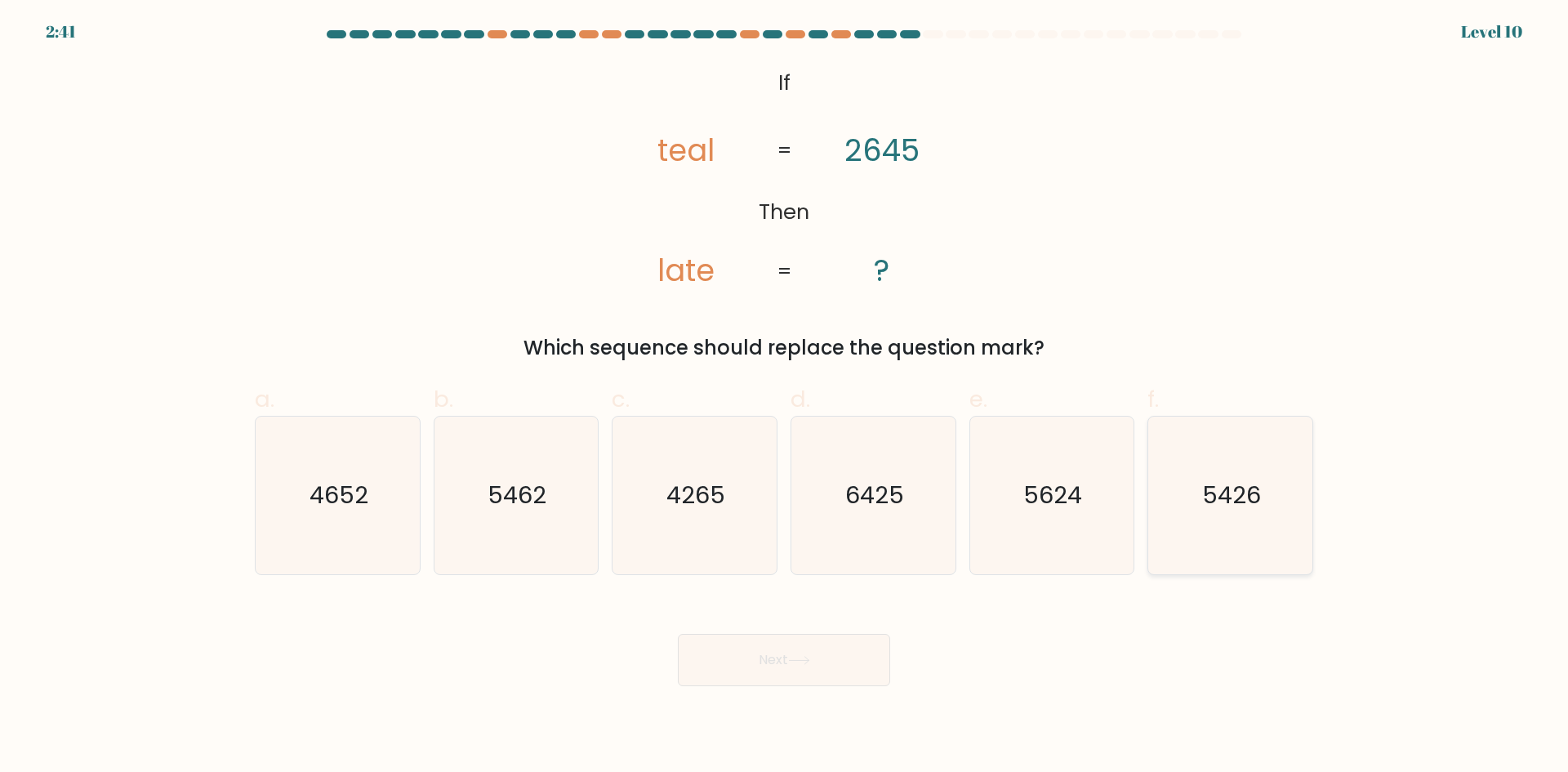
click at [1265, 519] on icon "5426" at bounding box center [1229, 495] width 157 height 157
click at [784, 397] on input "f. 5426" at bounding box center [784, 391] width 1 height 11
radio input "true"
click at [755, 661] on button "Next" at bounding box center [784, 660] width 212 height 52
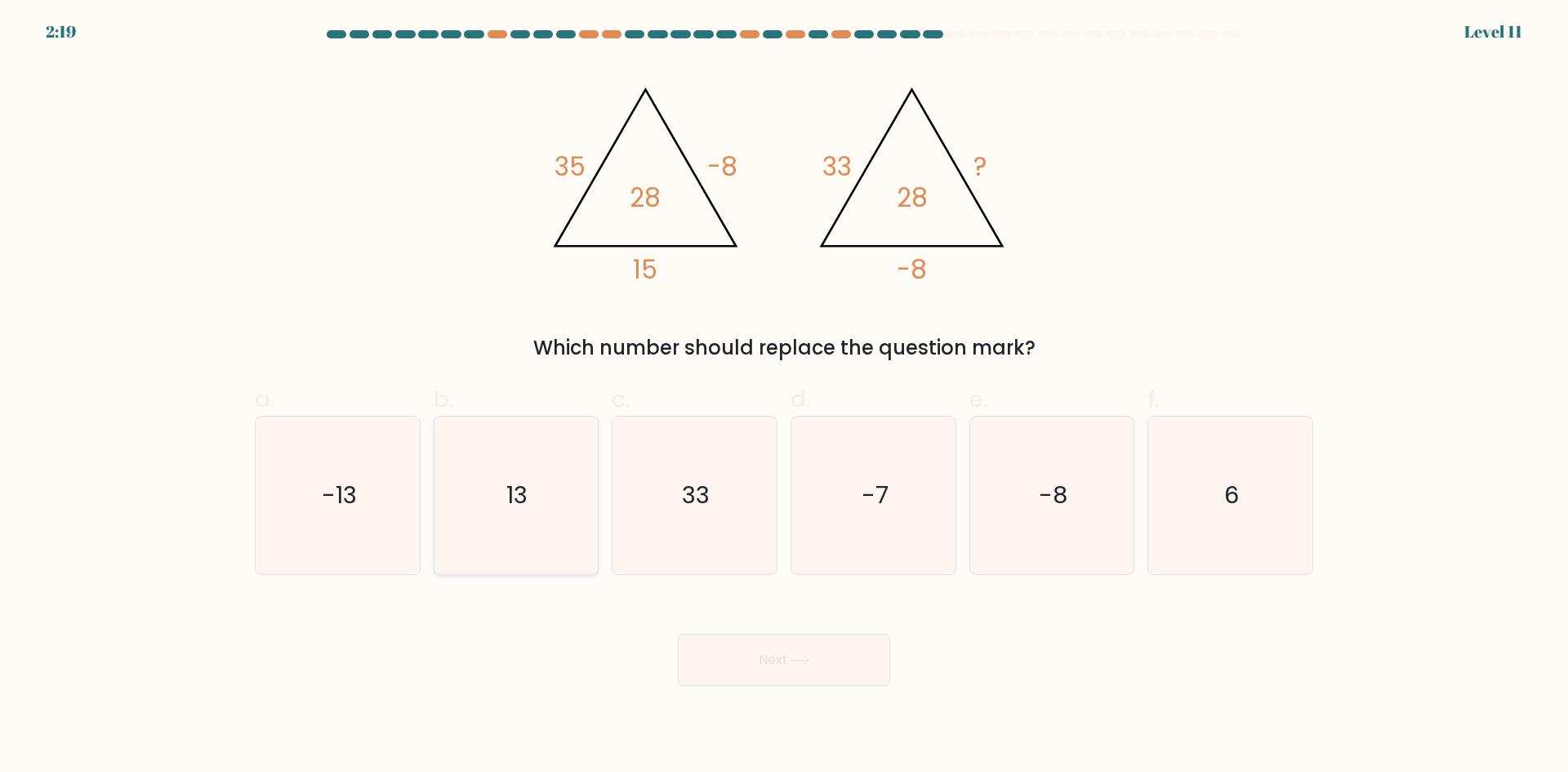
drag, startPoint x: 573, startPoint y: 522, endPoint x: 589, endPoint y: 538, distance: 22.6
click at [573, 522] on icon "13" at bounding box center [515, 495] width 157 height 157
click at [784, 397] on input "b. 13" at bounding box center [784, 391] width 1 height 11
radio input "true"
click at [799, 654] on button "Next" at bounding box center [784, 660] width 212 height 52
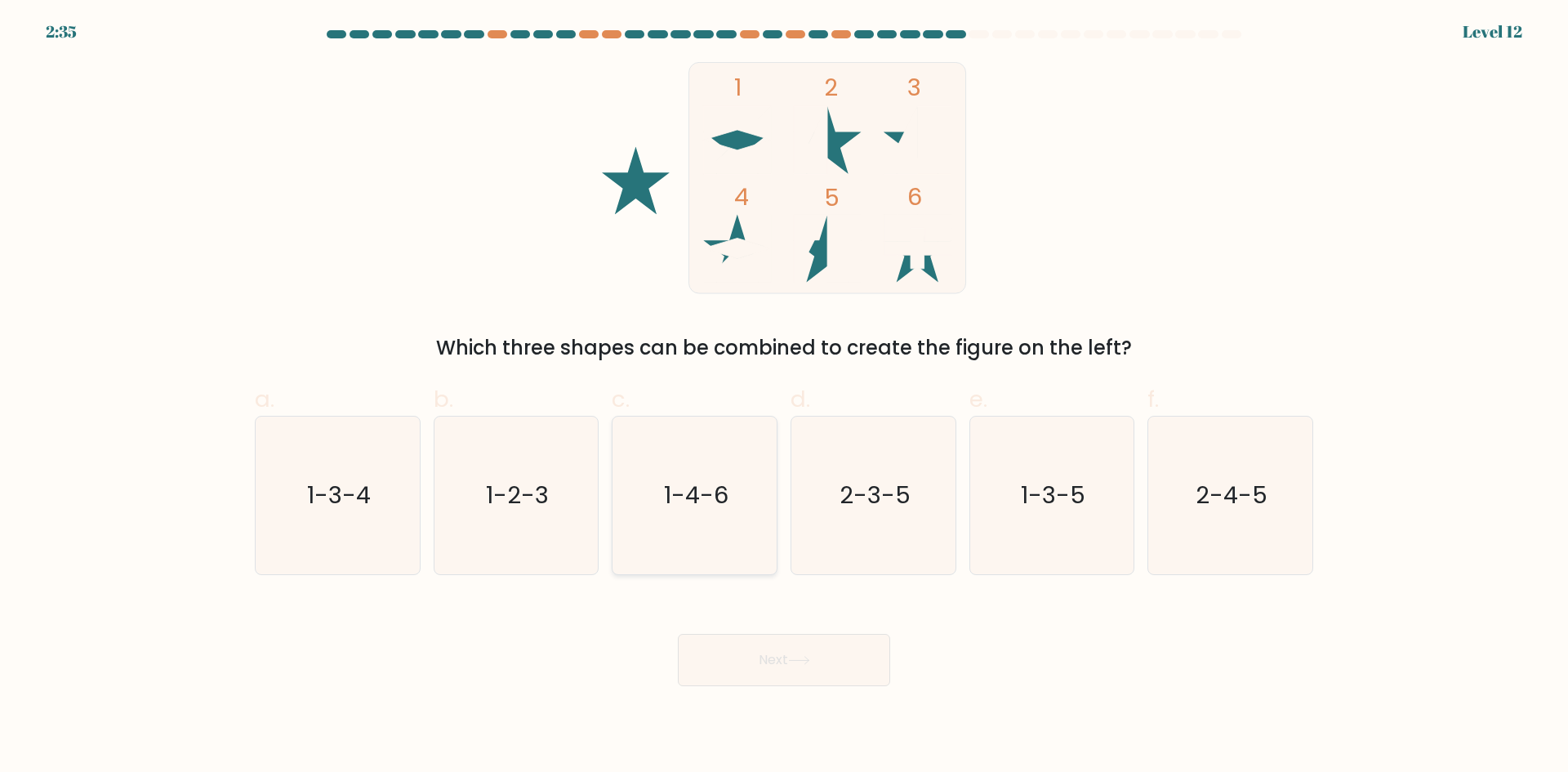
click at [704, 508] on text "1-4-6" at bounding box center [696, 495] width 65 height 33
click at [784, 397] on input "c. 1-4-6" at bounding box center [784, 391] width 1 height 11
radio input "true"
click at [856, 477] on icon "2-3-5" at bounding box center [872, 495] width 157 height 157
click at [784, 397] on input "d. 2-3-5" at bounding box center [784, 391] width 1 height 11
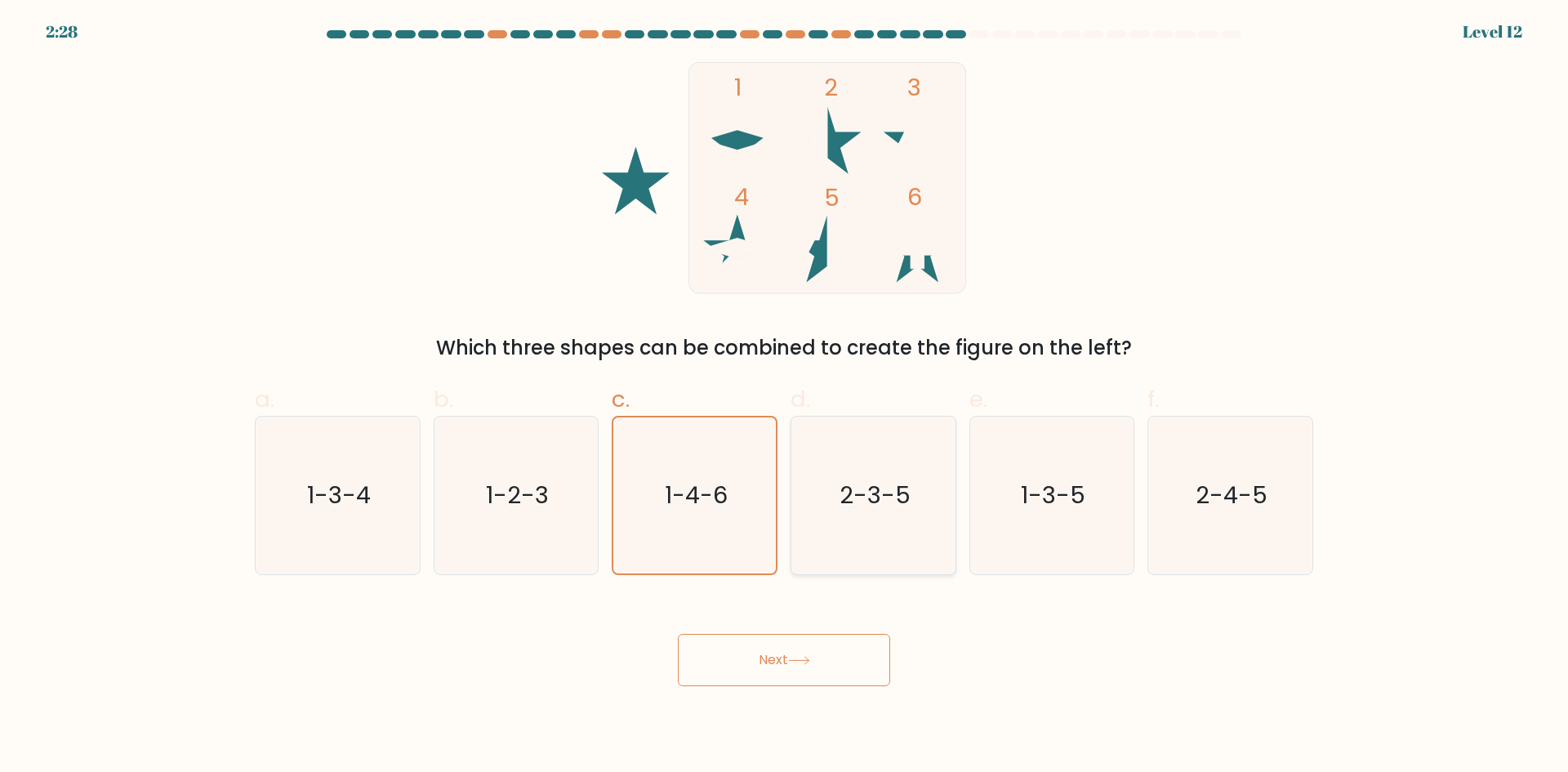
radio input "true"
click at [827, 667] on button "Next" at bounding box center [784, 660] width 212 height 52
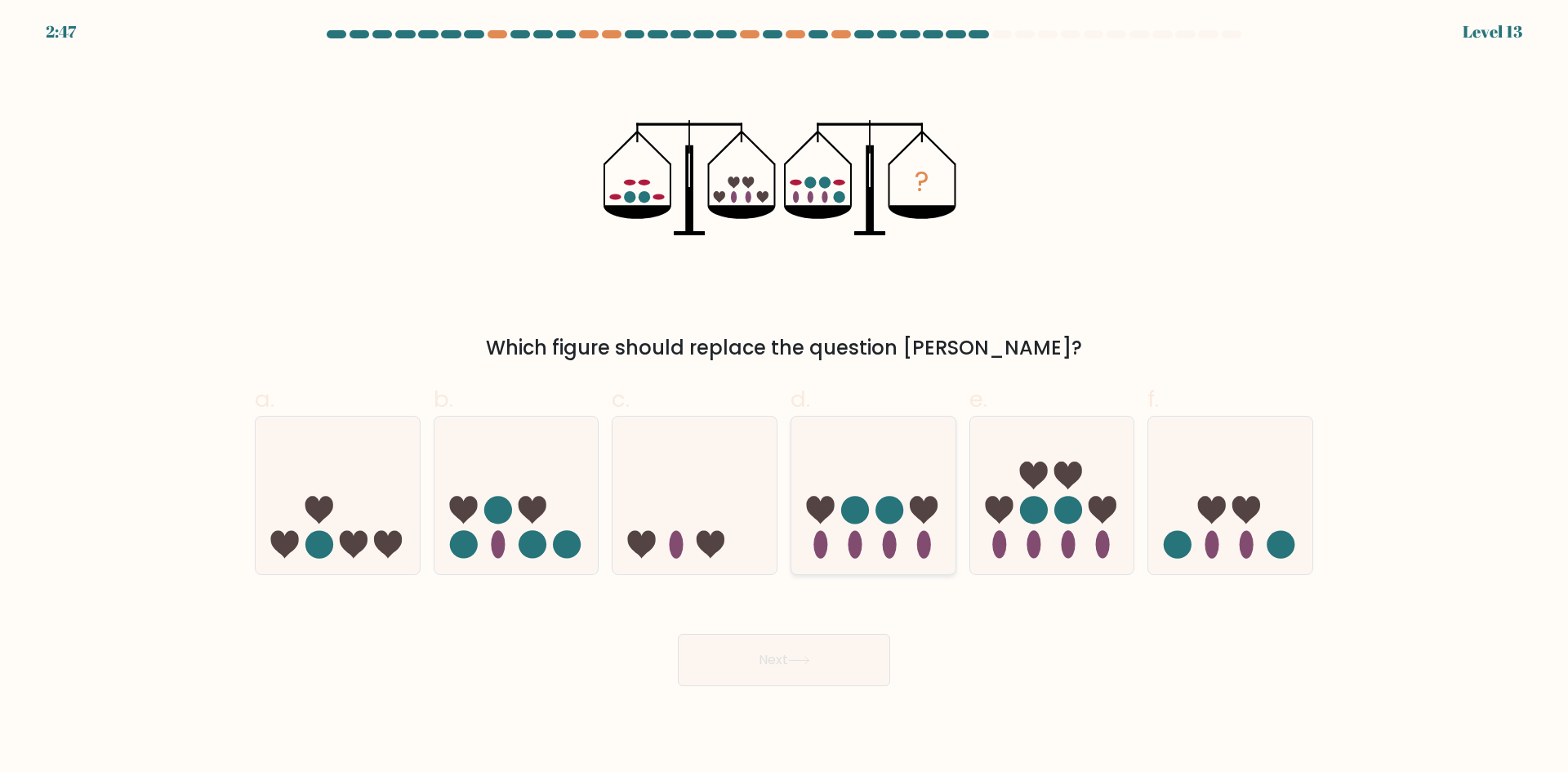
click at [879, 540] on icon at bounding box center [873, 495] width 164 height 135
click at [784, 397] on input "d." at bounding box center [784, 391] width 1 height 11
radio input "true"
click at [767, 664] on button "Next" at bounding box center [784, 660] width 212 height 52
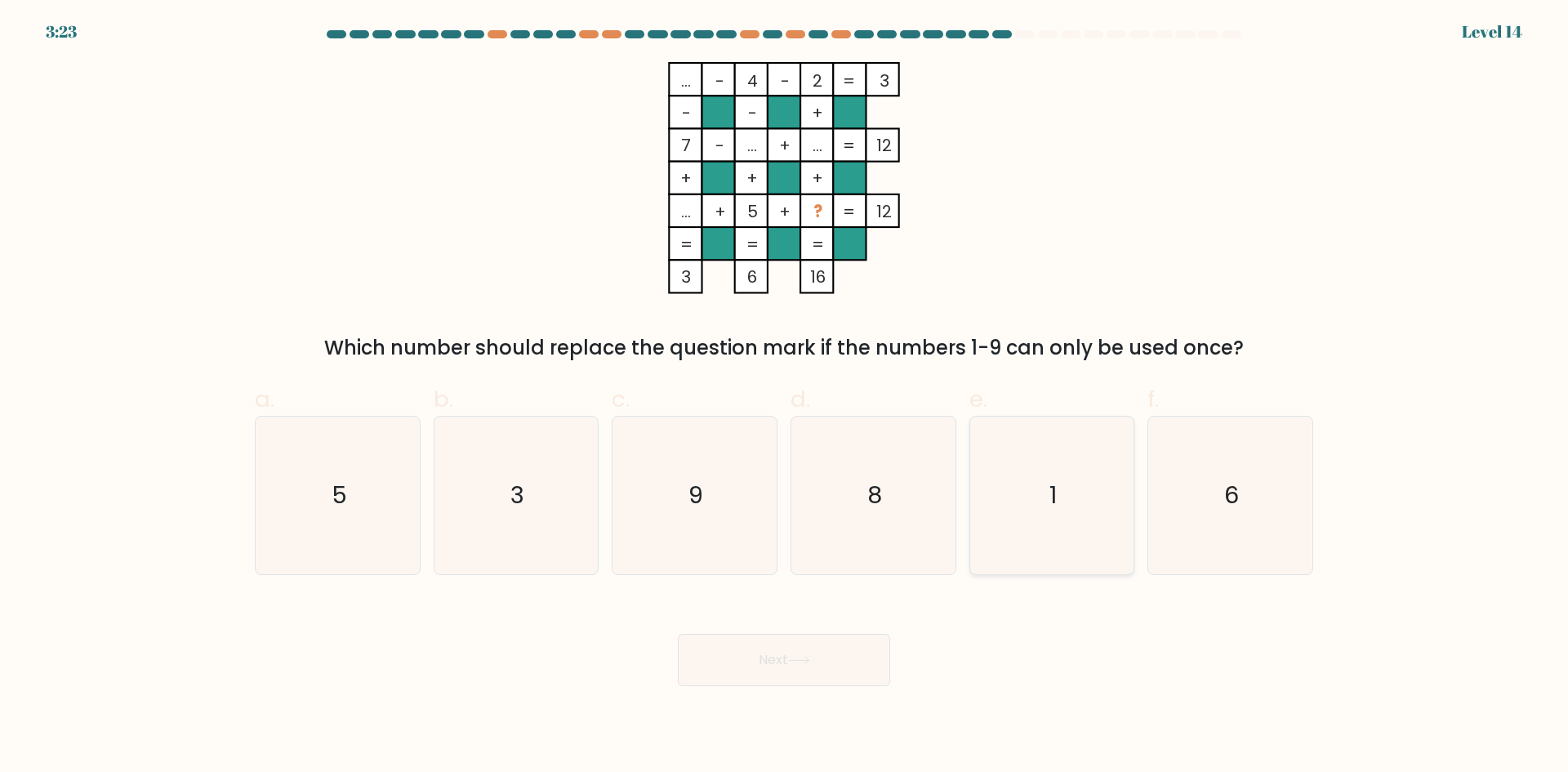
click at [1068, 499] on icon "1" at bounding box center [1051, 495] width 157 height 157
click at [784, 397] on input "e. 1" at bounding box center [784, 391] width 1 height 11
radio input "true"
click at [840, 635] on button "Next" at bounding box center [784, 660] width 212 height 52
click at [823, 655] on button "Next" at bounding box center [784, 660] width 212 height 52
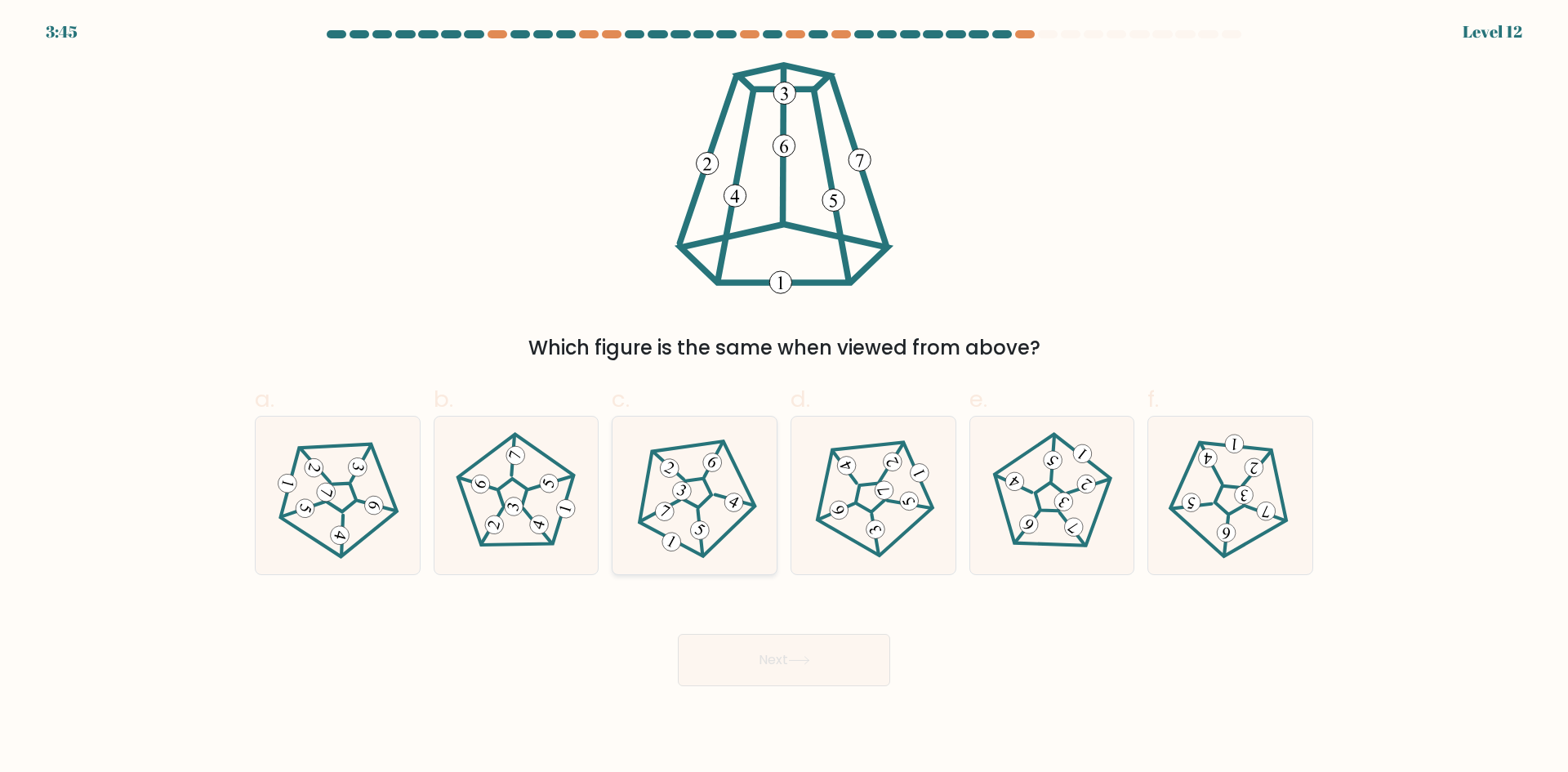
click at [716, 498] on icon at bounding box center [694, 495] width 125 height 125
click at [784, 397] on input "c." at bounding box center [784, 391] width 1 height 11
radio input "true"
click at [792, 672] on button "Next" at bounding box center [784, 660] width 212 height 52
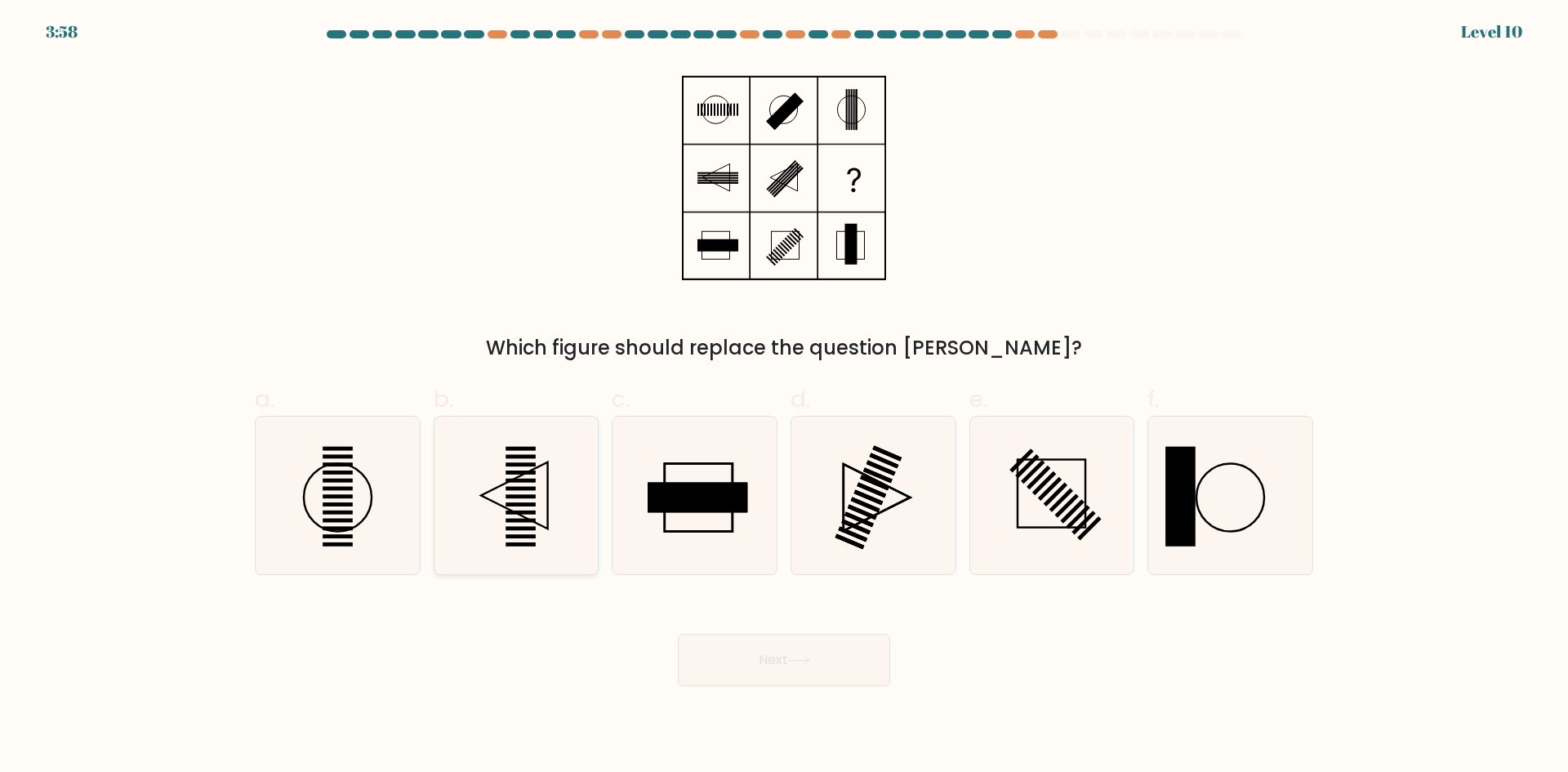
click at [479, 510] on icon at bounding box center [515, 495] width 157 height 157
click at [784, 397] on input "b." at bounding box center [784, 391] width 1 height 11
radio input "true"
click at [868, 677] on button "Next" at bounding box center [784, 660] width 212 height 52
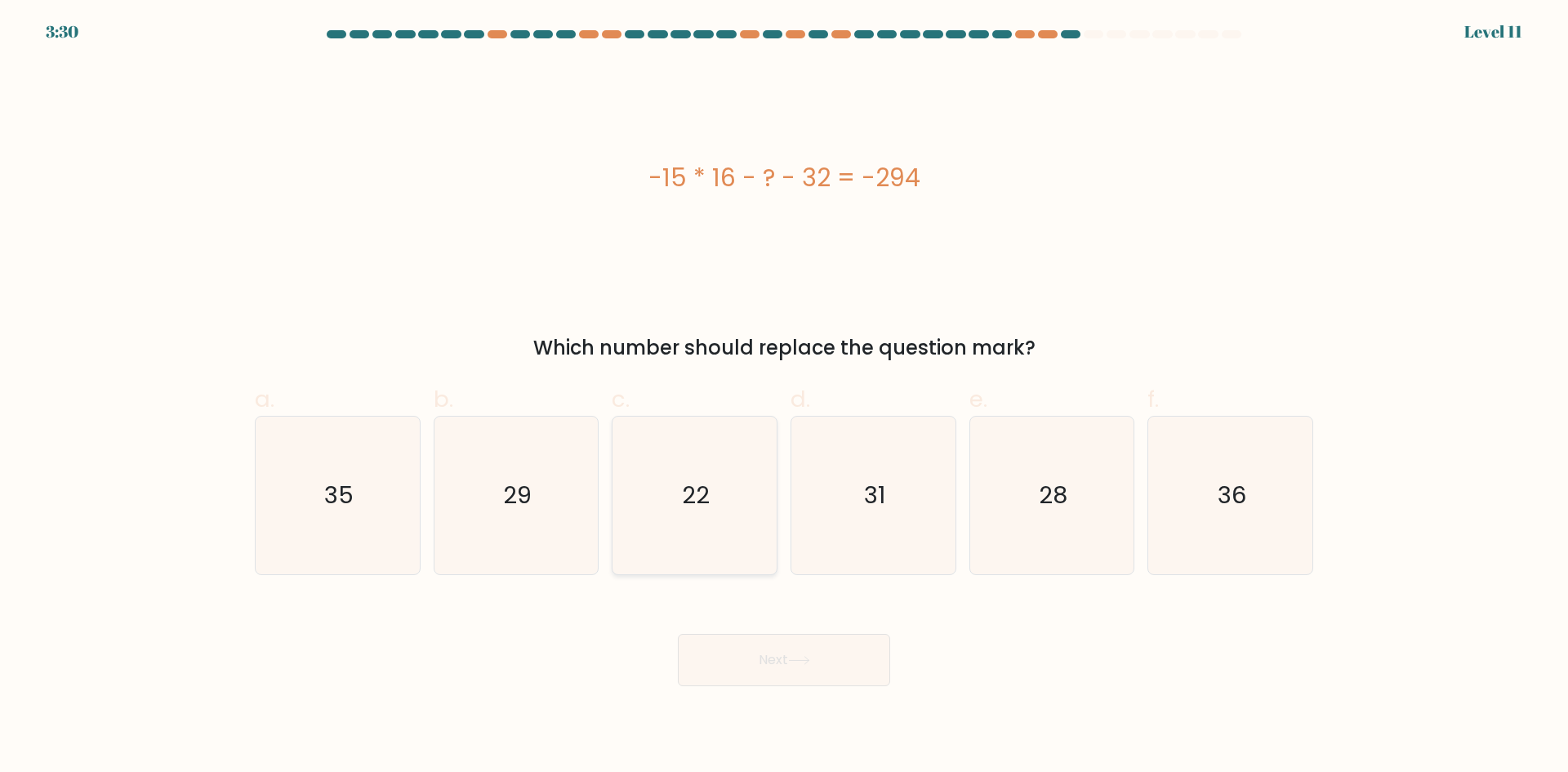
click at [744, 463] on icon "22" at bounding box center [694, 495] width 157 height 157
click at [784, 397] on input "c. 22" at bounding box center [784, 391] width 1 height 11
radio input "true"
click at [841, 653] on button "Next" at bounding box center [784, 660] width 212 height 52
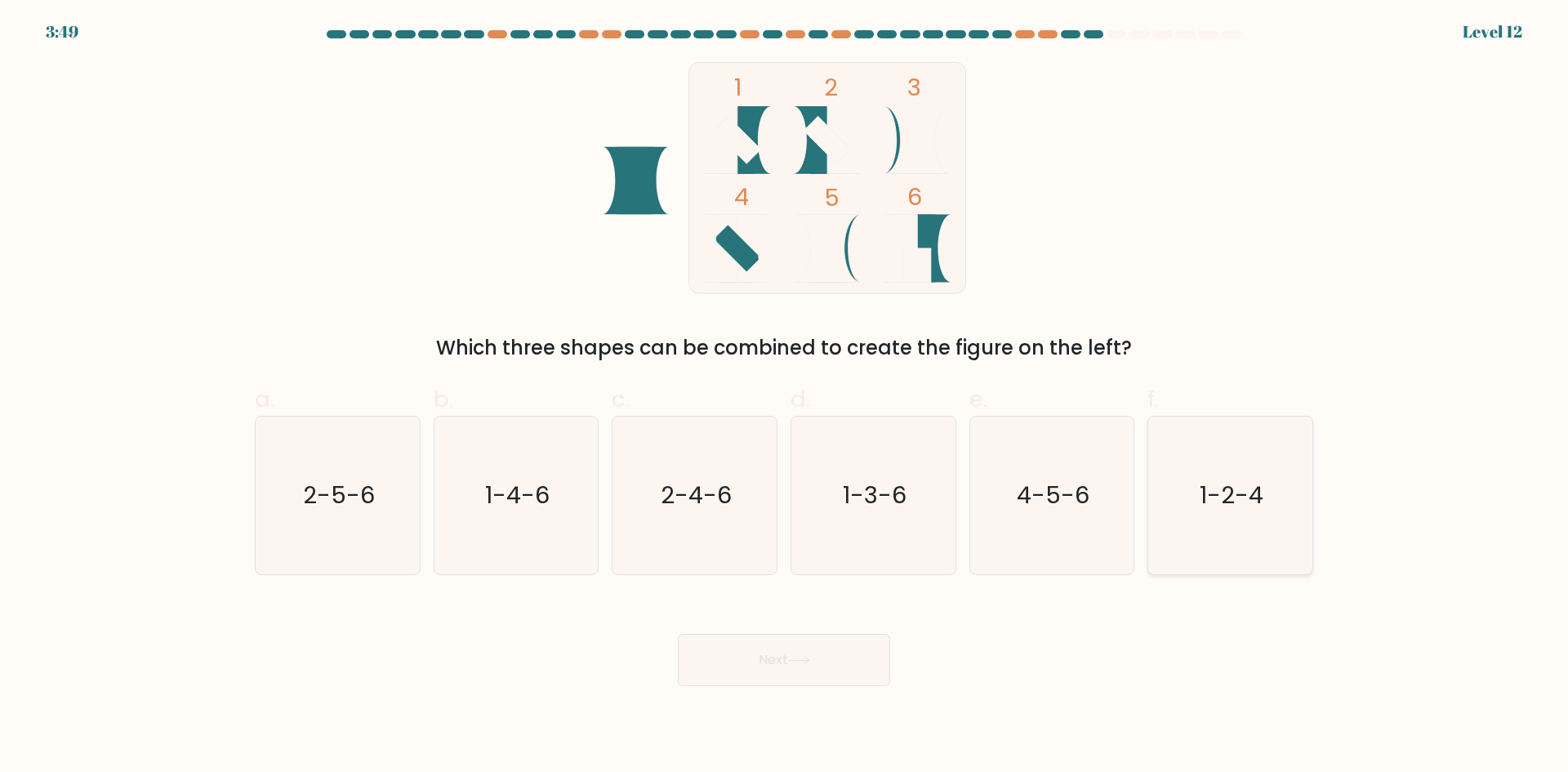
click at [1248, 509] on text "1-2-4" at bounding box center [1232, 495] width 64 height 33
click at [784, 397] on input "f. 1-2-4" at bounding box center [784, 391] width 1 height 11
radio input "true"
click at [766, 653] on button "Next" at bounding box center [784, 660] width 212 height 52
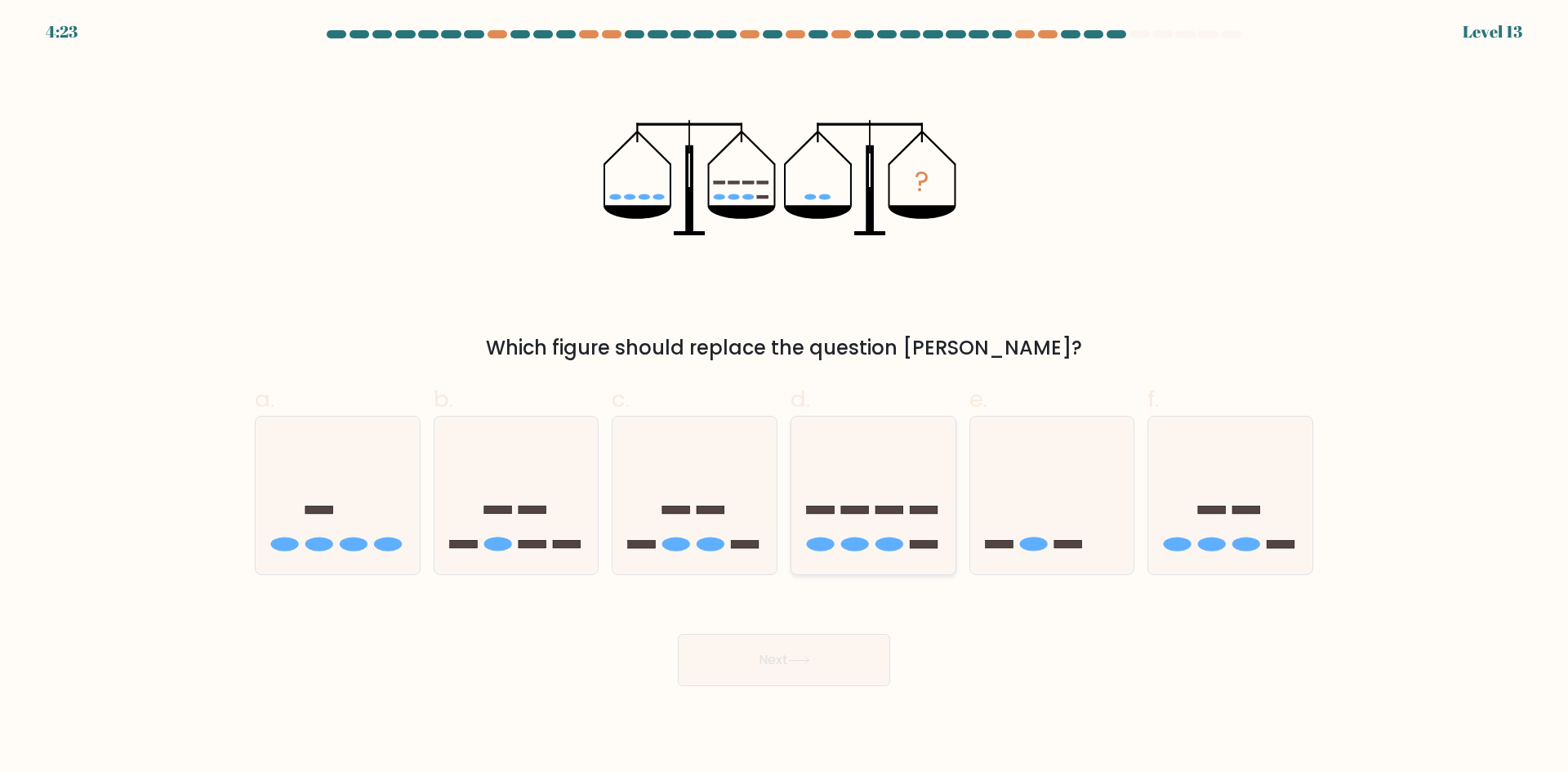
click at [842, 538] on icon at bounding box center [873, 495] width 164 height 135
click at [784, 397] on input "d." at bounding box center [784, 391] width 1 height 11
radio input "true"
click at [741, 644] on button "Next" at bounding box center [784, 660] width 212 height 52
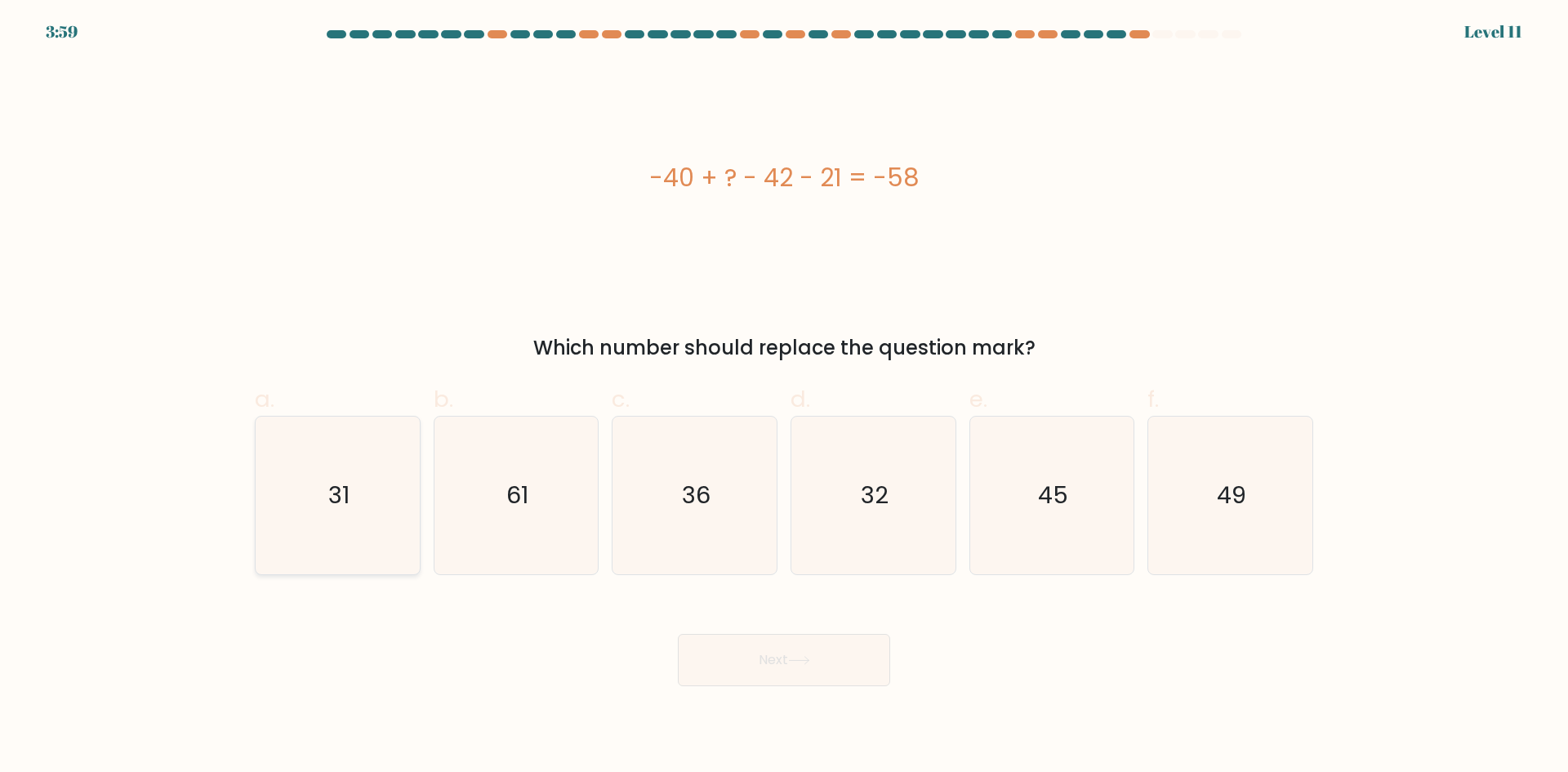
click at [347, 517] on icon "31" at bounding box center [337, 495] width 157 height 157
click at [784, 397] on input "a. 31" at bounding box center [784, 391] width 1 height 11
radio input "true"
click at [841, 684] on button "Next" at bounding box center [784, 660] width 212 height 52
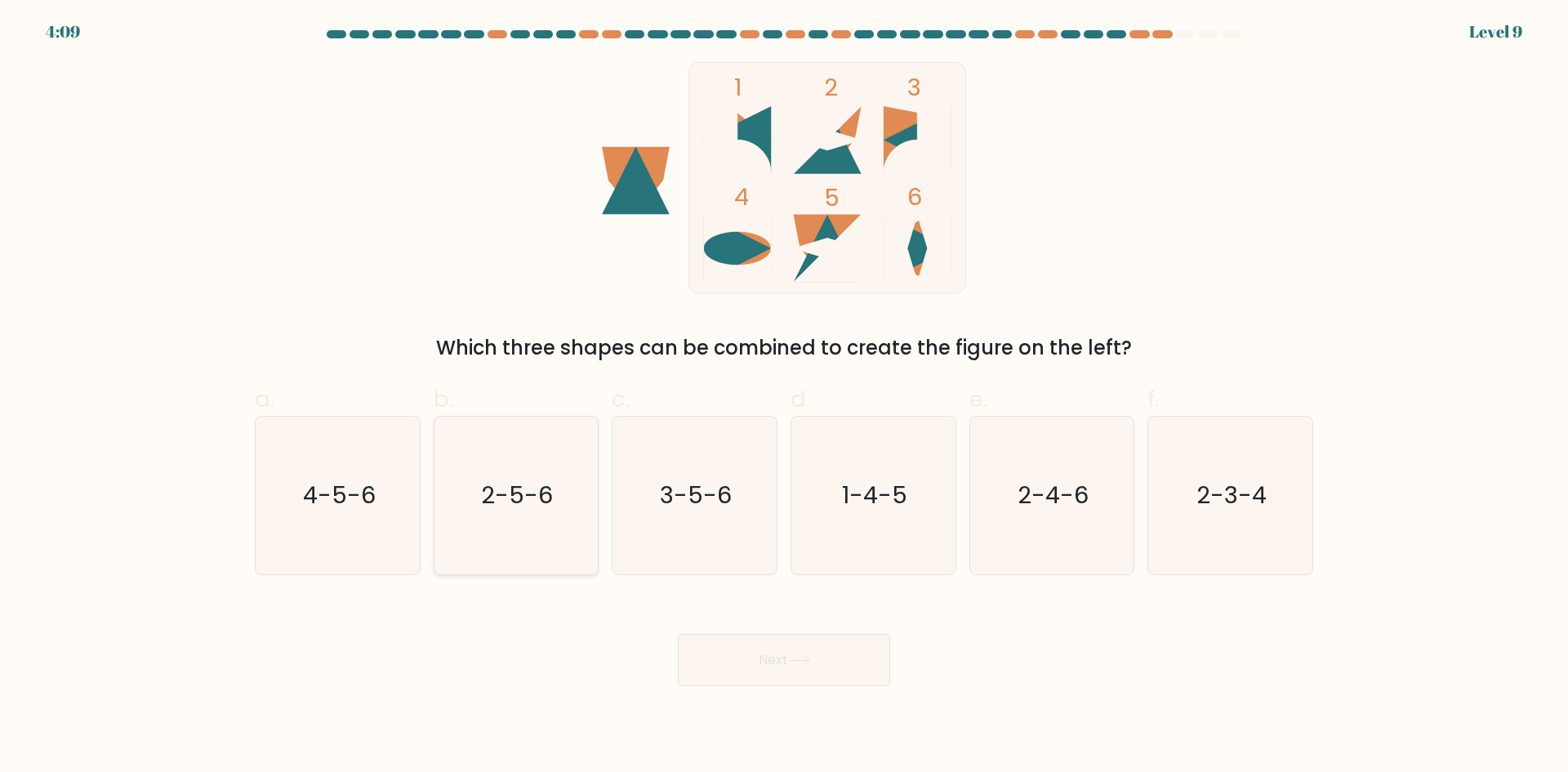
drag, startPoint x: 746, startPoint y: 565, endPoint x: 502, endPoint y: 538, distance: 245.5
click at [502, 539] on icon "2-5-6" at bounding box center [515, 495] width 157 height 157
click at [784, 397] on input "b. 2-5-6" at bounding box center [784, 391] width 1 height 11
radio input "true"
click at [784, 645] on button "Next" at bounding box center [784, 660] width 212 height 52
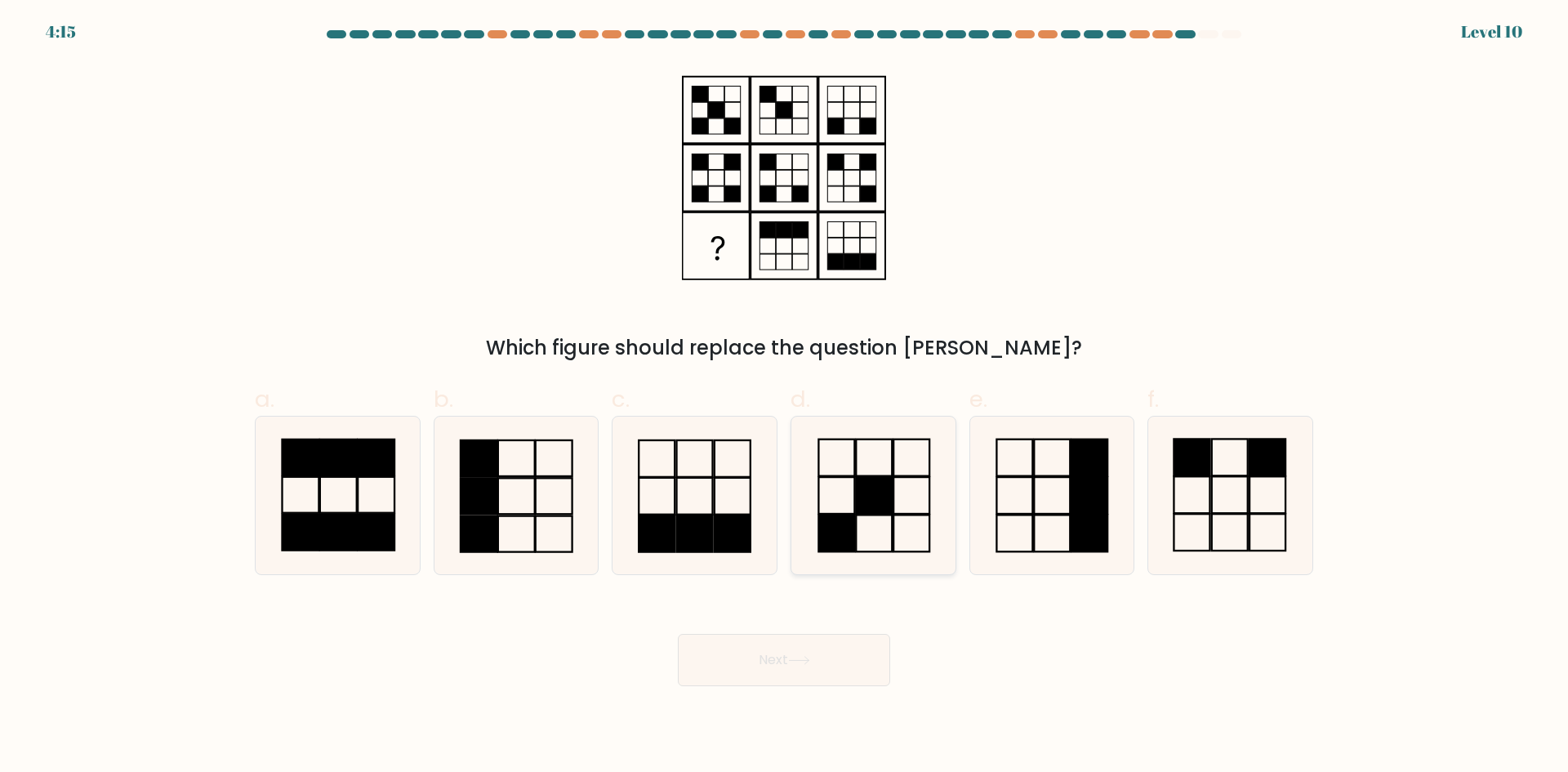
click at [889, 512] on rect at bounding box center [873, 495] width 36 height 37
click at [784, 397] on input "d." at bounding box center [784, 391] width 1 height 11
radio input "true"
click at [765, 662] on button "Next" at bounding box center [784, 660] width 212 height 52
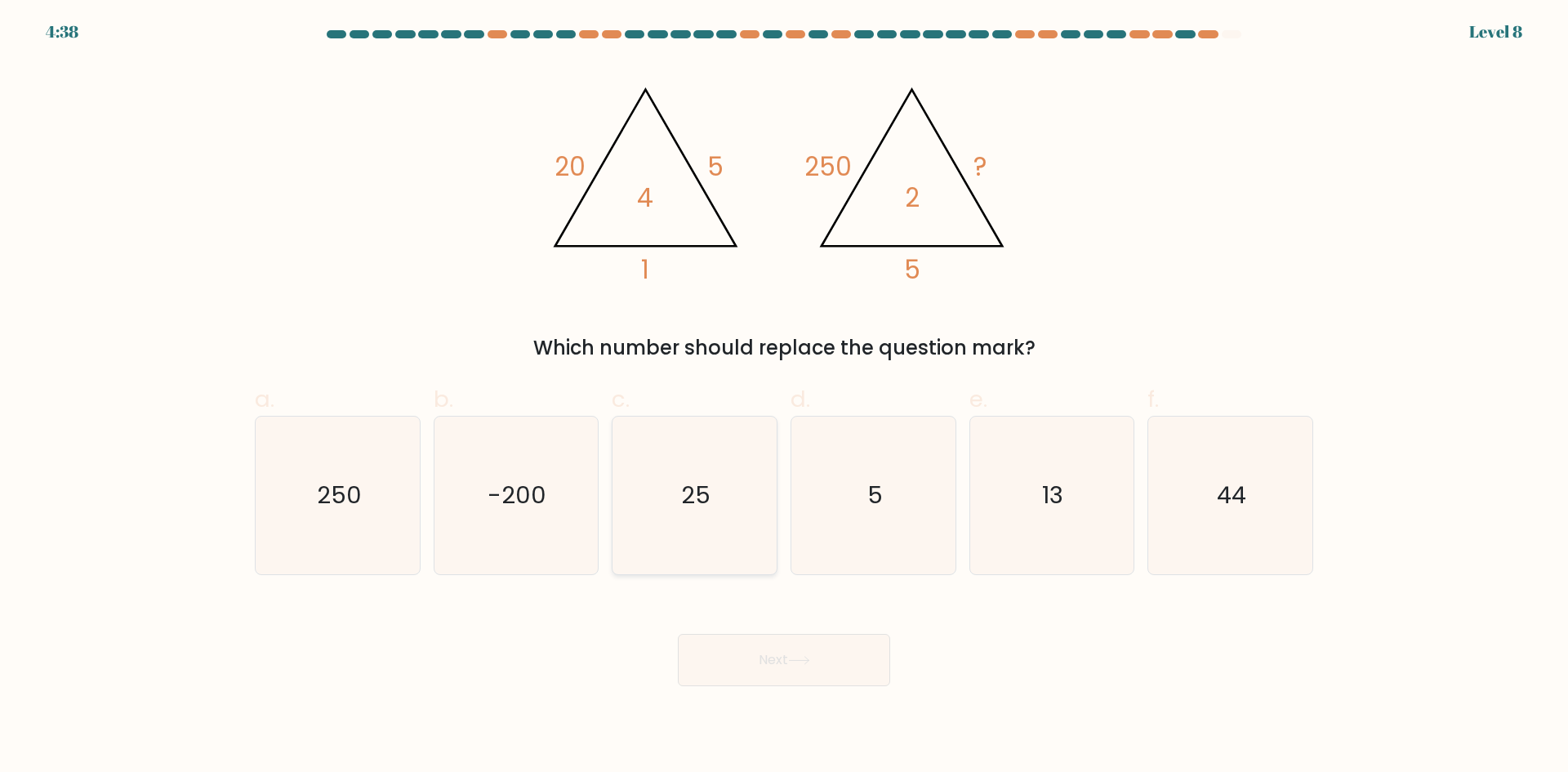
click at [719, 510] on icon "25" at bounding box center [694, 495] width 157 height 157
click at [784, 397] on input "c. 25" at bounding box center [784, 391] width 1 height 11
radio input "true"
click at [802, 653] on button "Next" at bounding box center [784, 660] width 212 height 52
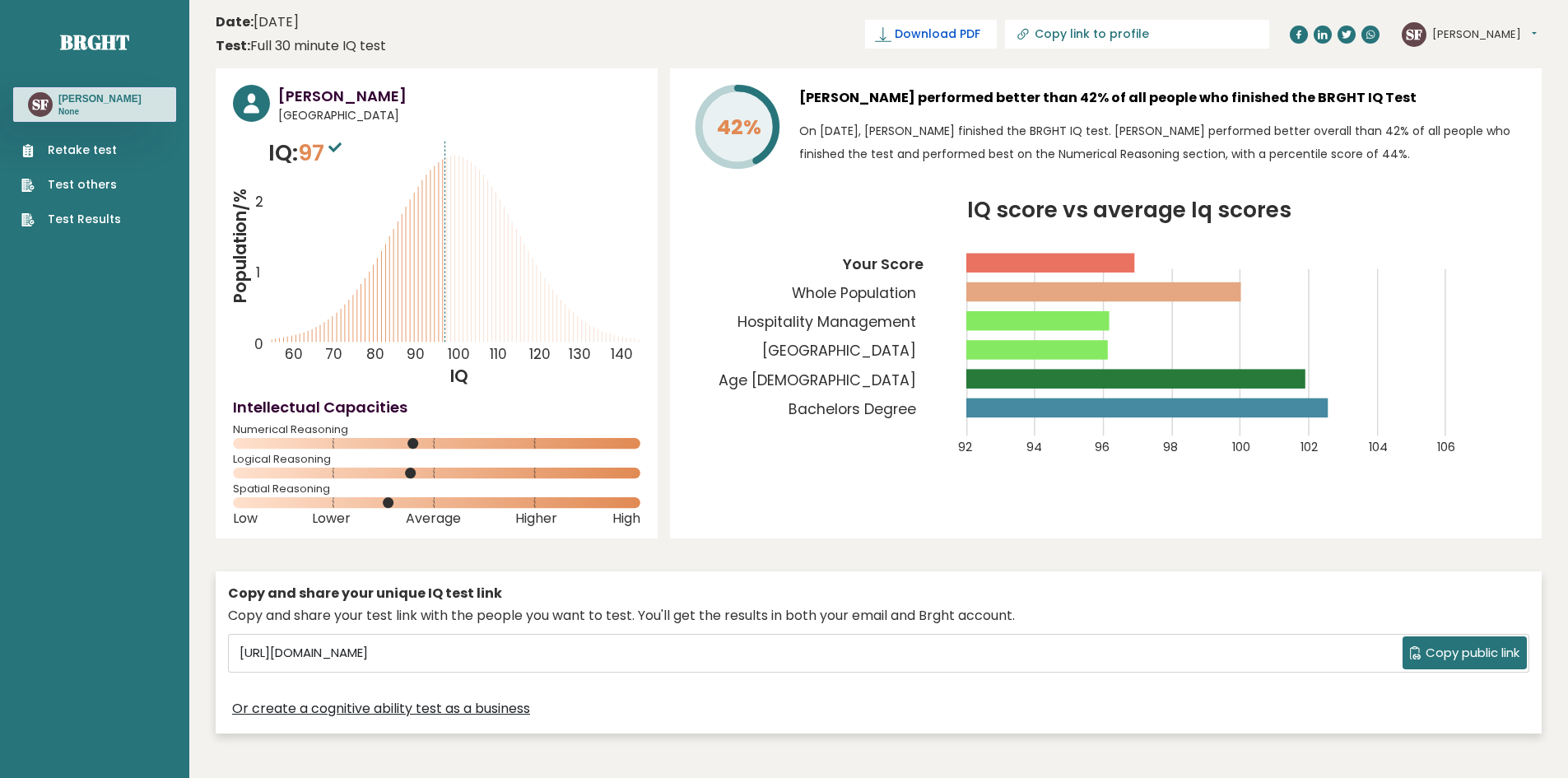
click at [980, 36] on span "Download PDF" at bounding box center [938, 34] width 86 height 18
drag, startPoint x: 742, startPoint y: 131, endPoint x: 779, endPoint y: 132, distance: 37.0
click at [741, 131] on tspan "42%" at bounding box center [739, 127] width 45 height 29
click at [281, 271] on icon "Population/% IQ 0 1 2 60 70 80 90 100 110 120 130 140" at bounding box center [436, 262] width 408 height 251
click at [969, 501] on div "42% Stanley John Francisco performed better than 42% of all people who finished…" at bounding box center [1106, 302] width 872 height 470
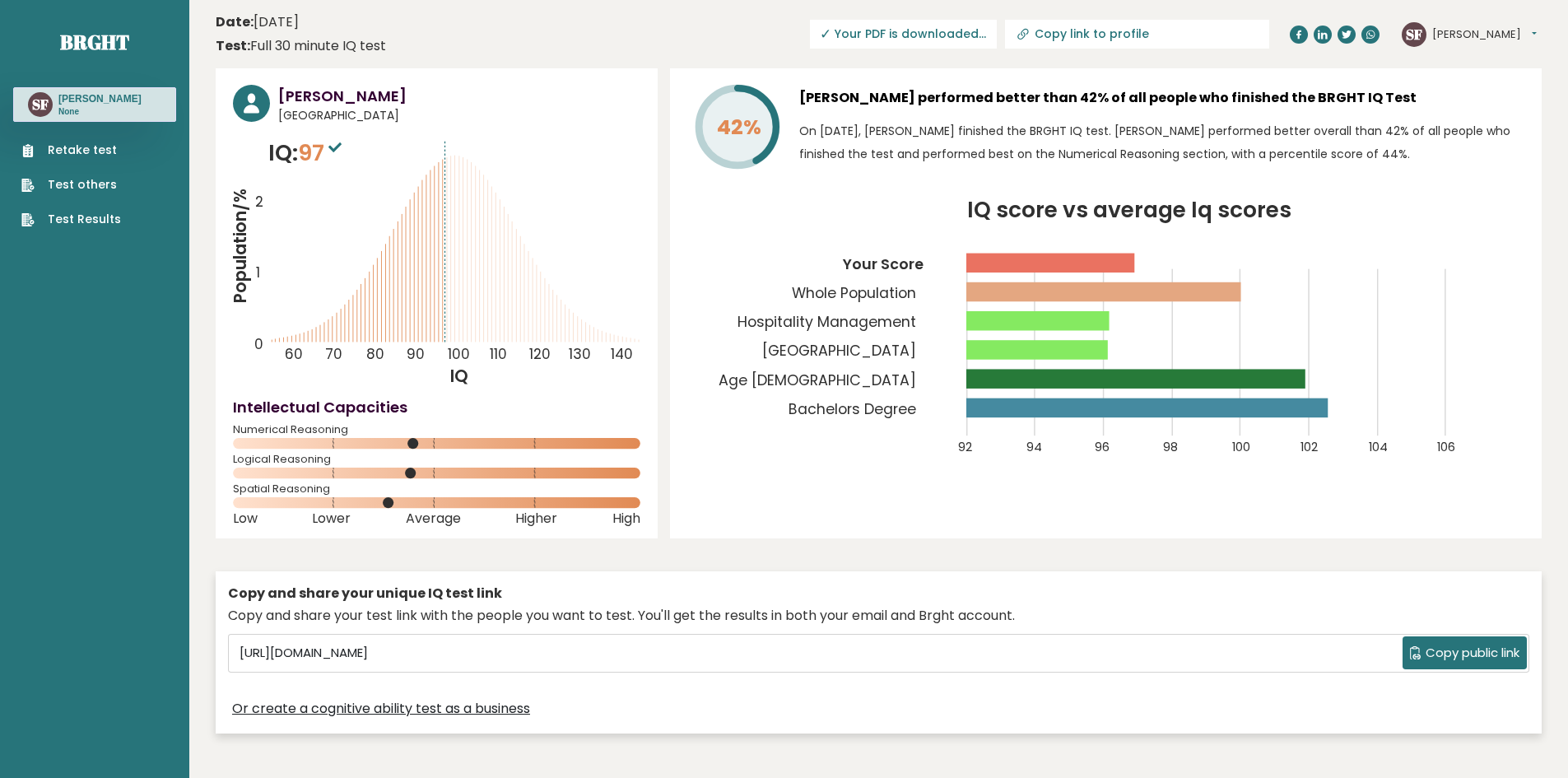
click at [457, 360] on tspan "100" at bounding box center [458, 354] width 22 height 19
drag, startPoint x: 445, startPoint y: 386, endPoint x: 477, endPoint y: 388, distance: 32.1
click at [463, 388] on icon "Population/% IQ 0 1 2 60 70 80 90 100 110 120 130 140" at bounding box center [436, 262] width 408 height 251
click at [460, 376] on tspan "IQ" at bounding box center [460, 376] width 18 height 23
click at [561, 391] on div "Stanley John Francisco Philippines IQ: 97 Population/% IQ 0 1 2 60 70 80 90 100…" at bounding box center [437, 302] width 442 height 470
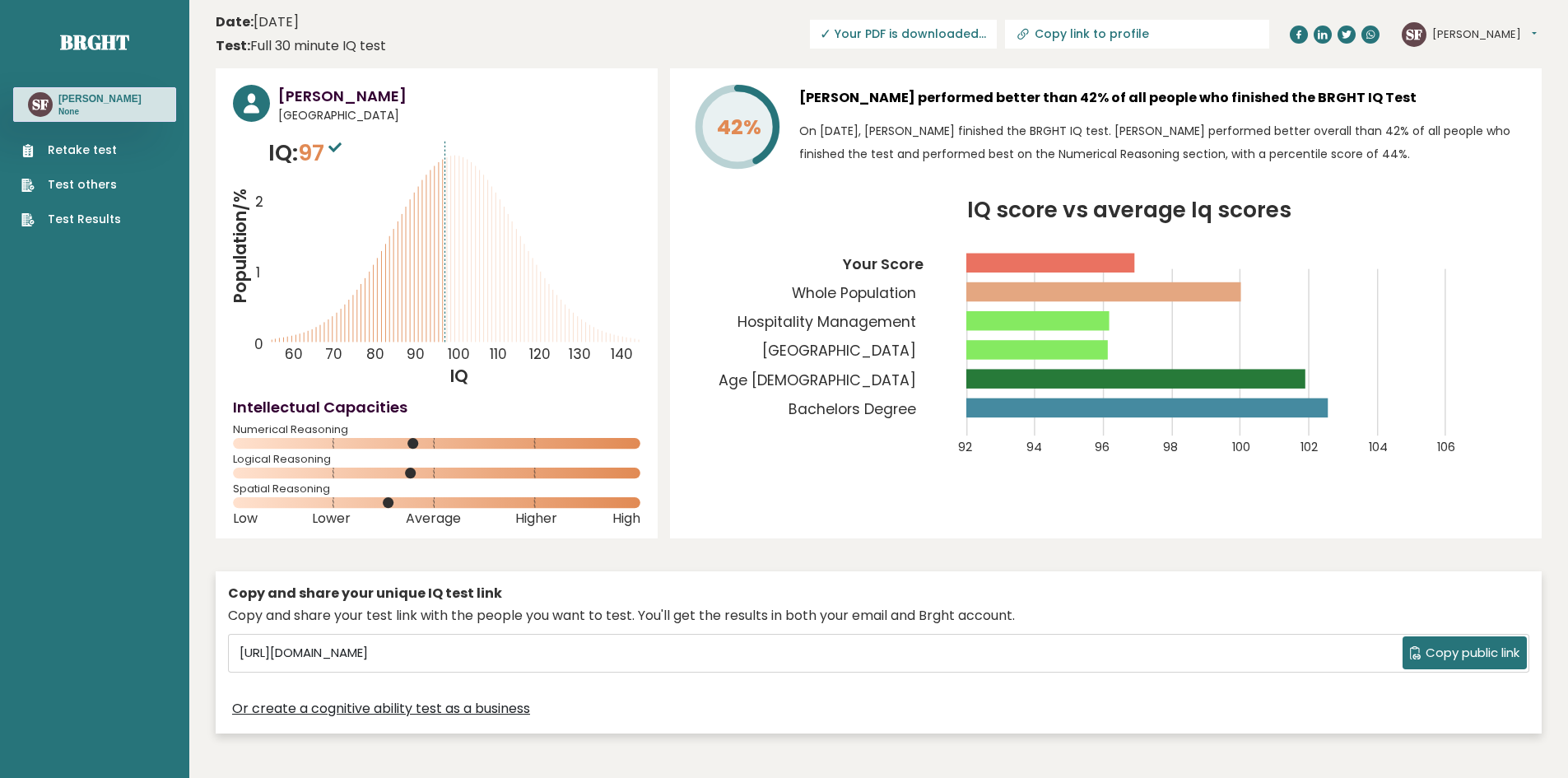
click at [1510, 31] on button "Stanley John" at bounding box center [1483, 34] width 104 height 17
click at [74, 99] on h3 "Stanley John Francisco" at bounding box center [99, 99] width 83 height 14
click at [85, 95] on h3 "Stanley John Francisco" at bounding box center [99, 99] width 83 height 14
click at [1470, 29] on button "Stanley John" at bounding box center [1483, 34] width 104 height 17
